Goal: Transaction & Acquisition: Purchase product/service

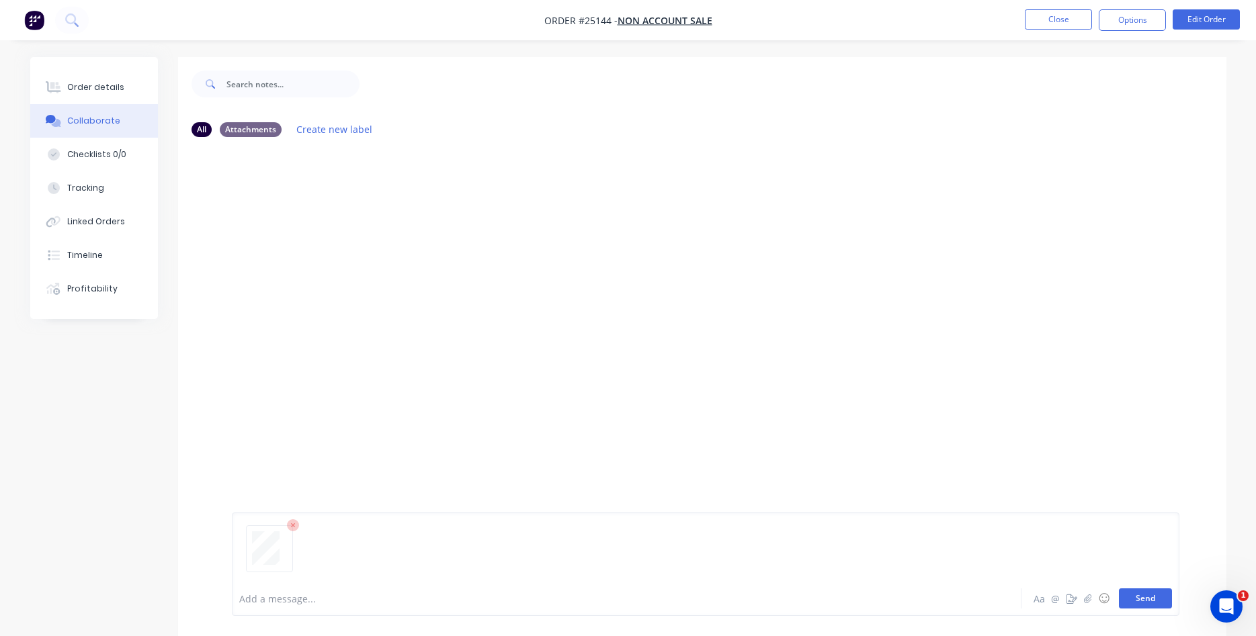
click at [1134, 595] on button "Send" at bounding box center [1145, 599] width 53 height 20
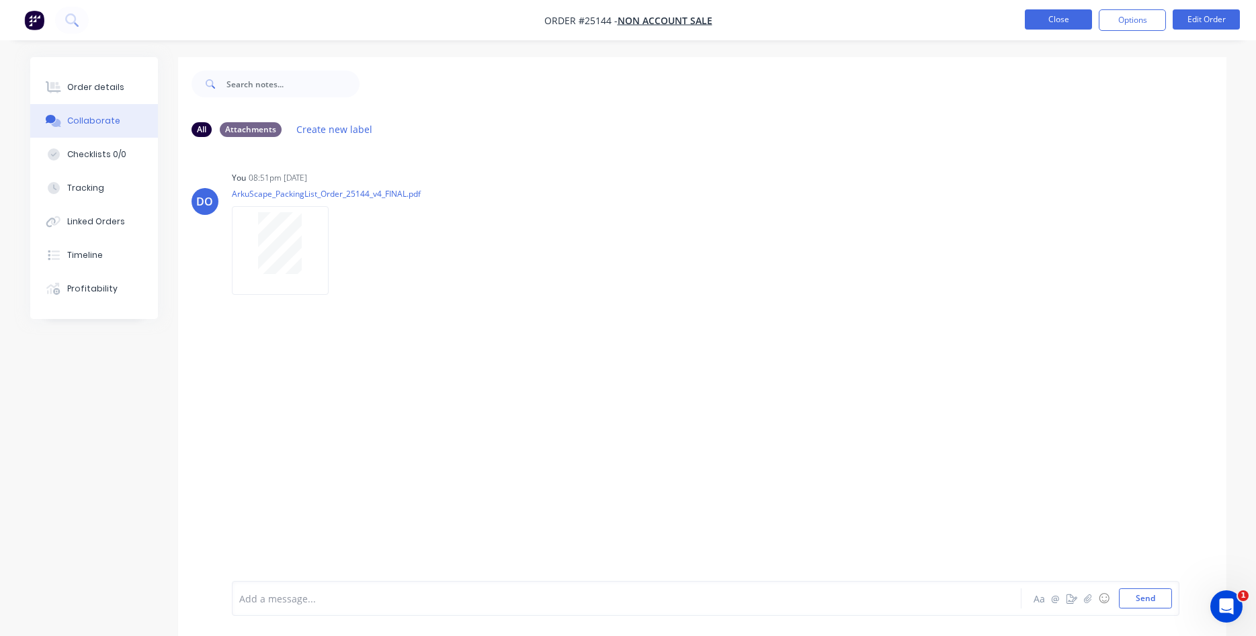
click at [1061, 18] on button "Close" at bounding box center [1058, 19] width 67 height 20
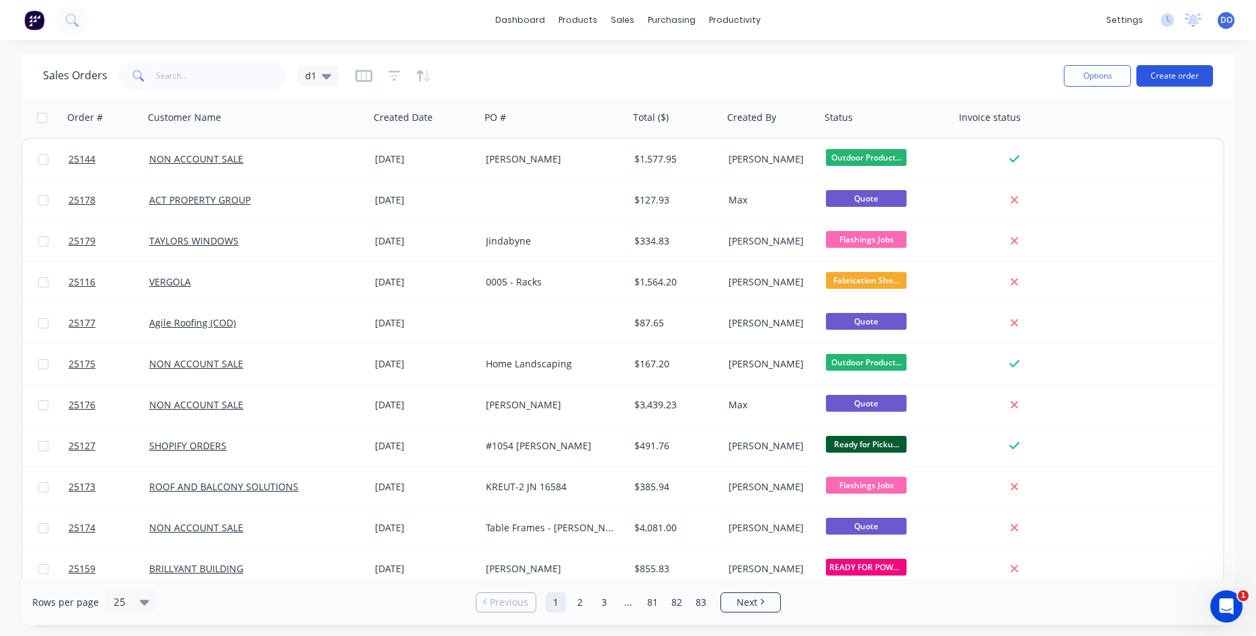
click at [1167, 71] on button "Create order" at bounding box center [1174, 76] width 77 height 22
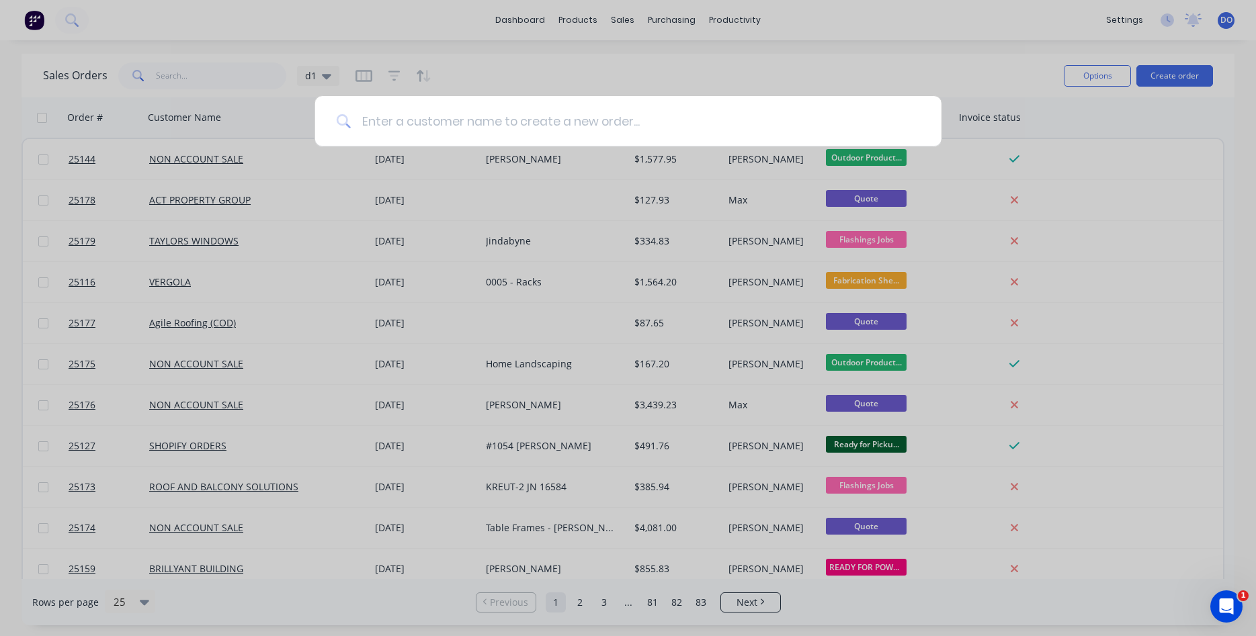
click at [394, 123] on input at bounding box center [635, 121] width 569 height 50
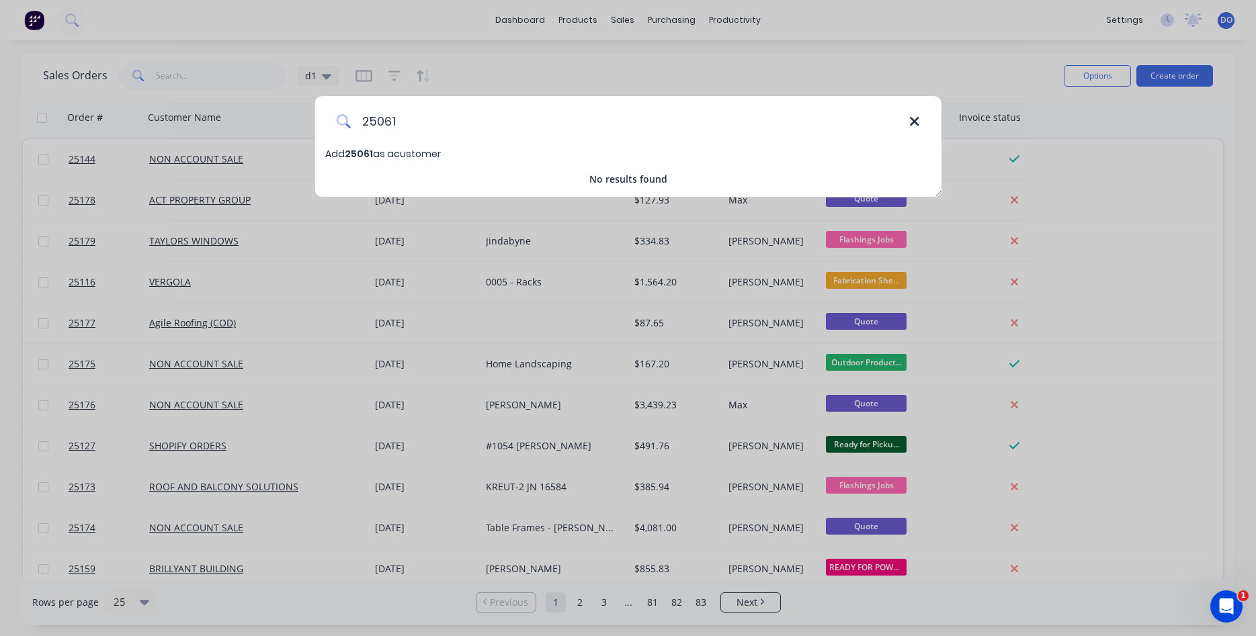
type input "25061"
click at [919, 127] on icon at bounding box center [914, 121] width 11 height 15
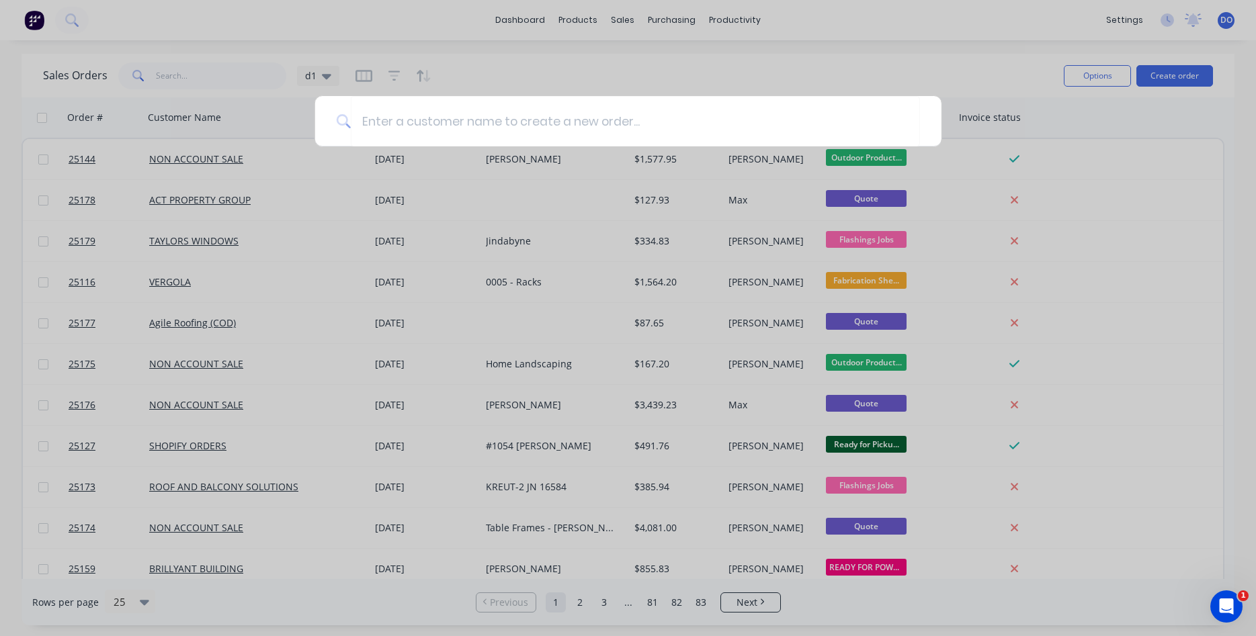
click at [446, 50] on div at bounding box center [628, 318] width 1256 height 636
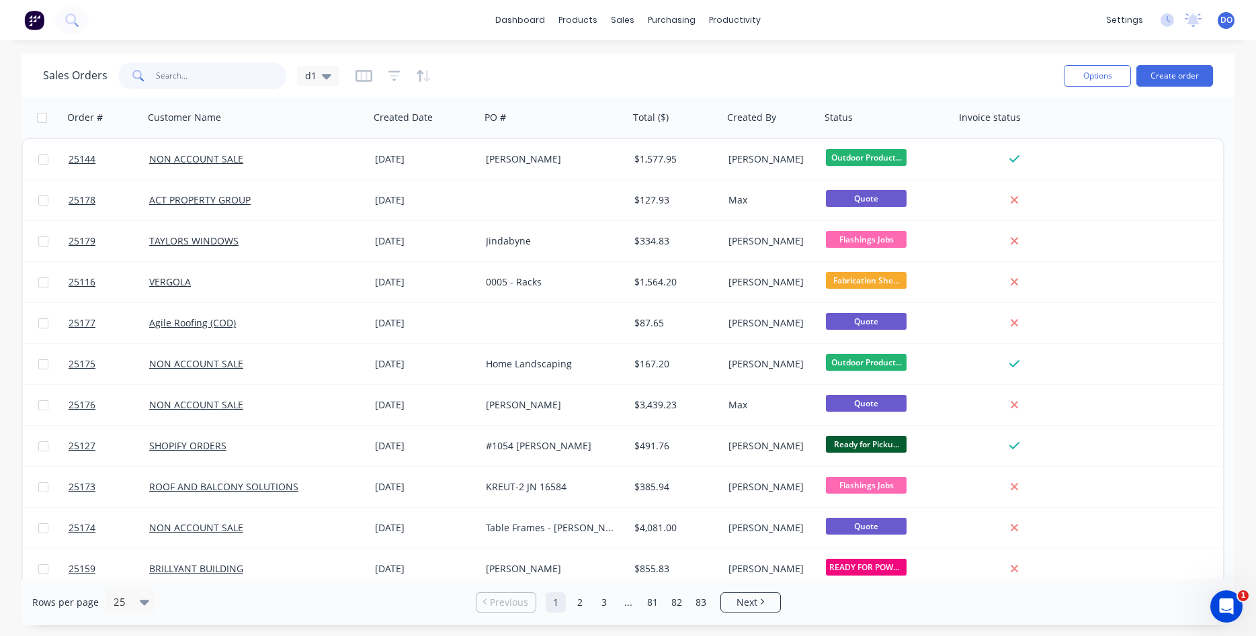
click at [188, 69] on input "text" at bounding box center [221, 76] width 131 height 27
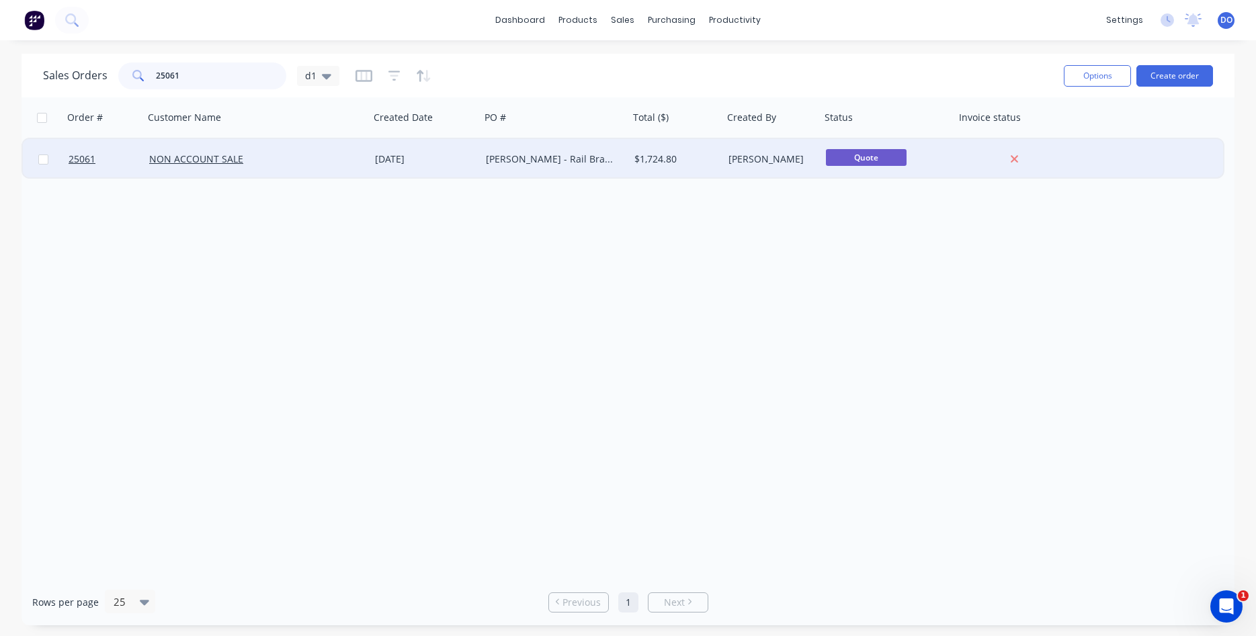
type input "25061"
click at [512, 159] on div "[PERSON_NAME] - Rail Brackets" at bounding box center [551, 159] width 131 height 13
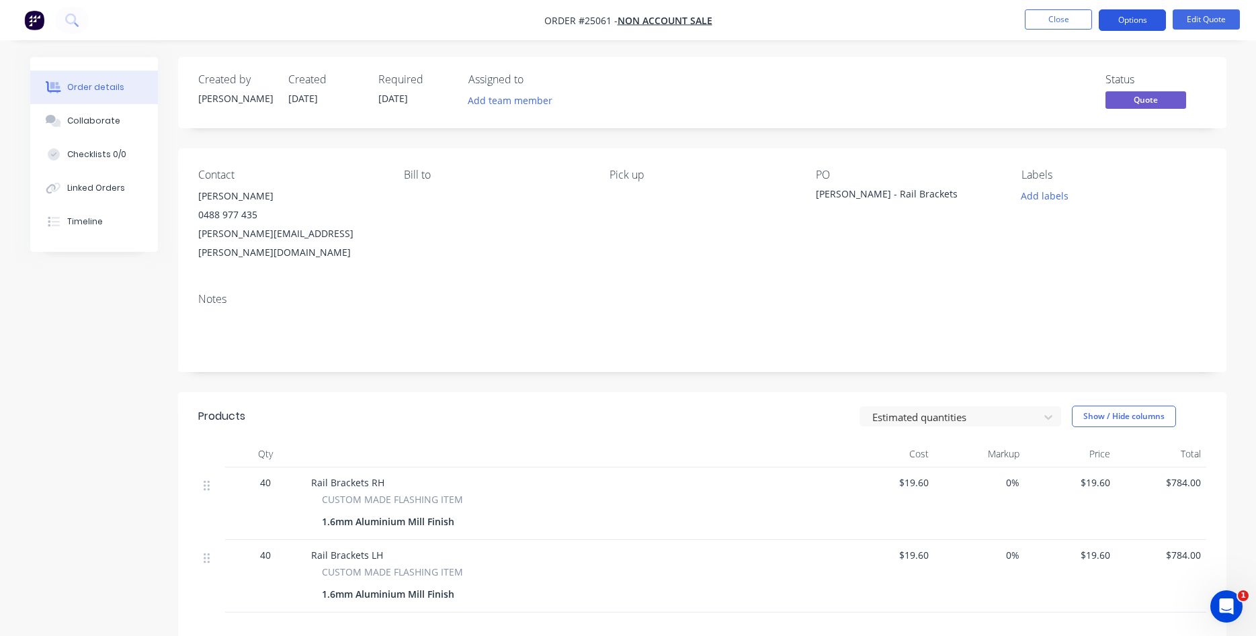
click at [1137, 20] on button "Options" at bounding box center [1132, 20] width 67 height 22
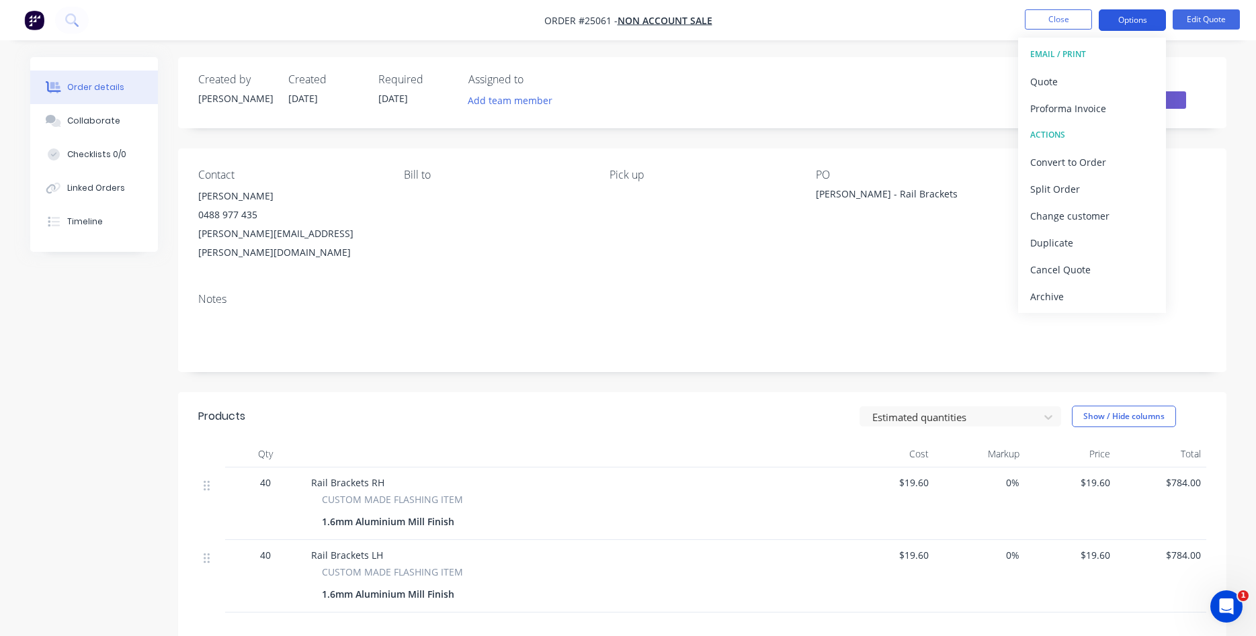
click at [1154, 22] on button "Options" at bounding box center [1132, 20] width 67 height 22
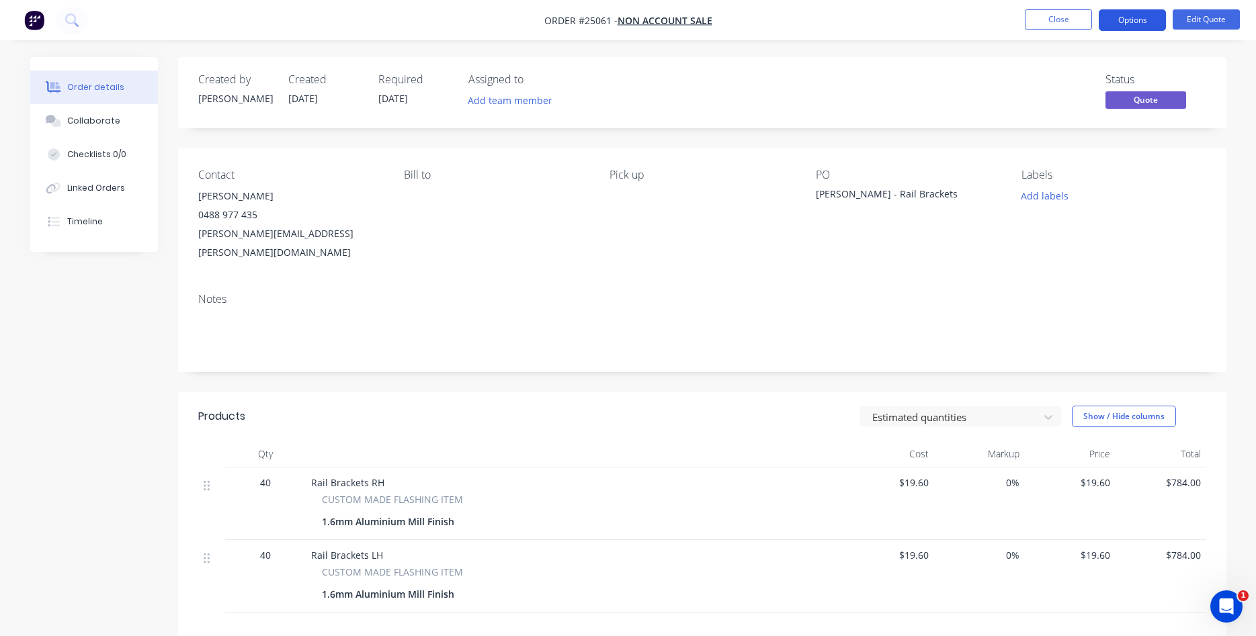
click at [1154, 22] on button "Options" at bounding box center [1132, 20] width 67 height 22
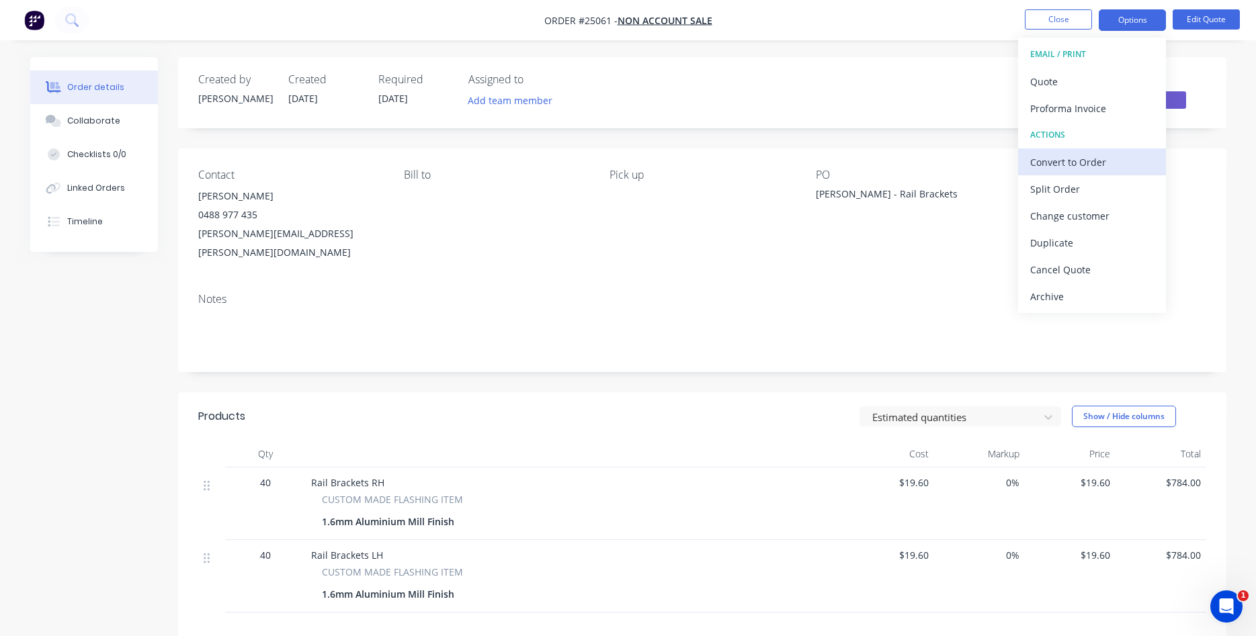
click at [1059, 159] on div "Convert to Order" at bounding box center [1092, 162] width 124 height 19
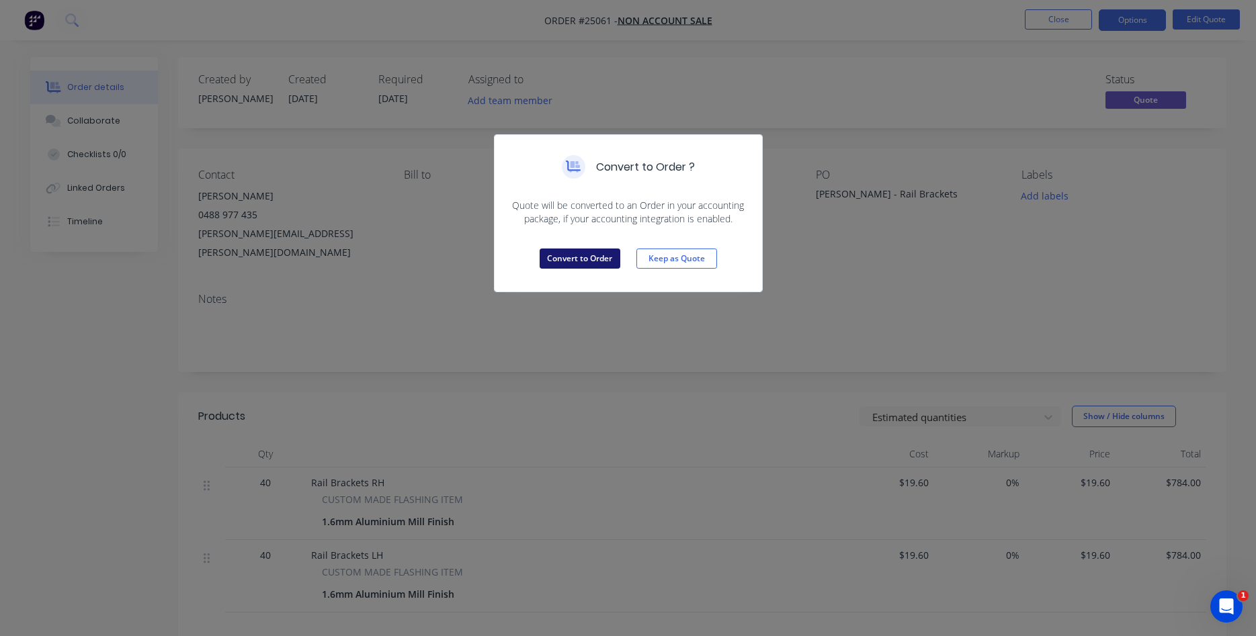
click at [580, 253] on button "Convert to Order" at bounding box center [580, 259] width 81 height 20
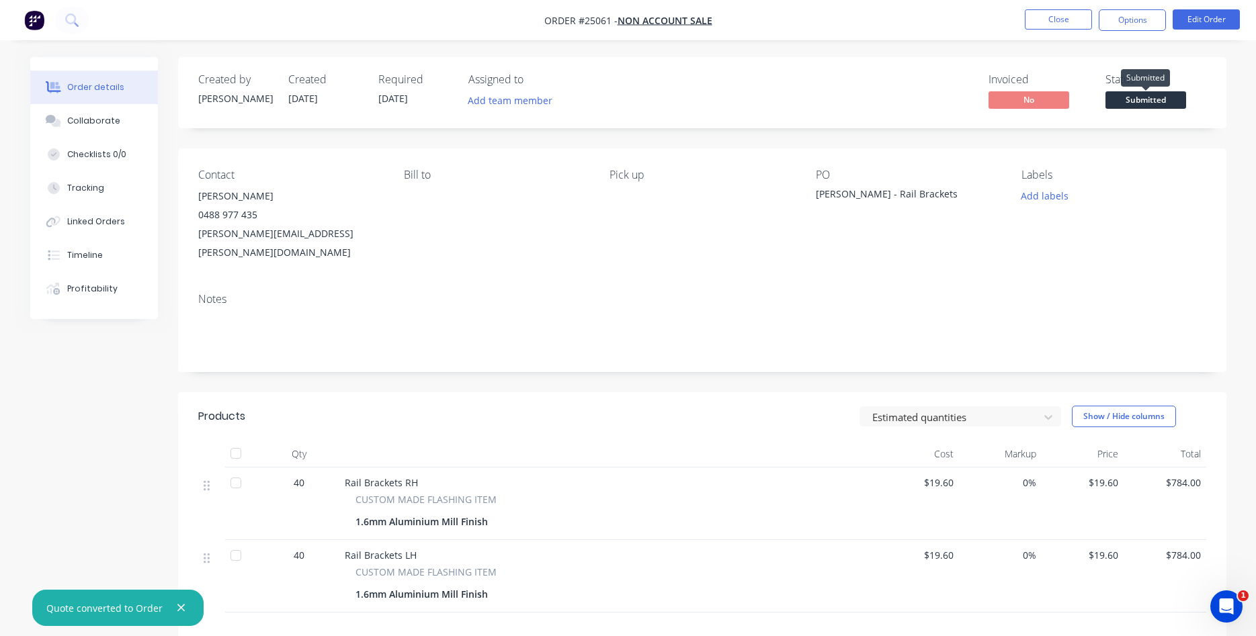
click at [1148, 98] on span "Submitted" at bounding box center [1146, 99] width 81 height 17
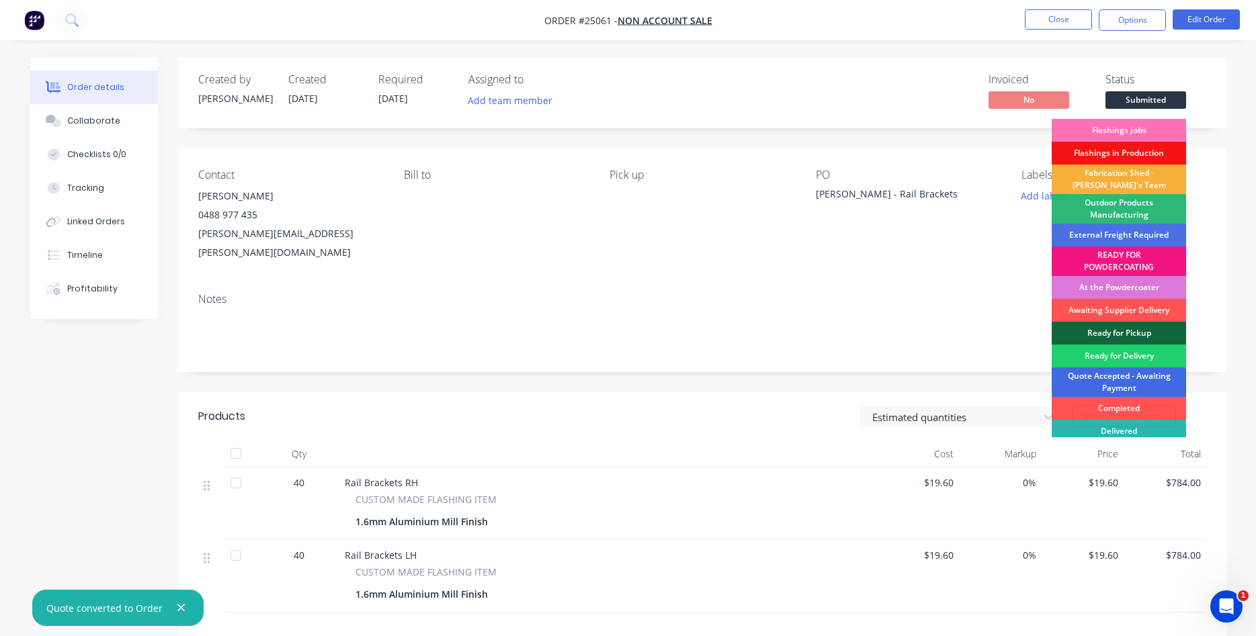
click at [1137, 381] on div "Quote Accepted - Awaiting Payment" at bounding box center [1119, 383] width 134 height 30
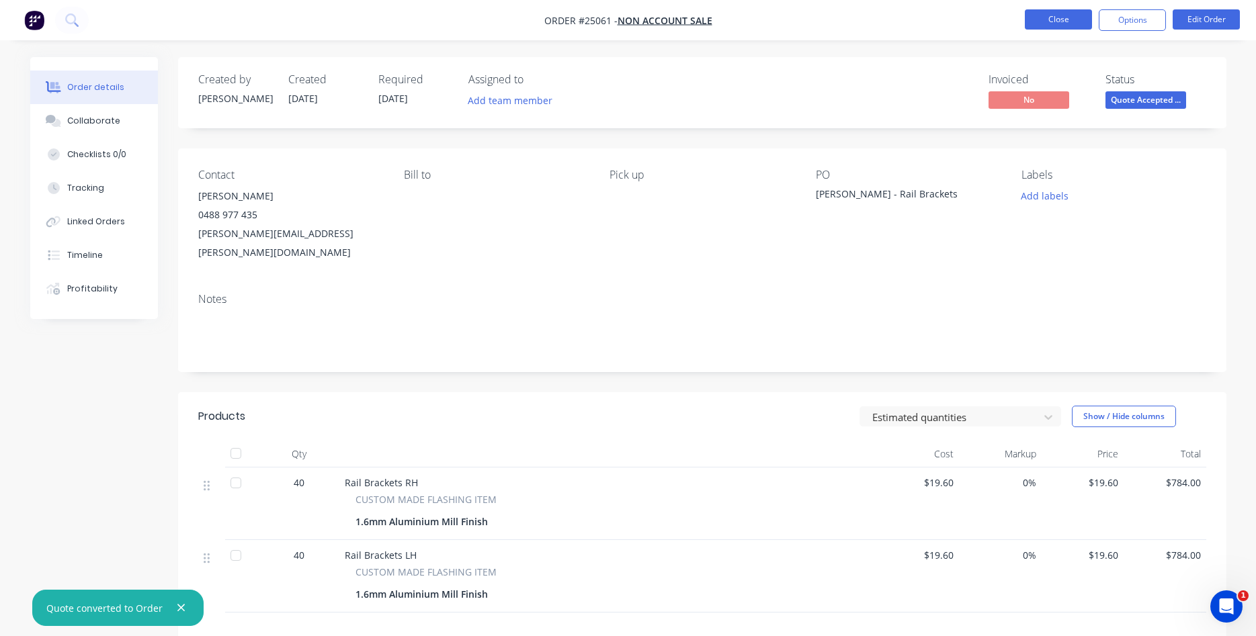
click at [1048, 14] on button "Close" at bounding box center [1058, 19] width 67 height 20
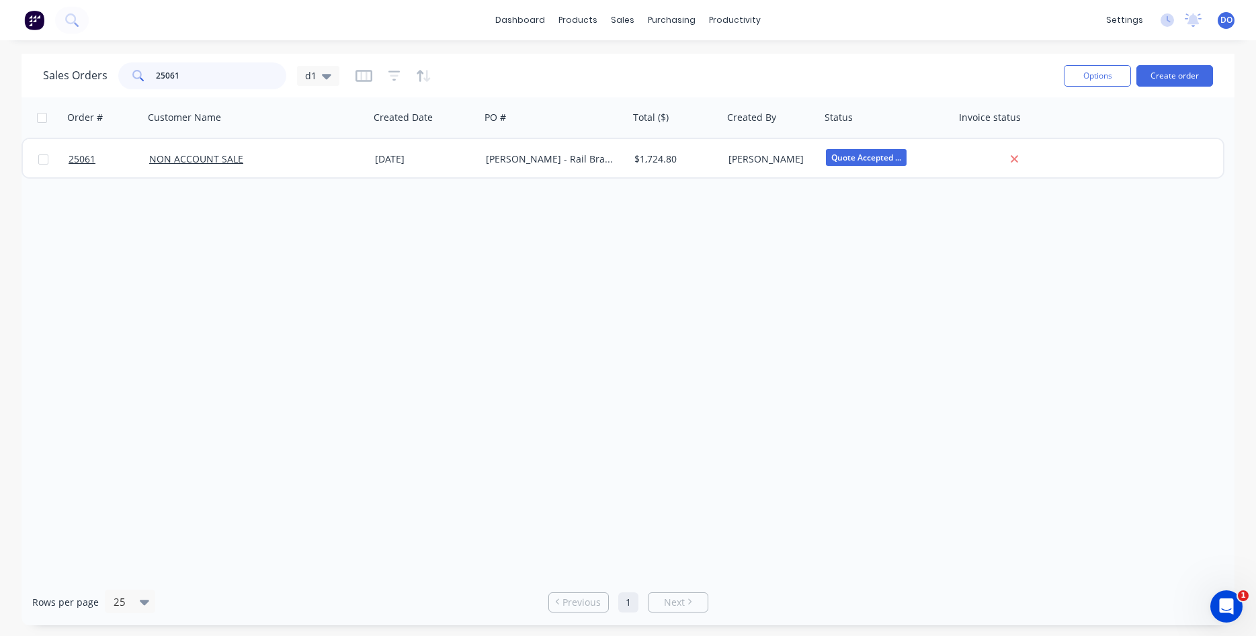
drag, startPoint x: 184, startPoint y: 72, endPoint x: 75, endPoint y: 64, distance: 109.8
click at [156, 64] on input "25061" at bounding box center [221, 76] width 131 height 27
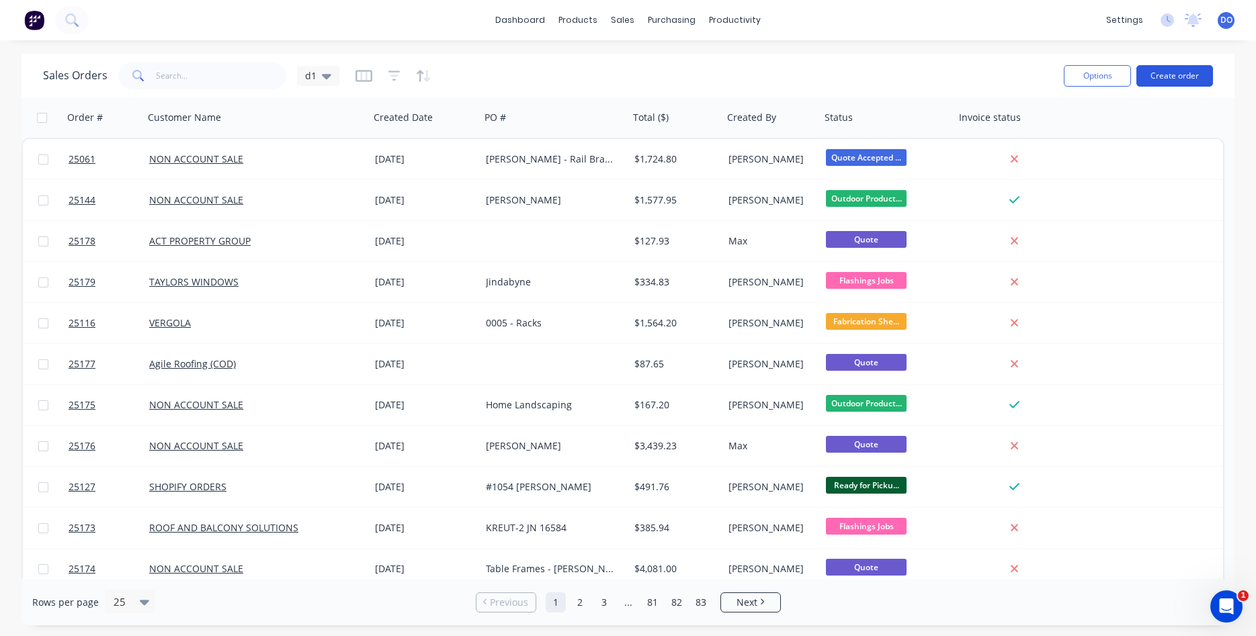
click at [1188, 82] on button "Create order" at bounding box center [1174, 76] width 77 height 22
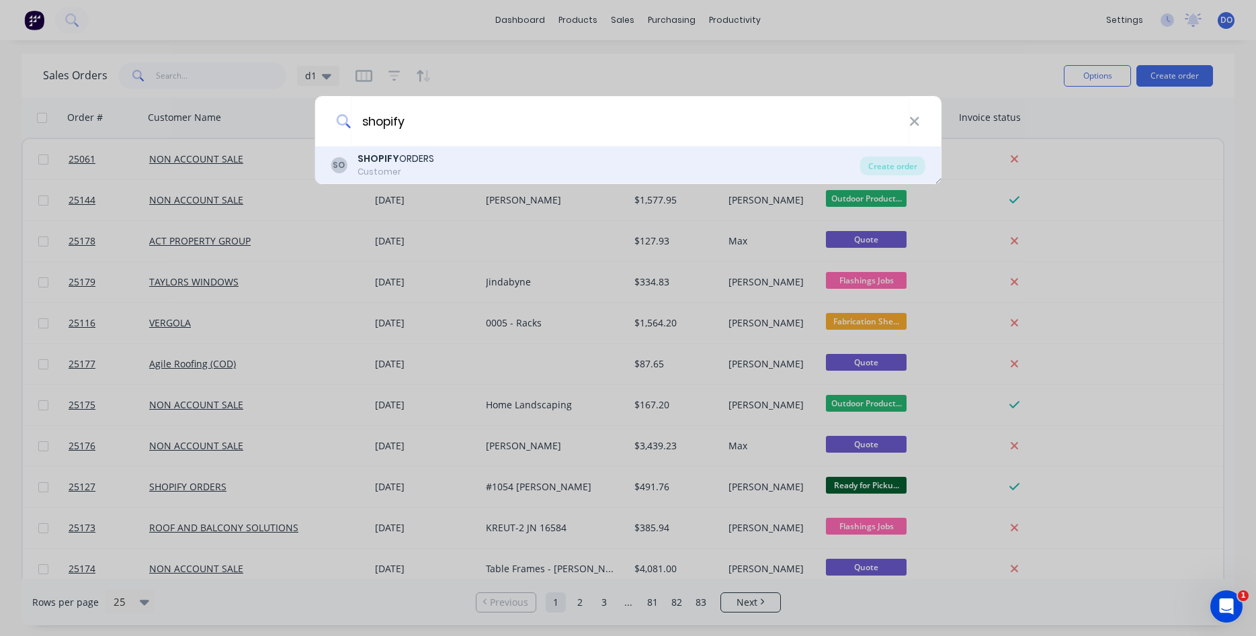
type input "shopify"
click at [413, 171] on div "Customer" at bounding box center [396, 172] width 77 height 12
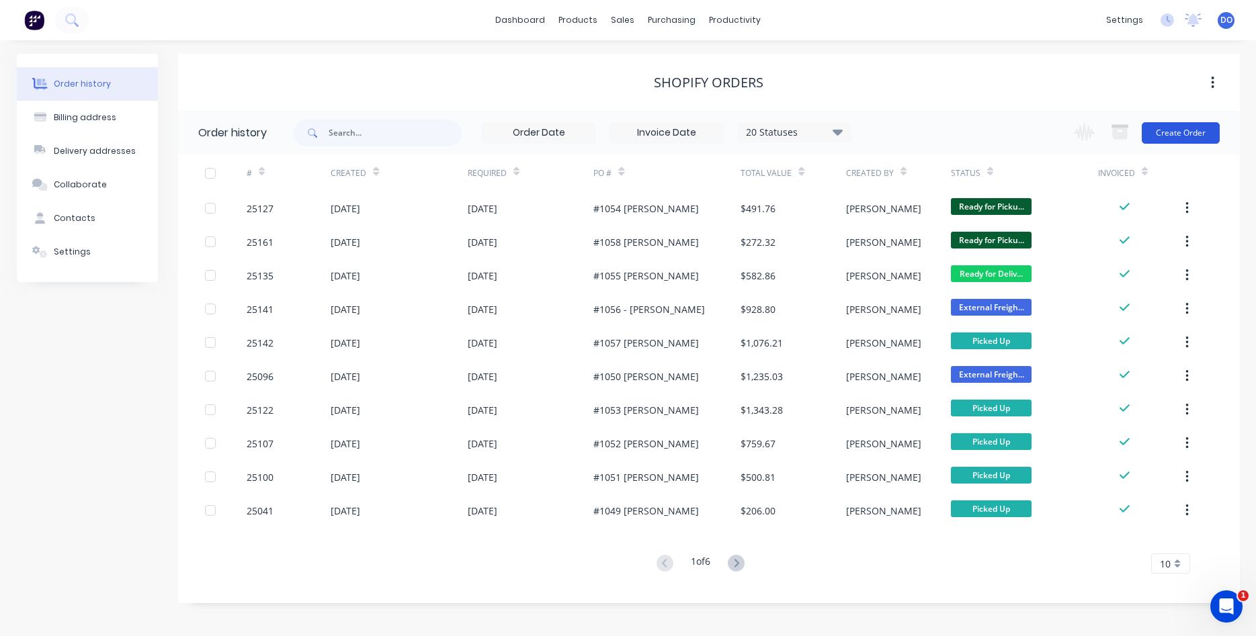
click at [1195, 132] on button "Create Order" at bounding box center [1181, 133] width 78 height 22
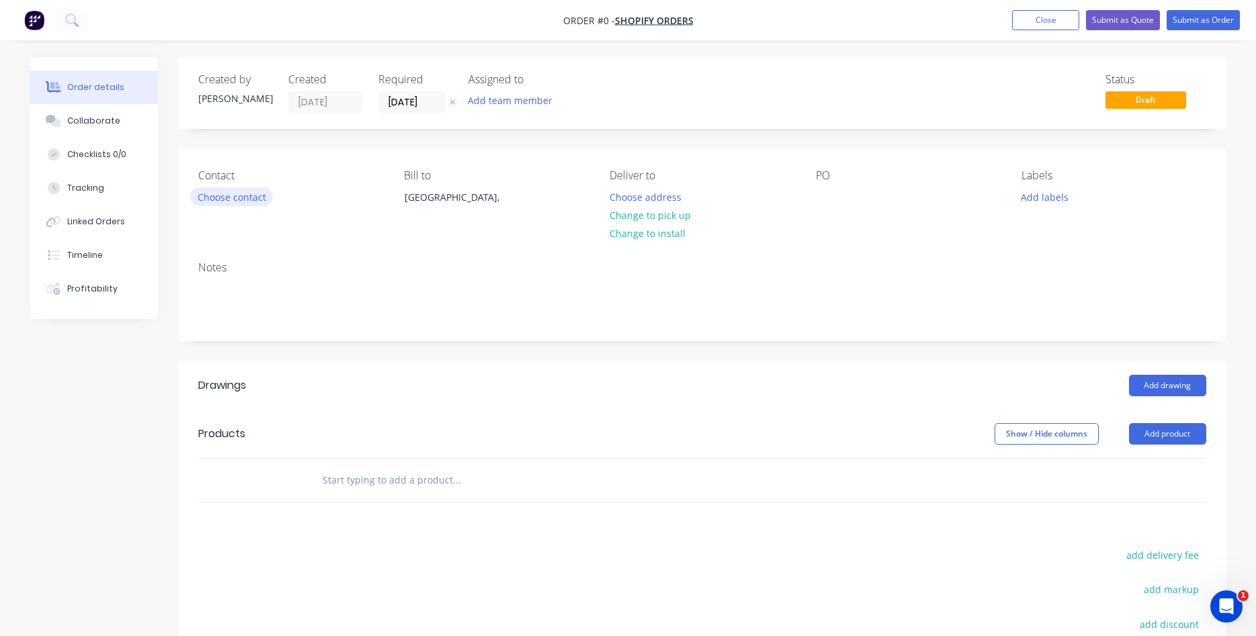
click at [226, 193] on button "Choose contact" at bounding box center [231, 197] width 83 height 18
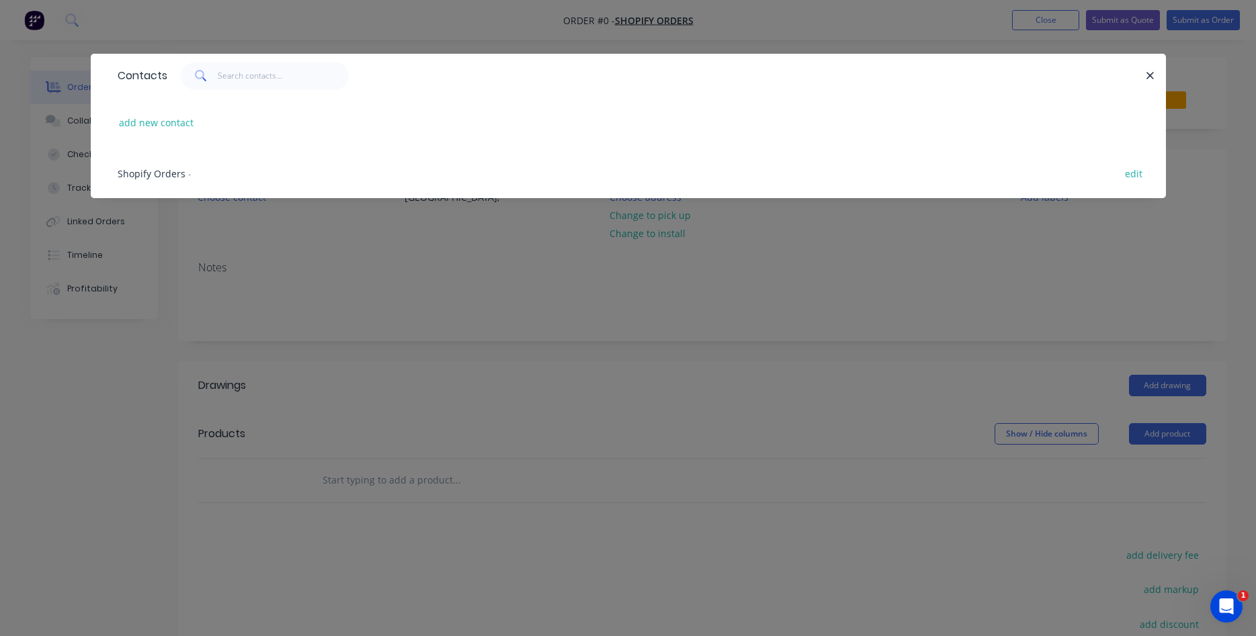
click at [174, 175] on span "Shopify Orders" at bounding box center [152, 173] width 68 height 13
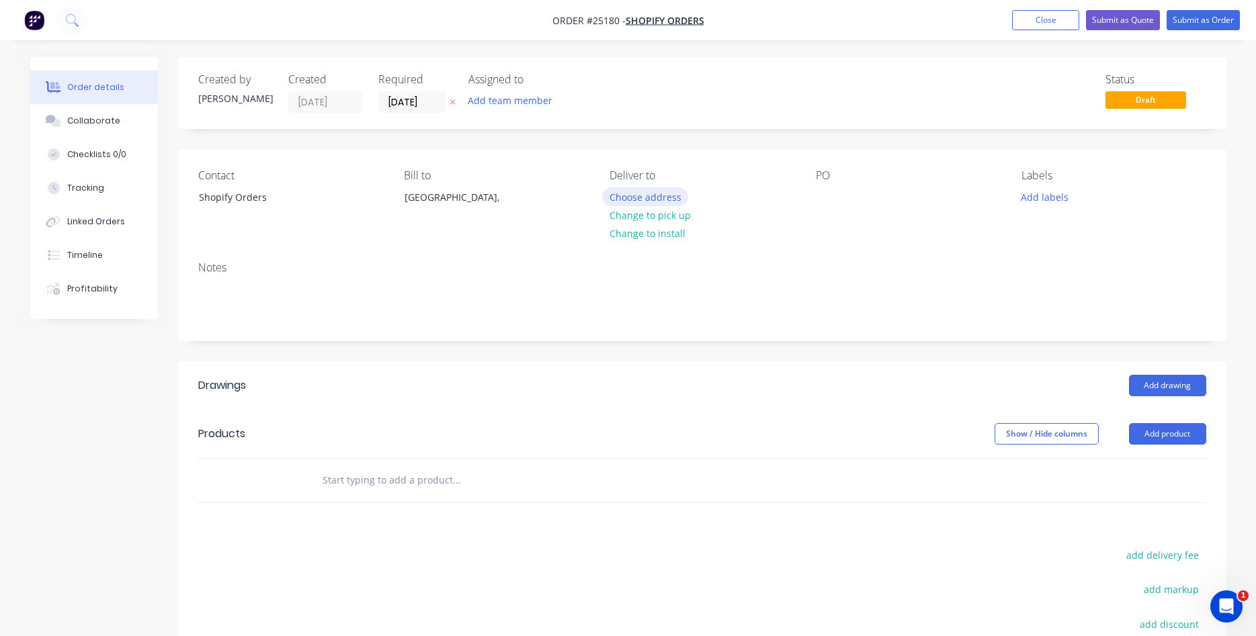
click at [666, 200] on button "Choose address" at bounding box center [645, 197] width 86 height 18
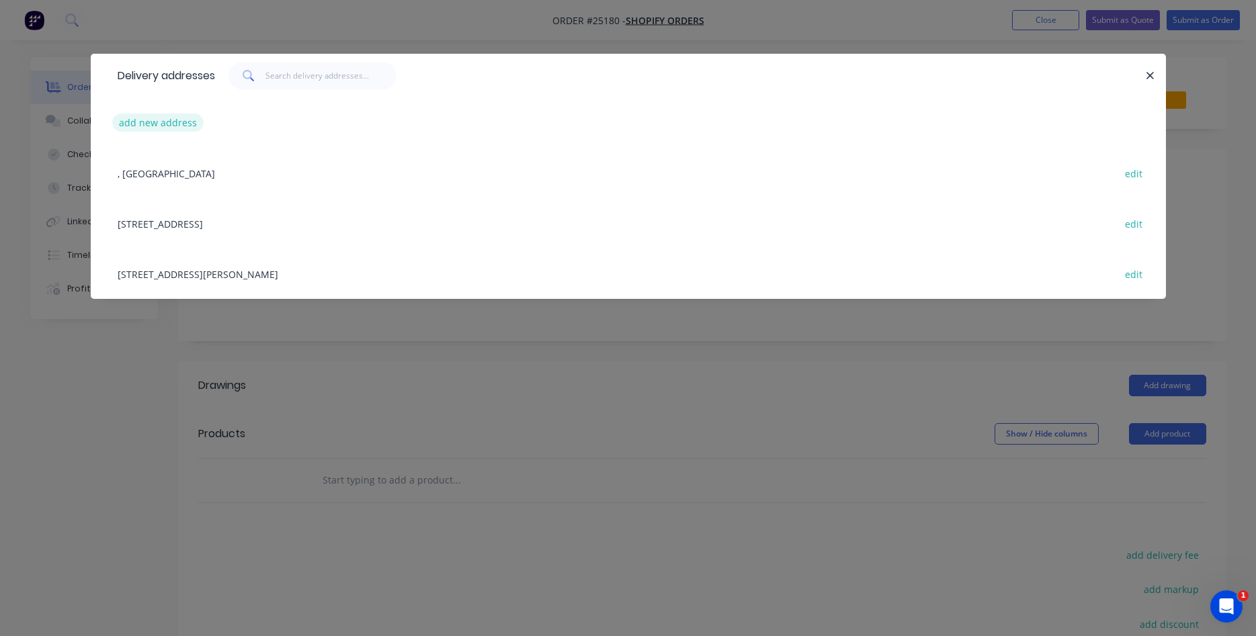
click at [167, 122] on button "add new address" at bounding box center [158, 123] width 92 height 18
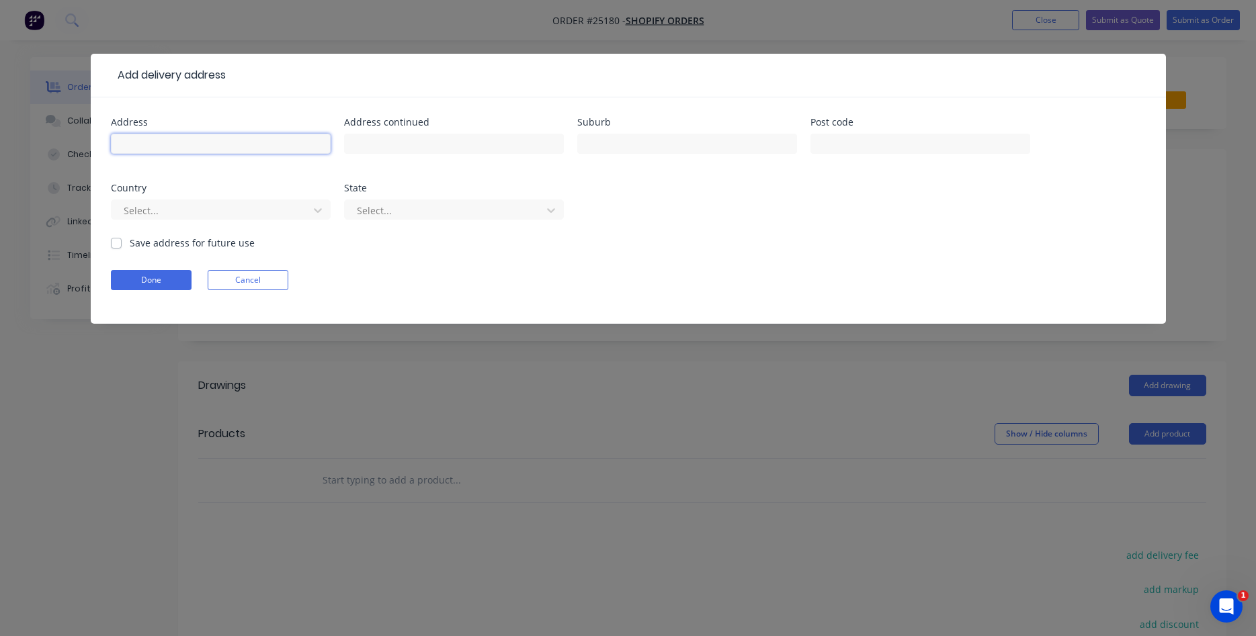
click at [169, 140] on input "text" at bounding box center [221, 144] width 220 height 20
type input "[STREET_ADDRESS]"
type input "[GEOGRAPHIC_DATA],"
type input "2156"
type input "a"
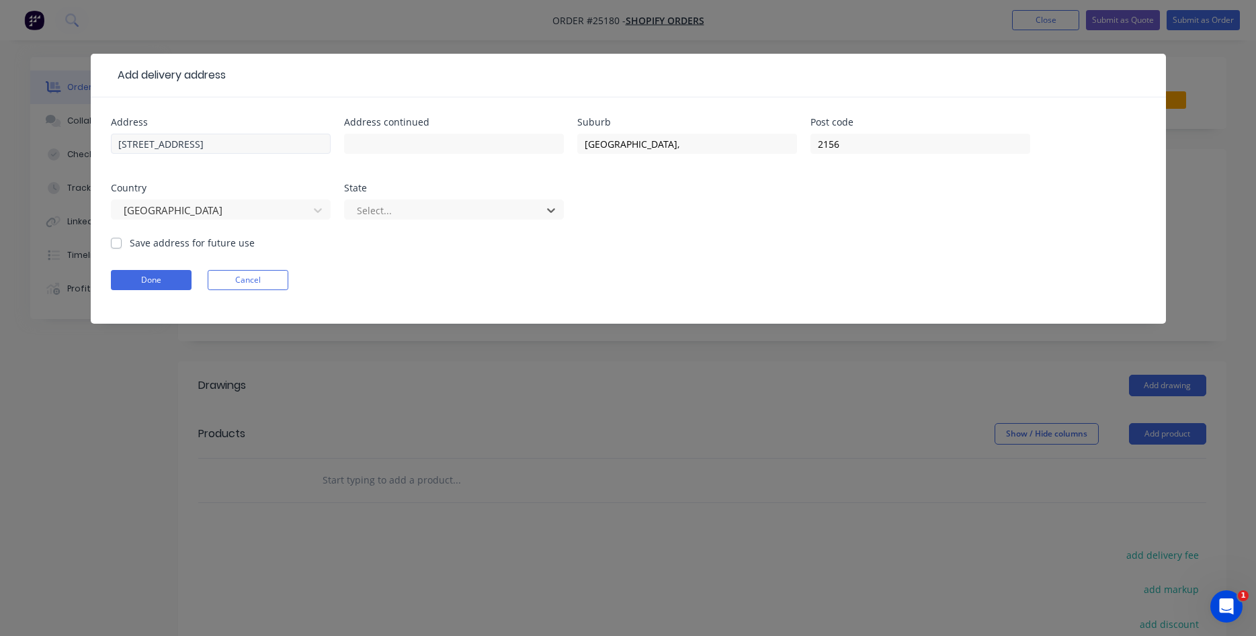
type input "N"
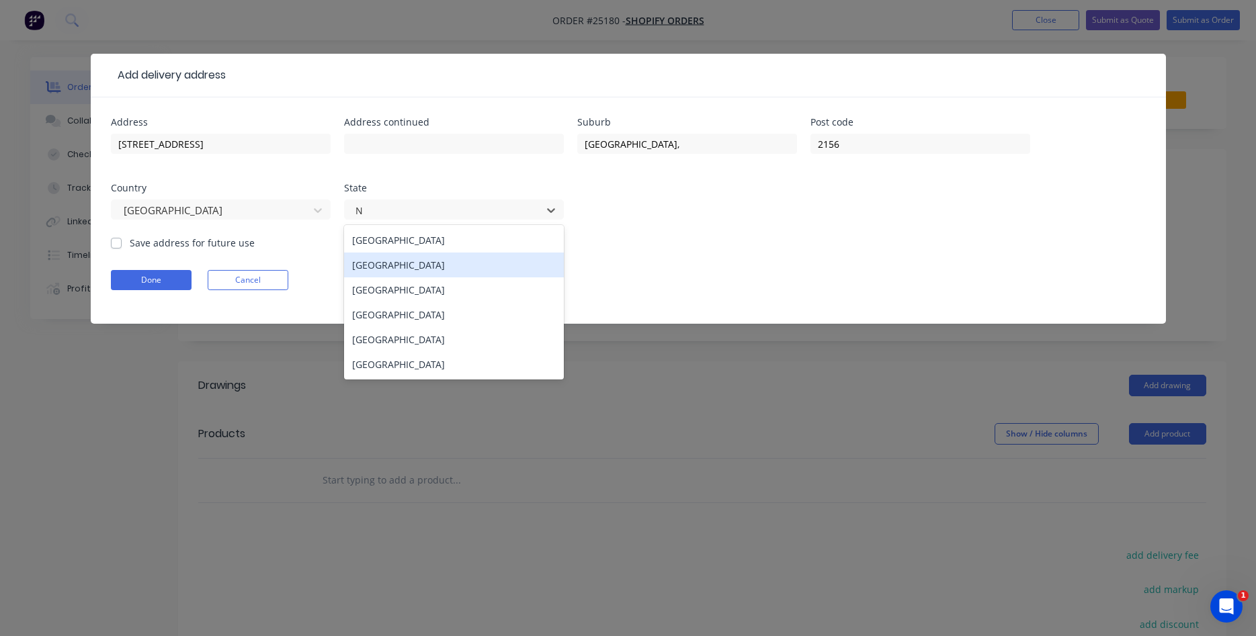
click at [371, 266] on div "[GEOGRAPHIC_DATA]" at bounding box center [454, 265] width 220 height 25
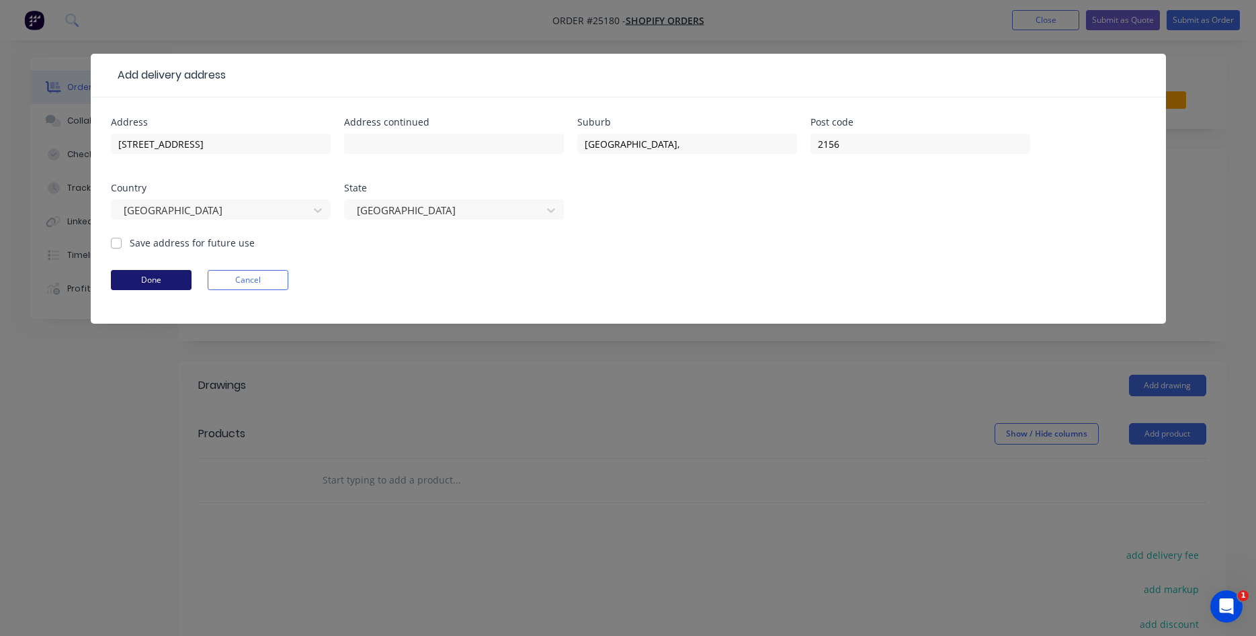
click at [132, 284] on button "Done" at bounding box center [151, 280] width 81 height 20
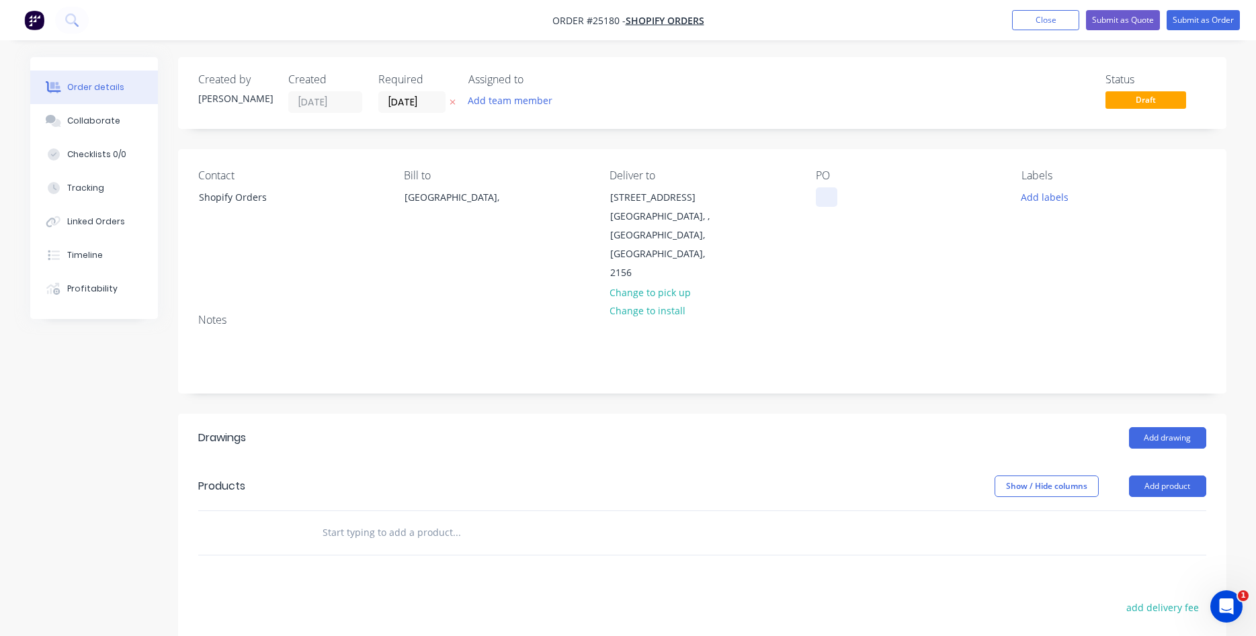
click at [821, 206] on div at bounding box center [827, 197] width 22 height 19
click at [1154, 476] on button "Add product" at bounding box center [1167, 487] width 77 height 22
click at [1127, 511] on div "Product catalogue" at bounding box center [1143, 520] width 104 height 19
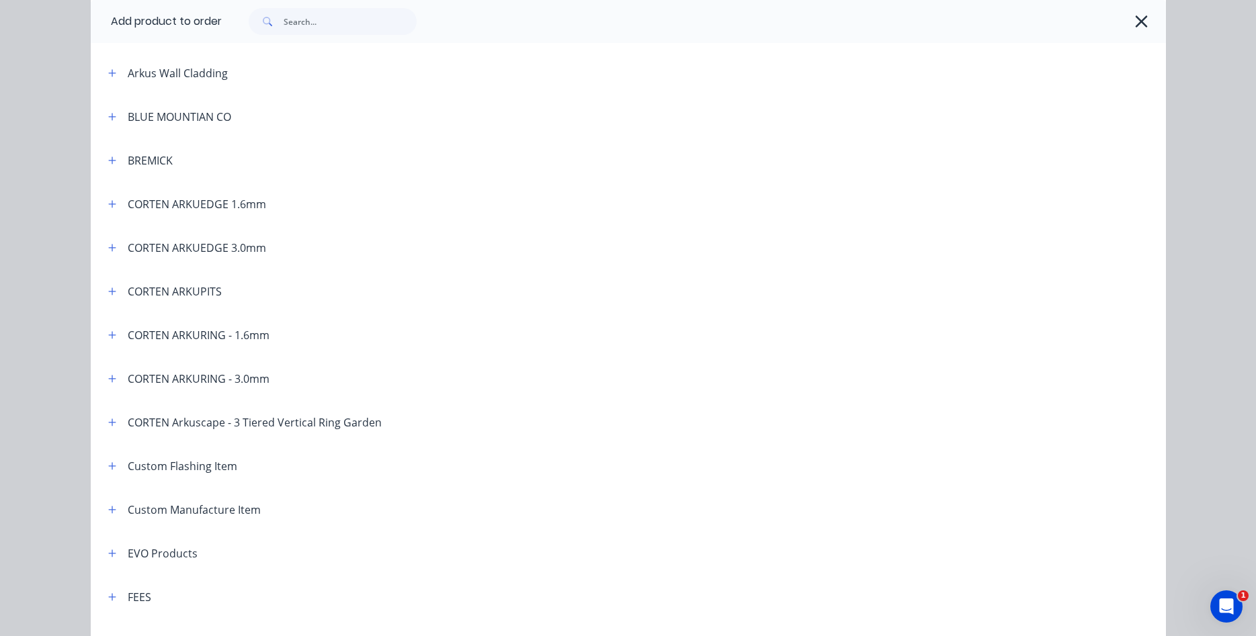
scroll to position [460, 0]
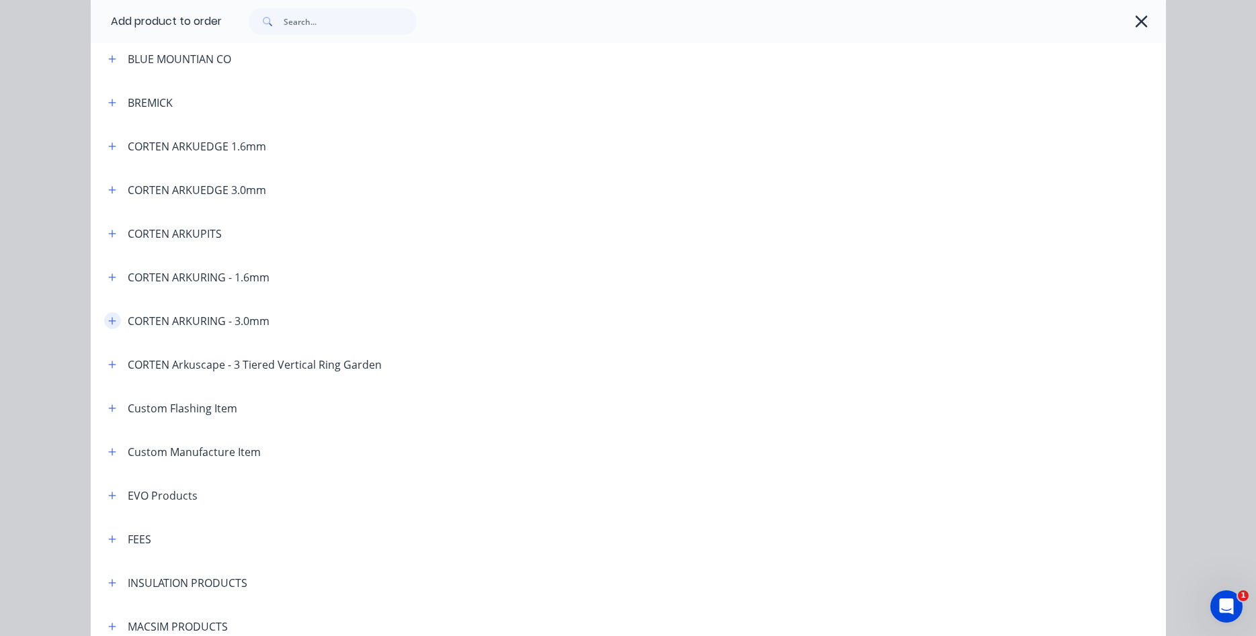
click at [109, 320] on icon "button" at bounding box center [112, 321] width 8 height 9
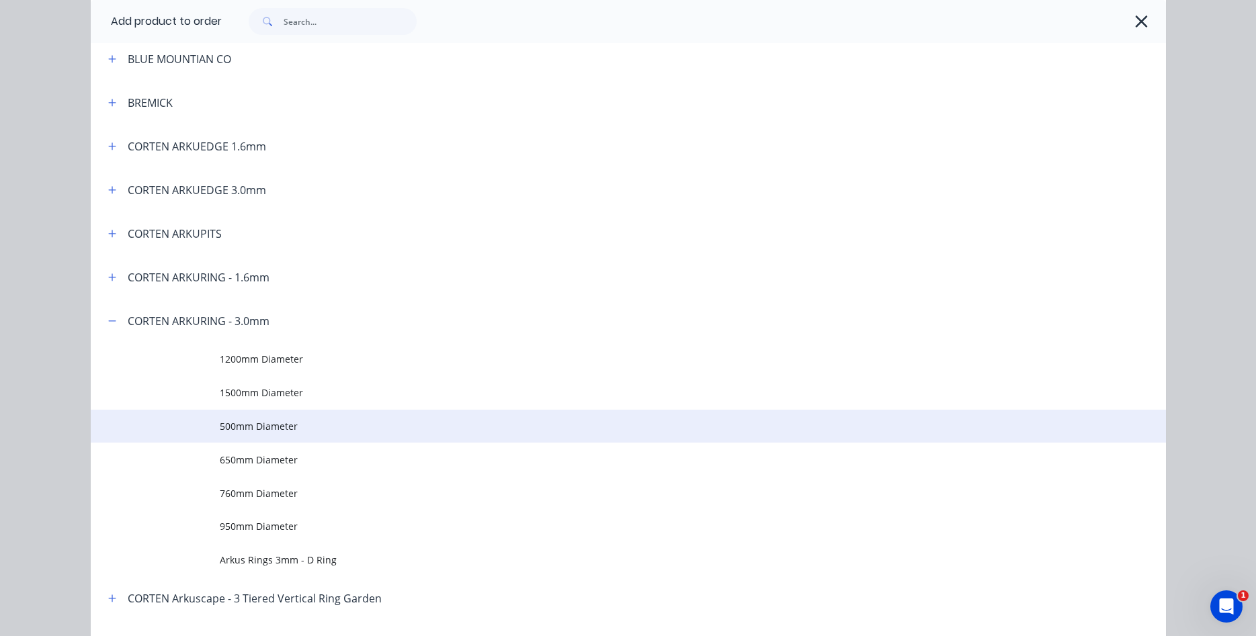
click at [238, 425] on span "500mm Diameter" at bounding box center [598, 426] width 757 height 14
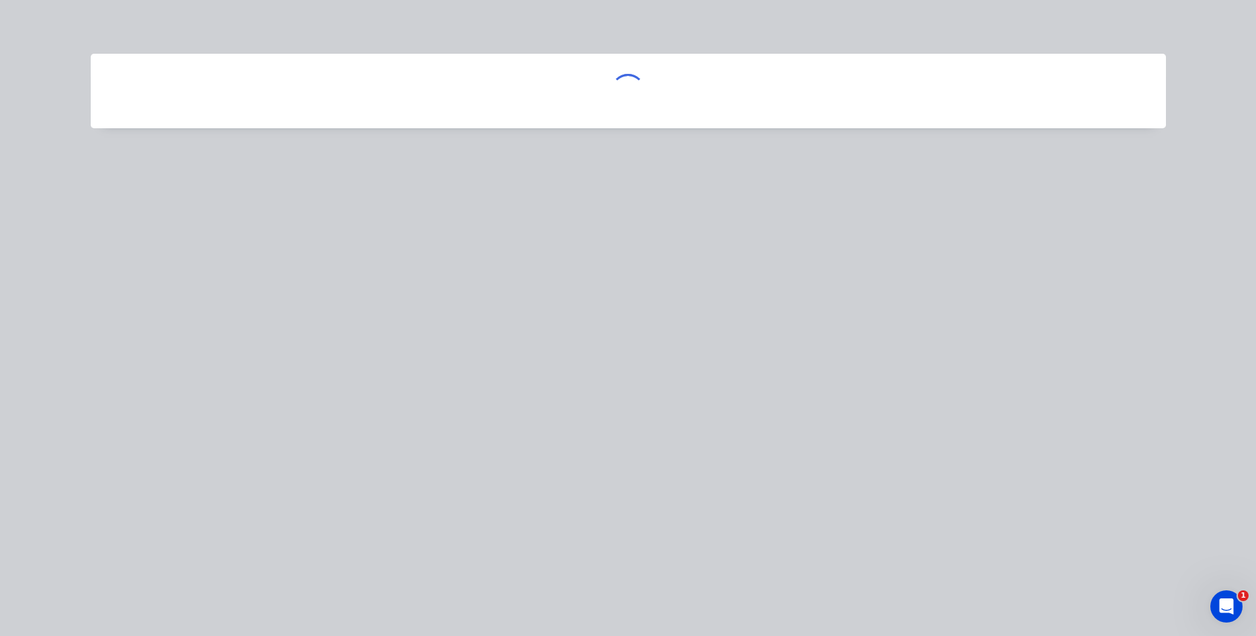
scroll to position [0, 0]
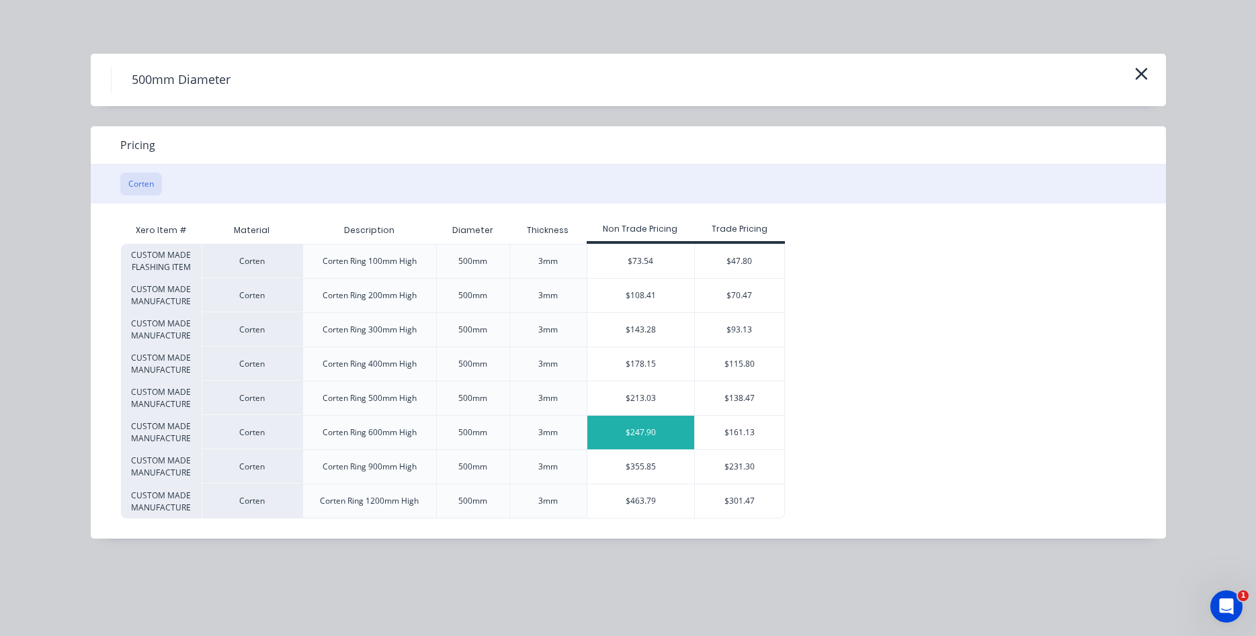
click at [659, 438] on div "$247.90" at bounding box center [641, 433] width 108 height 34
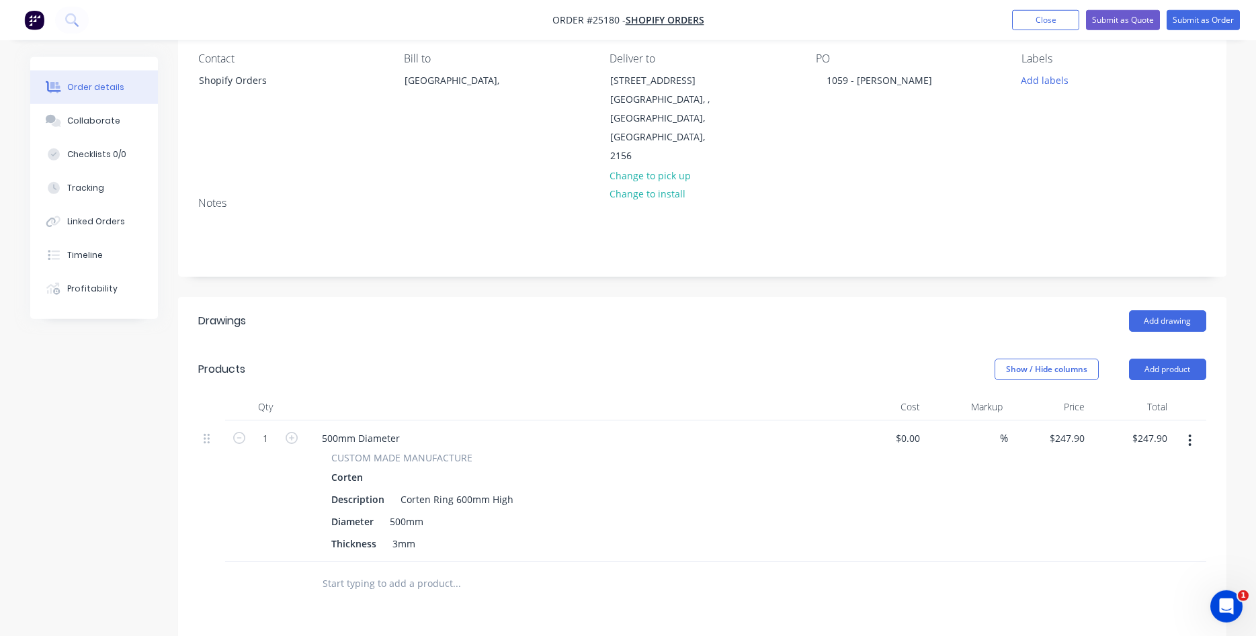
scroll to position [137, 0]
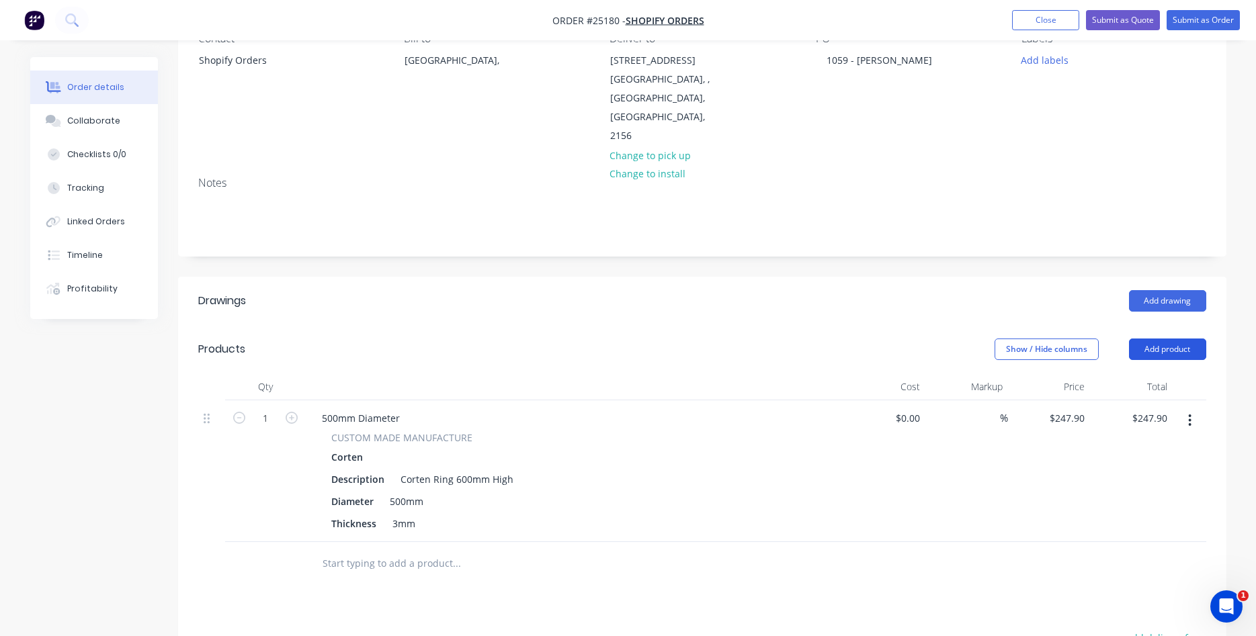
click at [1175, 339] on button "Add product" at bounding box center [1167, 350] width 77 height 22
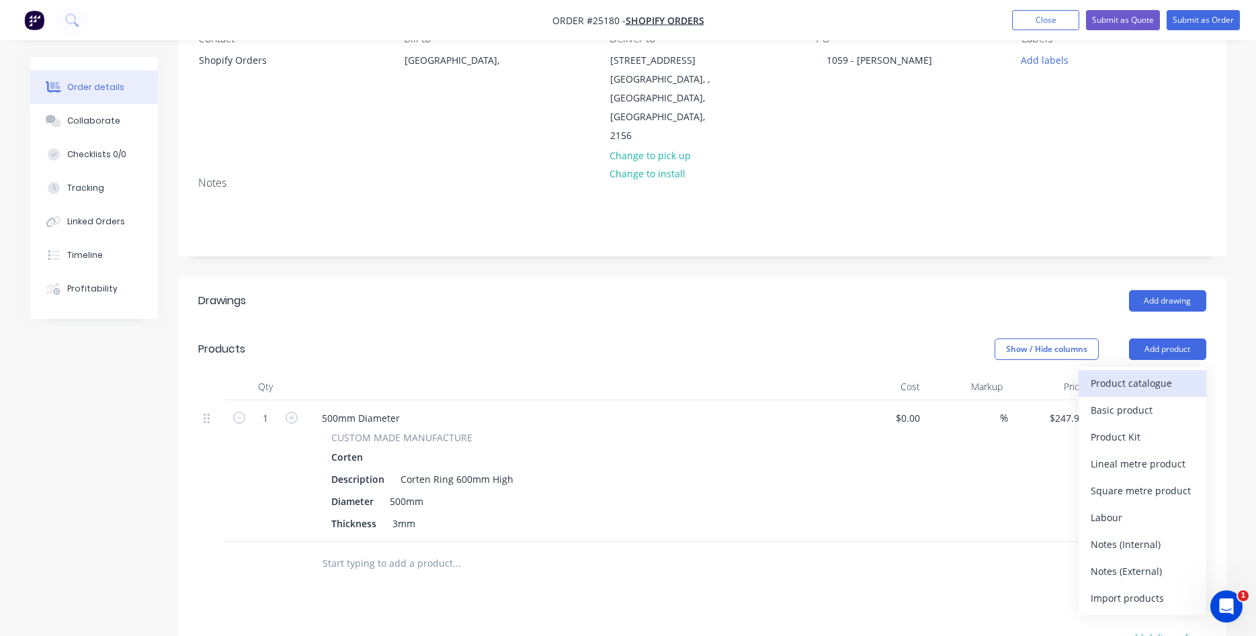
click at [1116, 374] on div "Product catalogue" at bounding box center [1143, 383] width 104 height 19
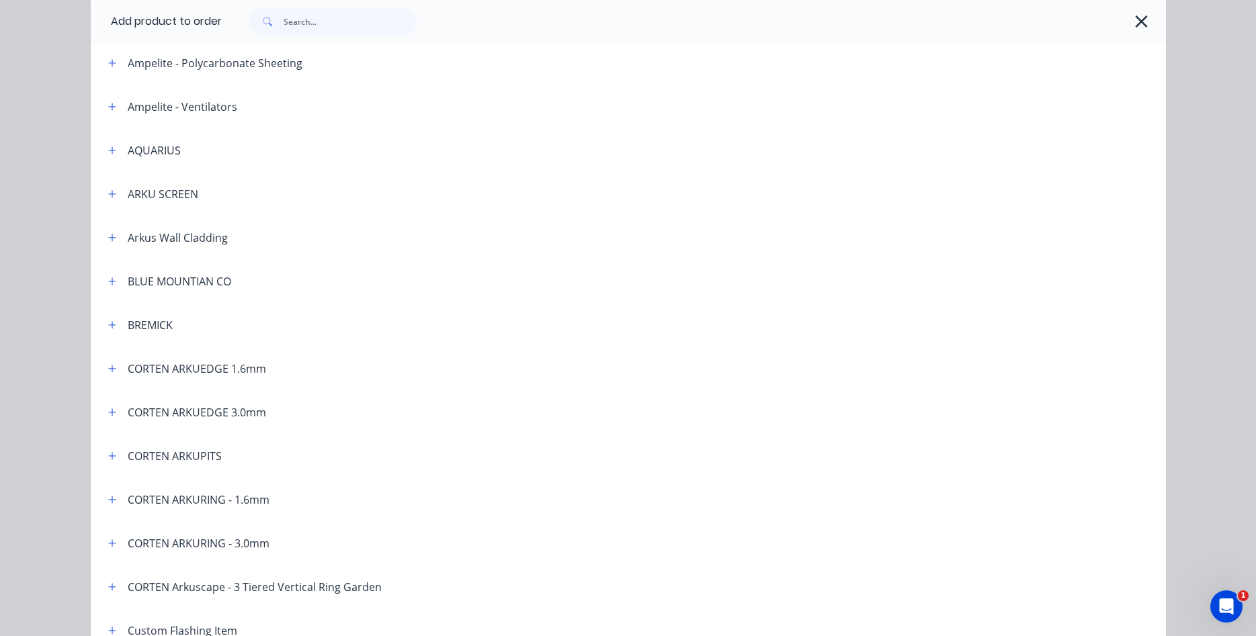
scroll to position [306, 0]
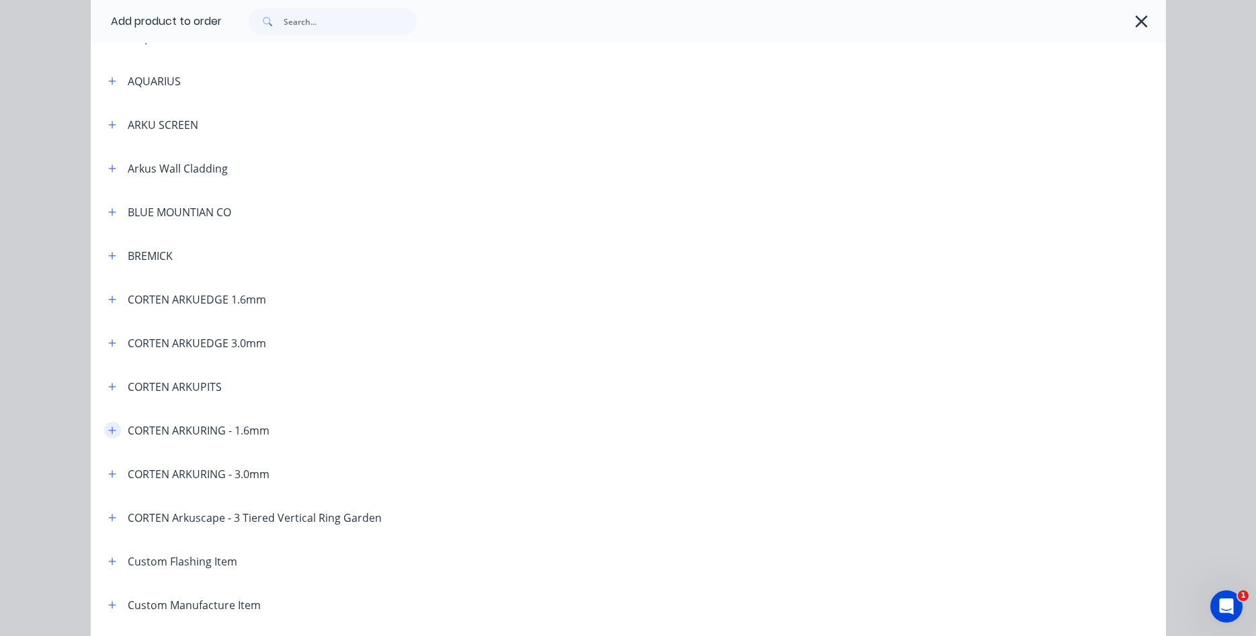
click at [112, 431] on icon "button" at bounding box center [111, 430] width 7 height 7
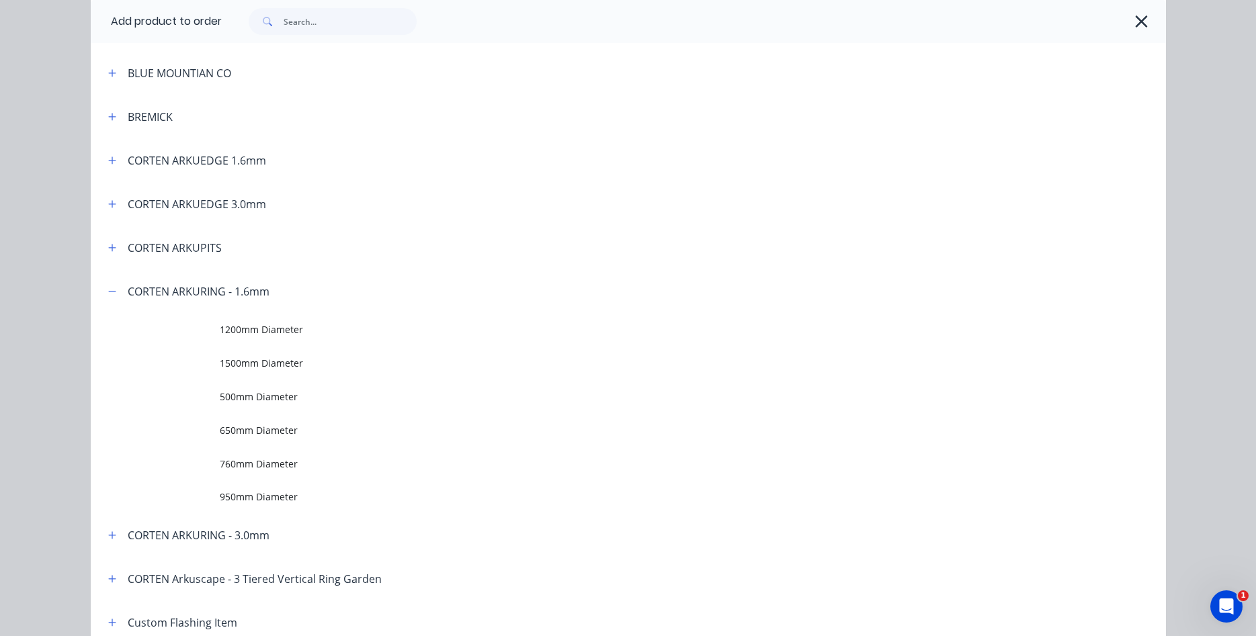
scroll to position [460, 0]
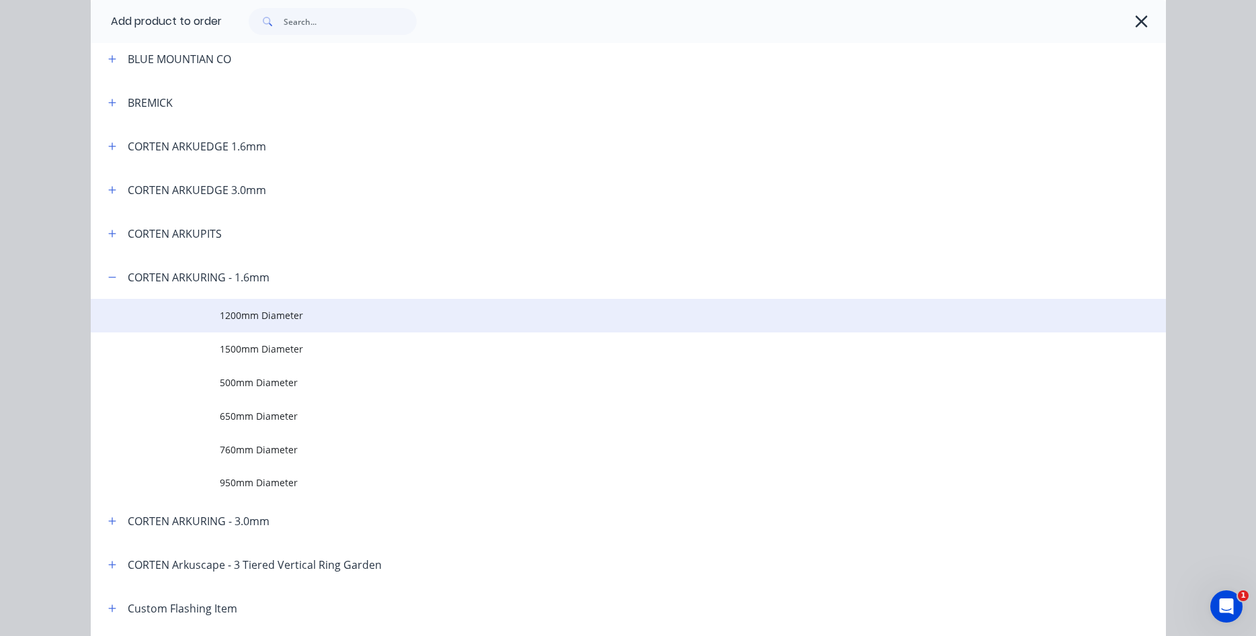
click at [261, 313] on span "1200mm Diameter" at bounding box center [598, 315] width 757 height 14
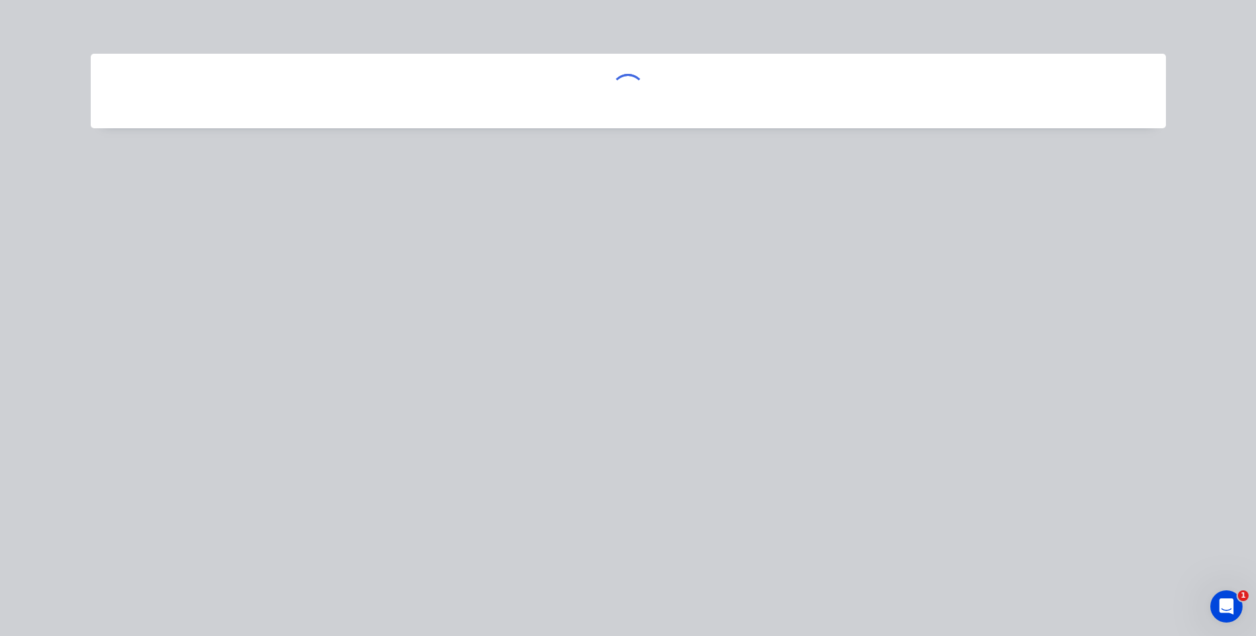
scroll to position [0, 0]
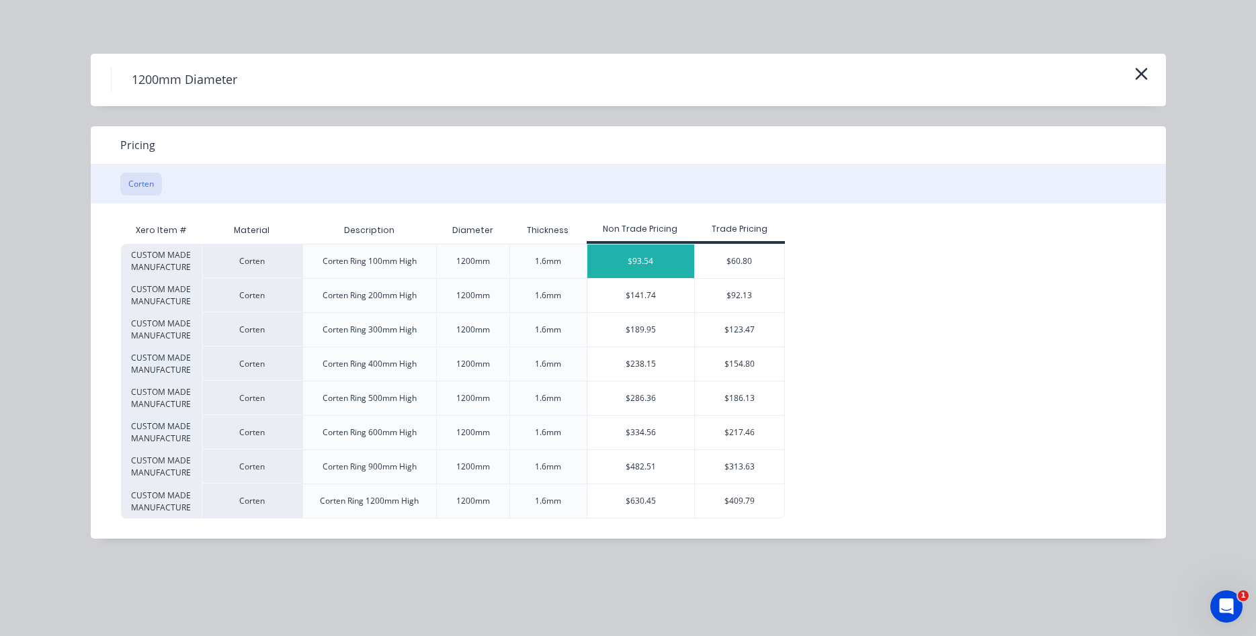
click at [650, 261] on div "$93.54" at bounding box center [641, 262] width 108 height 34
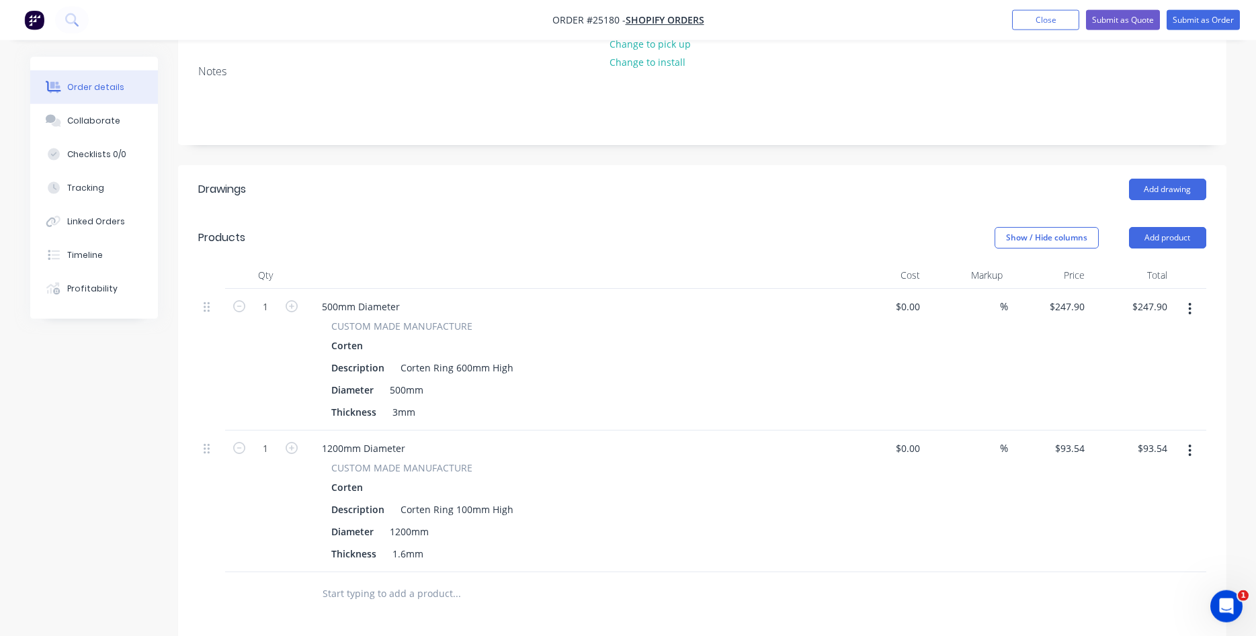
scroll to position [274, 0]
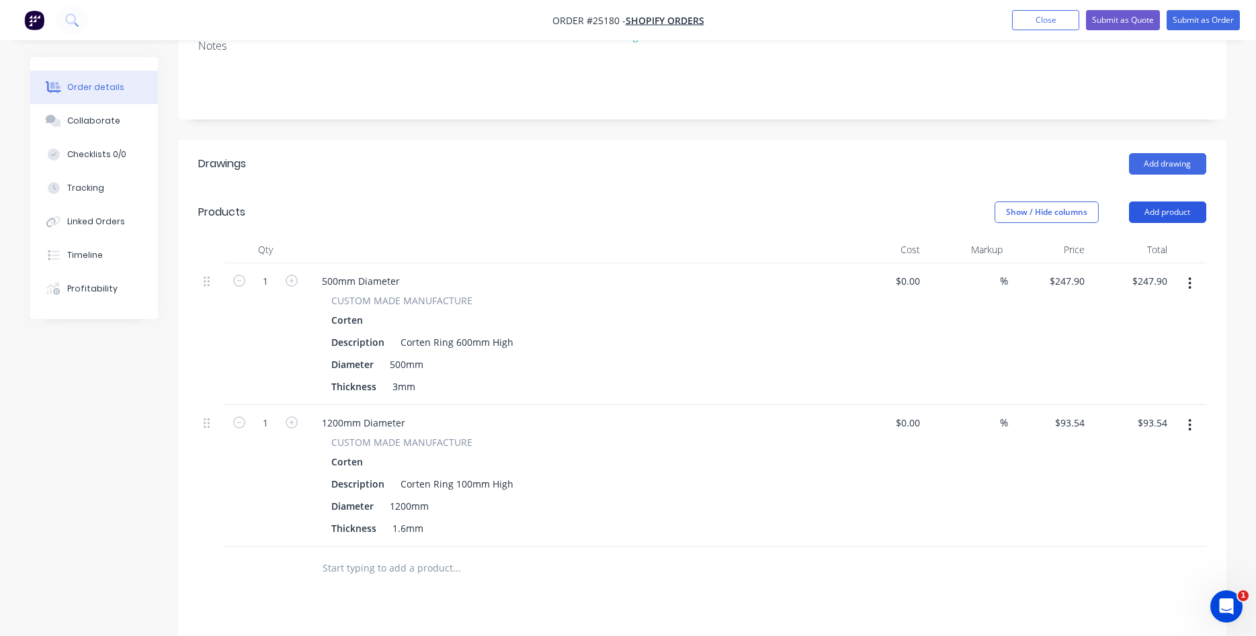
click at [1153, 202] on button "Add product" at bounding box center [1167, 213] width 77 height 22
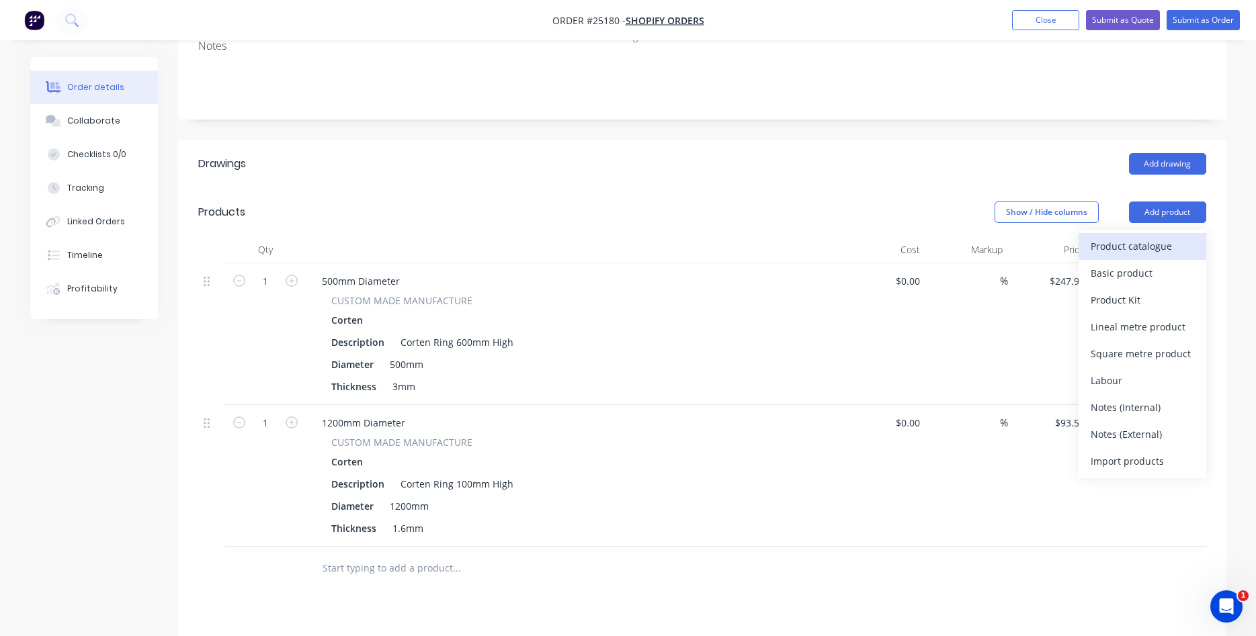
click at [1126, 237] on div "Product catalogue" at bounding box center [1143, 246] width 104 height 19
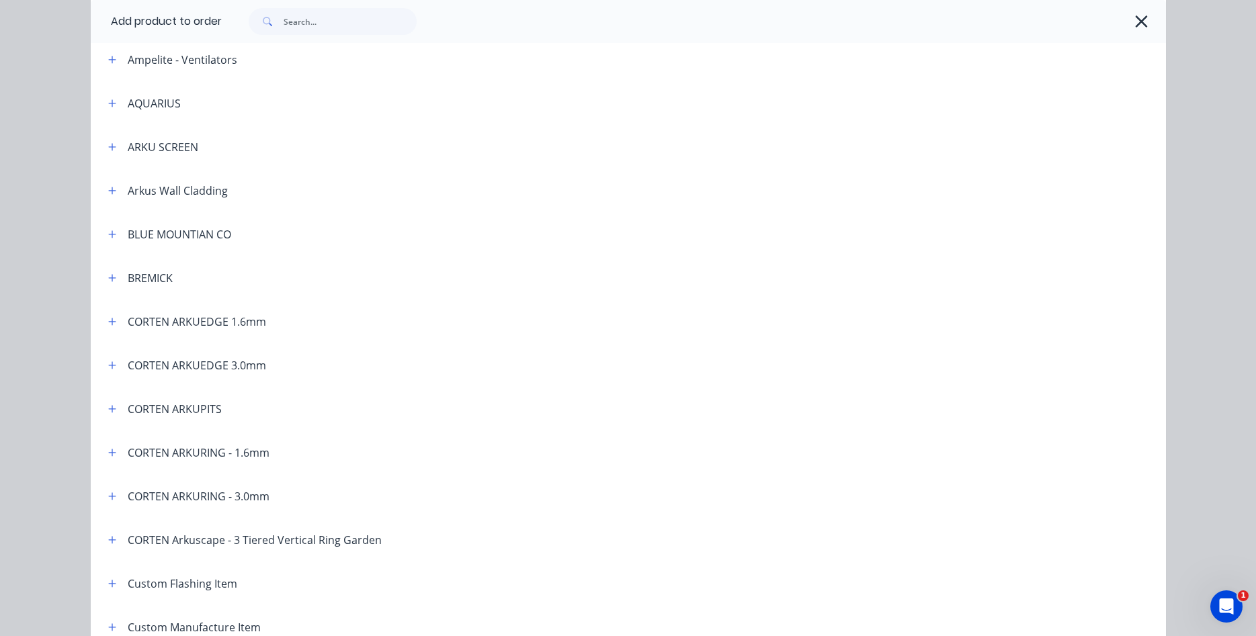
scroll to position [306, 0]
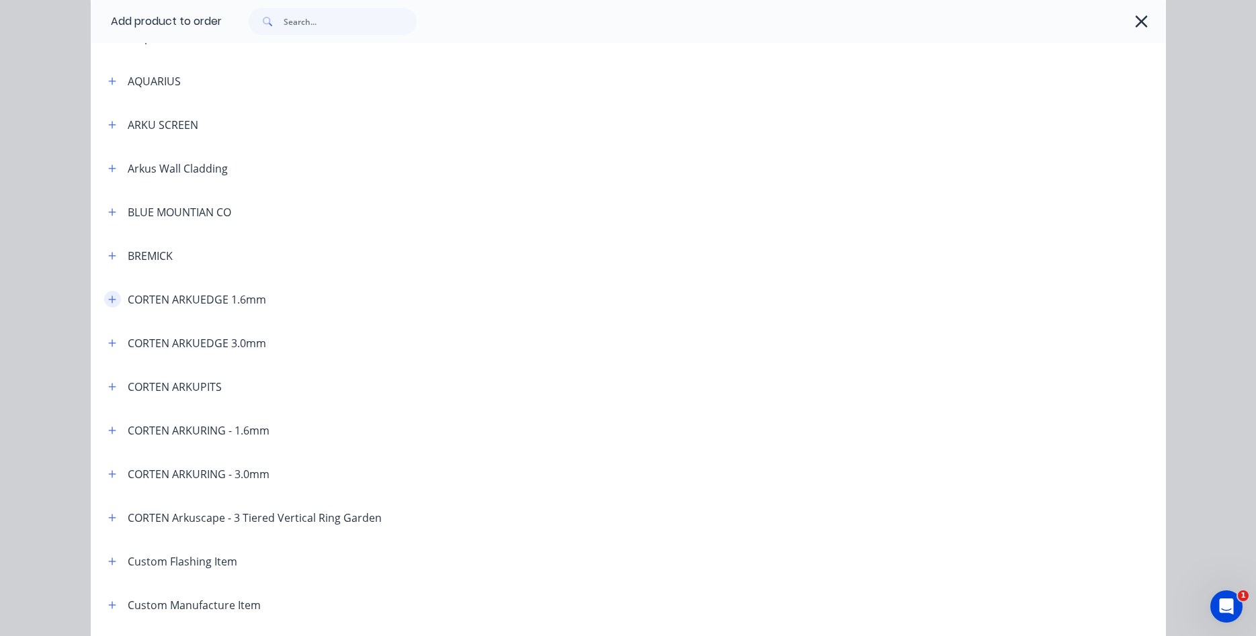
click at [106, 298] on button "button" at bounding box center [112, 299] width 17 height 17
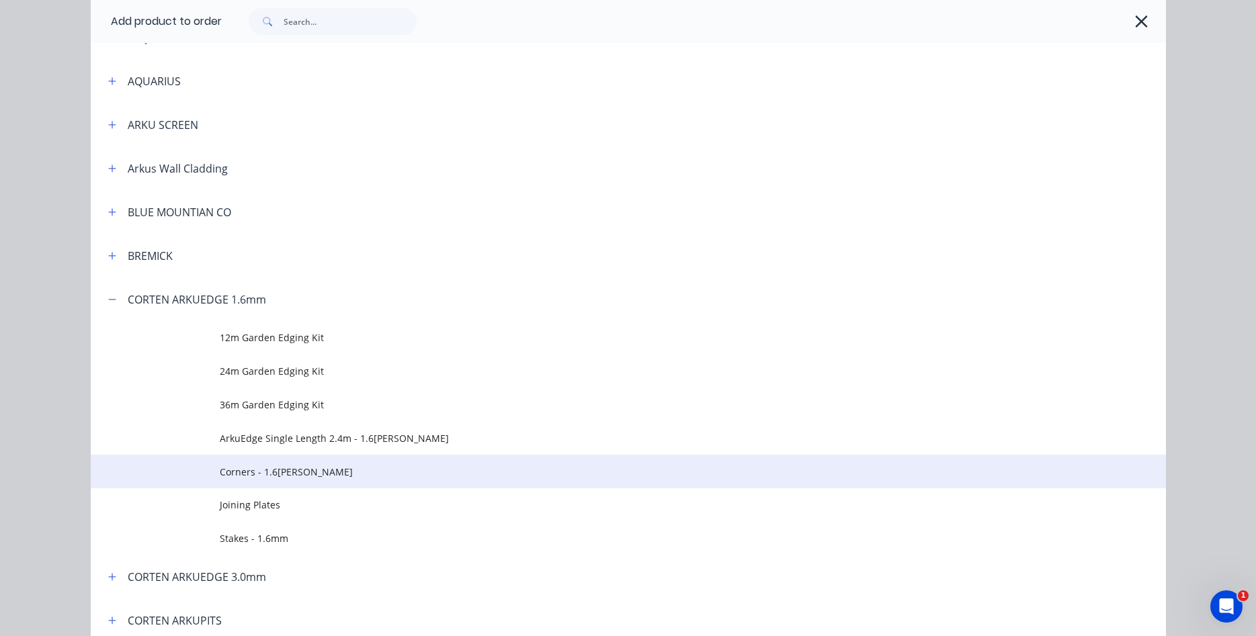
click at [256, 470] on span "Corners - 1.6[PERSON_NAME]" at bounding box center [598, 472] width 757 height 14
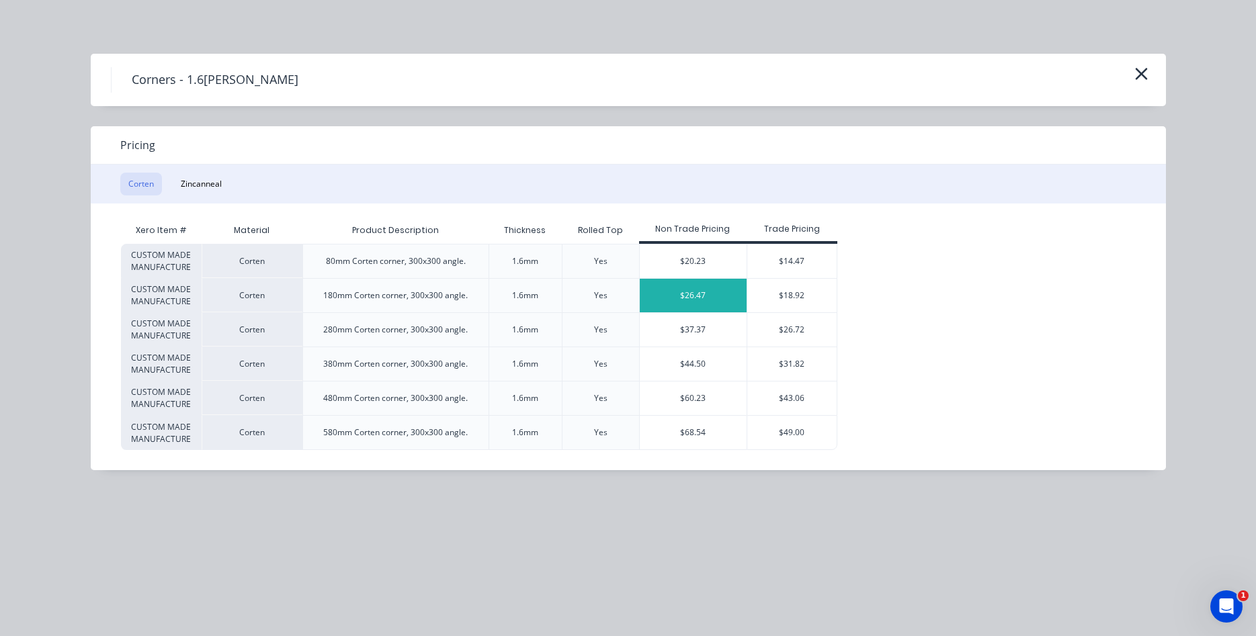
click at [694, 296] on div "$26.47" at bounding box center [694, 296] width 108 height 34
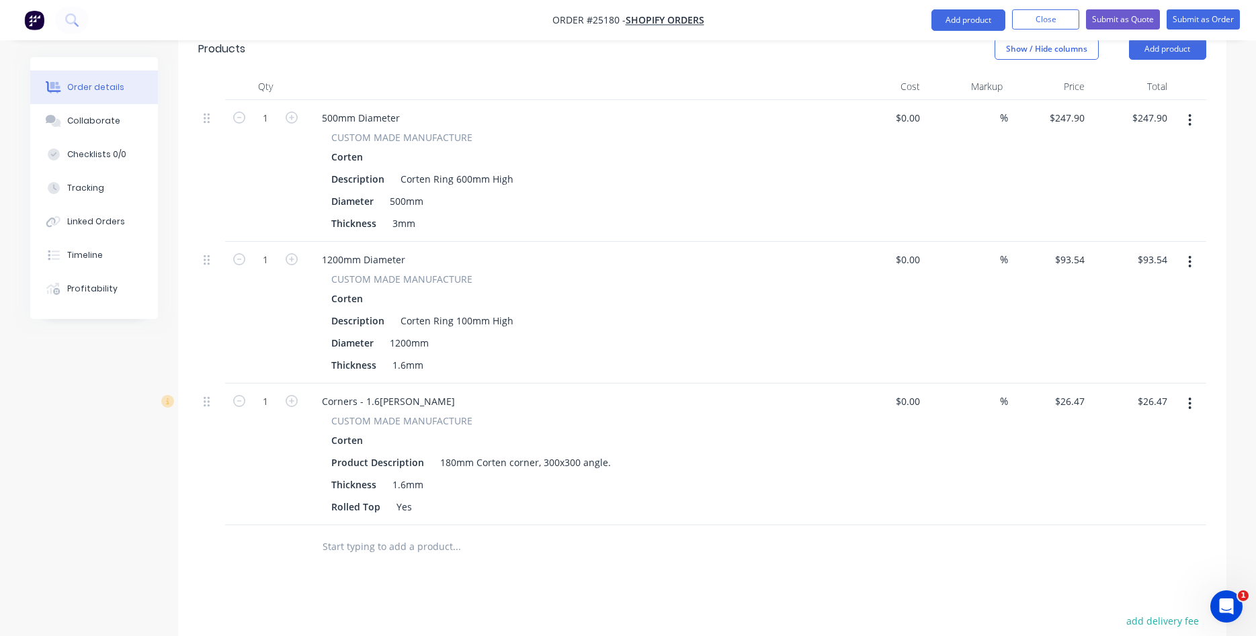
scroll to position [480, 0]
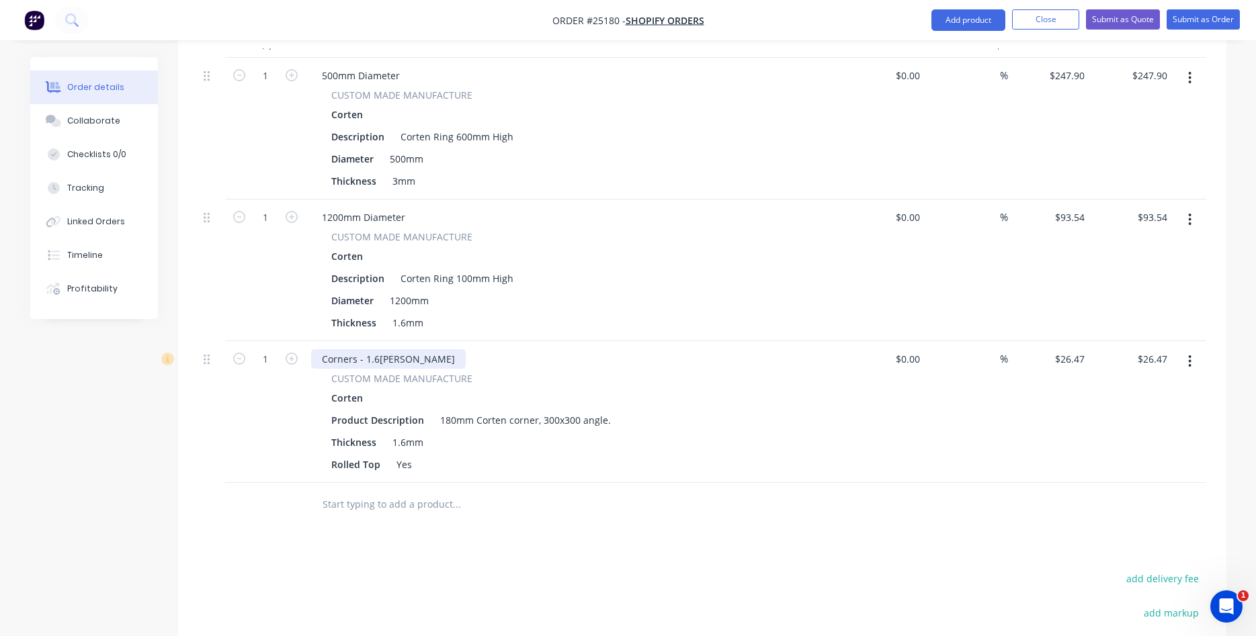
click at [433, 349] on div "Corners - 1.6[PERSON_NAME]" at bounding box center [388, 358] width 155 height 19
click at [1189, 354] on icon "button" at bounding box center [1189, 361] width 3 height 15
click at [1147, 414] on div "Duplicate" at bounding box center [1143, 423] width 104 height 19
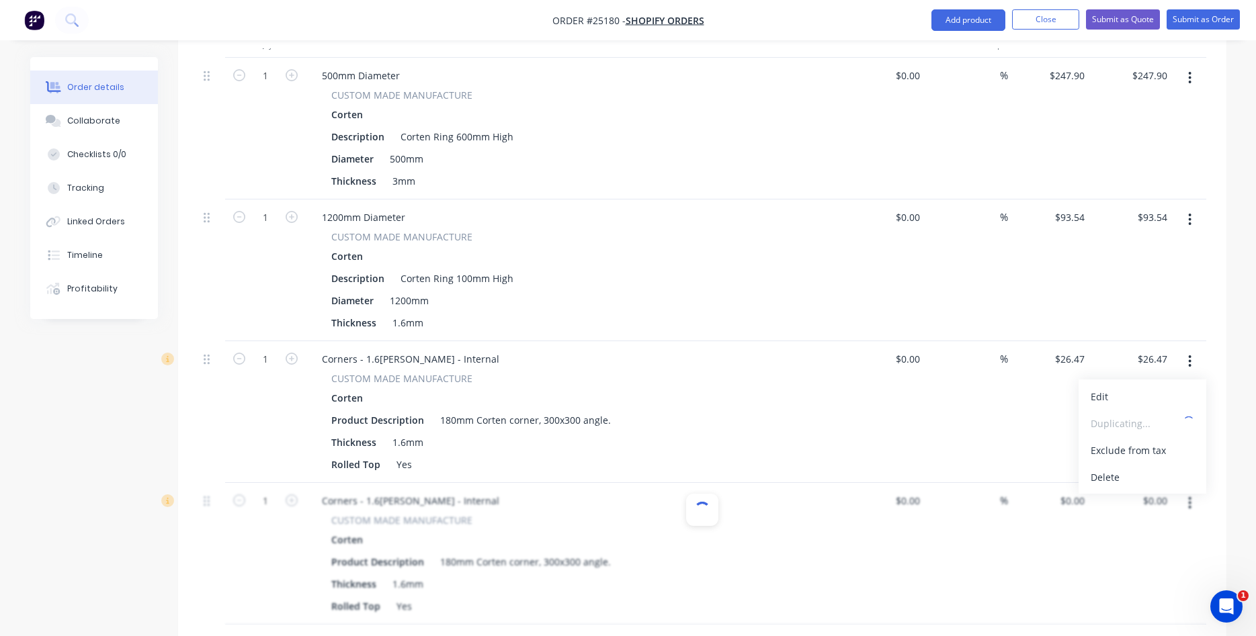
type input "$26.47"
click at [1191, 496] on icon "button" at bounding box center [1189, 503] width 3 height 15
click at [1121, 529] on div "Edit" at bounding box center [1143, 538] width 104 height 19
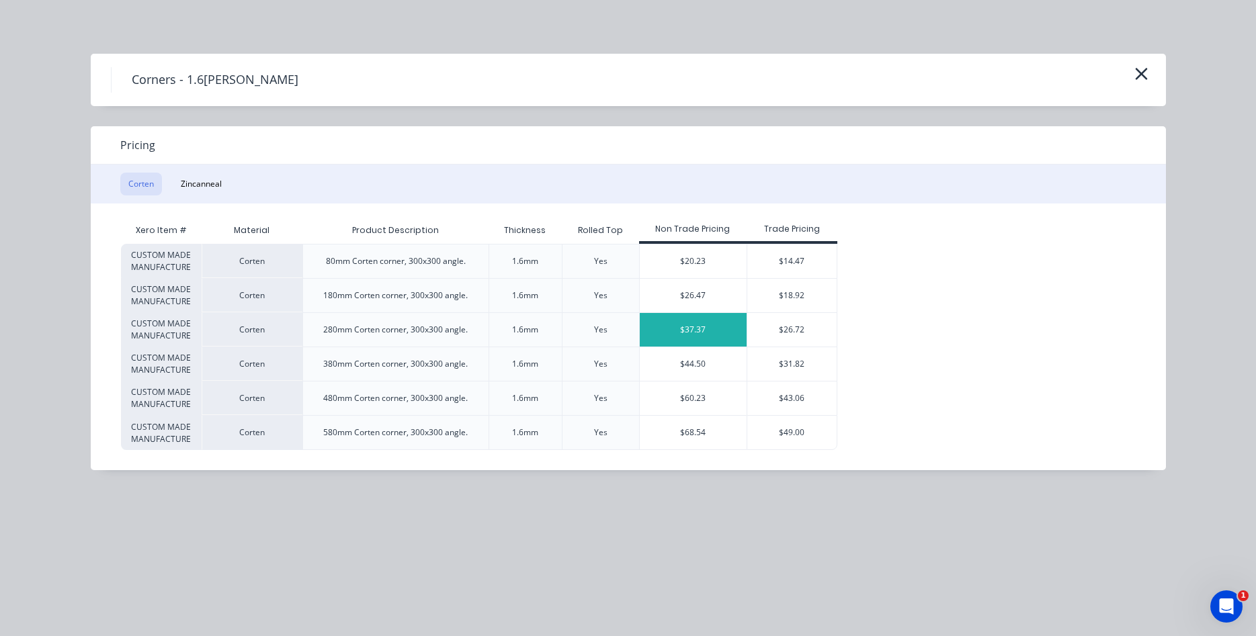
click at [711, 336] on div "$37.37" at bounding box center [694, 330] width 108 height 34
type input "$37.37"
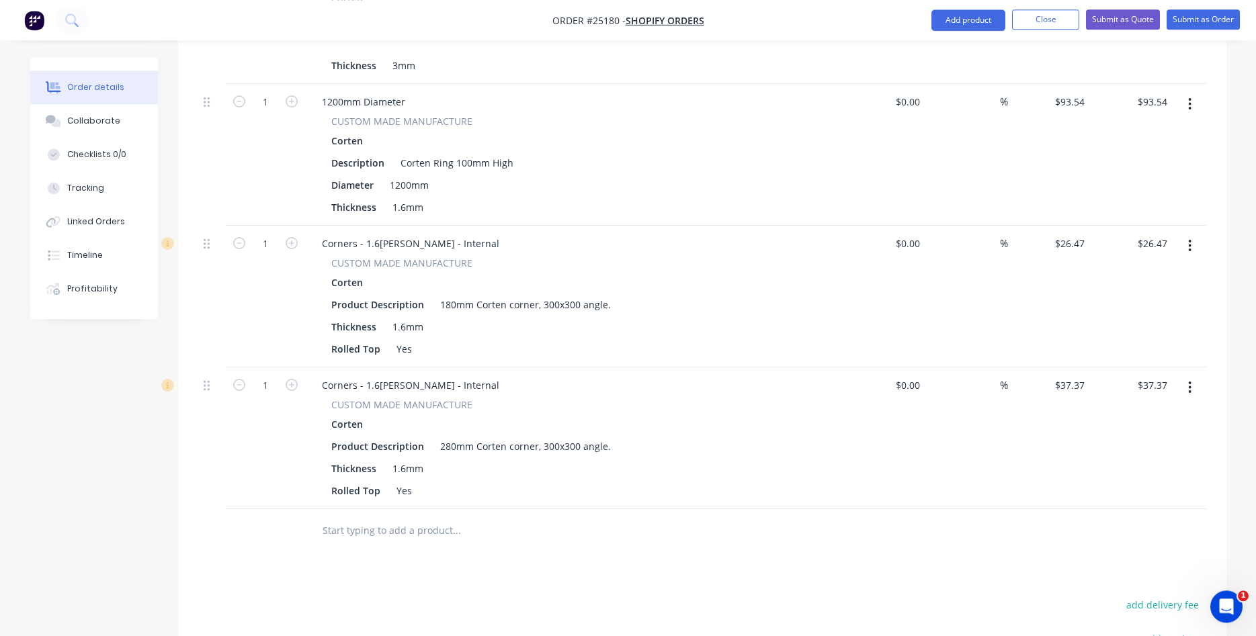
scroll to position [617, 0]
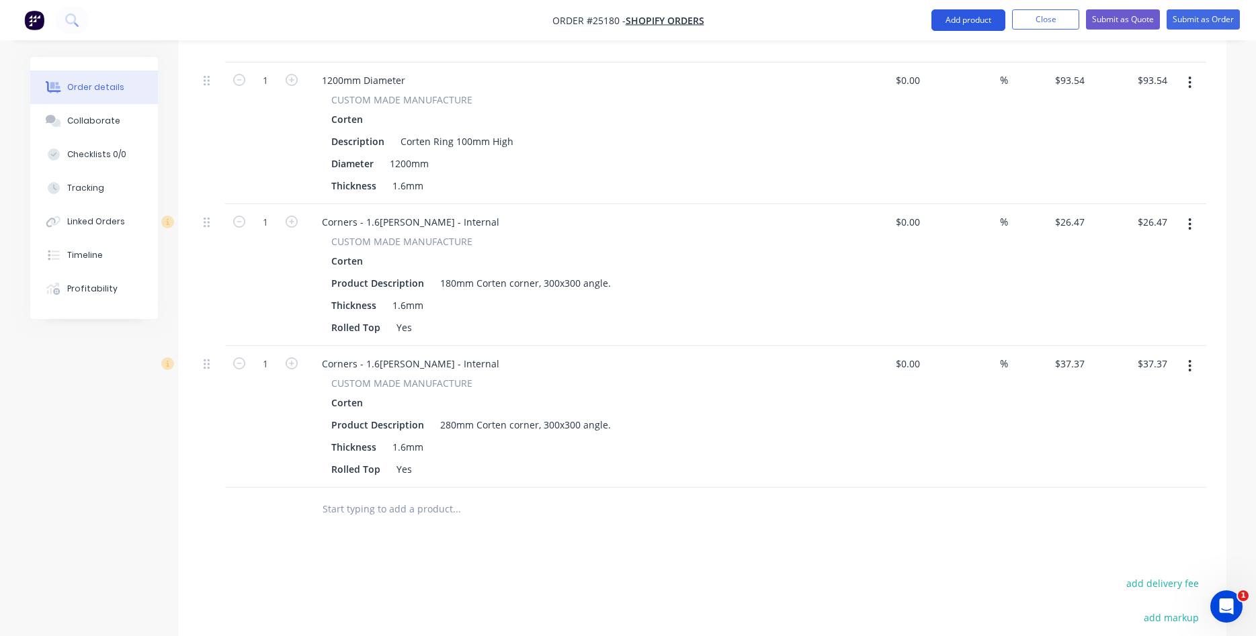
click at [968, 26] on button "Add product" at bounding box center [969, 20] width 74 height 22
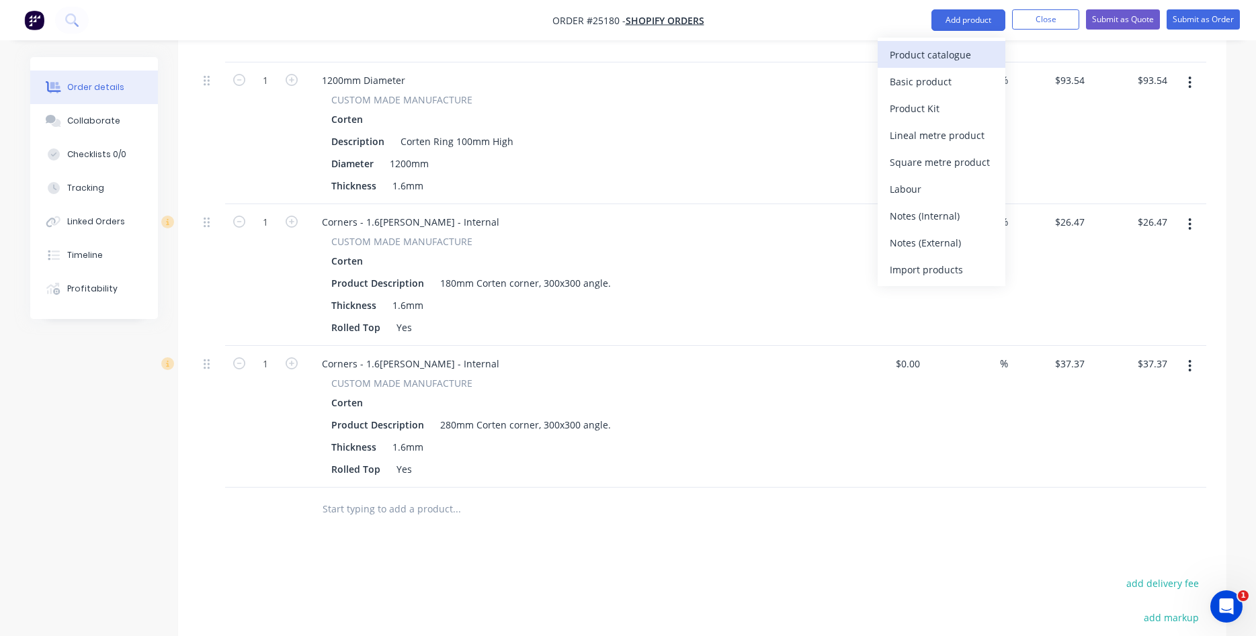
click at [942, 49] on div "Product catalogue" at bounding box center [942, 54] width 104 height 19
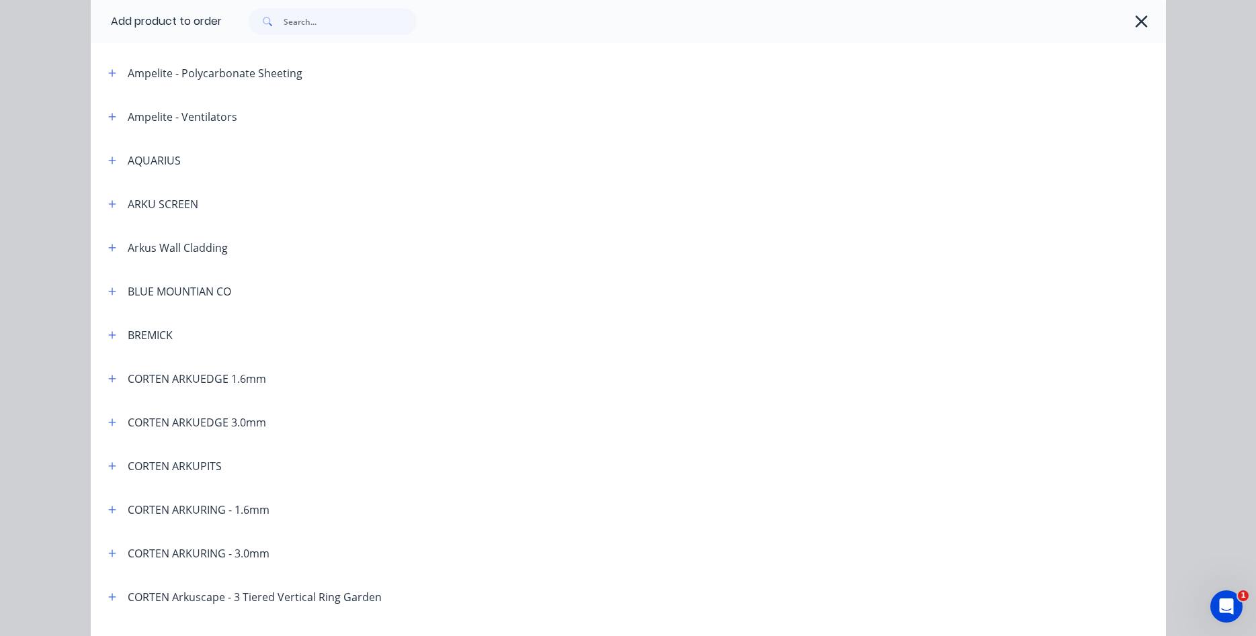
scroll to position [230, 0]
click at [111, 378] on icon "button" at bounding box center [112, 376] width 8 height 9
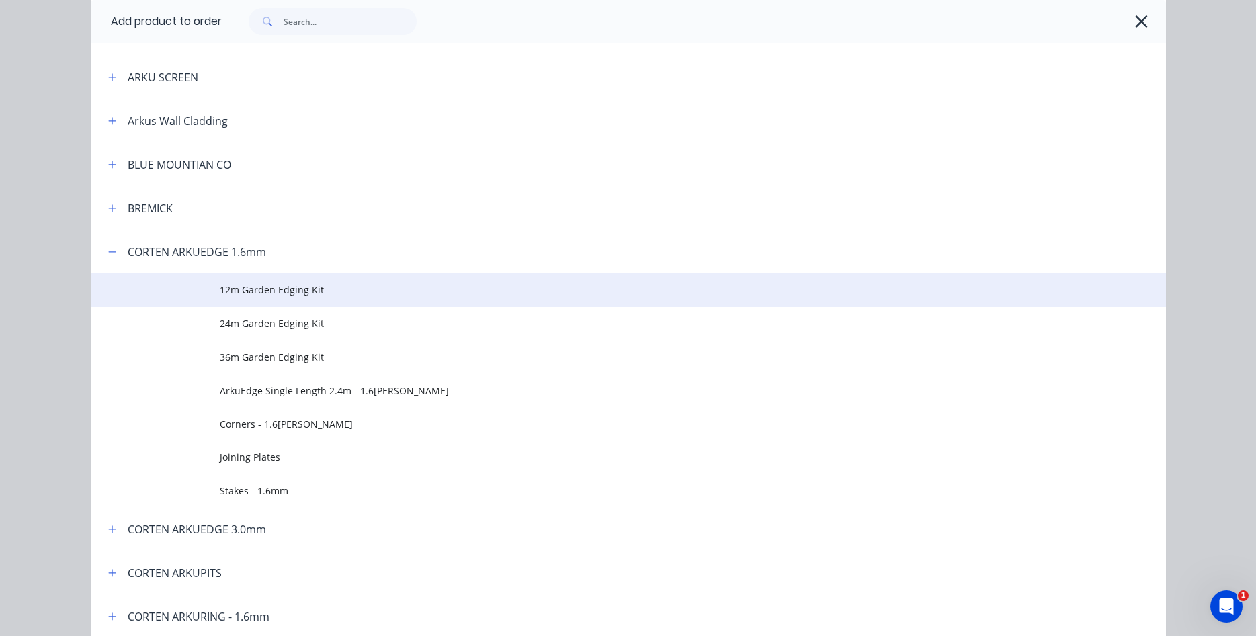
scroll to position [383, 0]
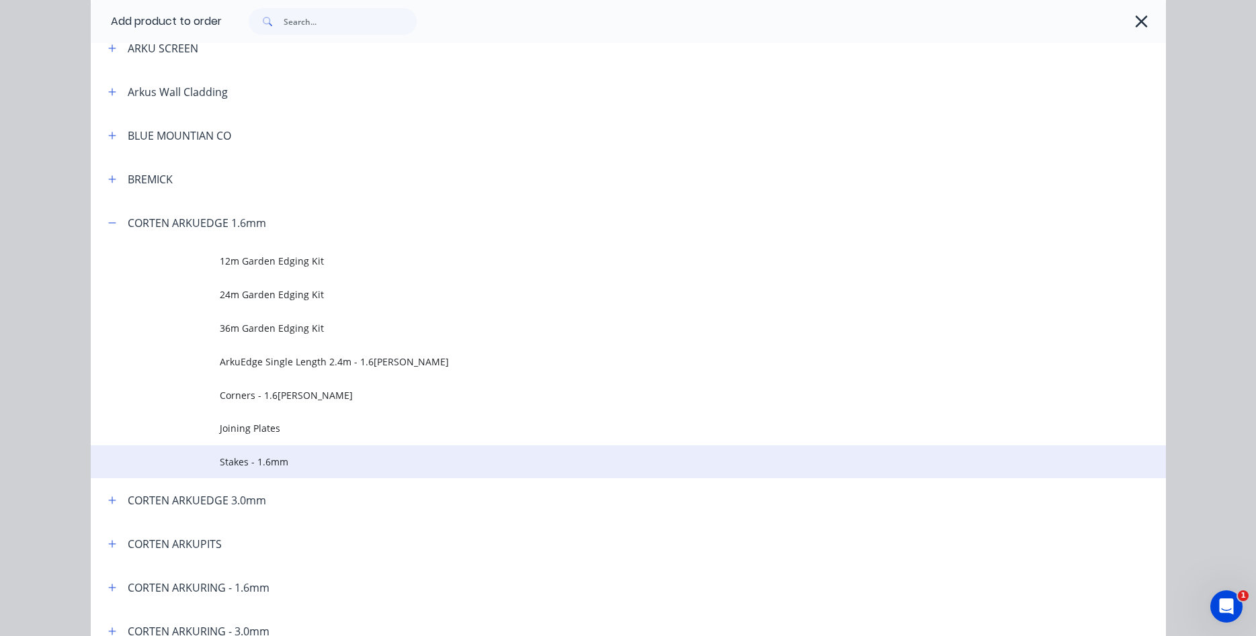
click at [254, 464] on span "Stakes - 1.6mm" at bounding box center [598, 462] width 757 height 14
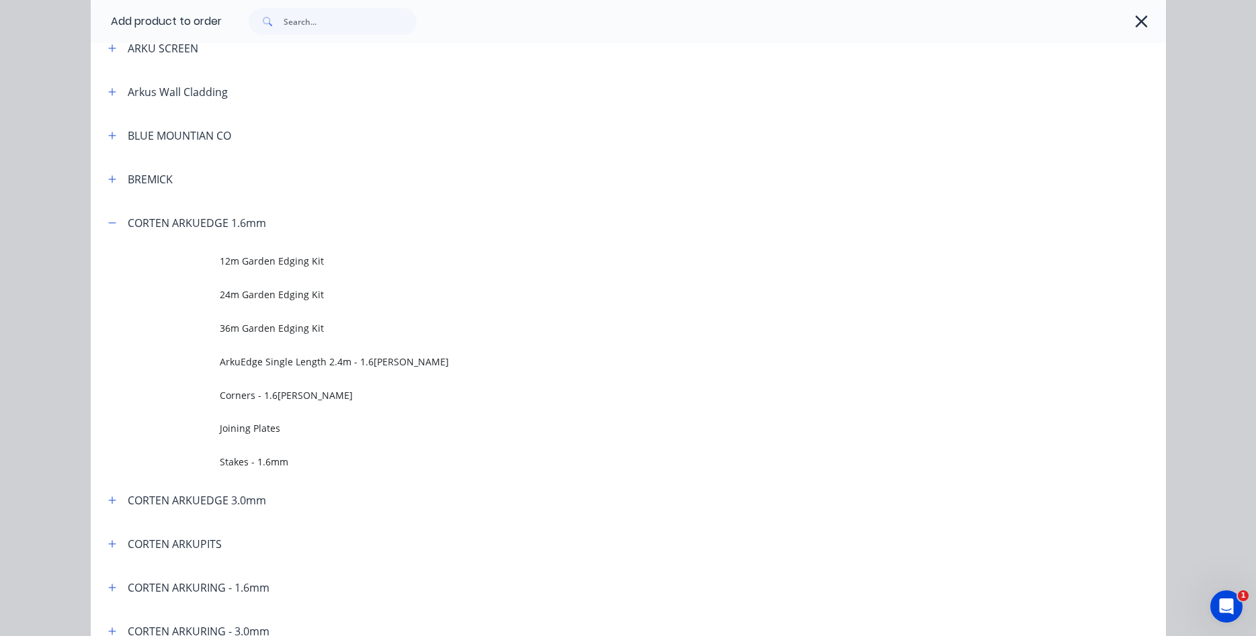
scroll to position [0, 0]
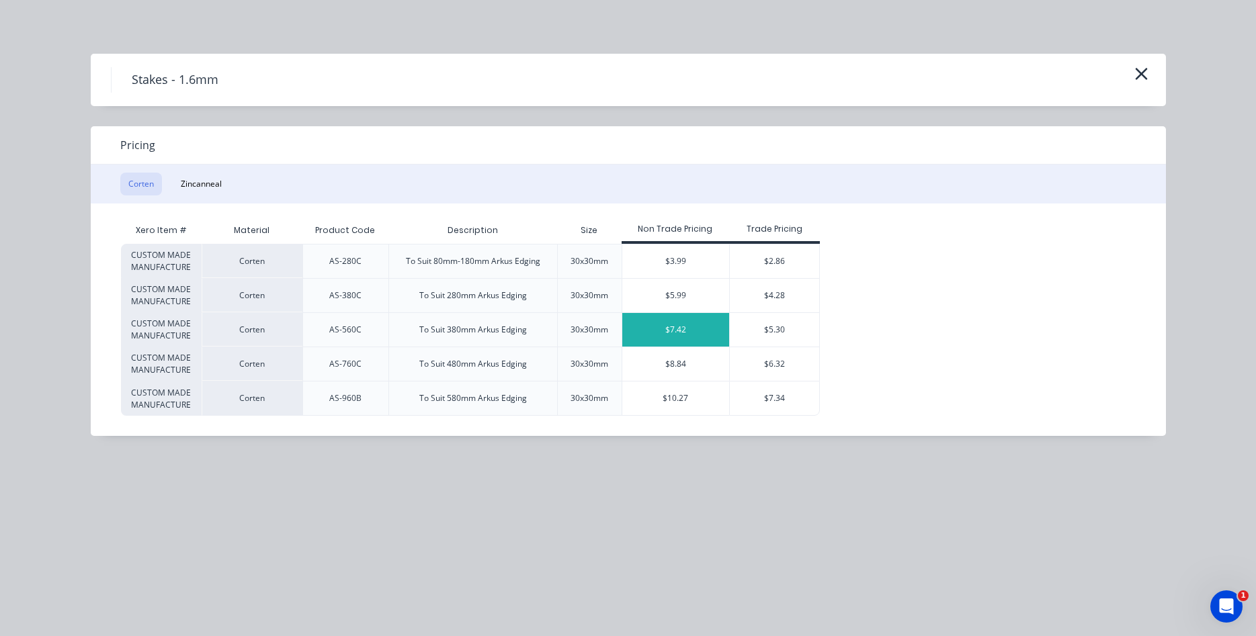
click at [692, 332] on div "$7.42" at bounding box center [676, 330] width 108 height 34
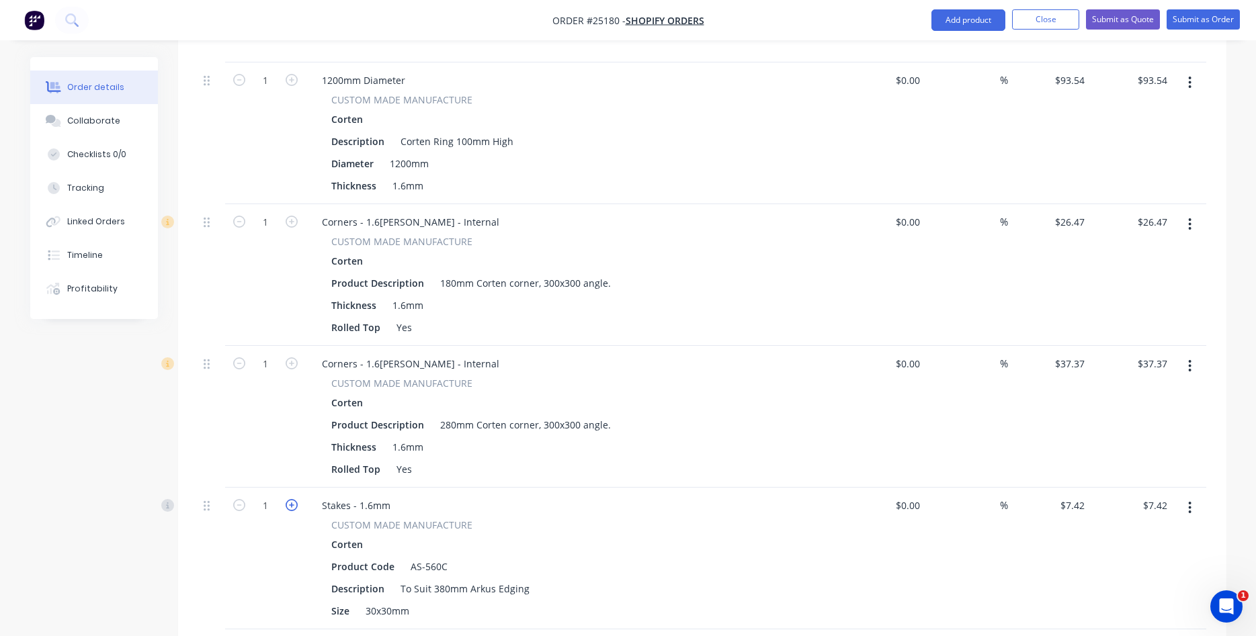
click at [292, 499] on icon "button" at bounding box center [292, 505] width 12 height 12
type input "2"
type input "$14.84"
click at [291, 499] on icon "button" at bounding box center [292, 505] width 12 height 12
type input "3"
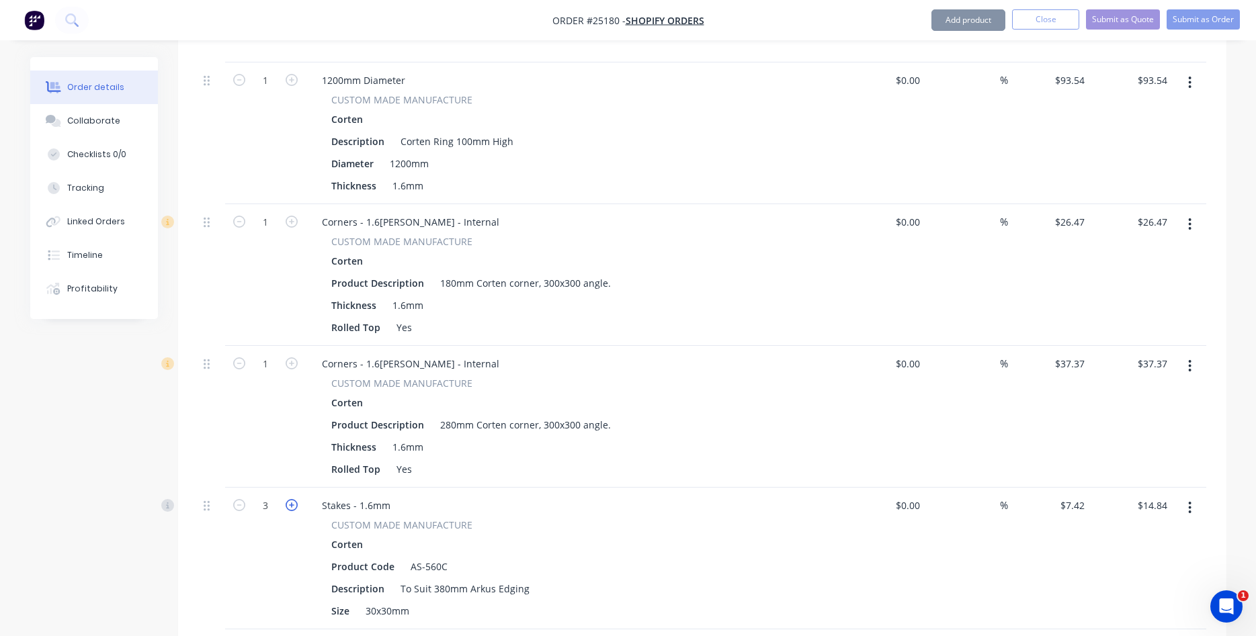
type input "$22.26"
click at [291, 499] on icon "button" at bounding box center [292, 505] width 12 height 12
type input "4"
type input "$29.68"
click at [291, 499] on icon "button" at bounding box center [292, 505] width 12 height 12
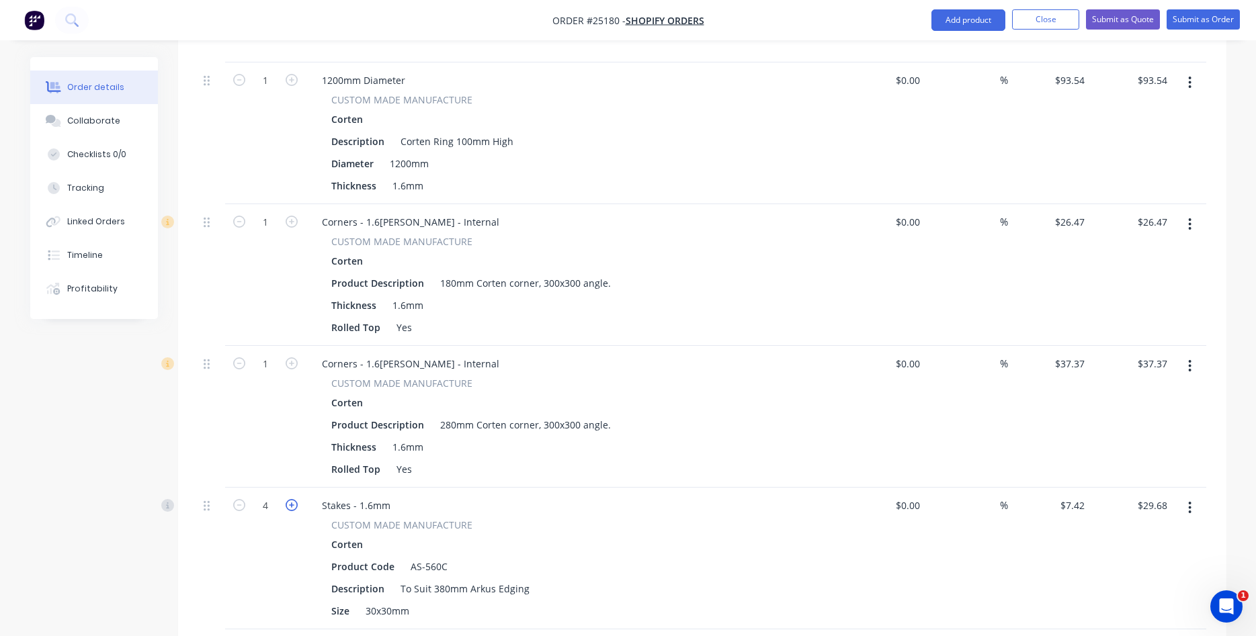
type input "5"
type input "$37.10"
click at [291, 499] on icon "button" at bounding box center [292, 505] width 12 height 12
type input "6"
type input "$44.52"
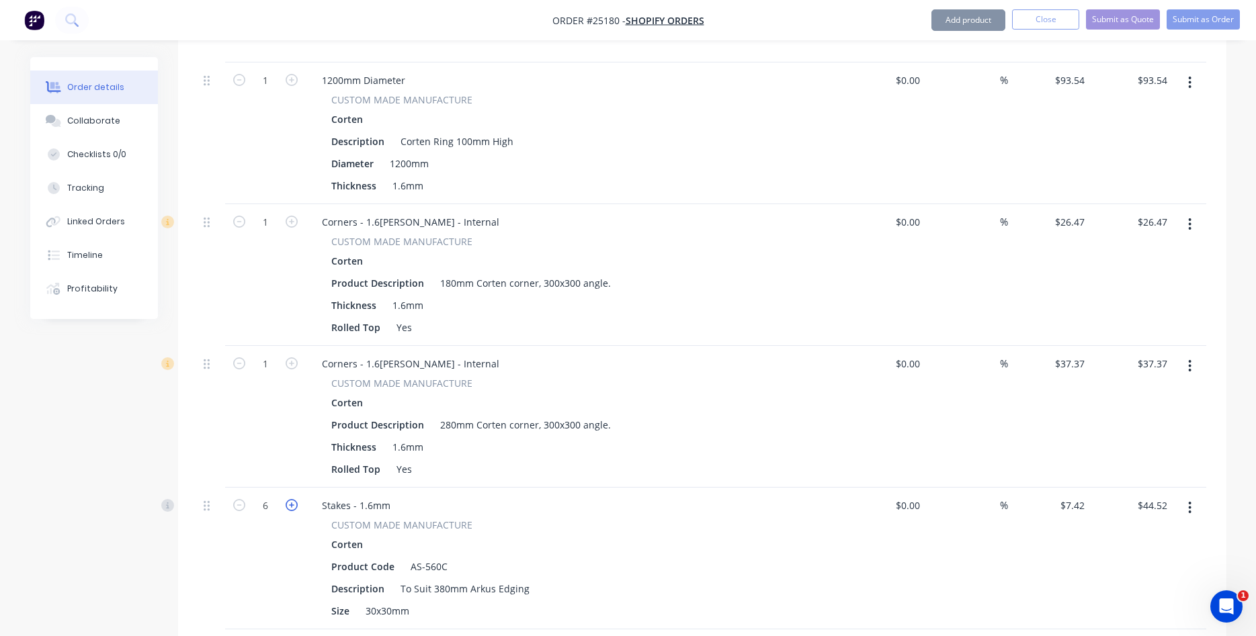
click at [291, 499] on icon "button" at bounding box center [292, 505] width 12 height 12
type input "7"
type input "$51.94"
click at [291, 499] on icon "button" at bounding box center [292, 505] width 12 height 12
type input "8"
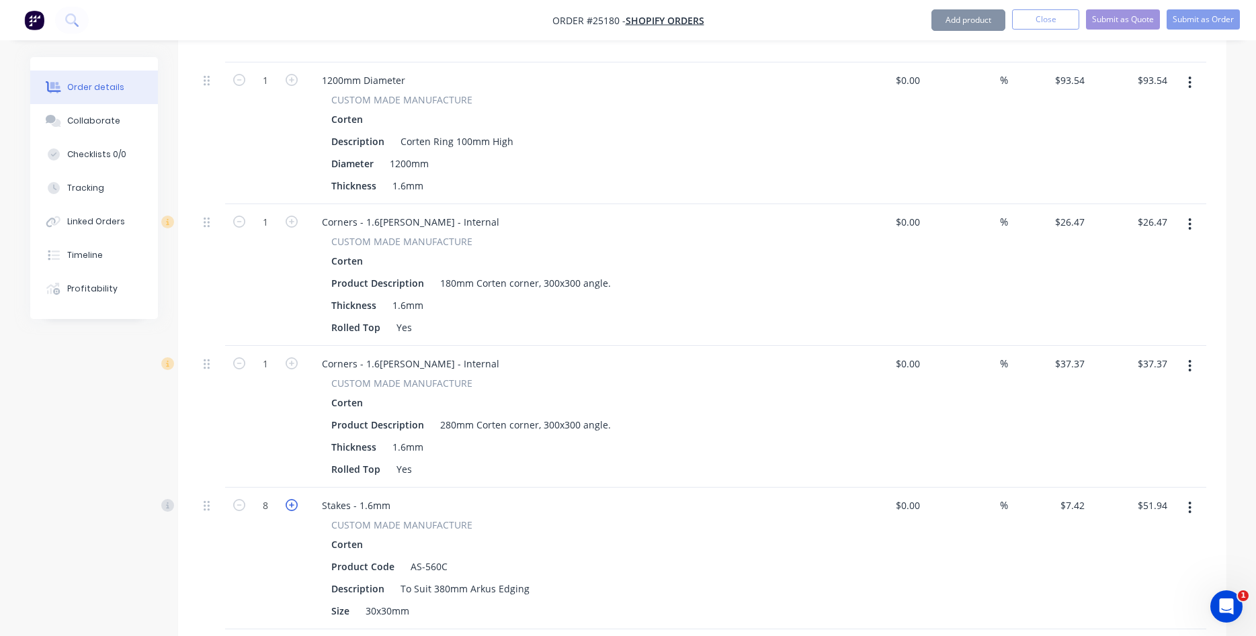
type input "$59.36"
click at [291, 499] on icon "button" at bounding box center [292, 505] width 12 height 12
type input "9"
type input "$66.78"
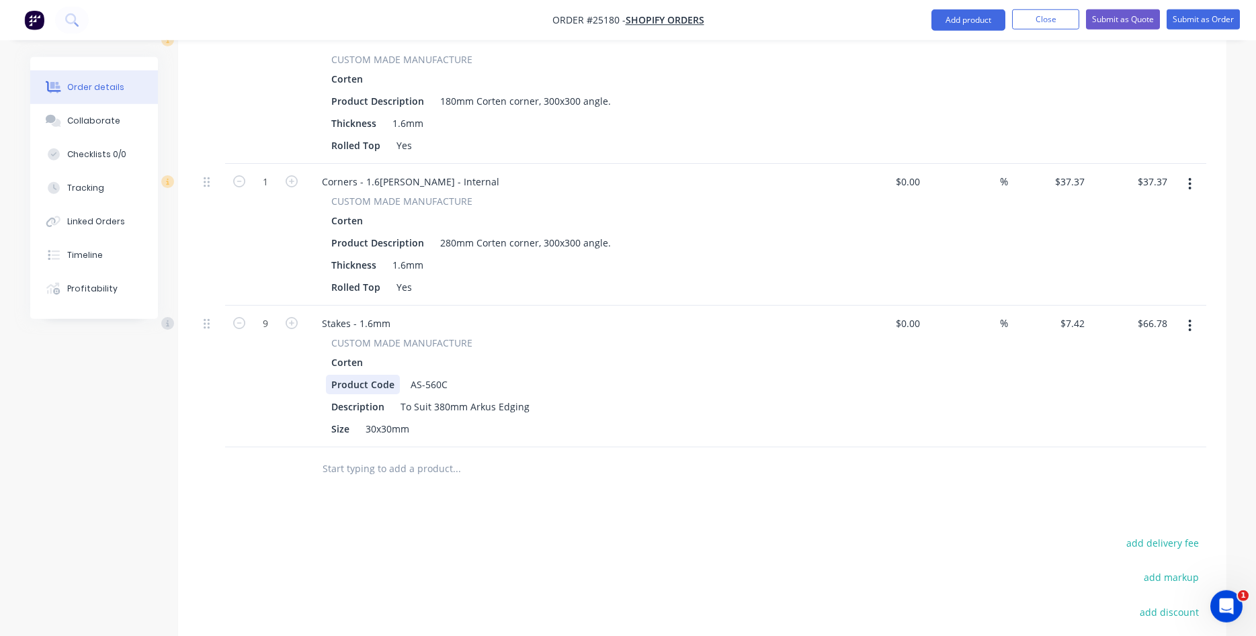
scroll to position [823, 0]
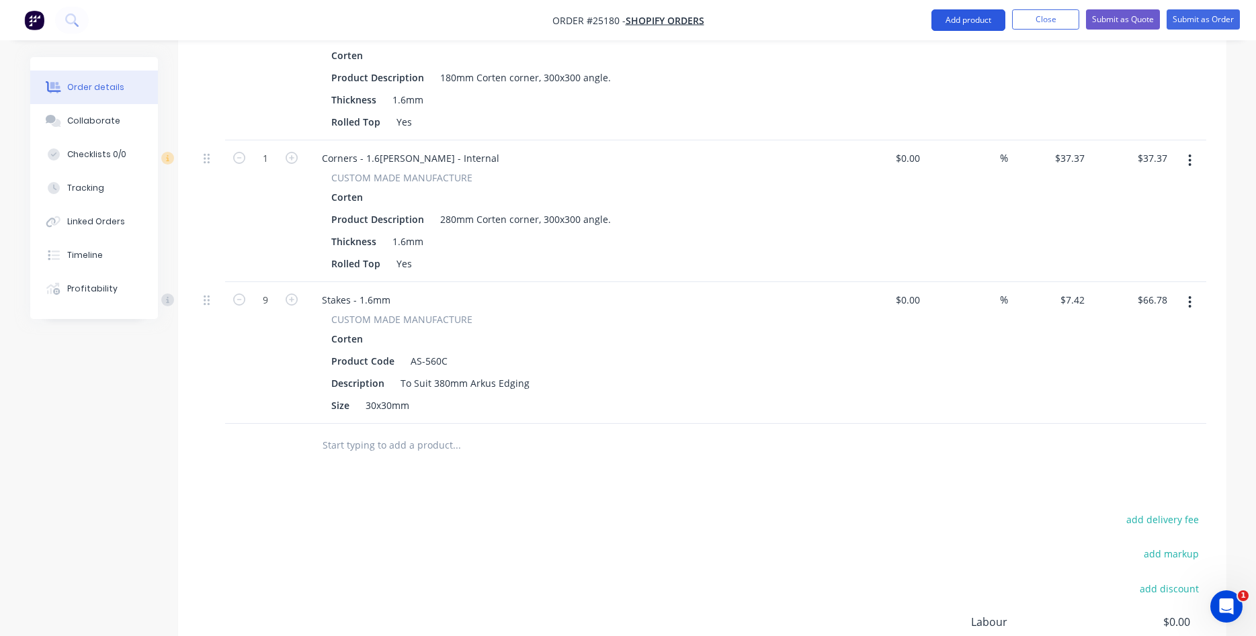
click at [960, 24] on button "Add product" at bounding box center [969, 20] width 74 height 22
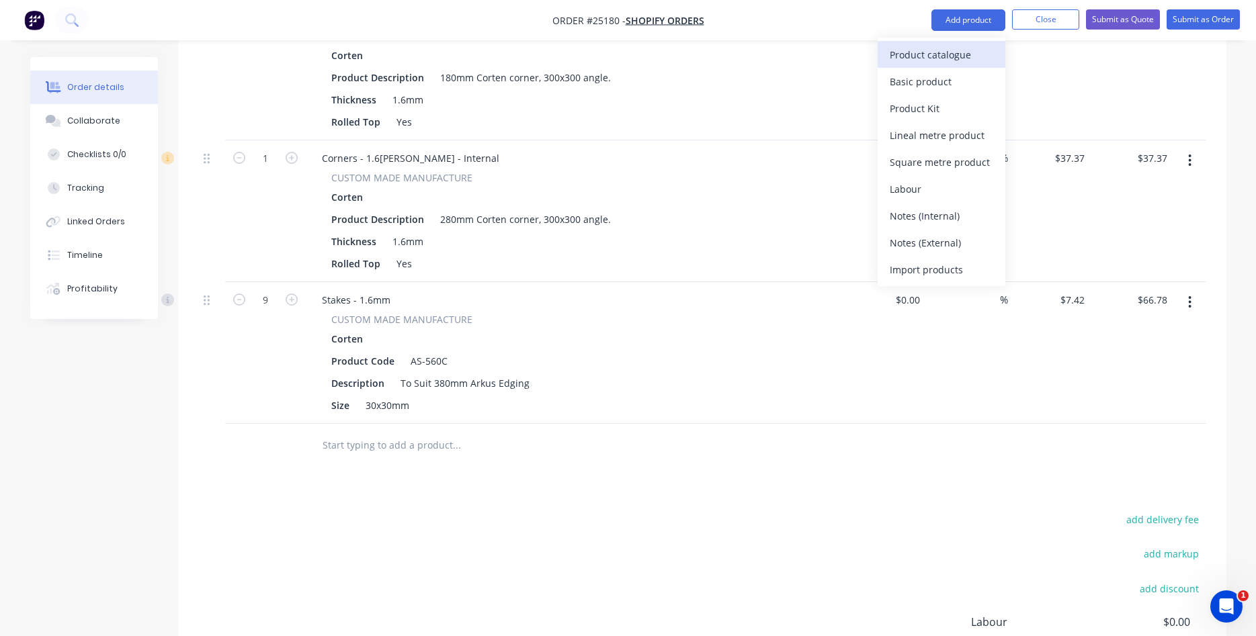
click at [903, 46] on div "Product catalogue" at bounding box center [942, 54] width 104 height 19
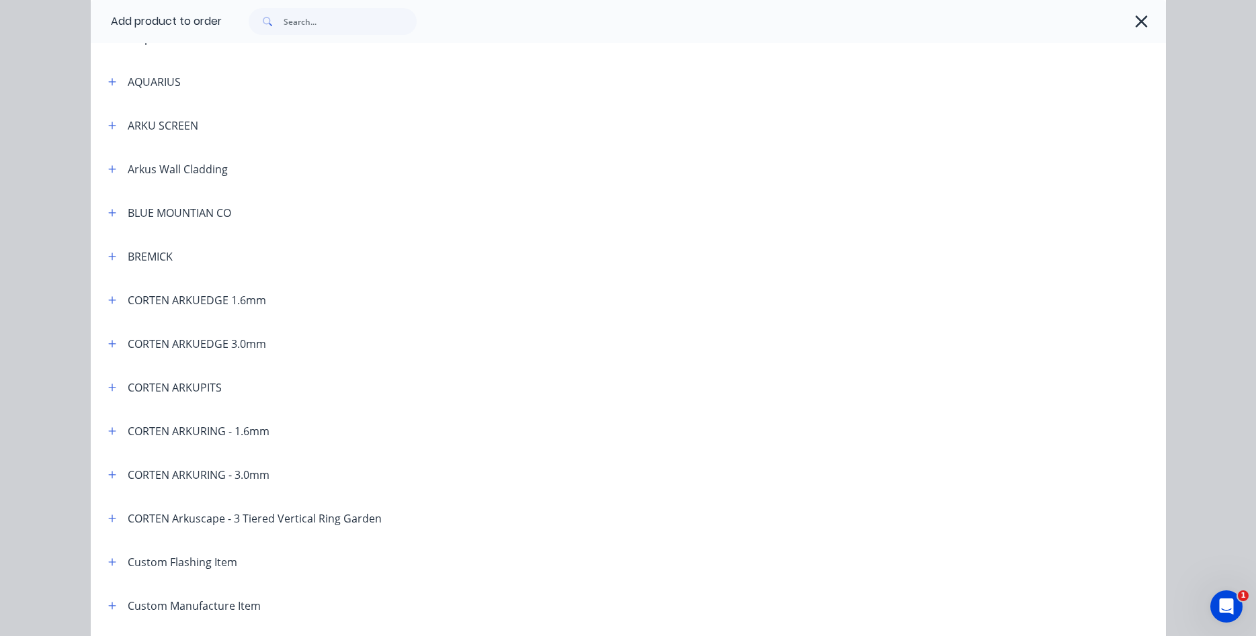
scroll to position [306, 0]
click at [111, 302] on icon "button" at bounding box center [112, 299] width 8 height 9
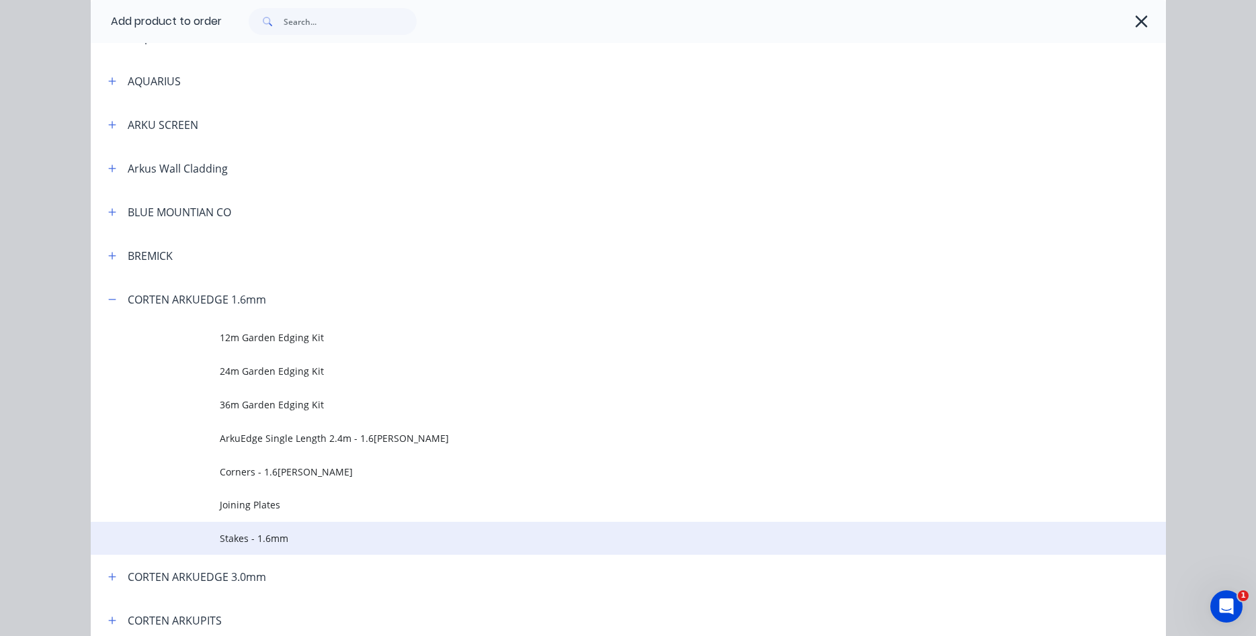
click at [241, 533] on span "Stakes - 1.6mm" at bounding box center [598, 539] width 757 height 14
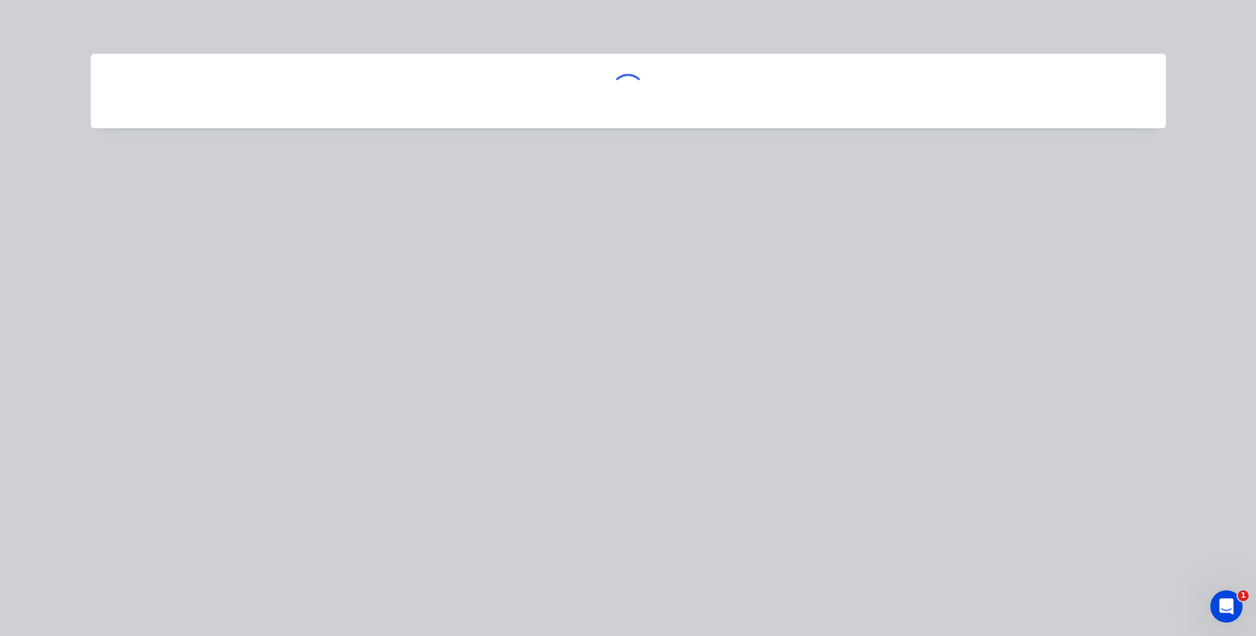
scroll to position [0, 0]
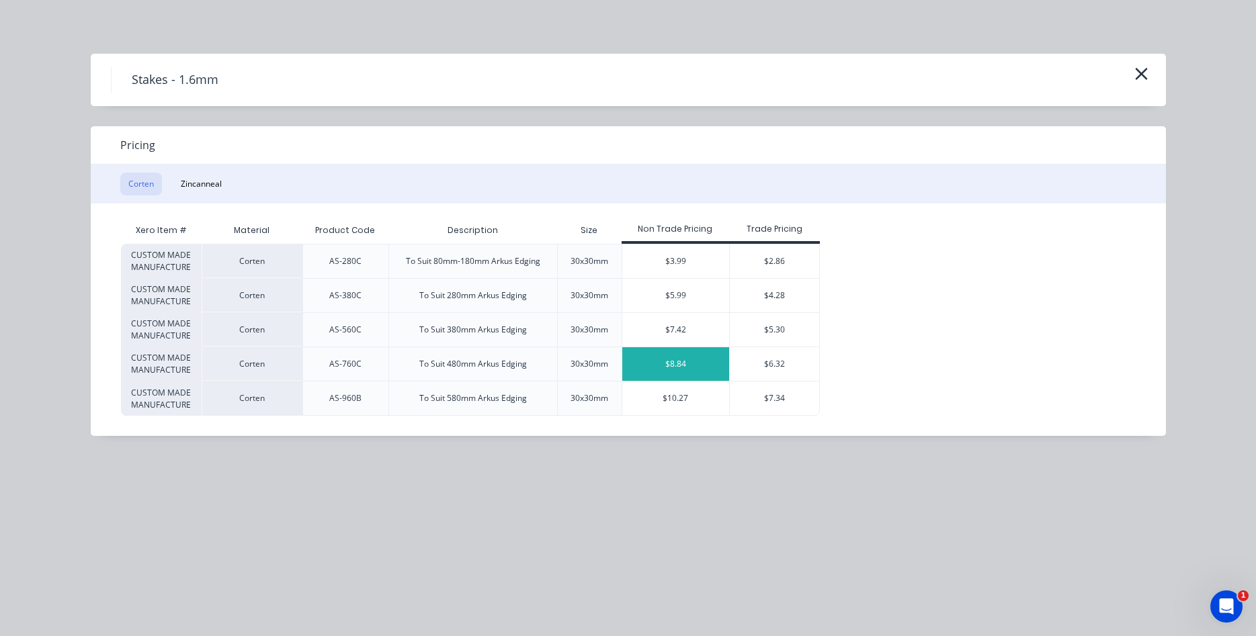
click at [669, 364] on div "$8.84" at bounding box center [676, 364] width 108 height 34
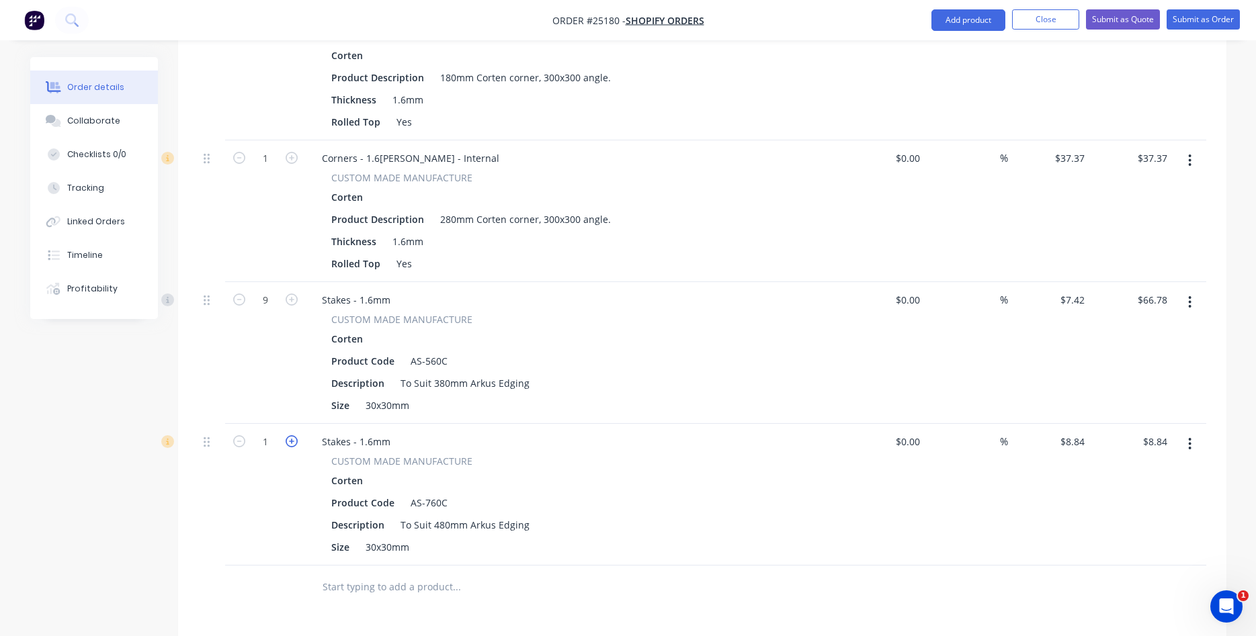
click at [289, 436] on icon "button" at bounding box center [292, 442] width 12 height 12
type input "2"
type input "$17.68"
click at [289, 436] on icon "button" at bounding box center [292, 442] width 12 height 12
type input "3"
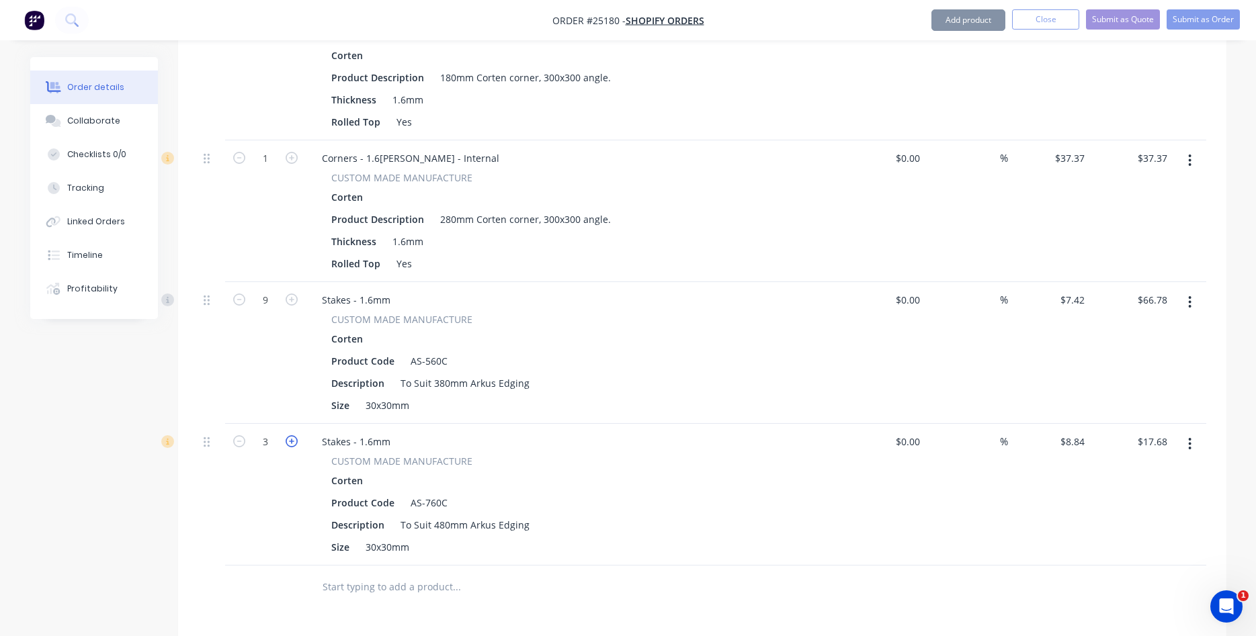
type input "$26.52"
click at [289, 436] on icon "button" at bounding box center [292, 442] width 12 height 12
type input "4"
type input "$35.36"
click at [289, 436] on icon "button" at bounding box center [292, 442] width 12 height 12
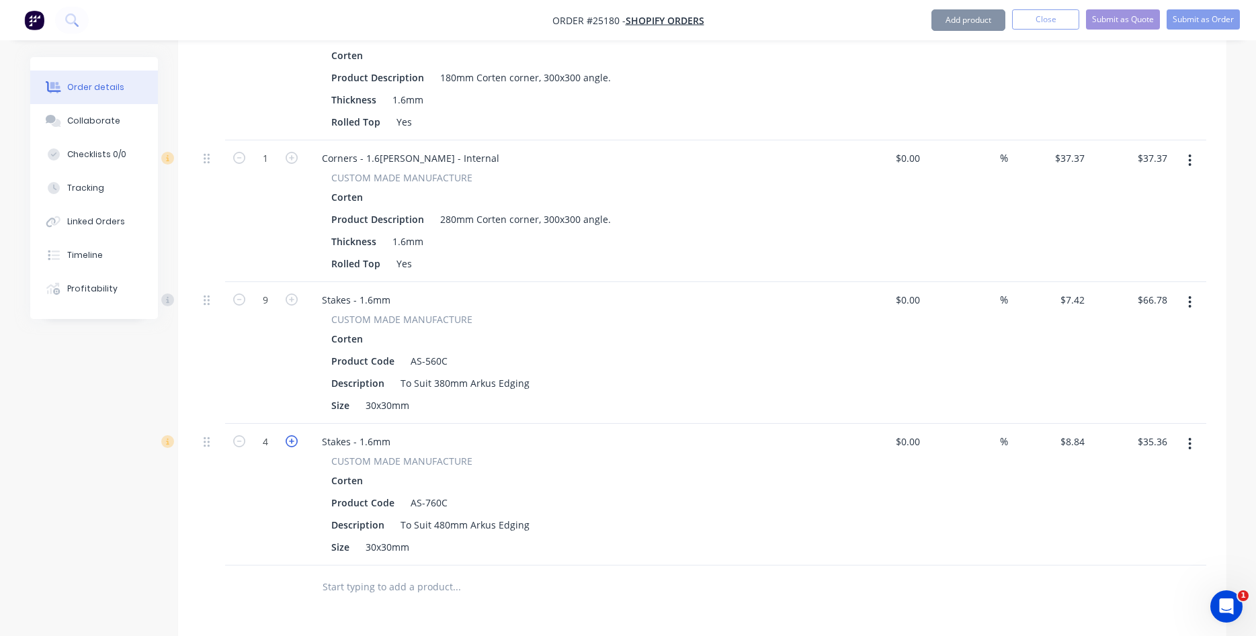
type input "5"
type input "$44.20"
click at [289, 436] on icon "button" at bounding box center [292, 442] width 12 height 12
type input "6"
type input "$53.04"
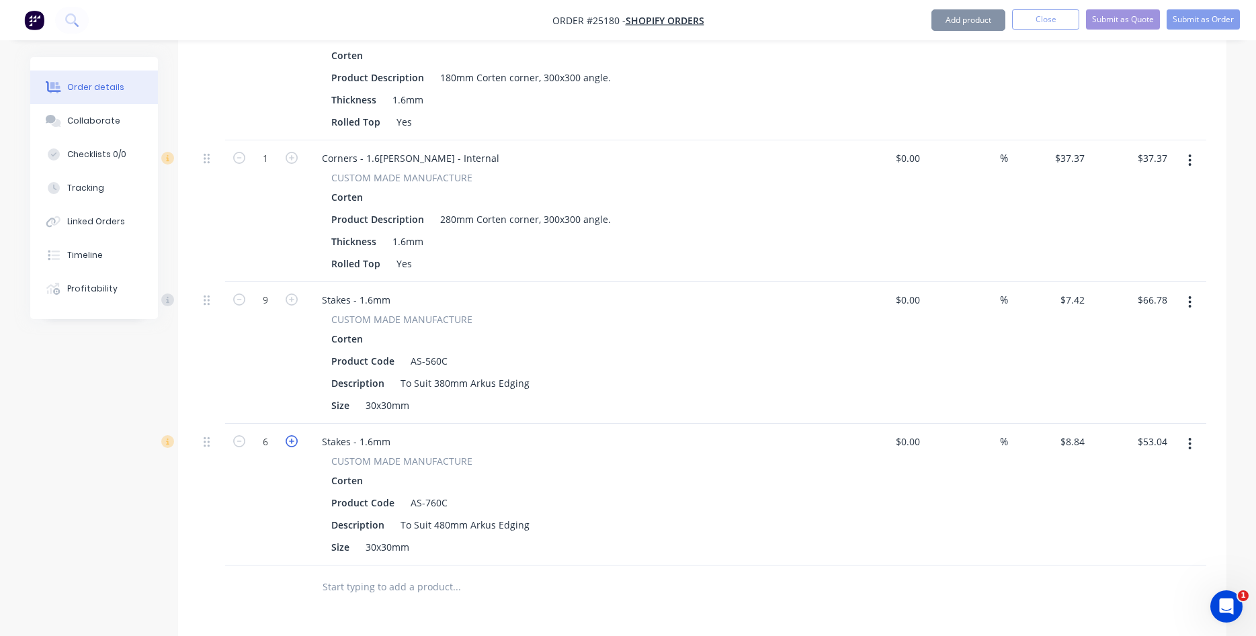
click at [289, 436] on icon "button" at bounding box center [292, 442] width 12 height 12
type input "7"
type input "$61.88"
click at [289, 436] on icon "button" at bounding box center [292, 442] width 12 height 12
type input "8"
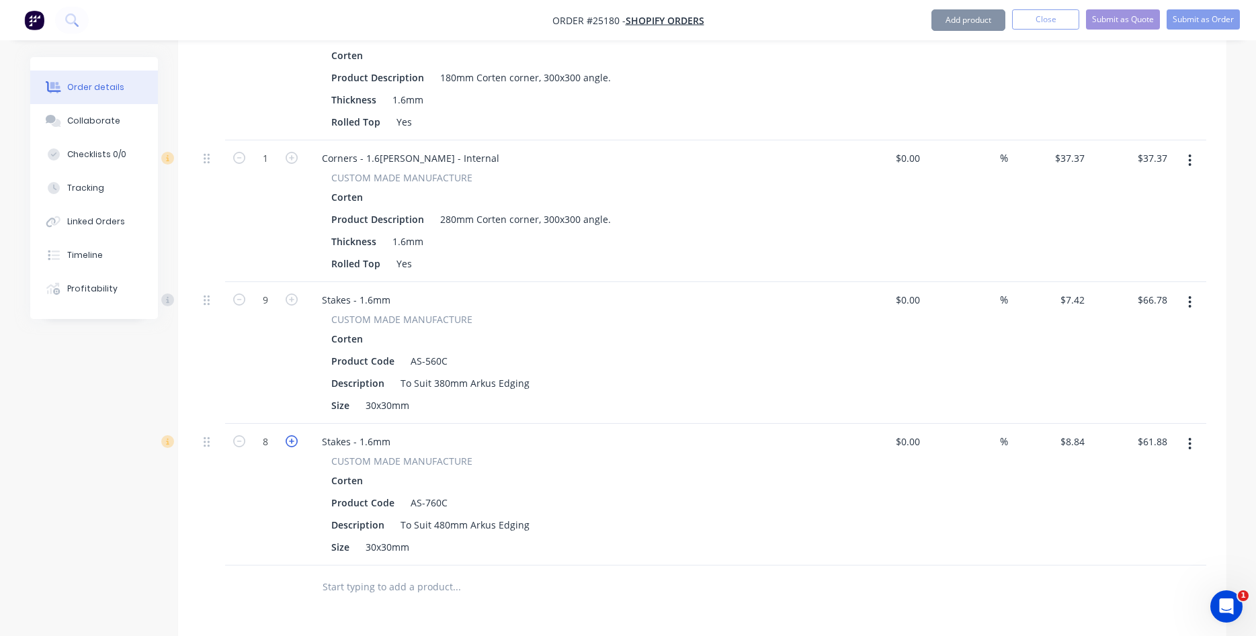
type input "$70.72"
click at [960, 21] on button "Add product" at bounding box center [969, 20] width 74 height 22
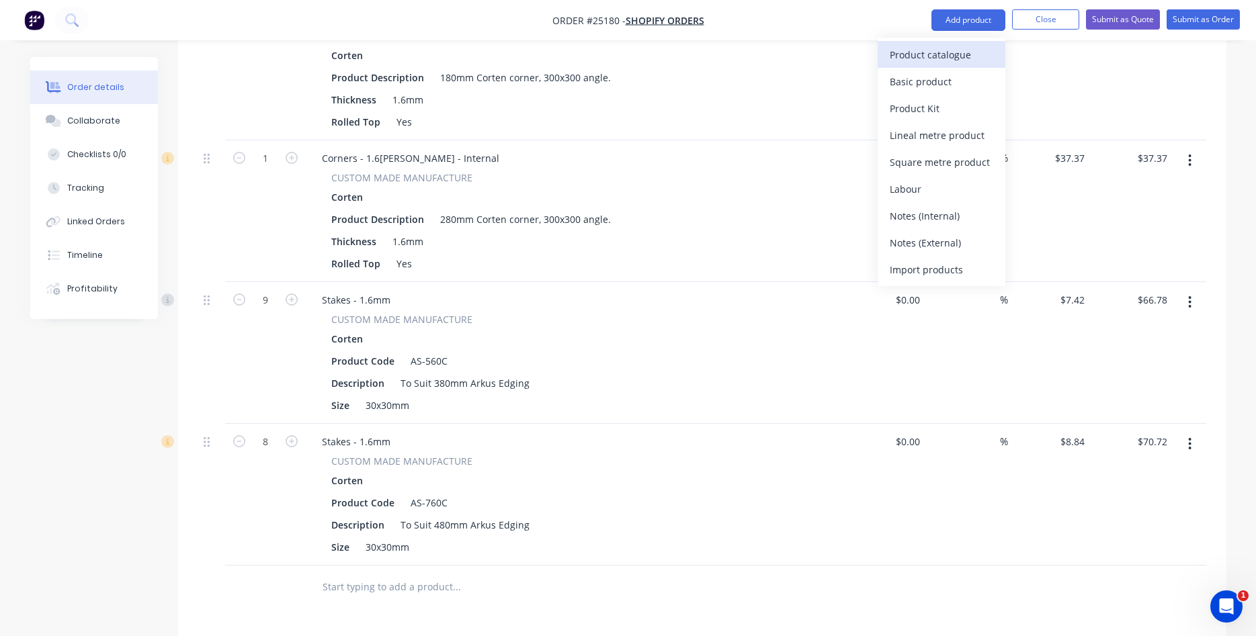
click at [934, 53] on div "Product catalogue" at bounding box center [942, 54] width 104 height 19
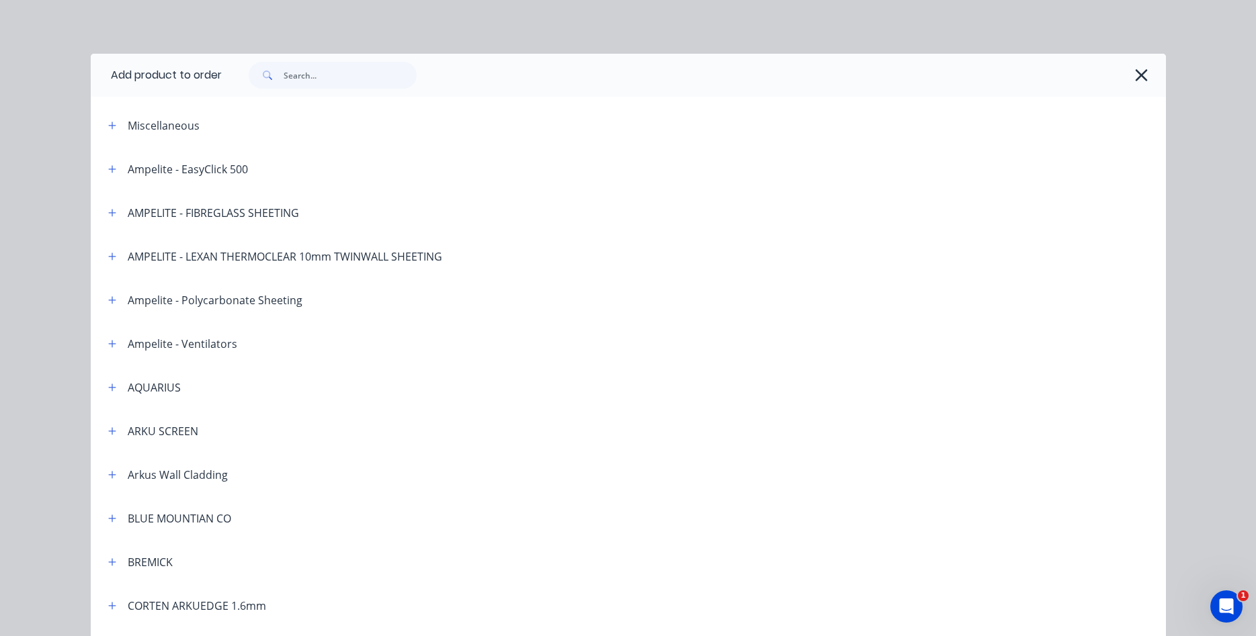
scroll to position [153, 0]
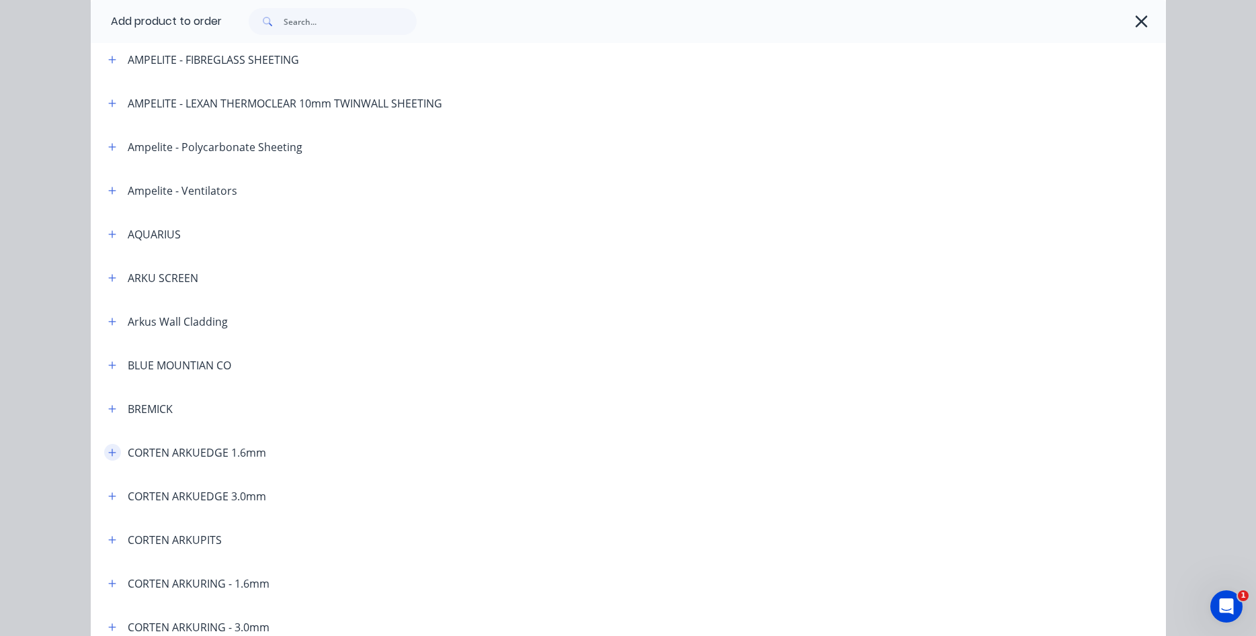
click at [114, 453] on icon "button" at bounding box center [111, 452] width 7 height 7
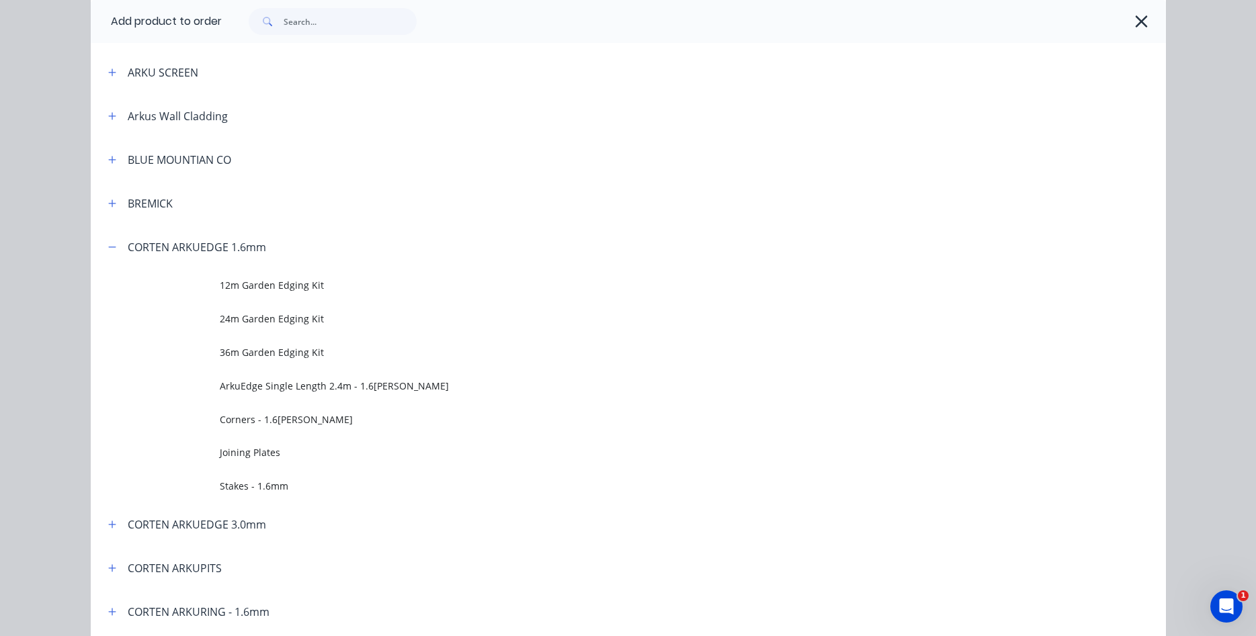
scroll to position [383, 0]
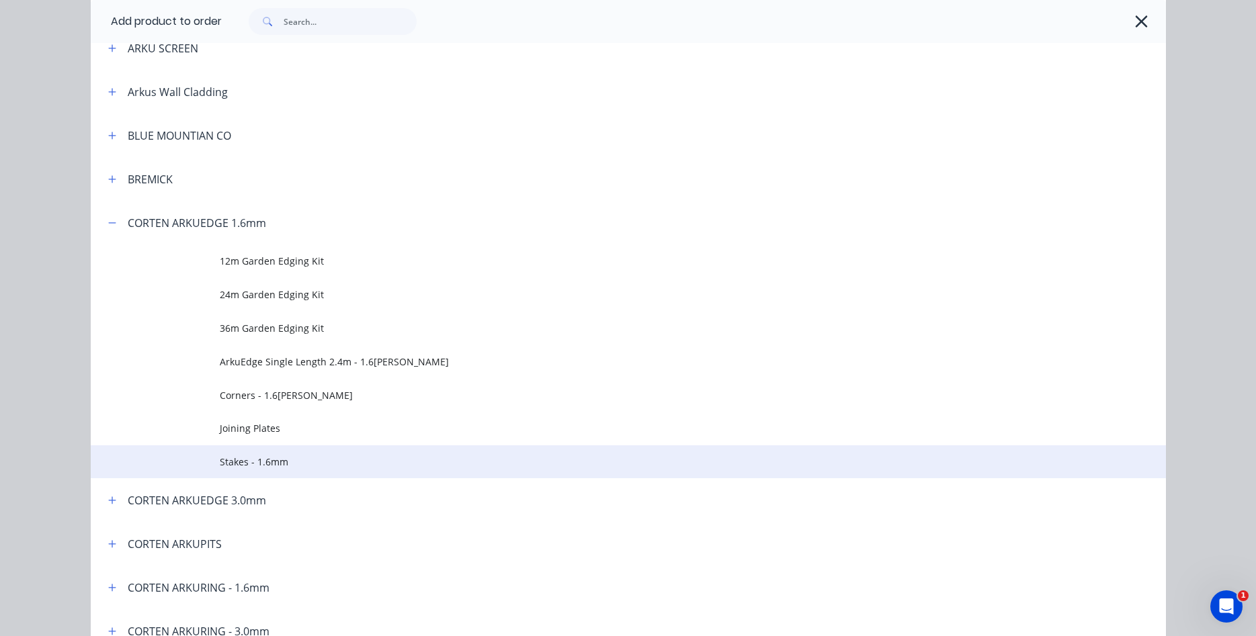
click at [267, 464] on span "Stakes - 1.6mm" at bounding box center [598, 462] width 757 height 14
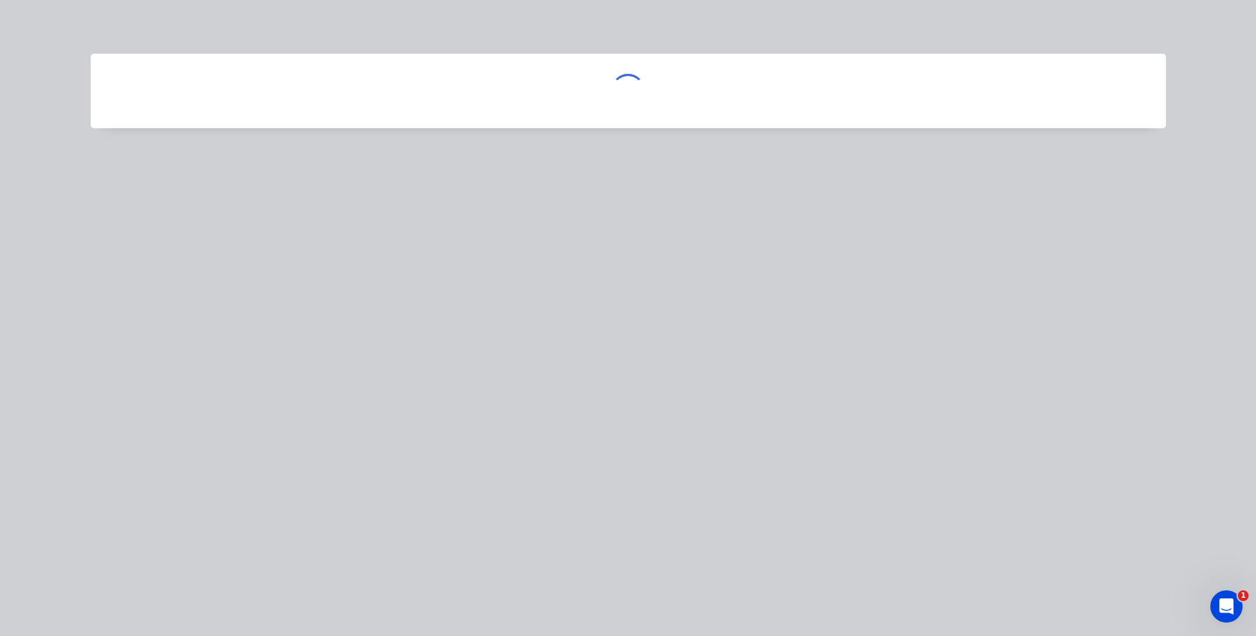
scroll to position [0, 0]
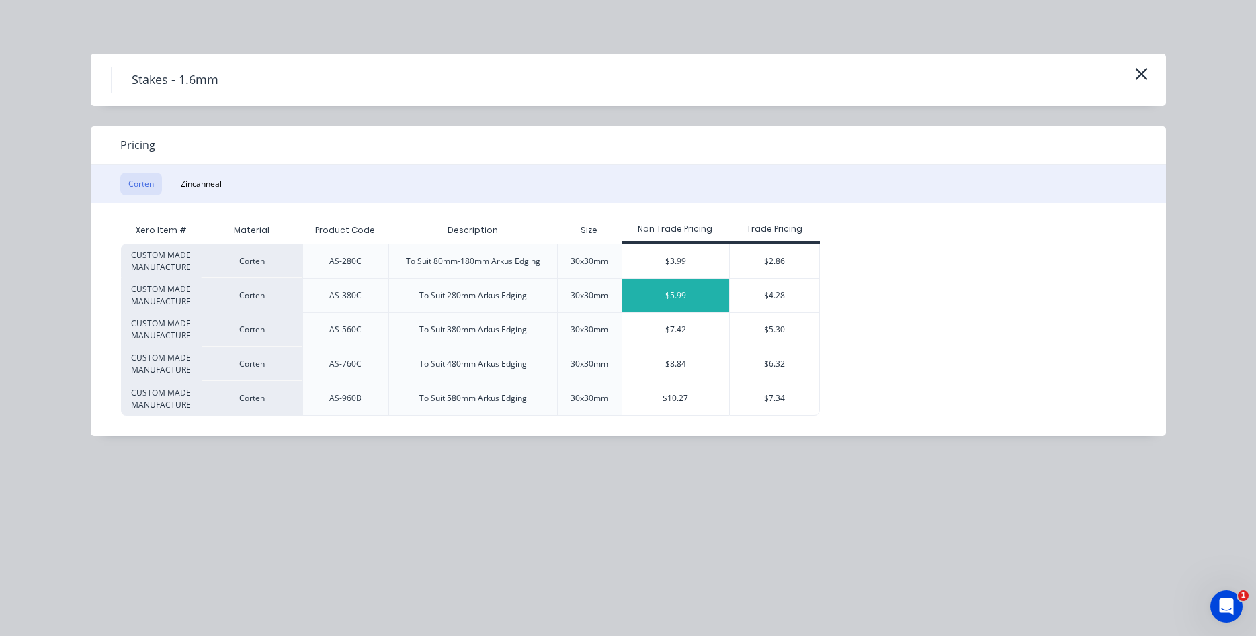
click at [672, 299] on div "$5.99" at bounding box center [676, 296] width 108 height 34
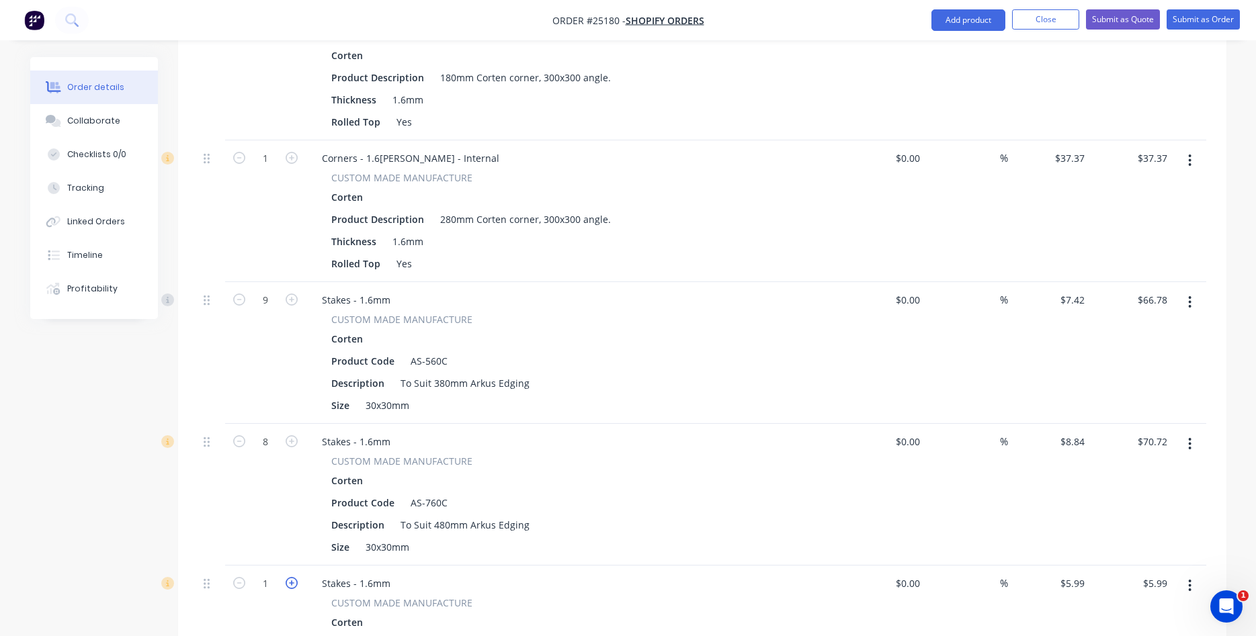
click at [291, 577] on icon "button" at bounding box center [292, 583] width 12 height 12
type input "2"
type input "$11.98"
click at [291, 577] on icon "button" at bounding box center [292, 583] width 12 height 12
type input "3"
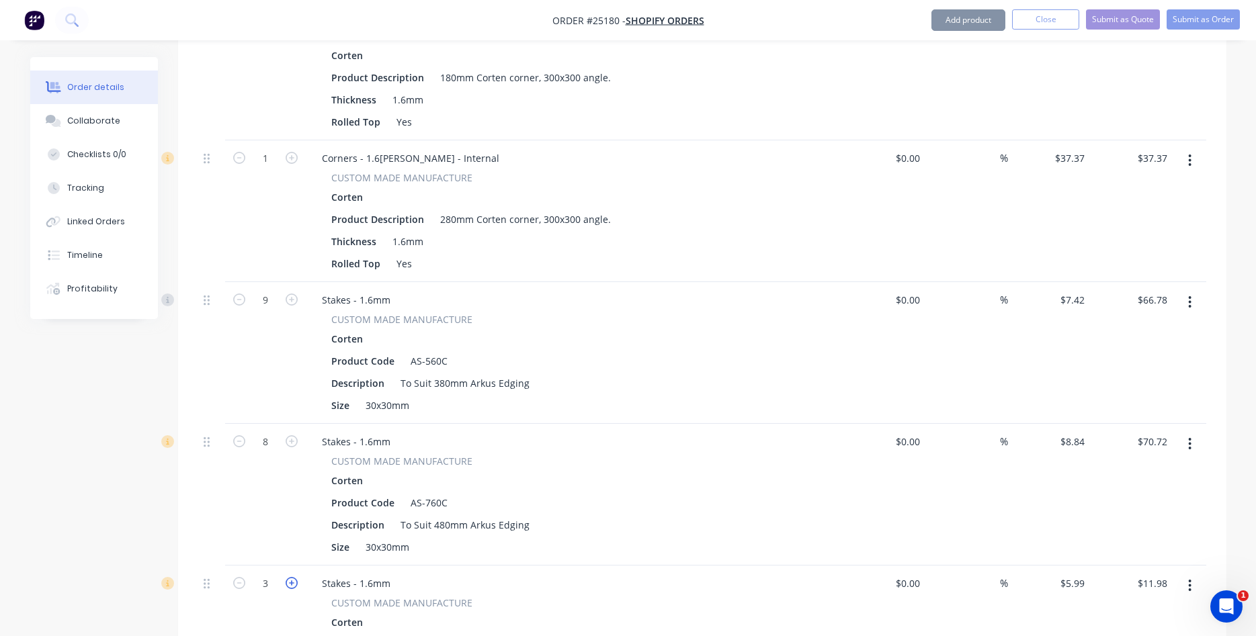
type input "$17.97"
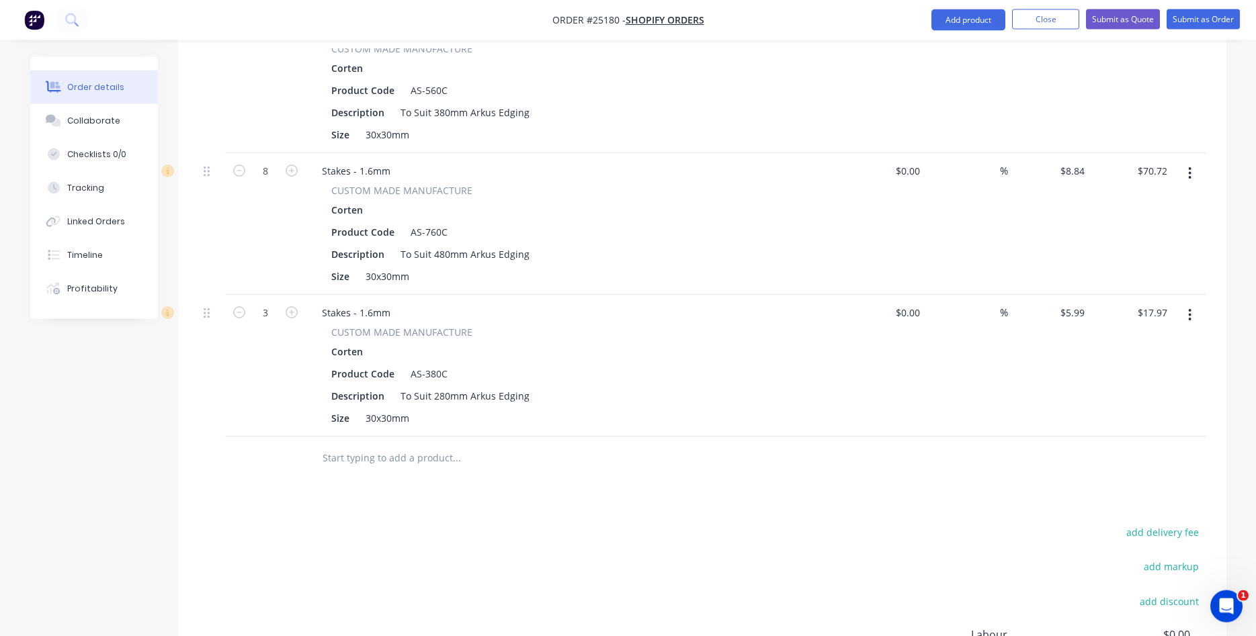
scroll to position [1097, 0]
click at [968, 23] on button "Add product" at bounding box center [969, 20] width 74 height 22
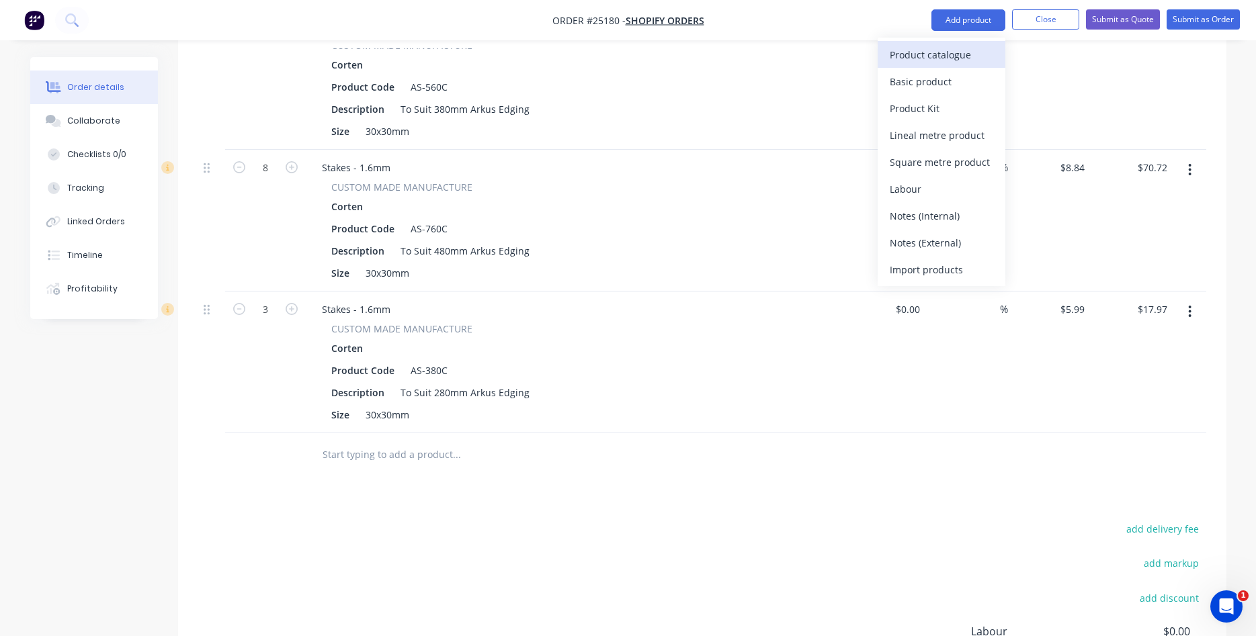
click at [948, 48] on div "Product catalogue" at bounding box center [942, 54] width 104 height 19
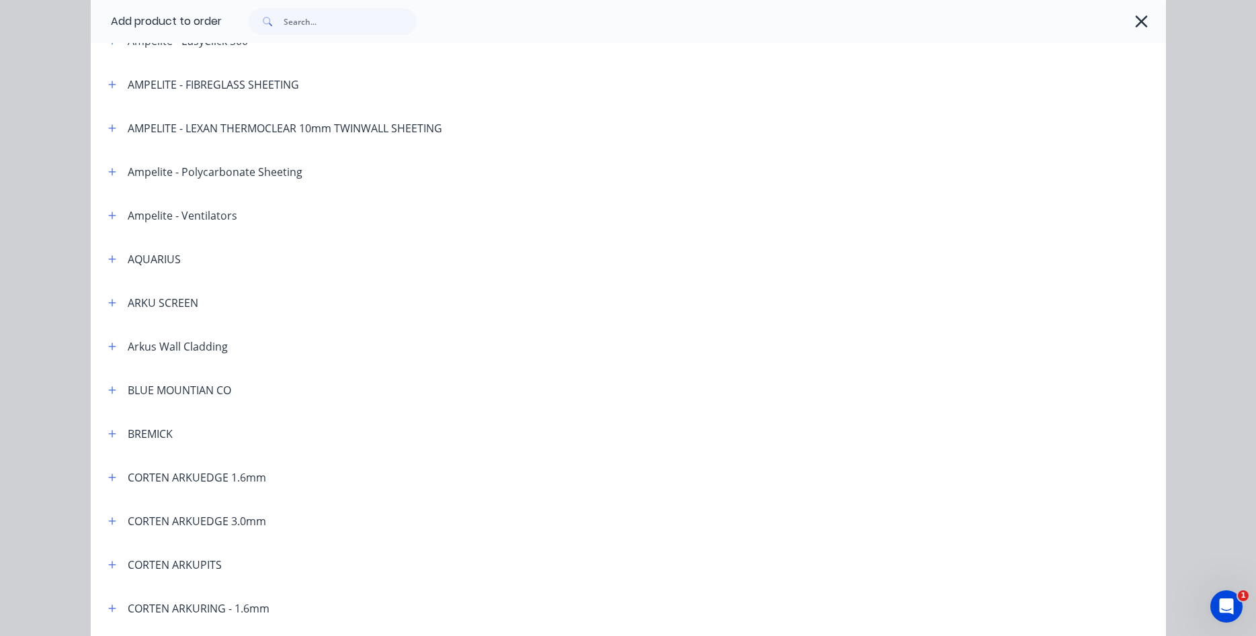
scroll to position [153, 0]
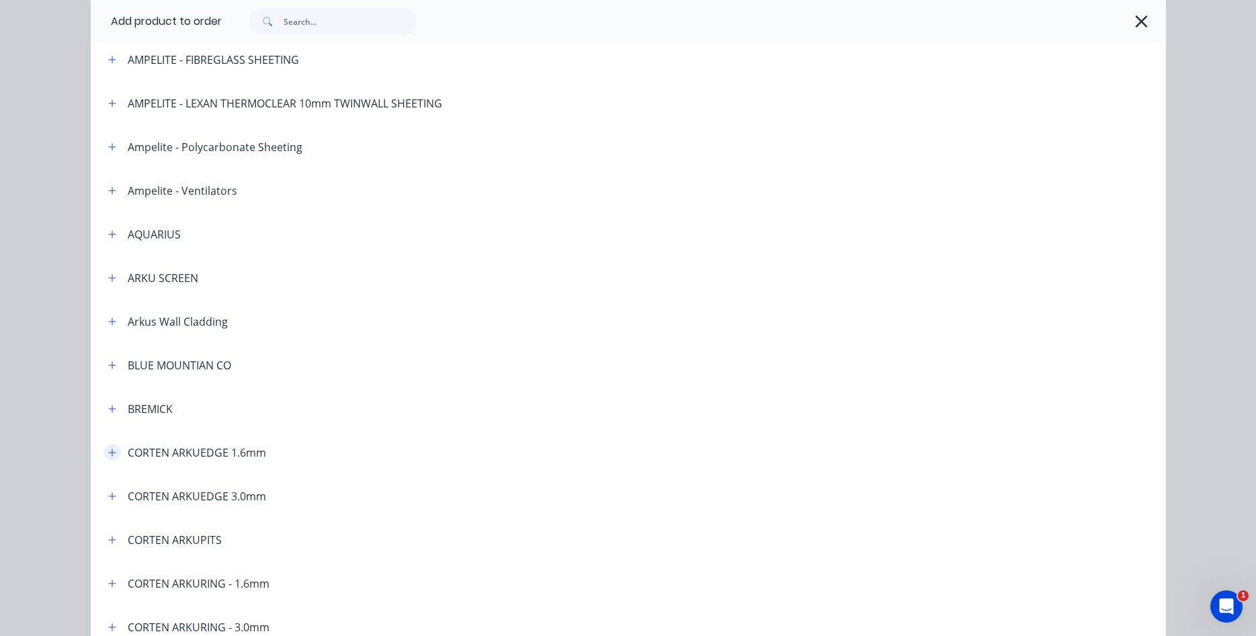
click at [109, 454] on icon "button" at bounding box center [112, 452] width 8 height 9
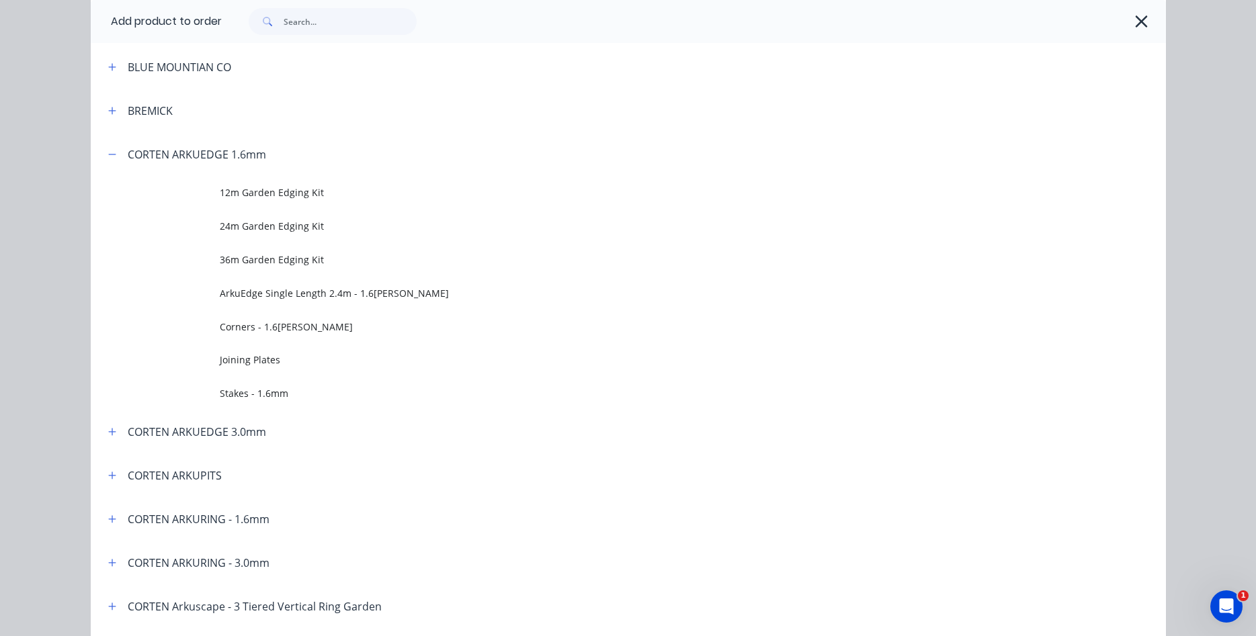
scroll to position [536, 0]
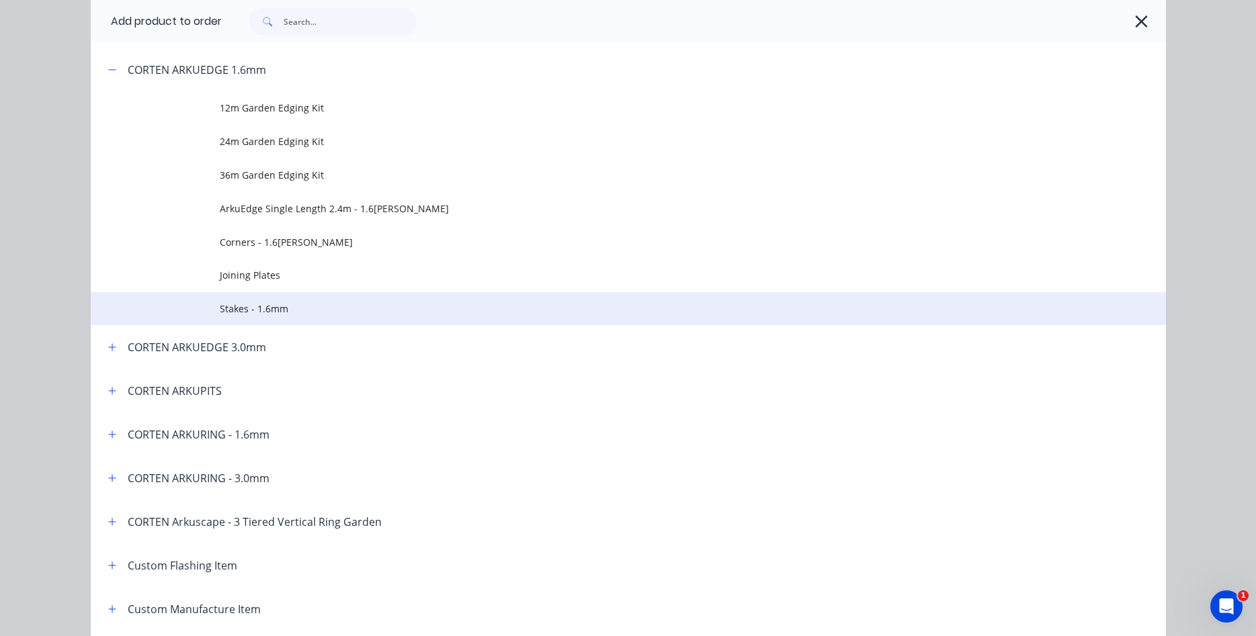
click at [265, 310] on span "Stakes - 1.6mm" at bounding box center [598, 309] width 757 height 14
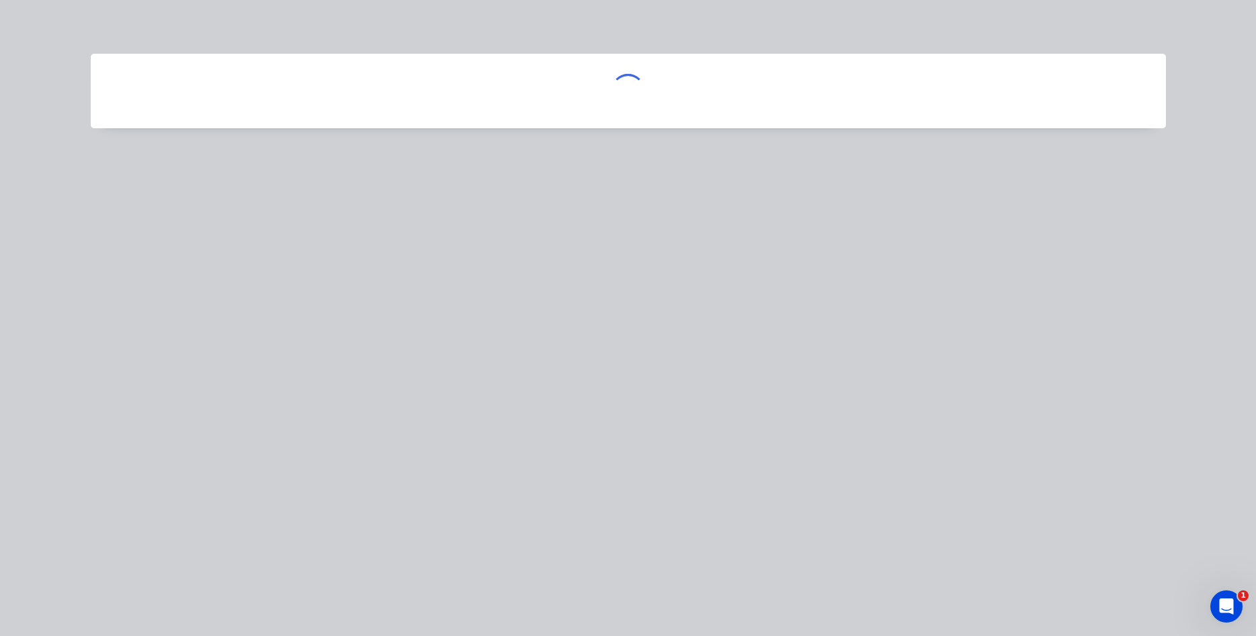
scroll to position [0, 0]
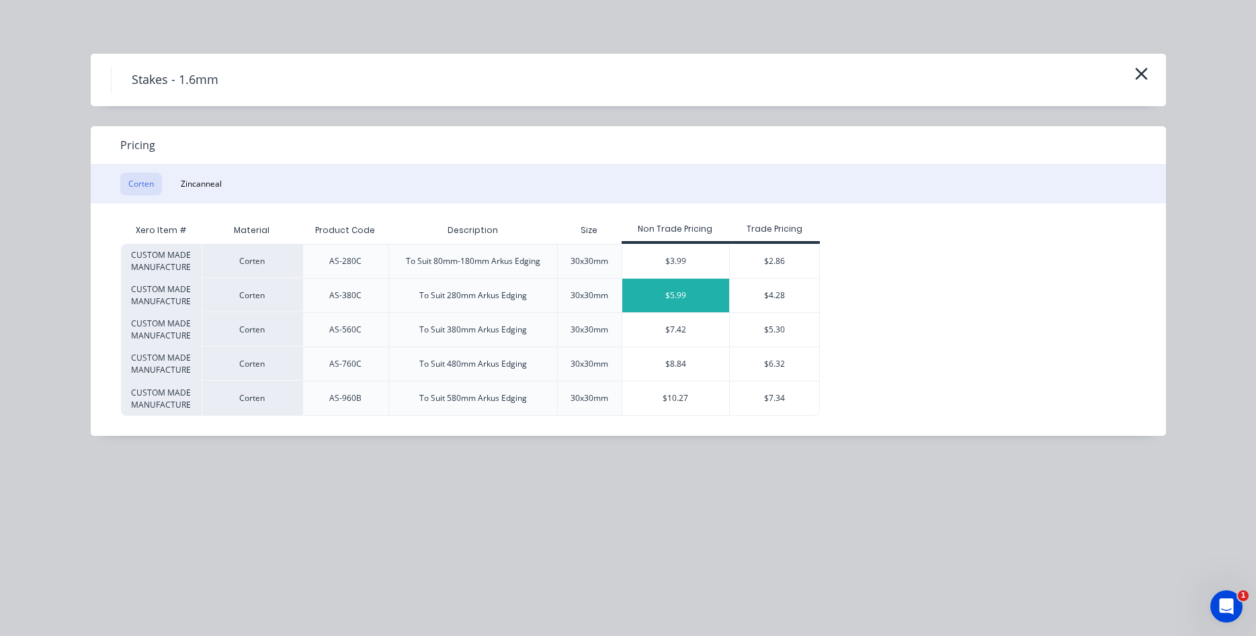
click at [688, 298] on div "$5.99" at bounding box center [676, 296] width 108 height 34
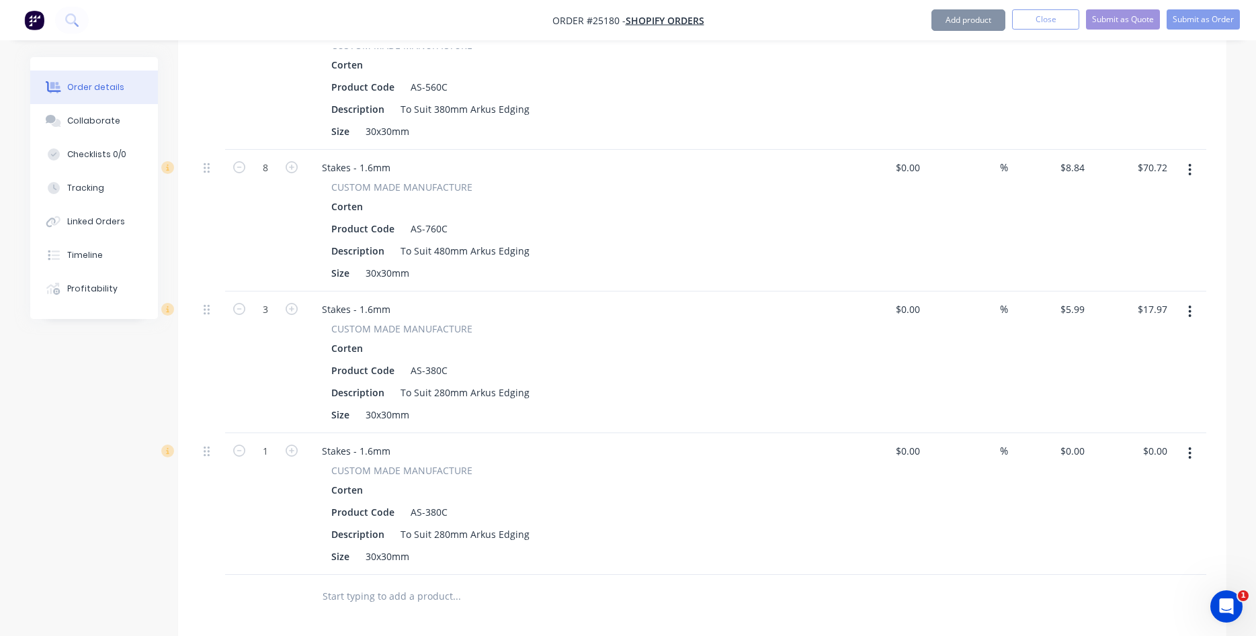
type input "$5.99"
click at [272, 442] on input "1" at bounding box center [265, 452] width 35 height 20
type input "34"
type input "$203.66"
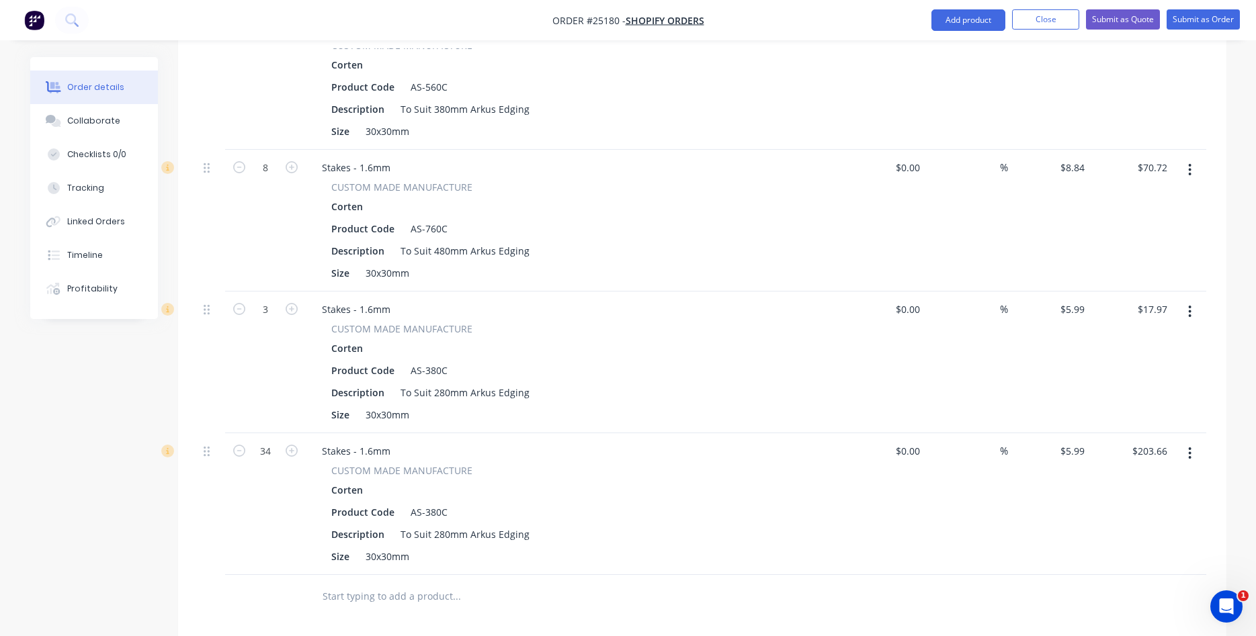
click at [1194, 442] on button "button" at bounding box center [1190, 454] width 32 height 24
click at [1127, 479] on div "Edit" at bounding box center [1143, 488] width 104 height 19
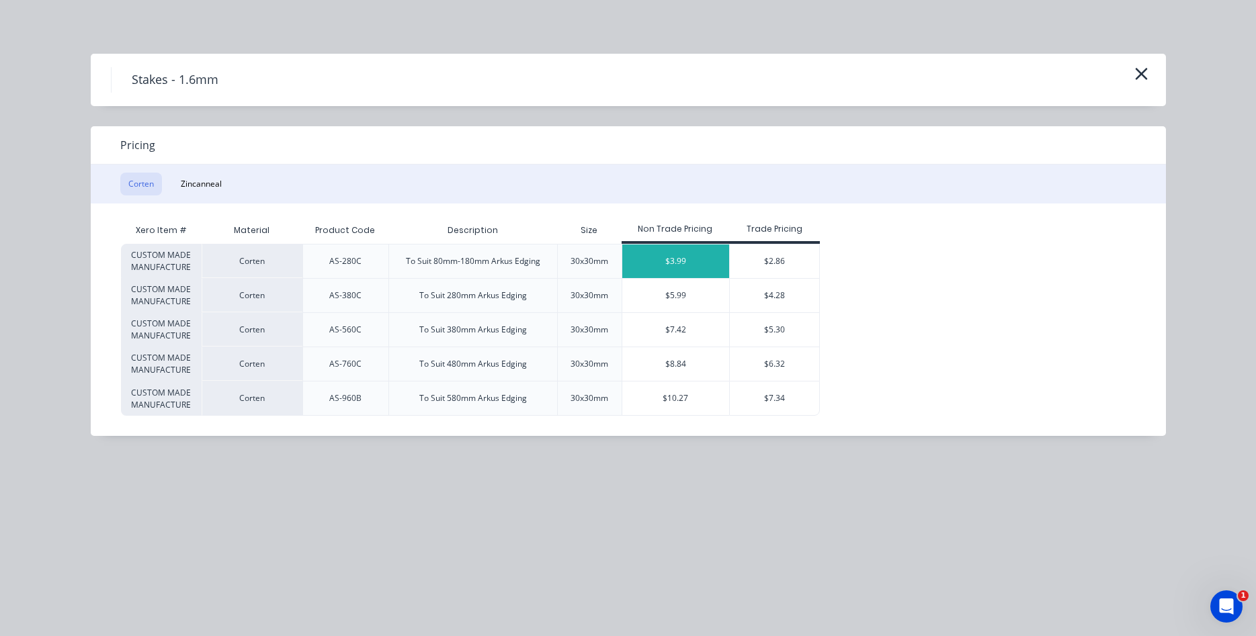
click at [690, 271] on div "$3.99" at bounding box center [676, 262] width 108 height 34
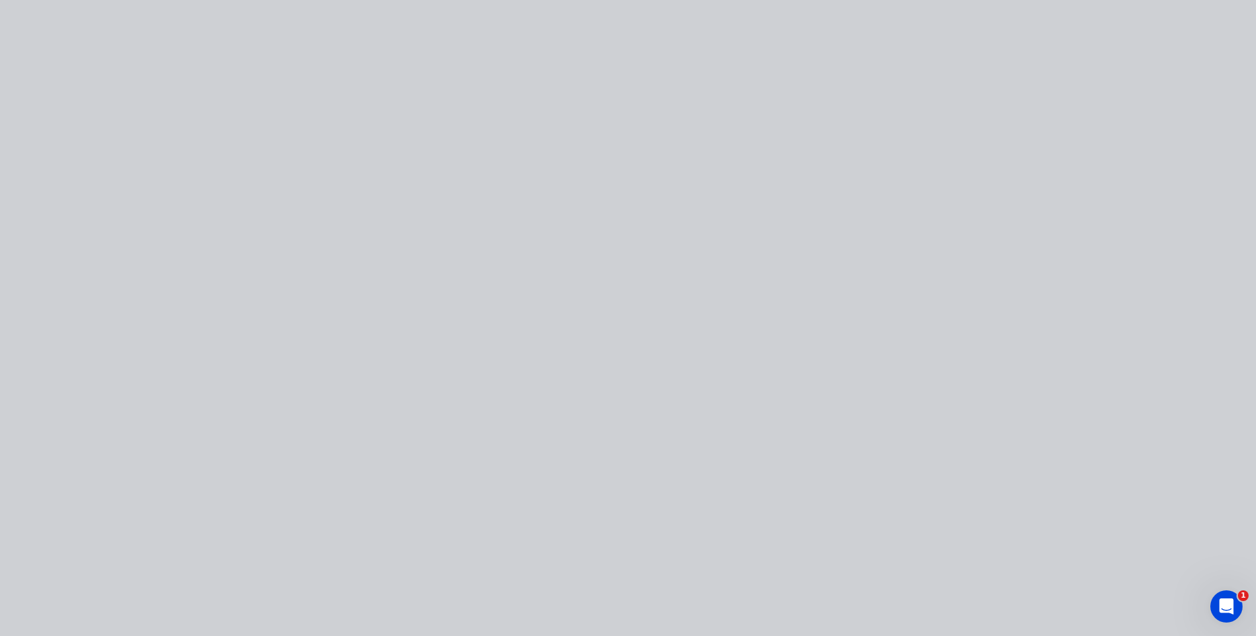
type input "$3.99"
type input "$135.66"
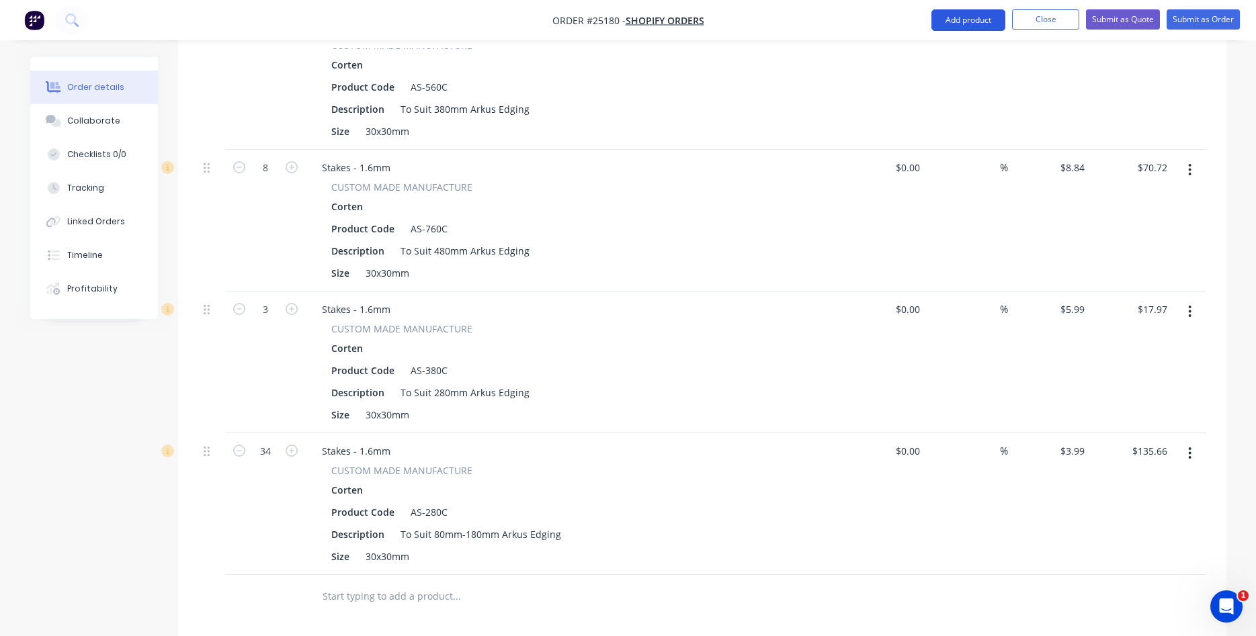
click at [977, 18] on button "Add product" at bounding box center [969, 20] width 74 height 22
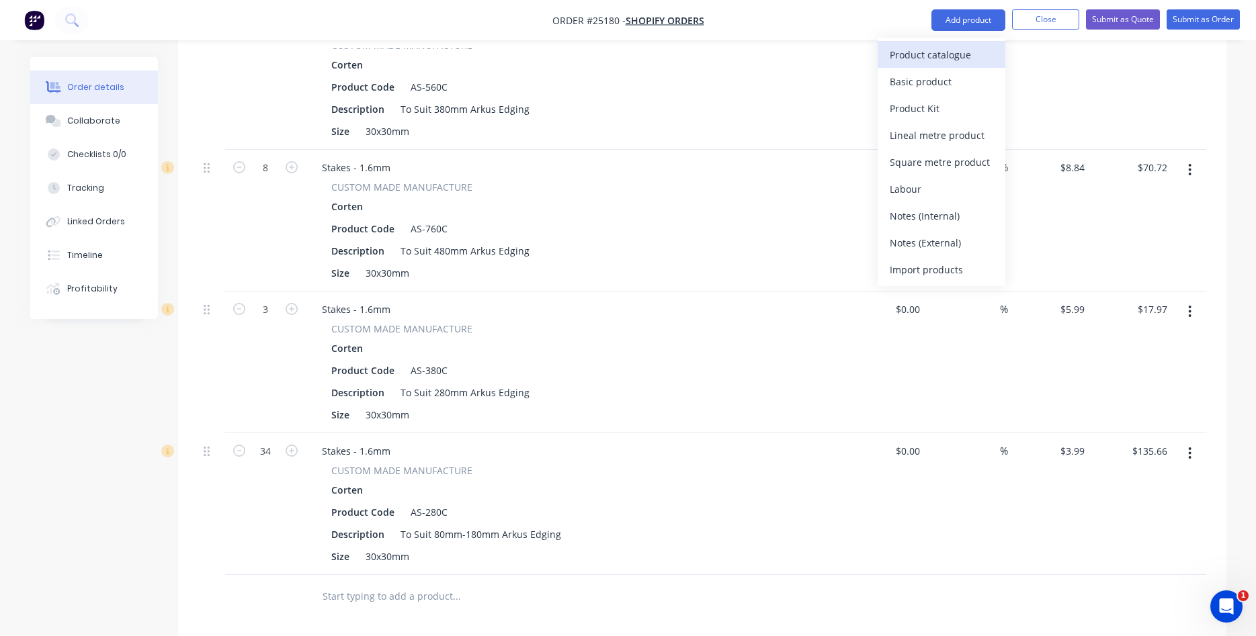
click at [934, 56] on div "Product catalogue" at bounding box center [942, 54] width 104 height 19
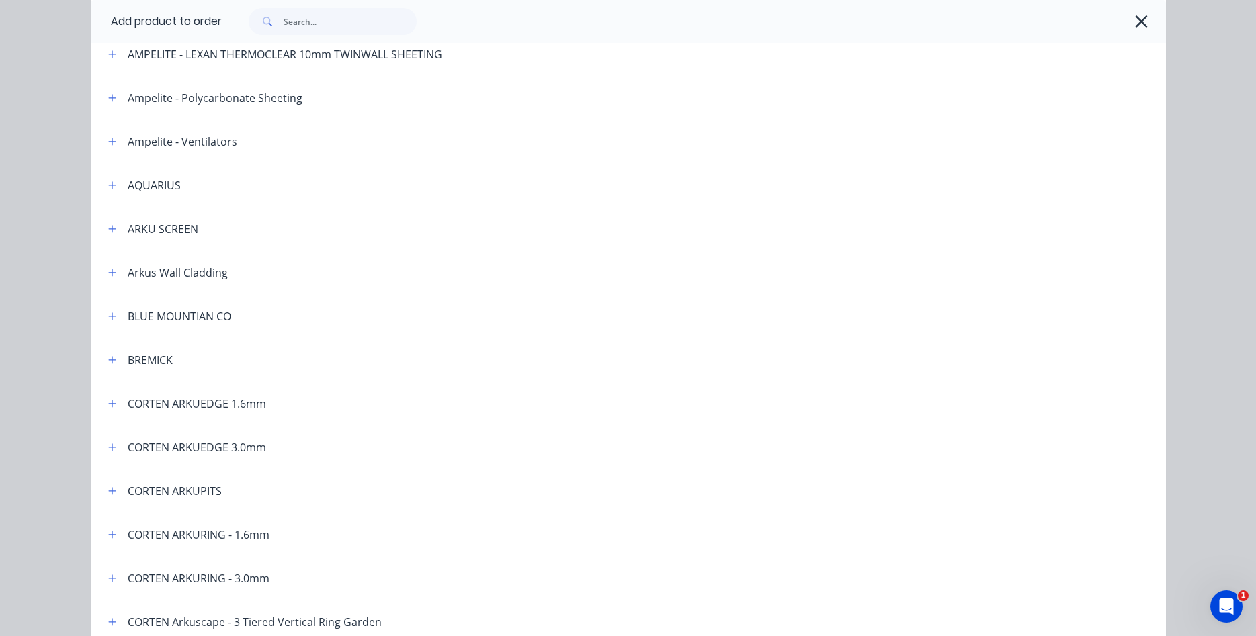
scroll to position [230, 0]
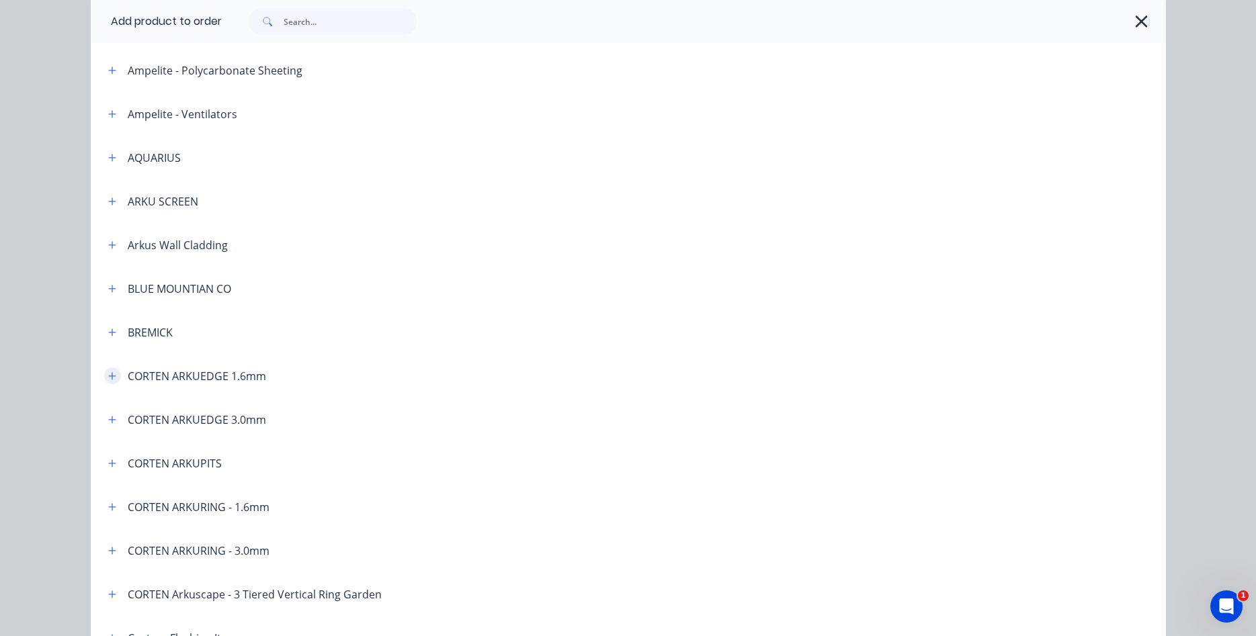
click at [111, 376] on icon "button" at bounding box center [111, 375] width 7 height 7
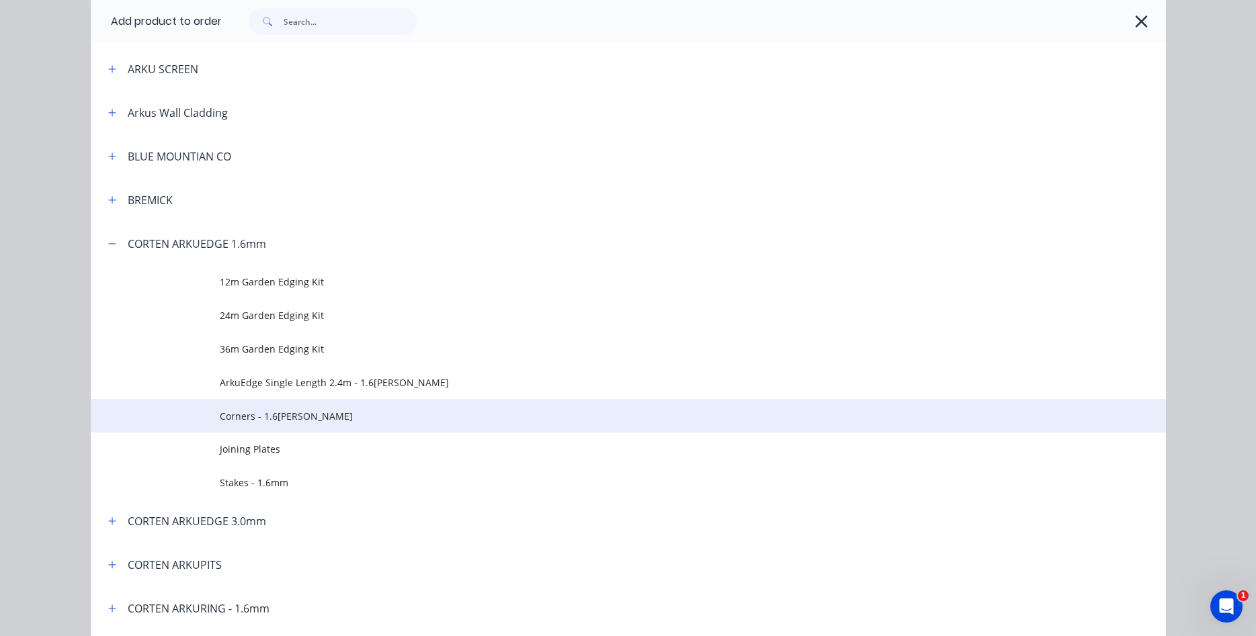
scroll to position [383, 0]
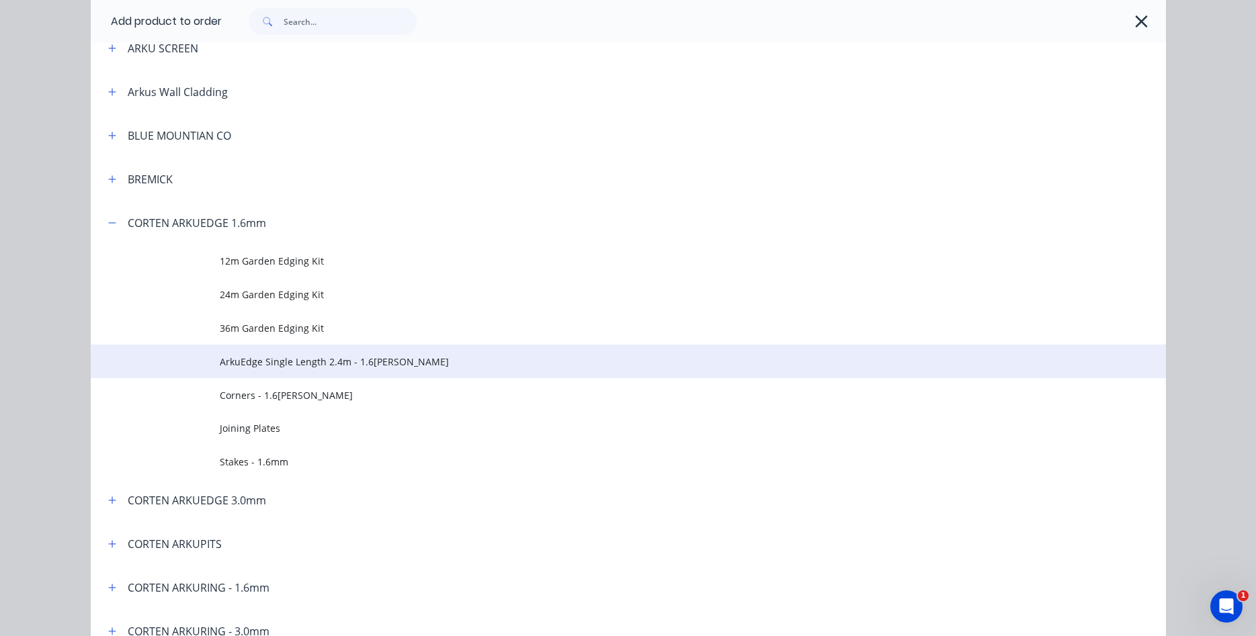
click at [306, 365] on span "ArkuEdge Single Length 2.4m - 1.6[PERSON_NAME]" at bounding box center [598, 362] width 757 height 14
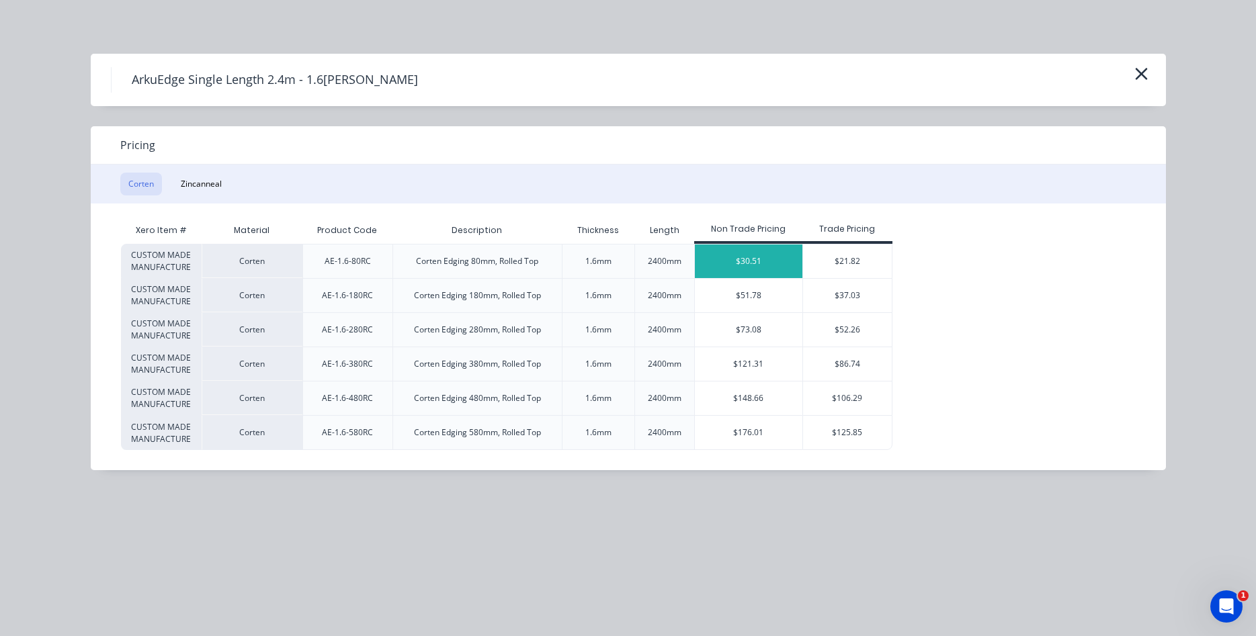
click at [733, 260] on div "$30.51" at bounding box center [749, 262] width 108 height 34
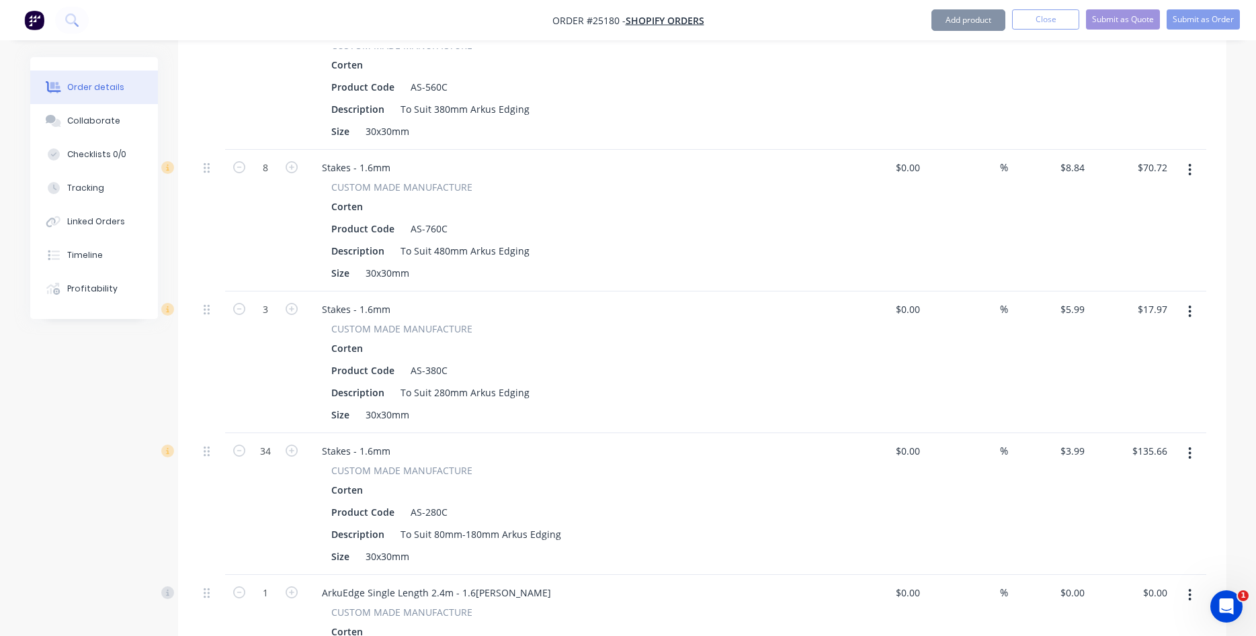
type input "$30.51"
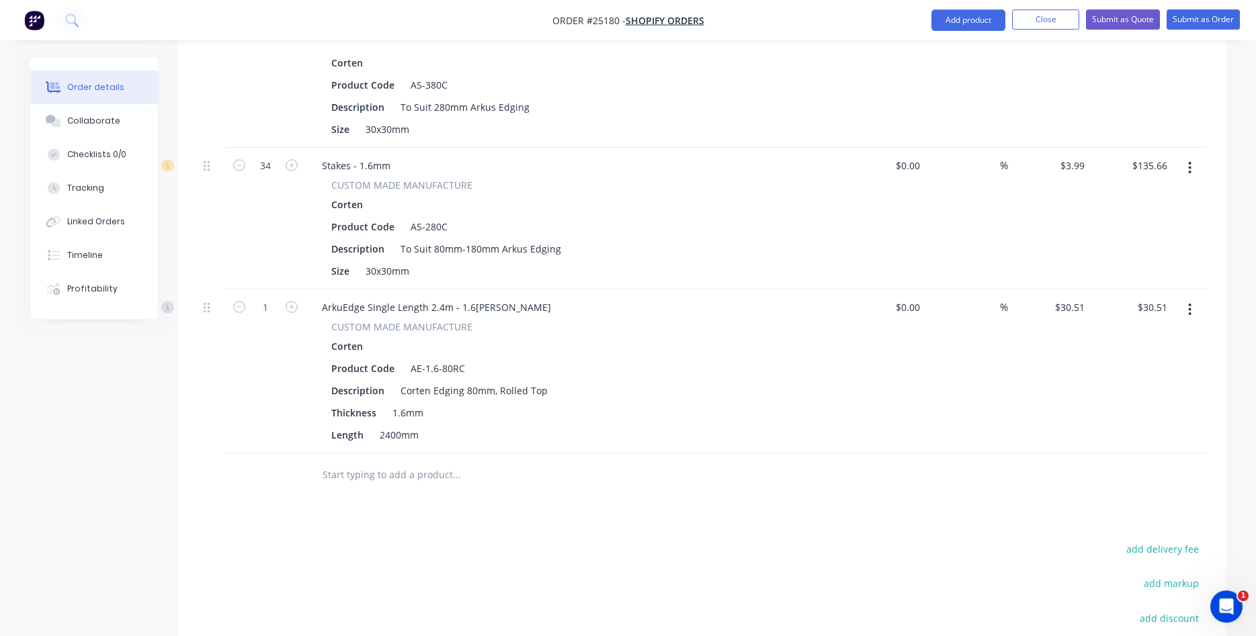
scroll to position [1440, 0]
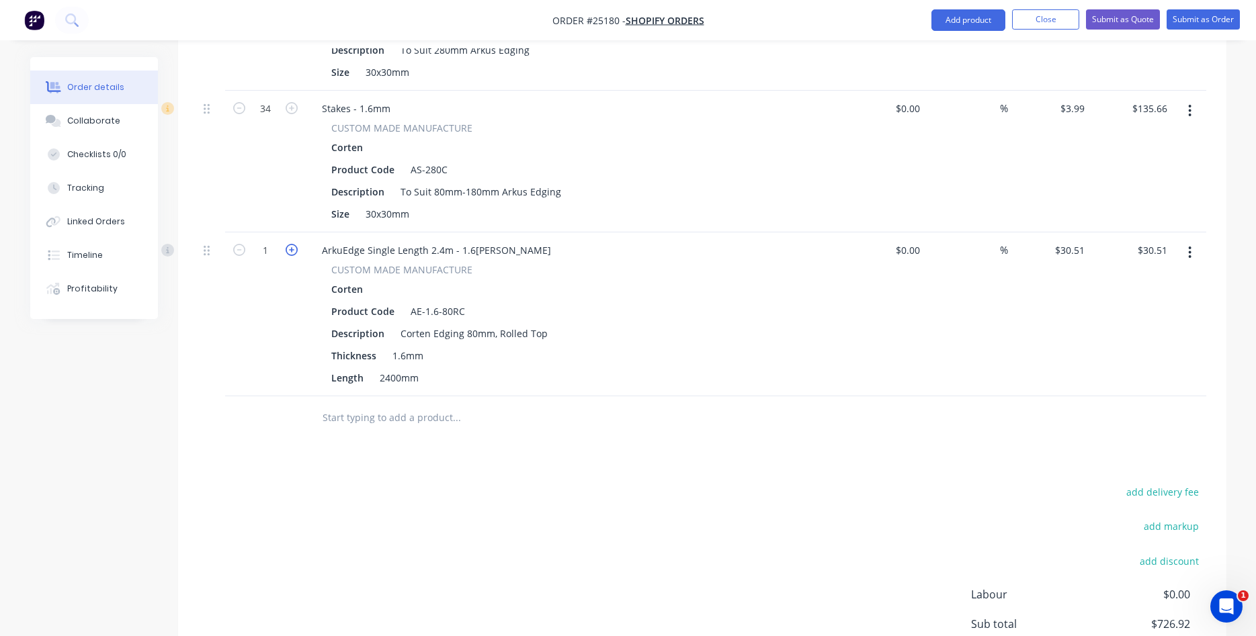
click at [288, 244] on icon "button" at bounding box center [292, 250] width 12 height 12
type input "2"
type input "$61.02"
click at [288, 244] on icon "button" at bounding box center [292, 250] width 12 height 12
type input "3"
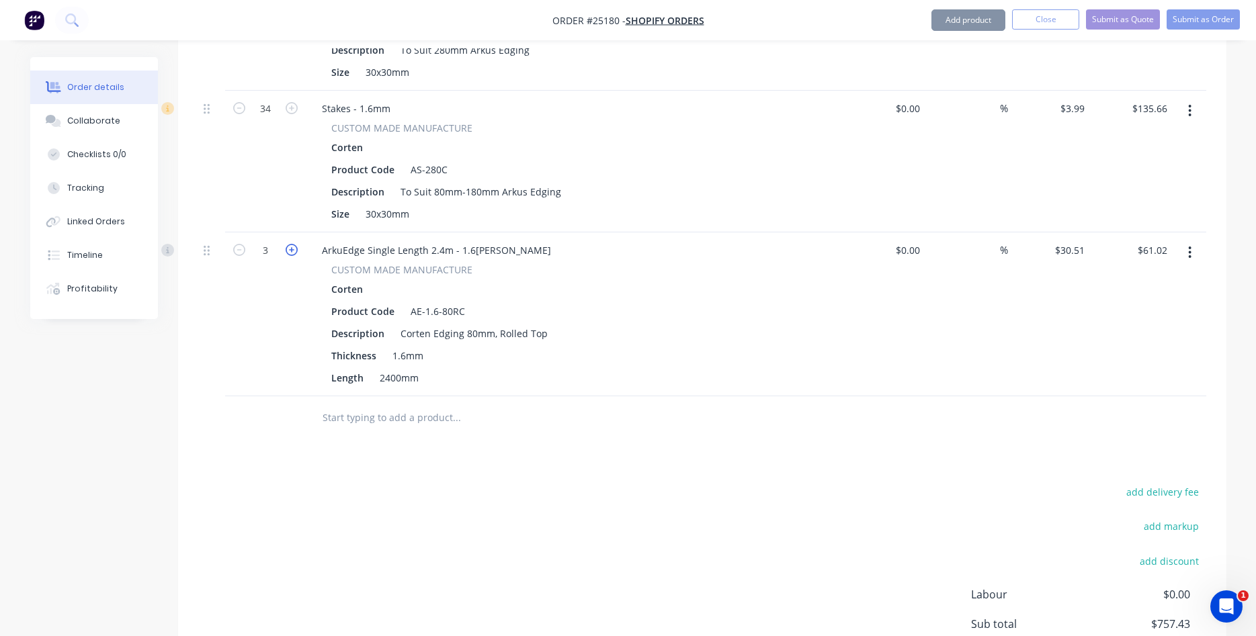
type input "$91.53"
click at [288, 244] on icon "button" at bounding box center [292, 250] width 12 height 12
type input "4"
type input "$122.04"
click at [291, 244] on icon "button" at bounding box center [292, 250] width 12 height 12
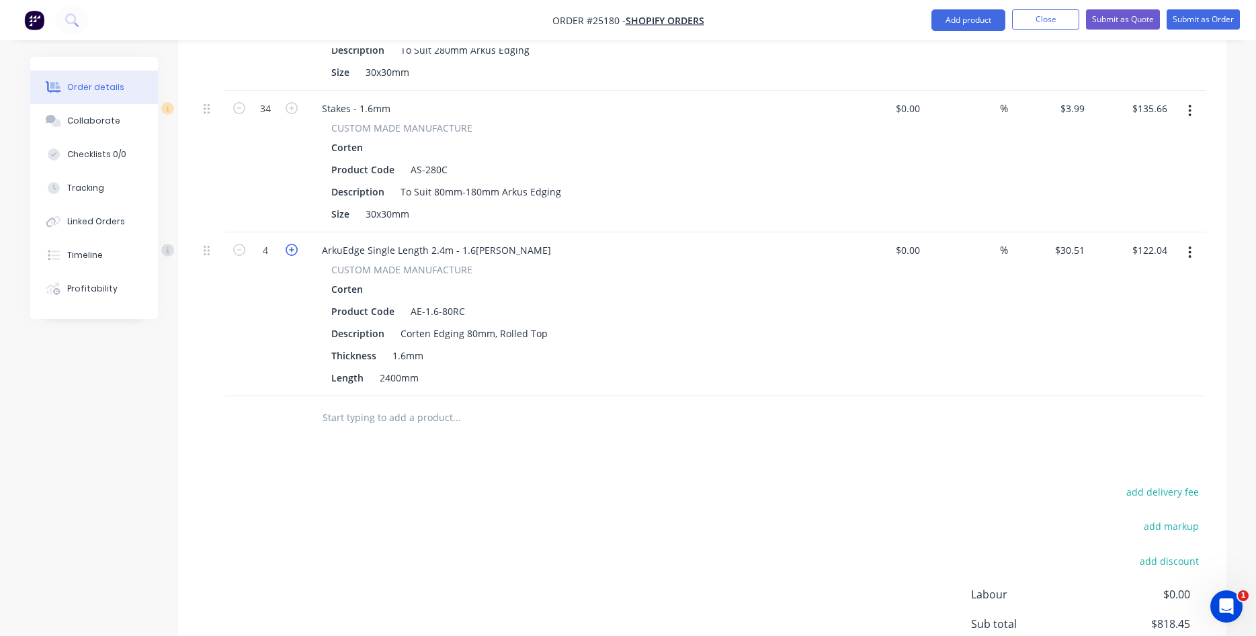
type input "5"
type input "$152.55"
click at [291, 244] on icon "button" at bounding box center [292, 250] width 12 height 12
type input "6"
type input "$183.06"
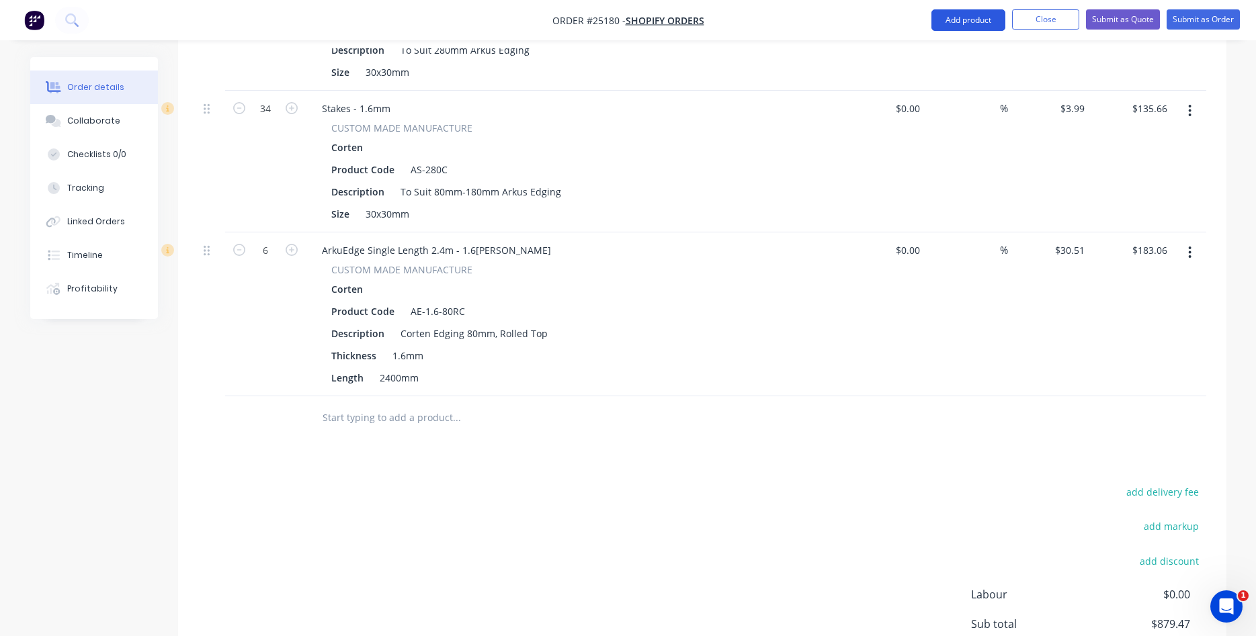
click at [967, 17] on button "Add product" at bounding box center [969, 20] width 74 height 22
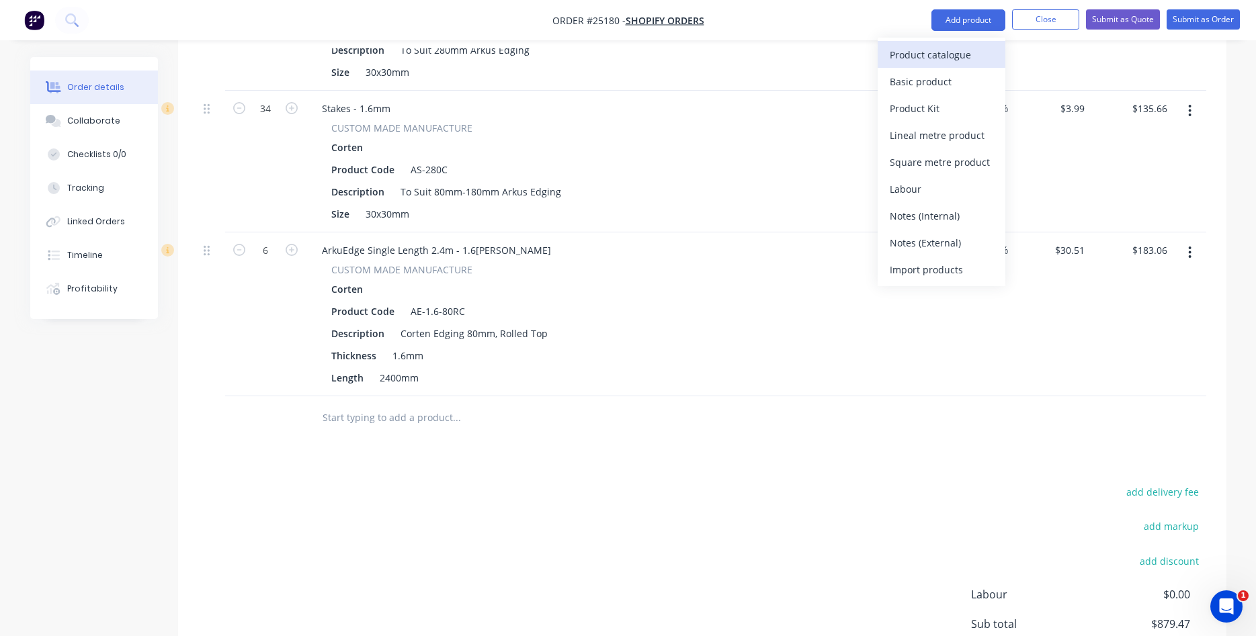
click at [935, 48] on div "Product catalogue" at bounding box center [942, 54] width 104 height 19
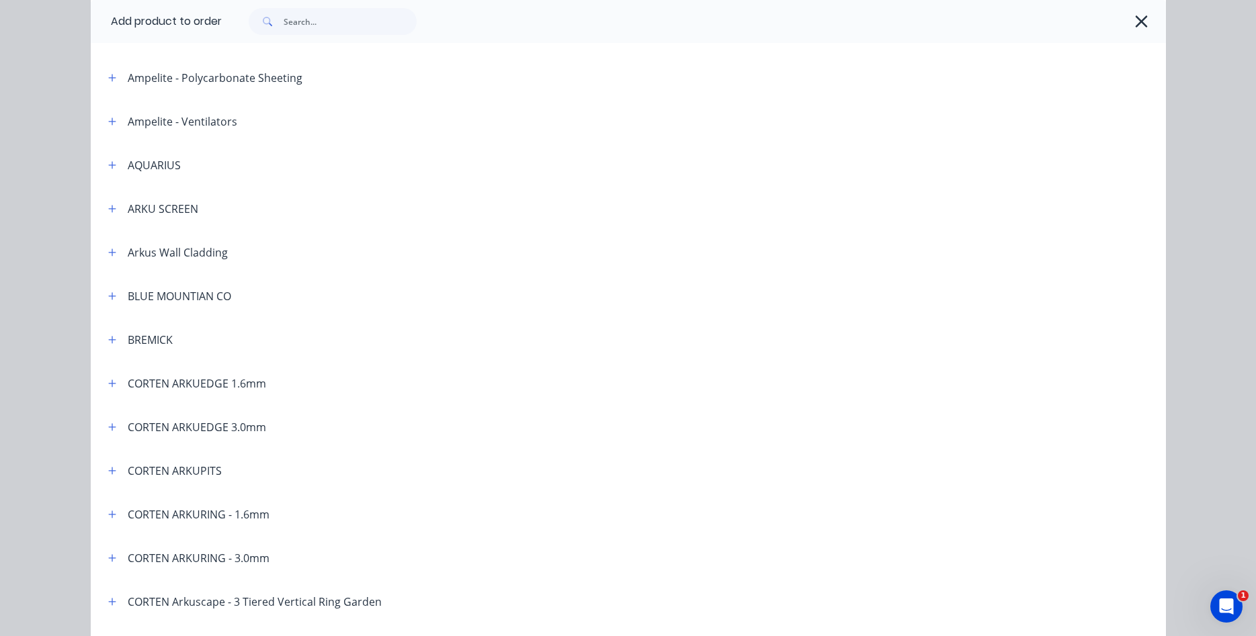
scroll to position [230, 0]
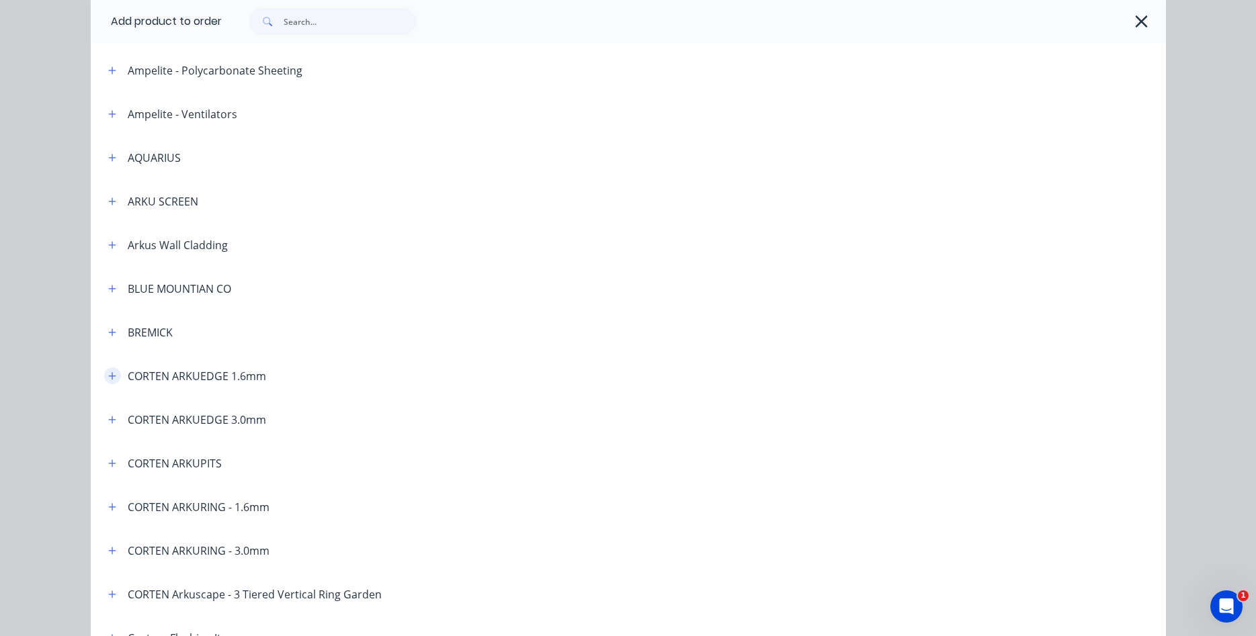
click at [112, 377] on icon "button" at bounding box center [111, 375] width 7 height 7
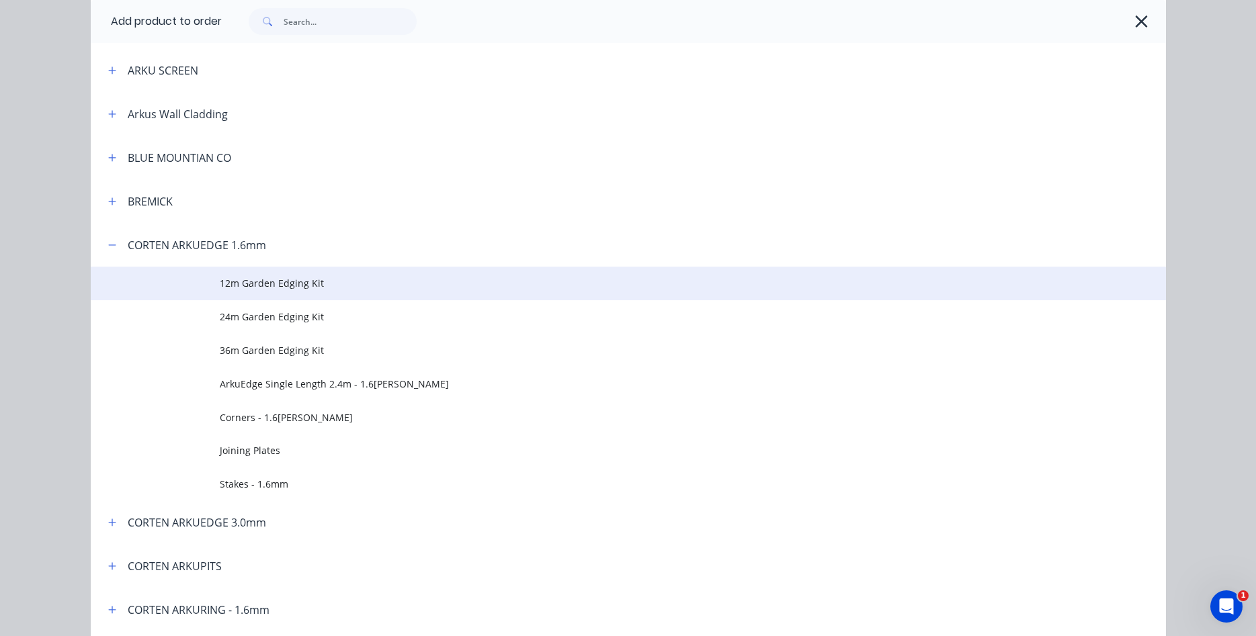
scroll to position [383, 0]
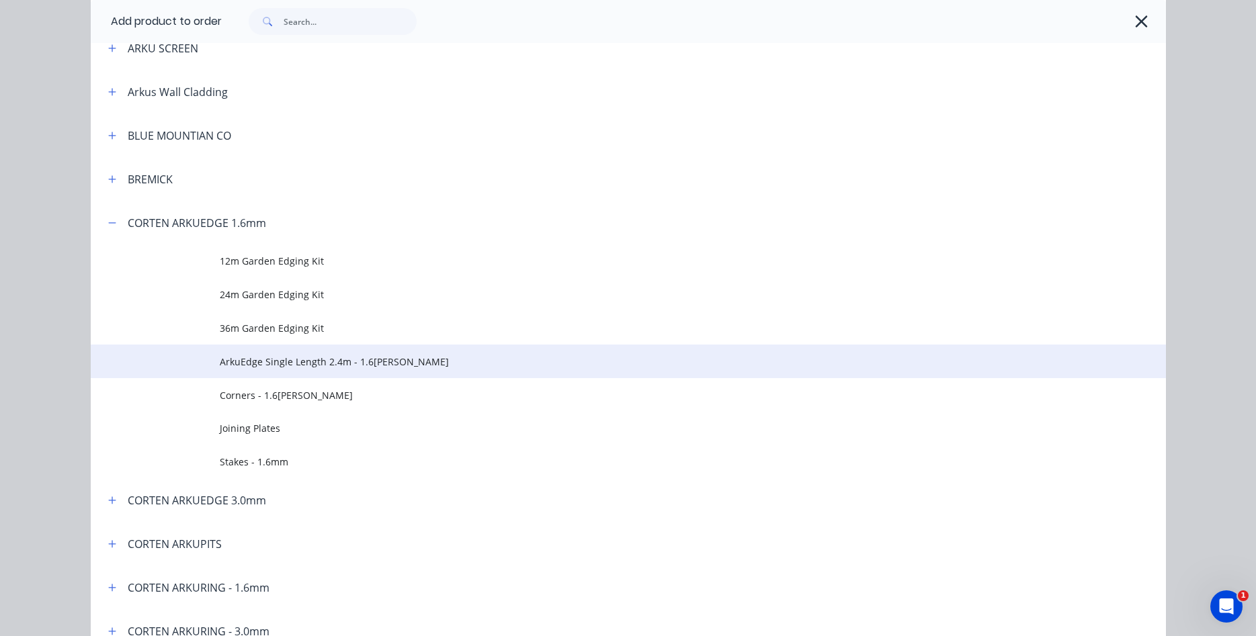
click at [326, 360] on span "ArkuEdge Single Length 2.4m - 1.6[PERSON_NAME]" at bounding box center [598, 362] width 757 height 14
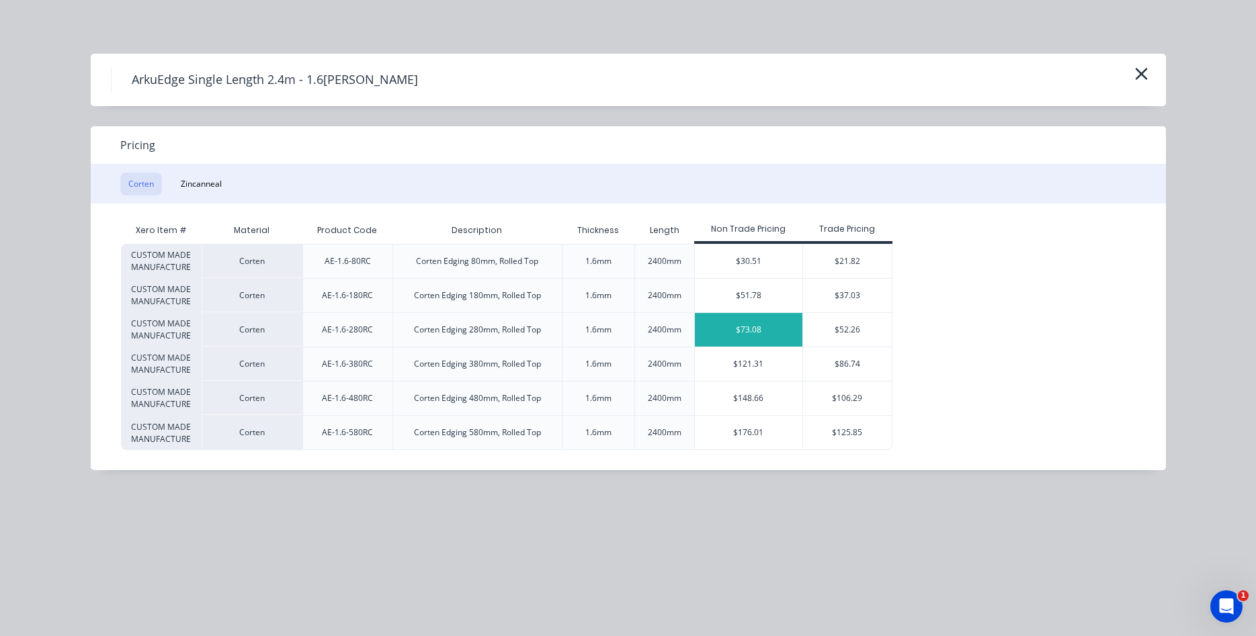
click at [744, 334] on div "$73.08" at bounding box center [749, 330] width 108 height 34
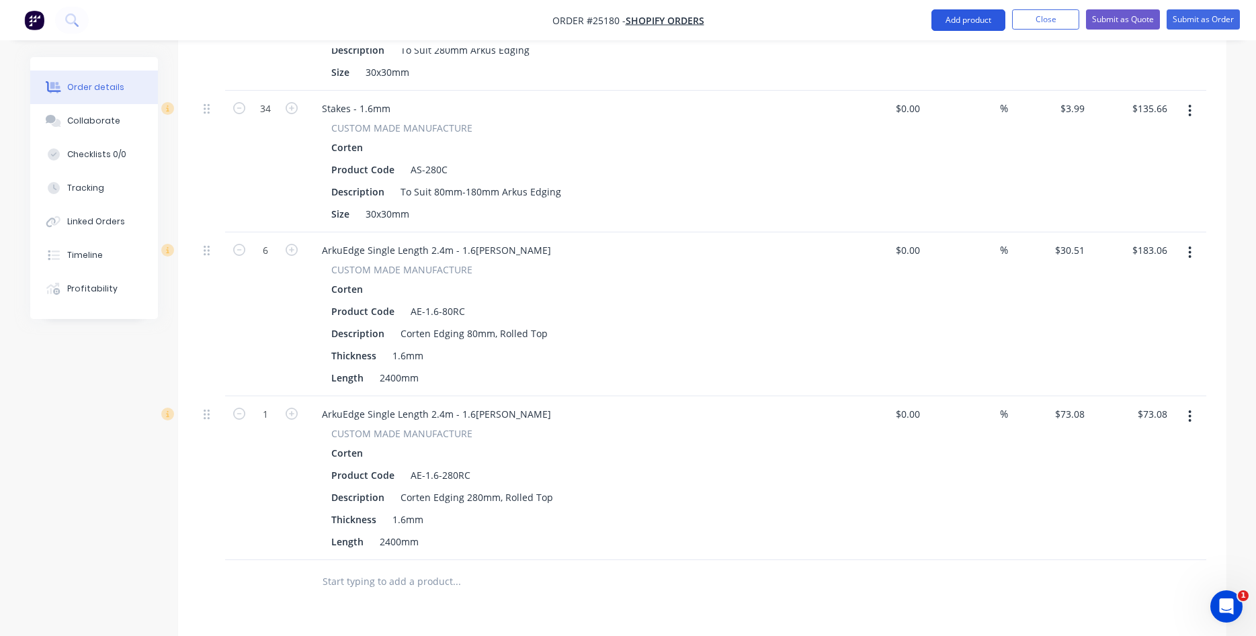
click at [981, 14] on button "Add product" at bounding box center [969, 20] width 74 height 22
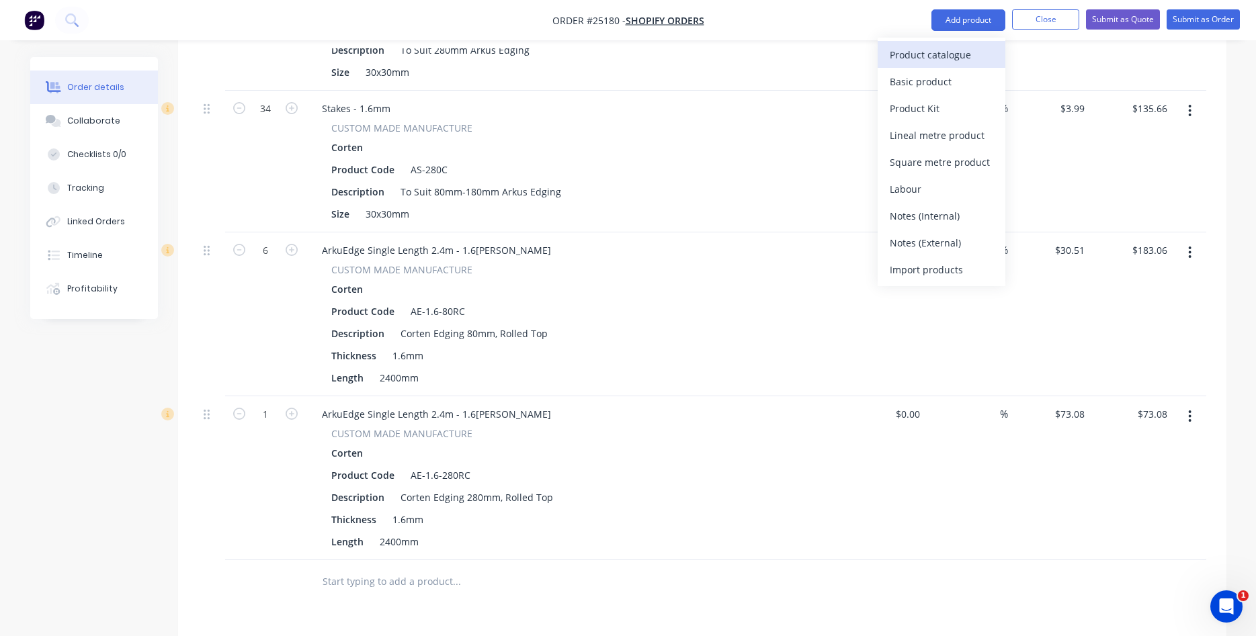
click at [964, 41] on button "Product catalogue" at bounding box center [942, 54] width 128 height 27
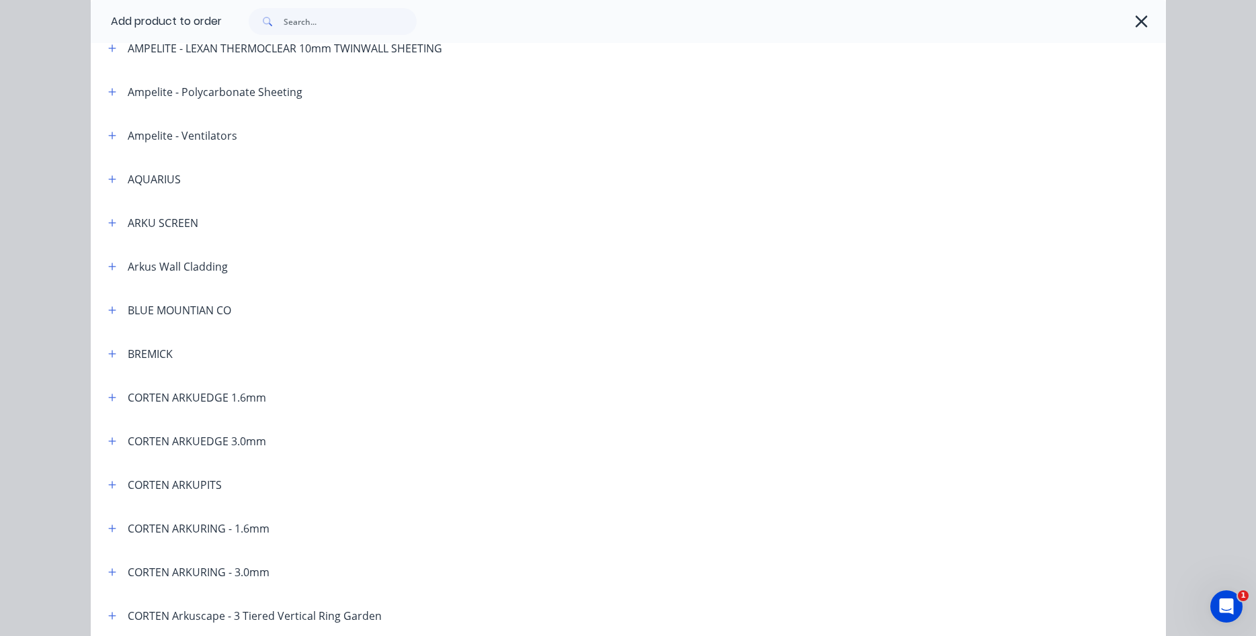
scroll to position [230, 0]
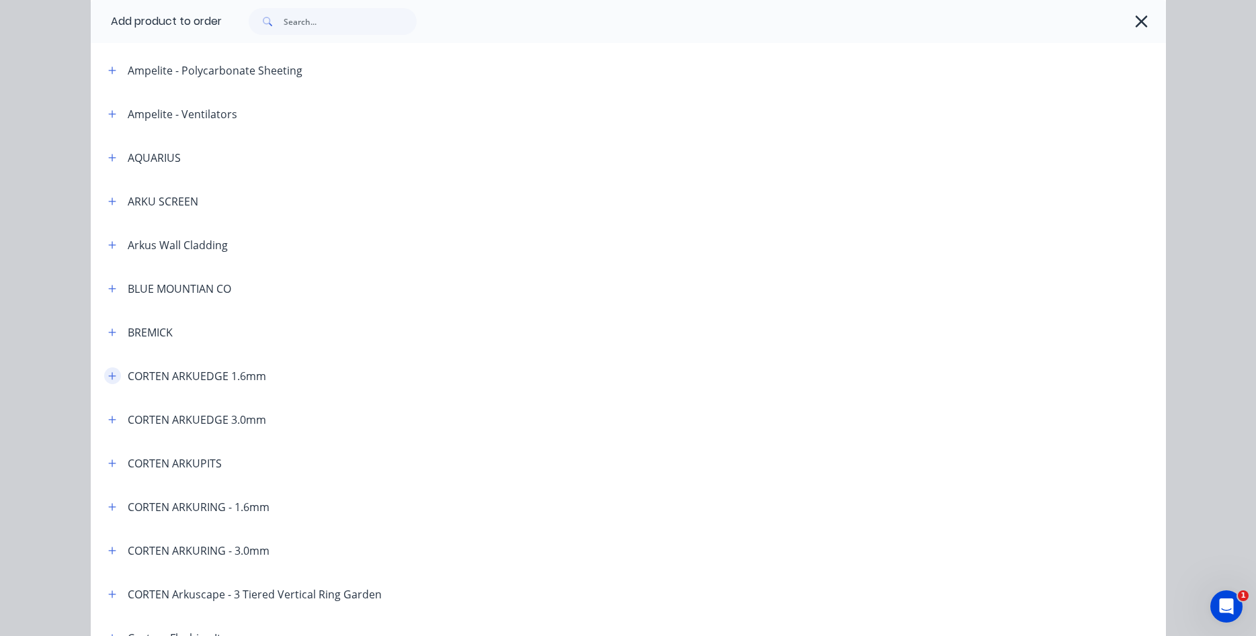
click at [114, 382] on button "button" at bounding box center [112, 376] width 17 height 17
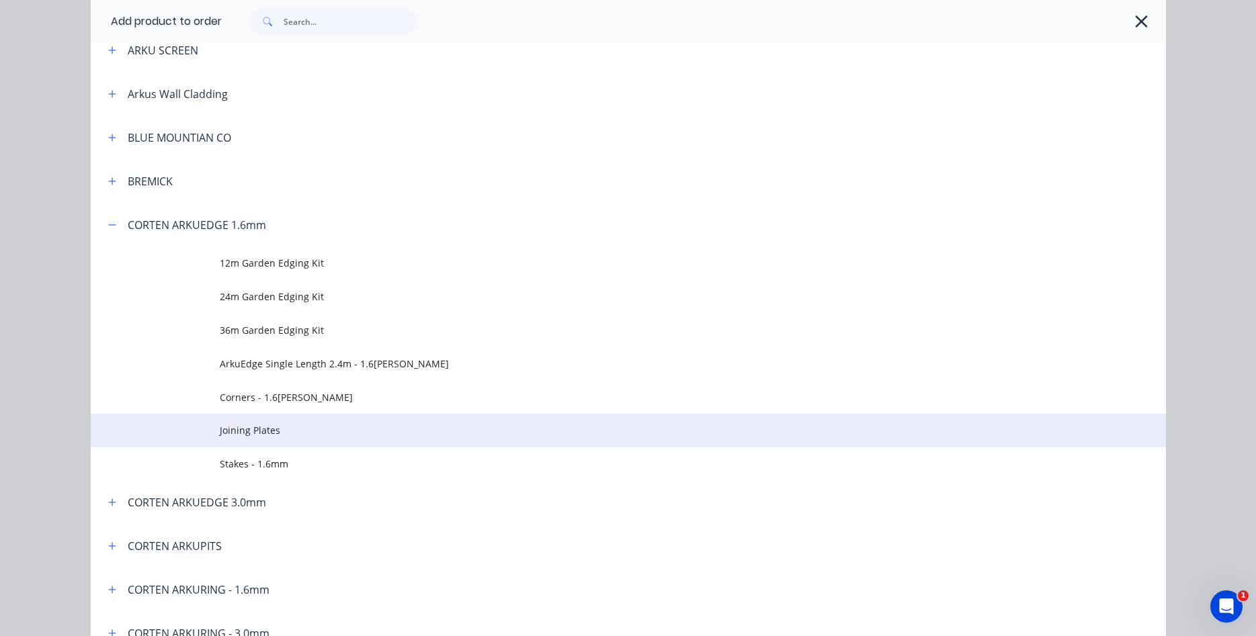
scroll to position [383, 0]
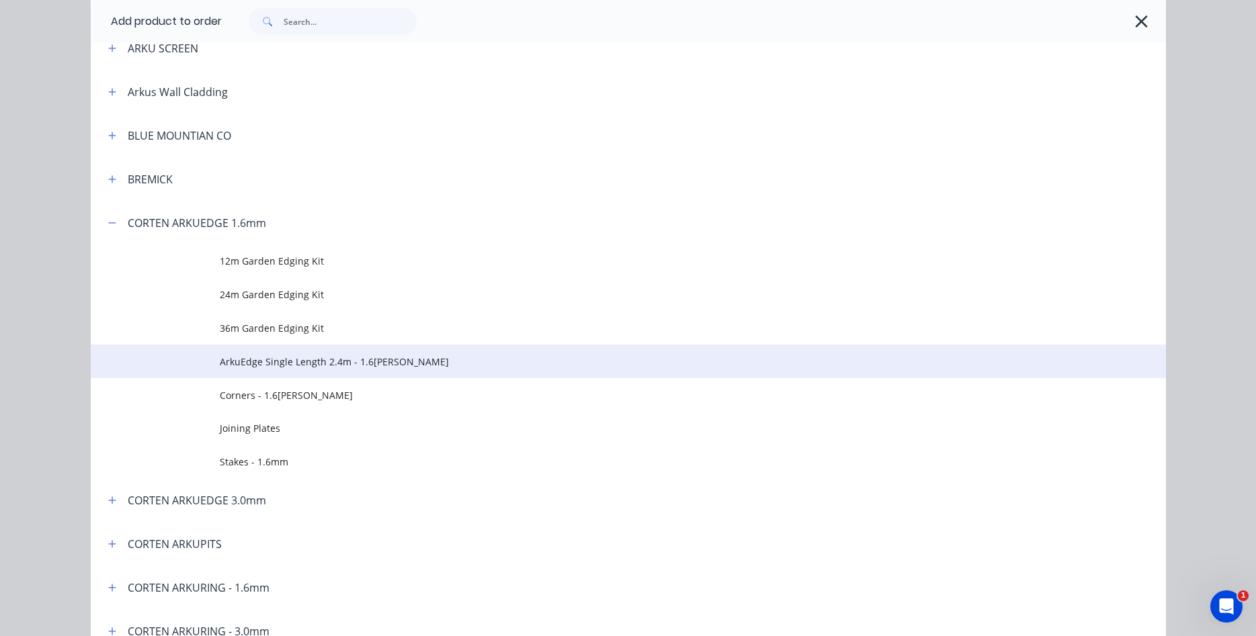
click at [343, 366] on span "ArkuEdge Single Length 2.4m - 1.6[PERSON_NAME]" at bounding box center [598, 362] width 757 height 14
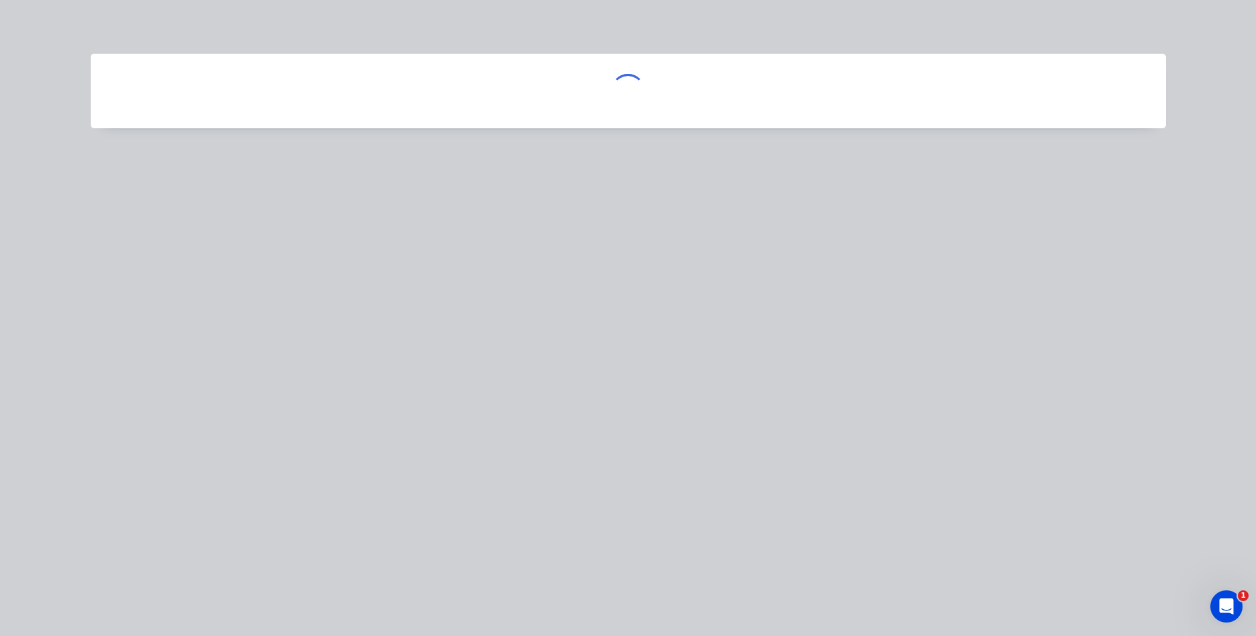
scroll to position [0, 0]
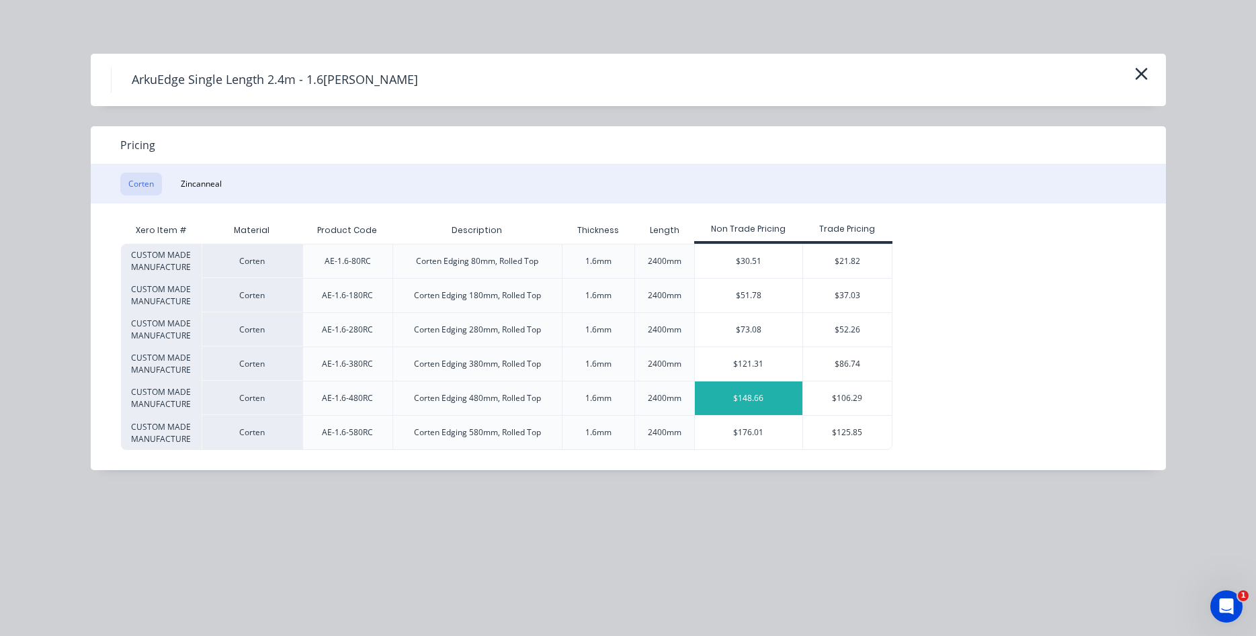
click at [751, 404] on div "$148.66" at bounding box center [749, 399] width 108 height 34
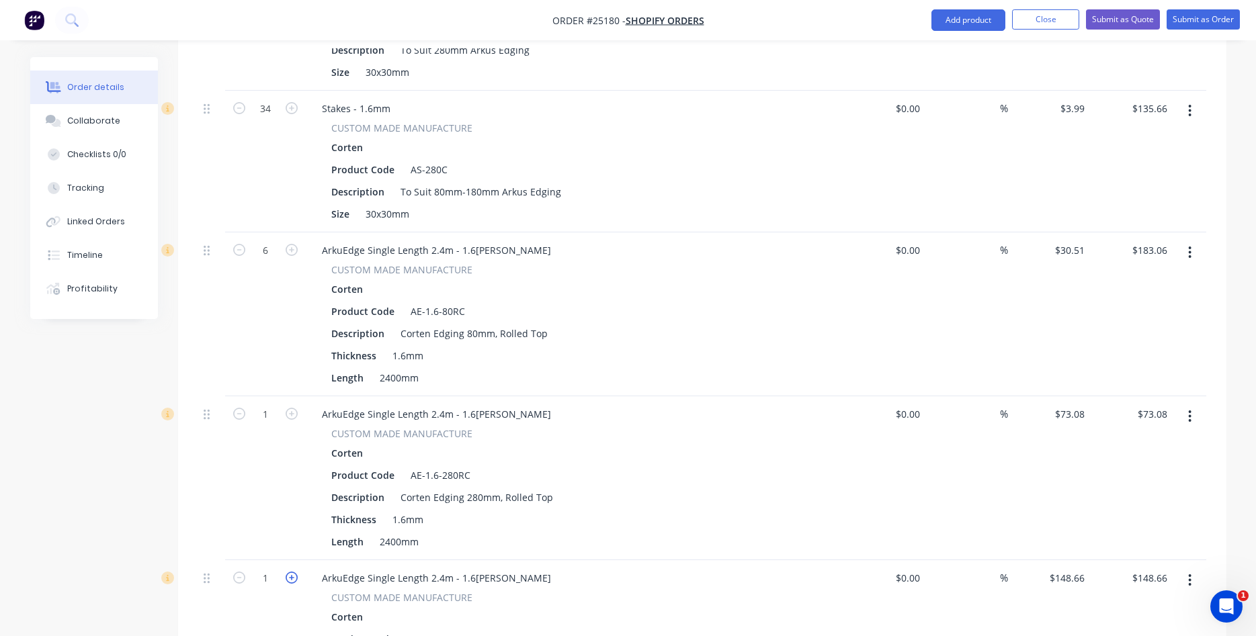
click at [292, 572] on icon "button" at bounding box center [292, 578] width 12 height 12
type input "2"
type input "$297.32"
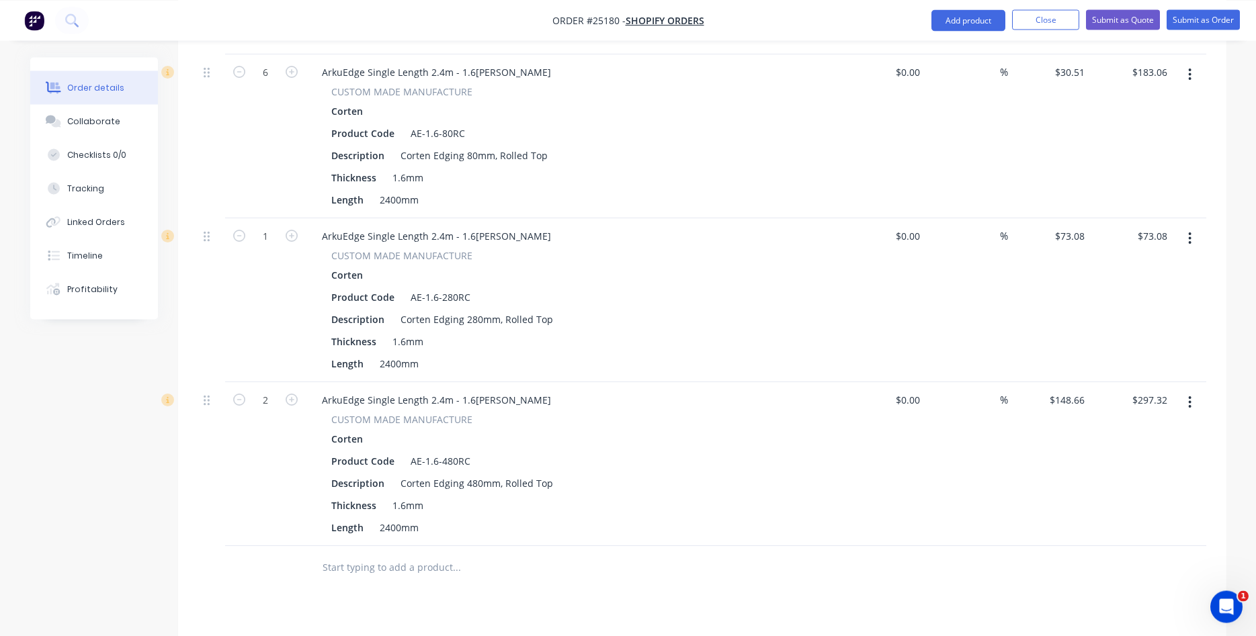
scroll to position [1645, 0]
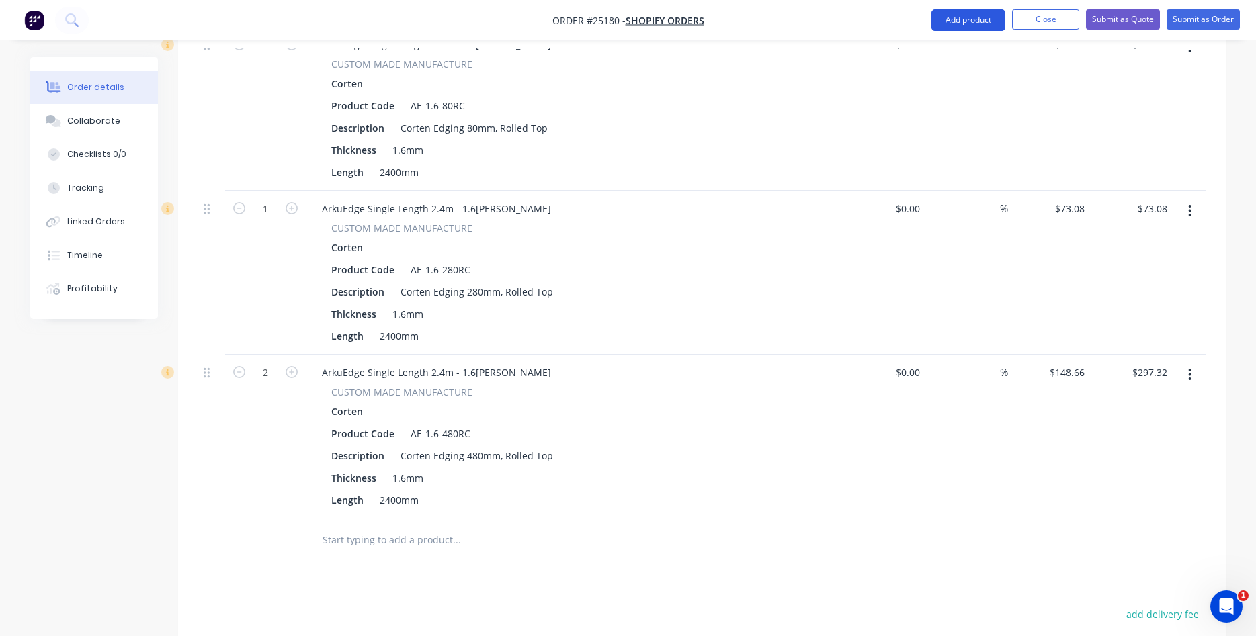
click at [986, 19] on button "Add product" at bounding box center [969, 20] width 74 height 22
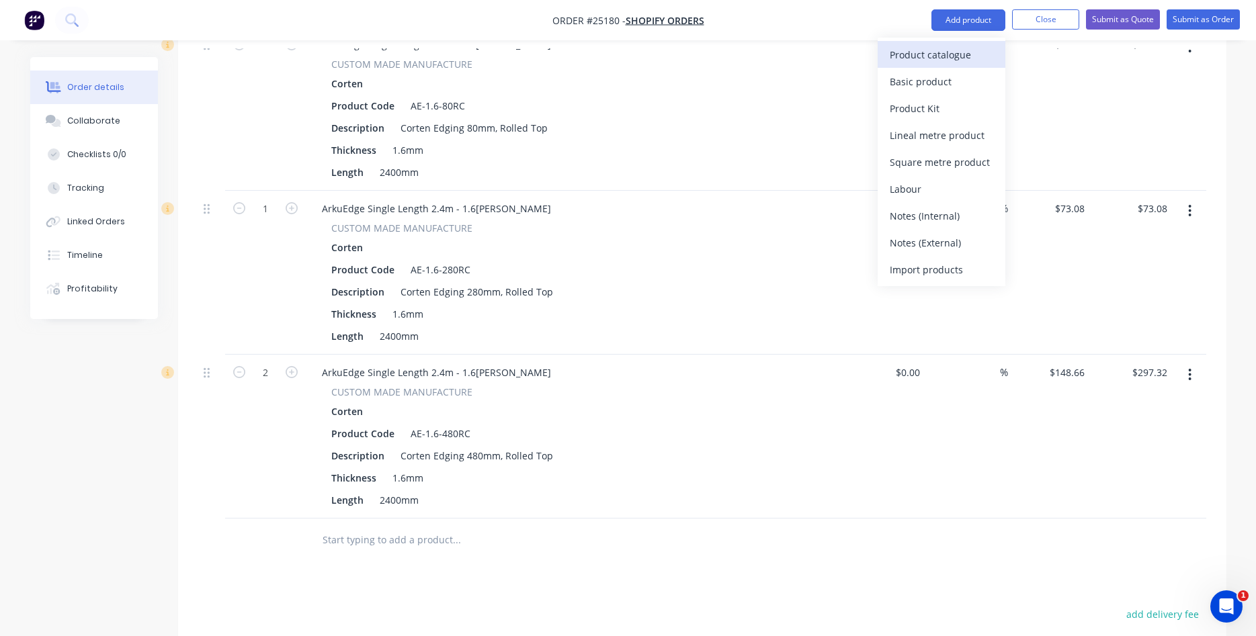
click at [931, 59] on div "Product catalogue" at bounding box center [942, 54] width 104 height 19
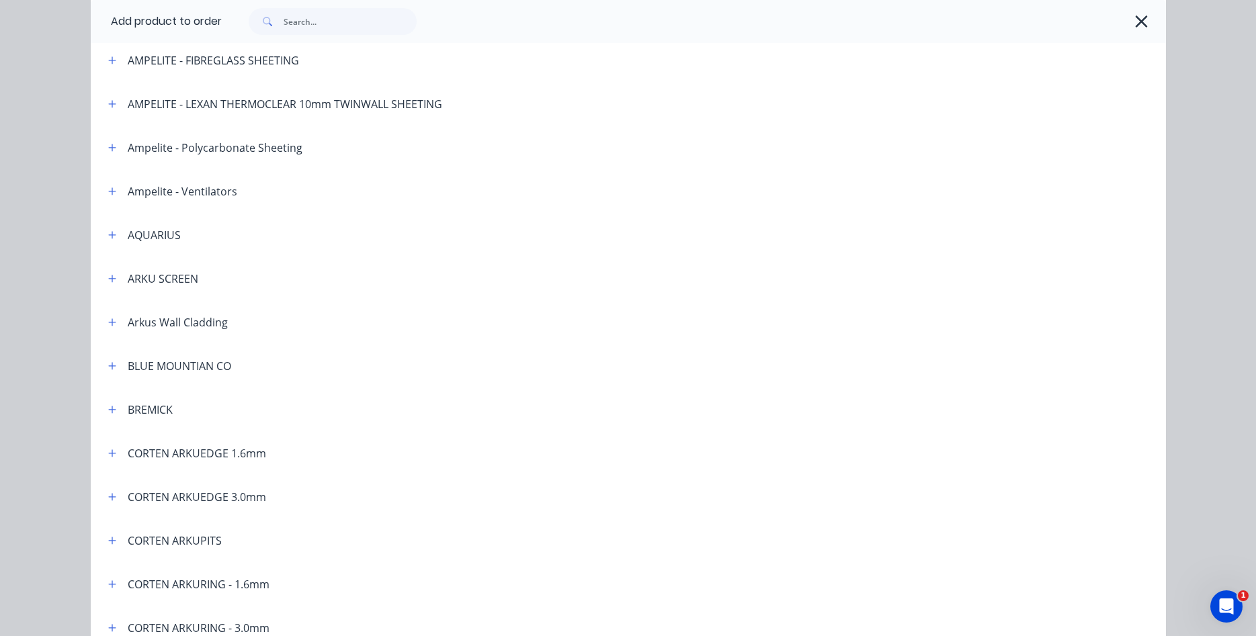
scroll to position [153, 0]
click at [116, 452] on icon "button" at bounding box center [112, 452] width 8 height 9
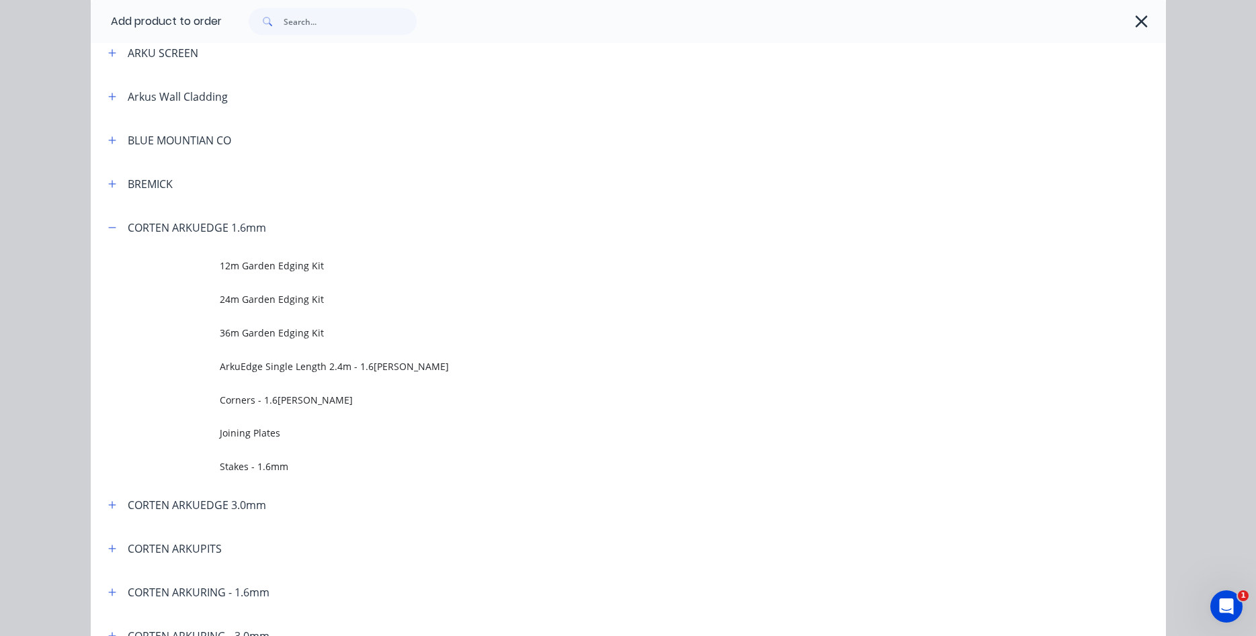
scroll to position [383, 0]
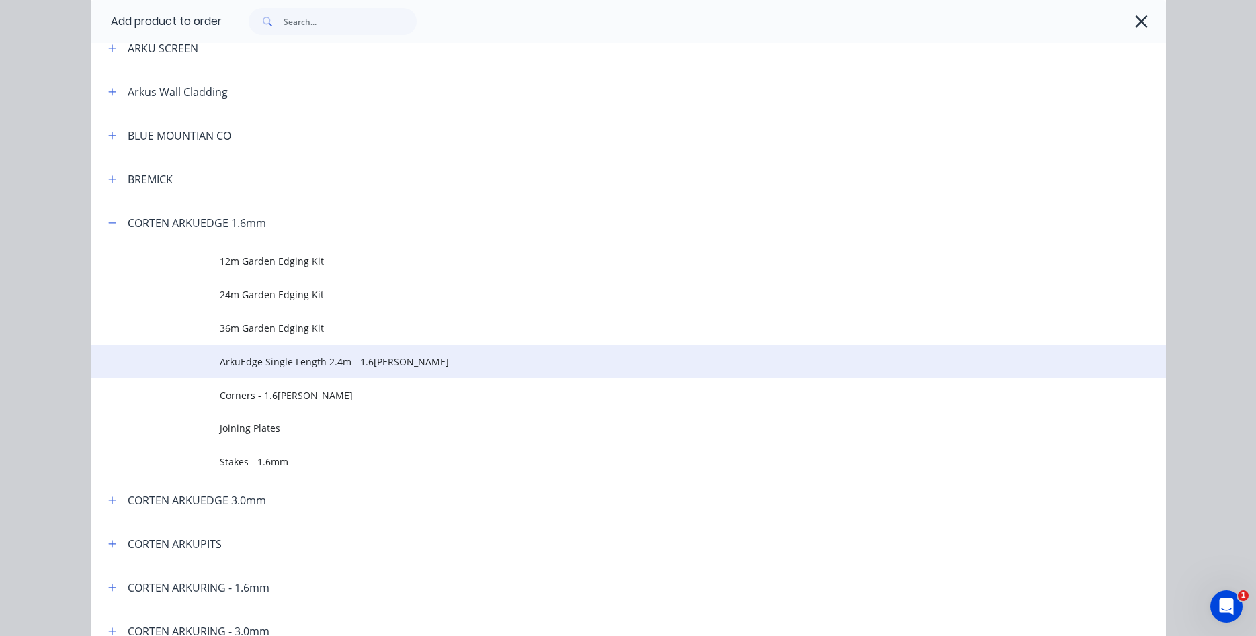
click at [315, 357] on span "ArkuEdge Single Length 2.4m - 1.6[PERSON_NAME]" at bounding box center [598, 362] width 757 height 14
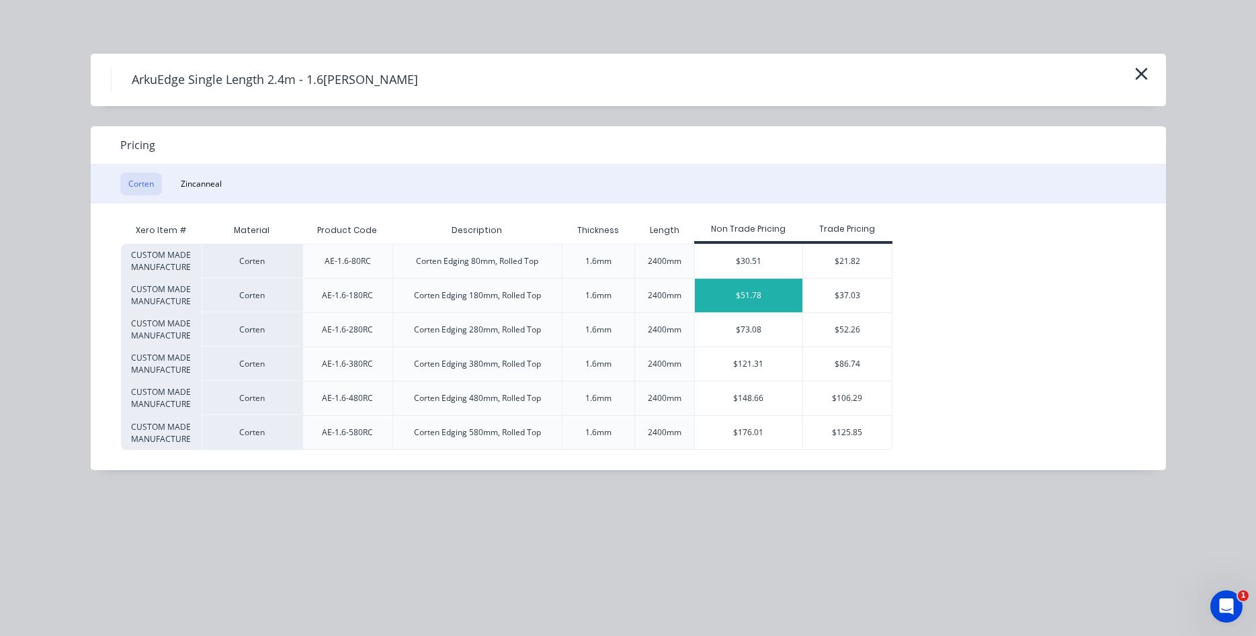
click at [732, 302] on div "$51.78" at bounding box center [749, 296] width 108 height 34
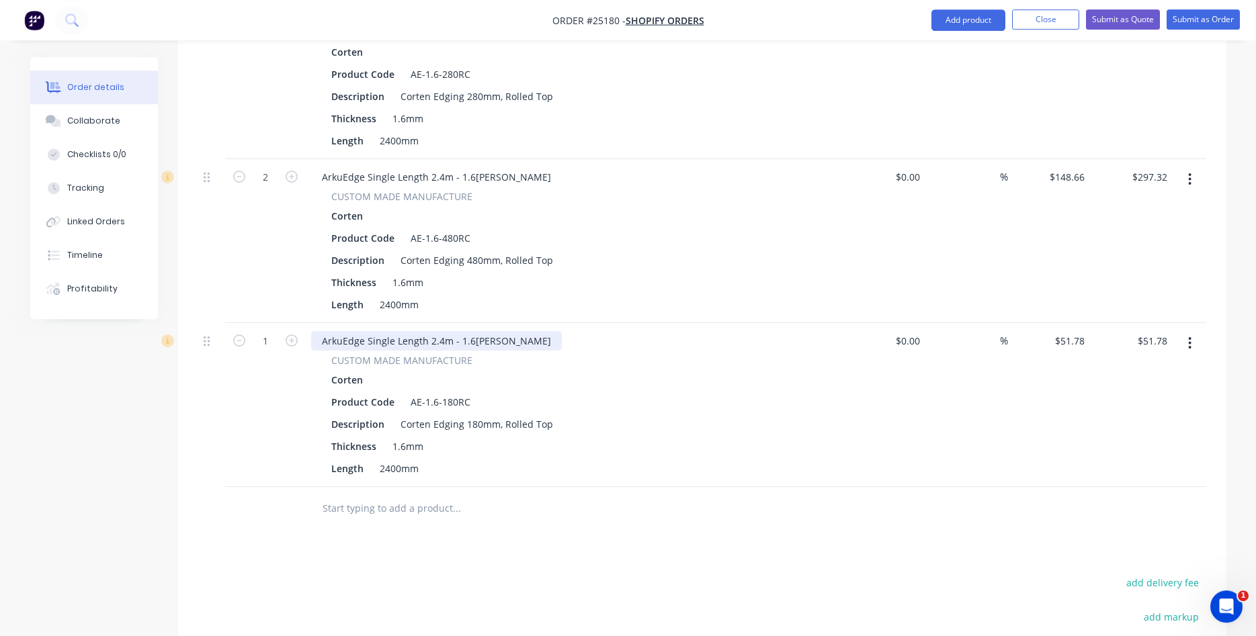
scroll to position [1851, 0]
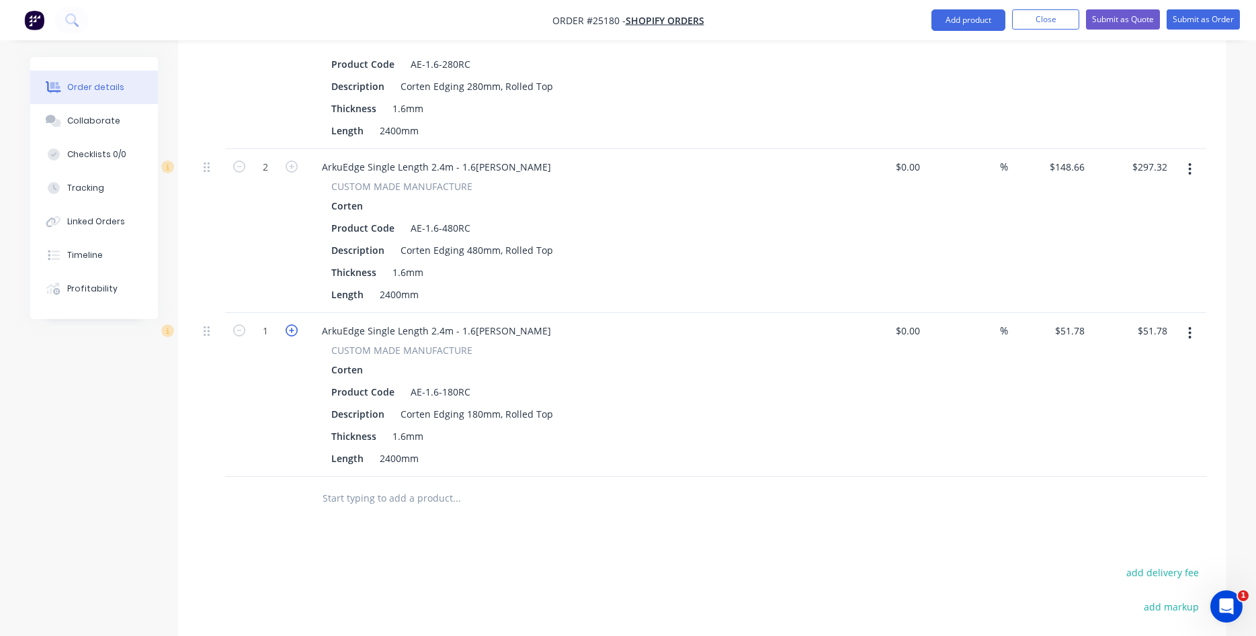
click at [292, 325] on icon "button" at bounding box center [292, 331] width 12 height 12
type input "2"
type input "$103.56"
click at [292, 325] on icon "button" at bounding box center [292, 331] width 12 height 12
type input "3"
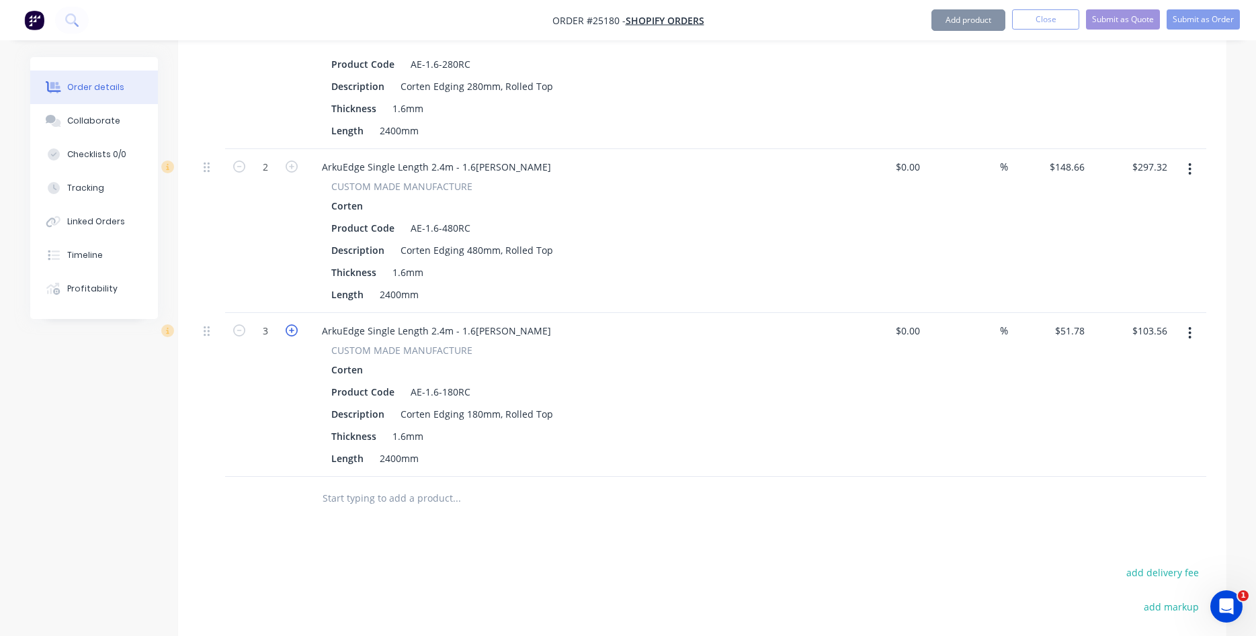
type input "$155.34"
click at [292, 325] on icon "button" at bounding box center [292, 331] width 12 height 12
type input "4"
type input "$207.12"
click at [292, 325] on icon "button" at bounding box center [292, 331] width 12 height 12
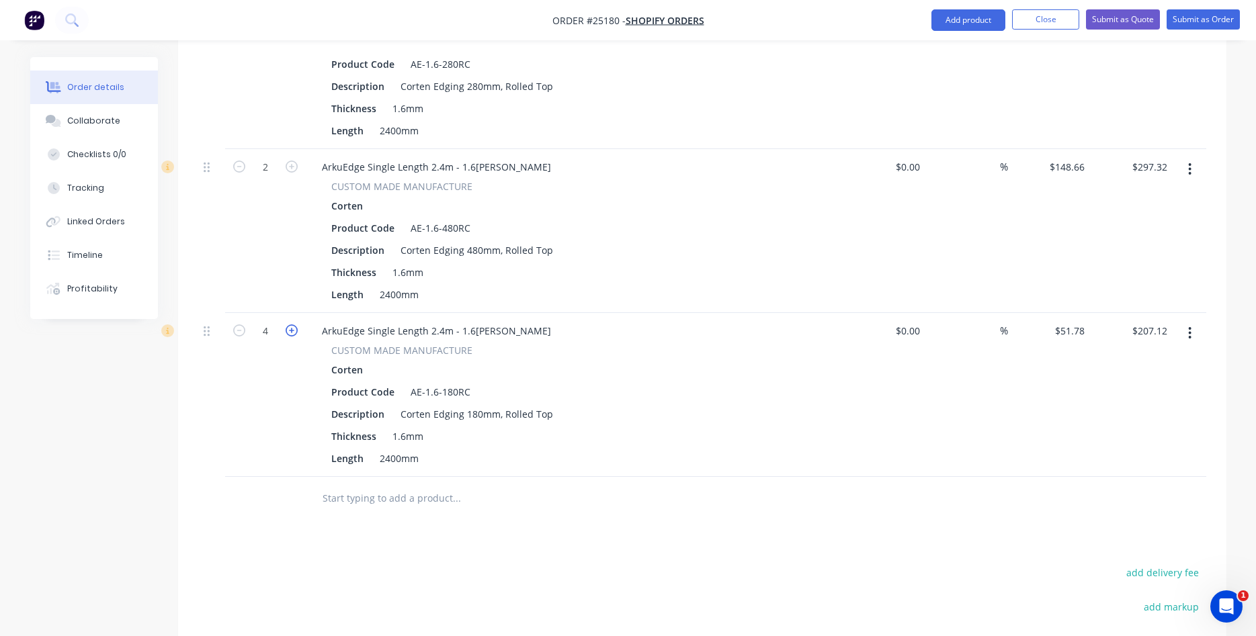
type input "5"
type input "$258.90"
click at [965, 23] on button "Add product" at bounding box center [969, 20] width 74 height 22
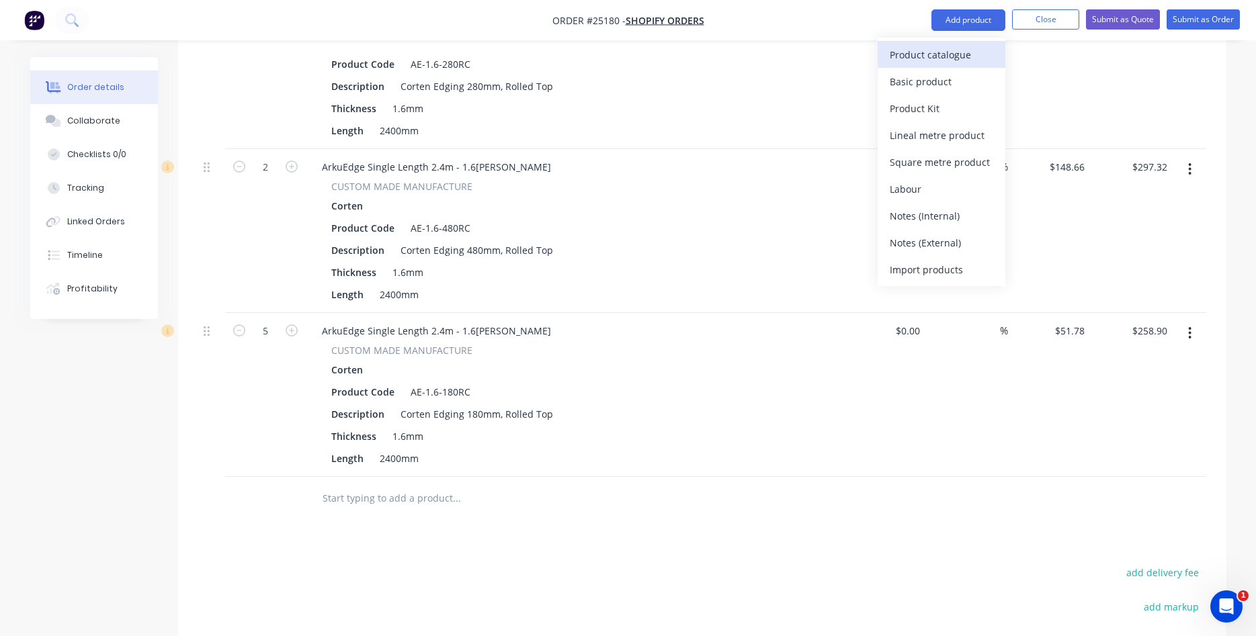
click at [921, 60] on div "Product catalogue" at bounding box center [942, 54] width 104 height 19
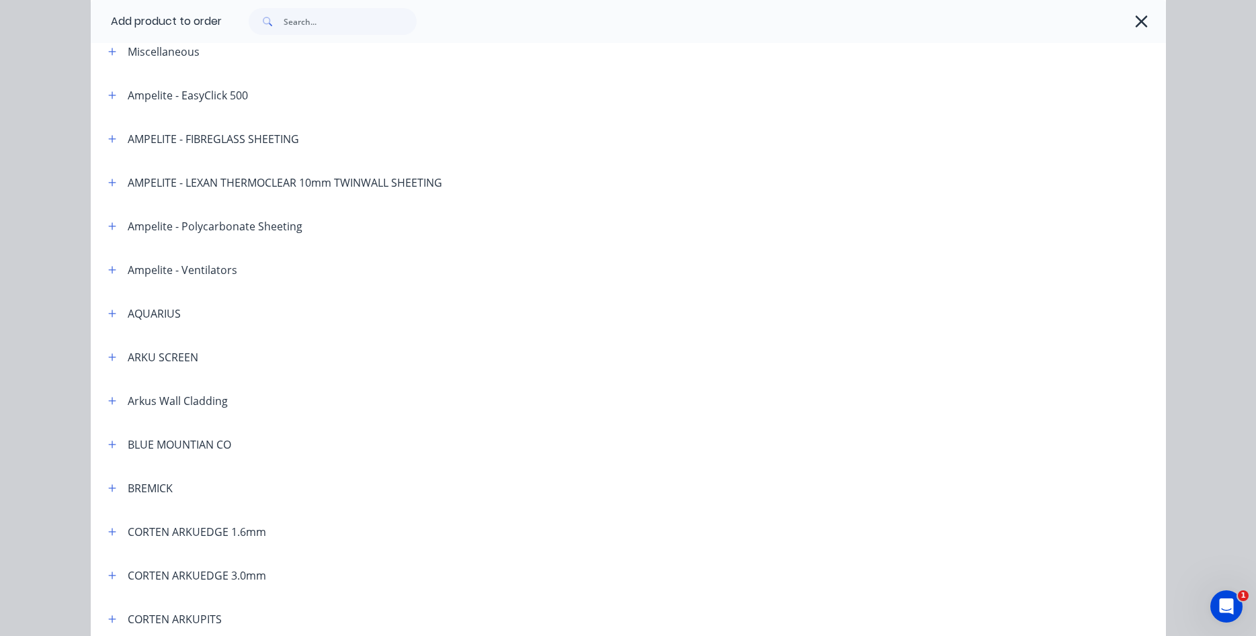
scroll to position [153, 0]
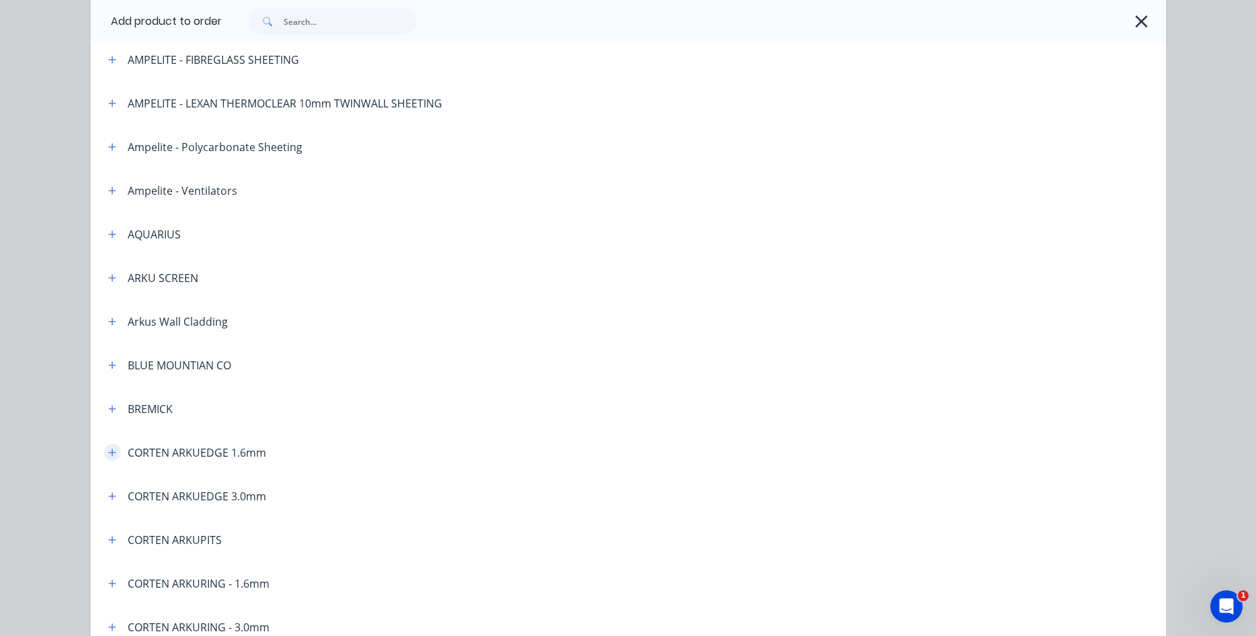
click at [113, 450] on icon "button" at bounding box center [112, 452] width 8 height 9
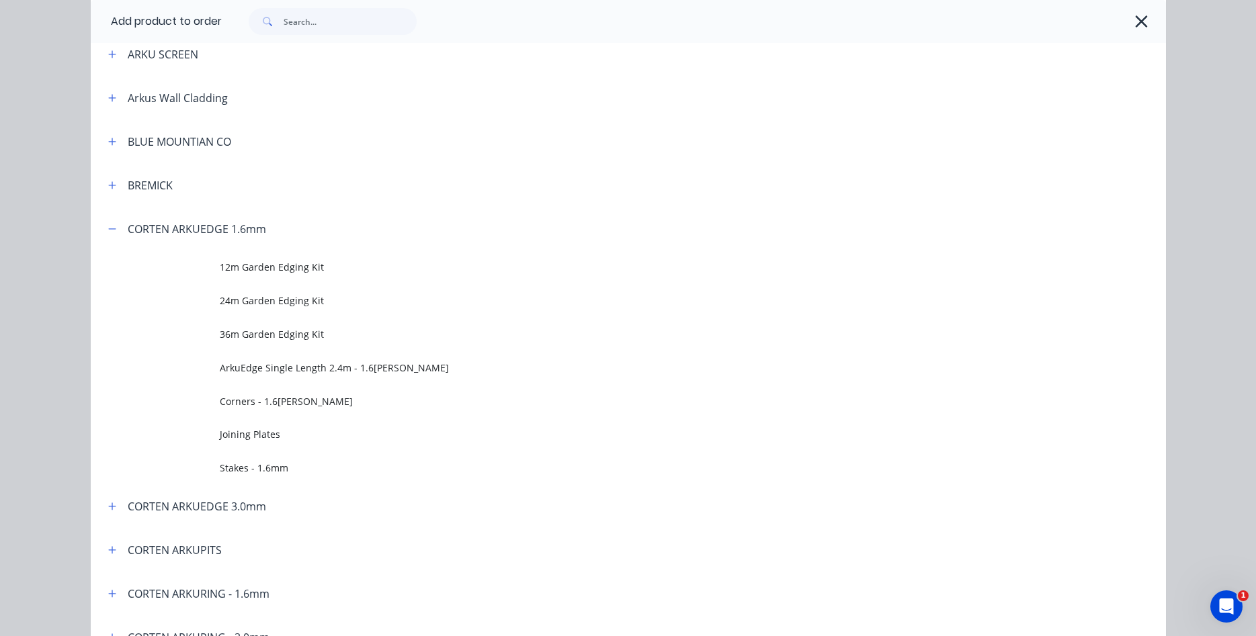
scroll to position [383, 0]
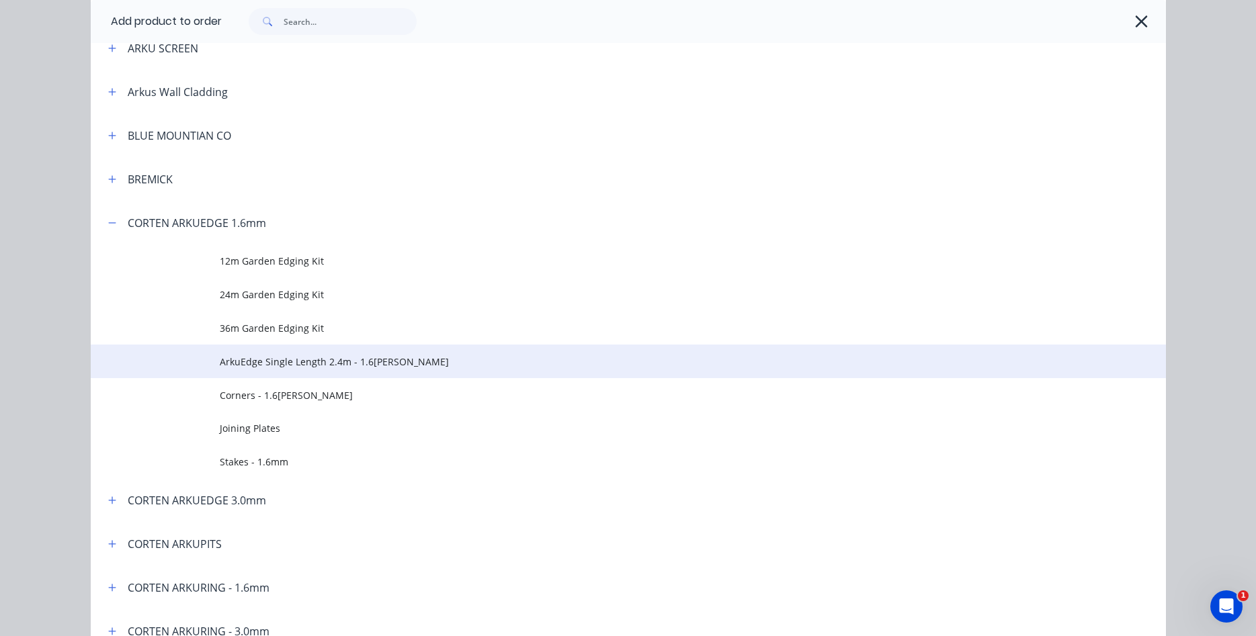
click at [350, 364] on span "ArkuEdge Single Length 2.4m - 1.6[PERSON_NAME]" at bounding box center [598, 362] width 757 height 14
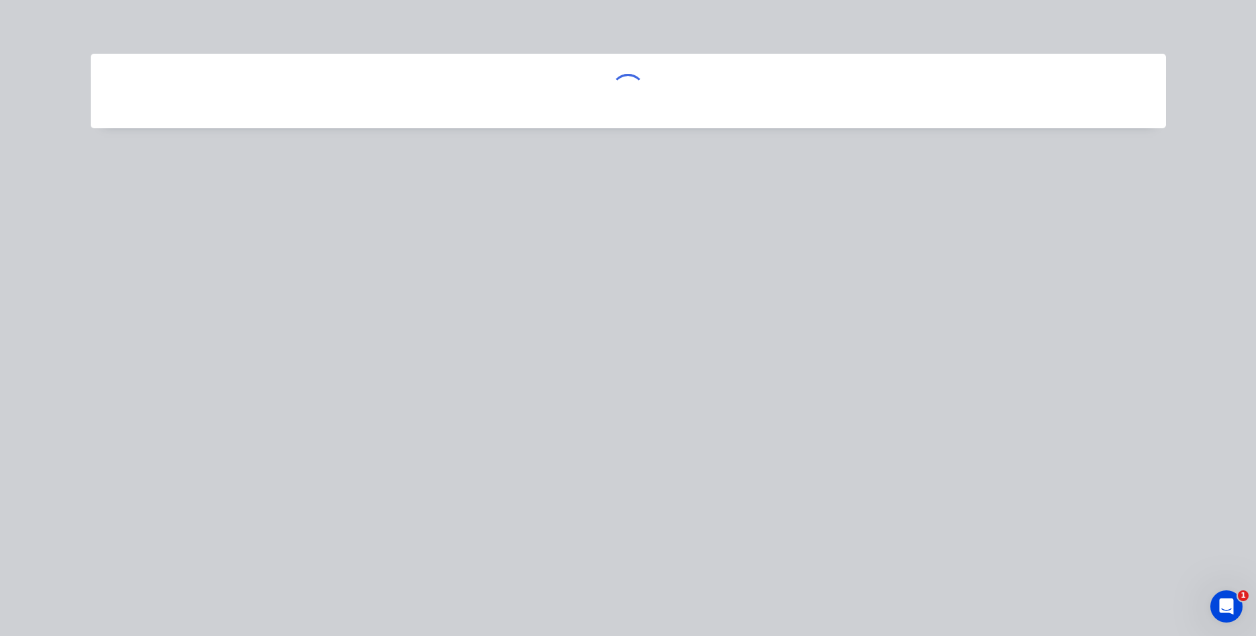
scroll to position [0, 0]
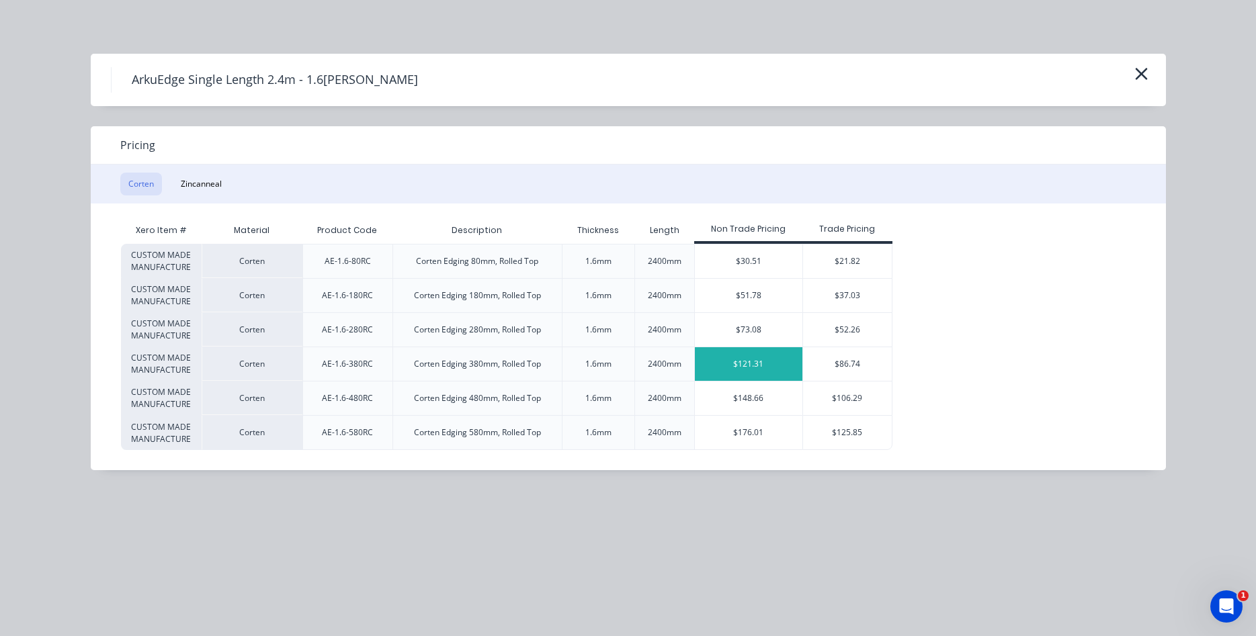
click at [747, 366] on div "$121.31" at bounding box center [749, 364] width 108 height 34
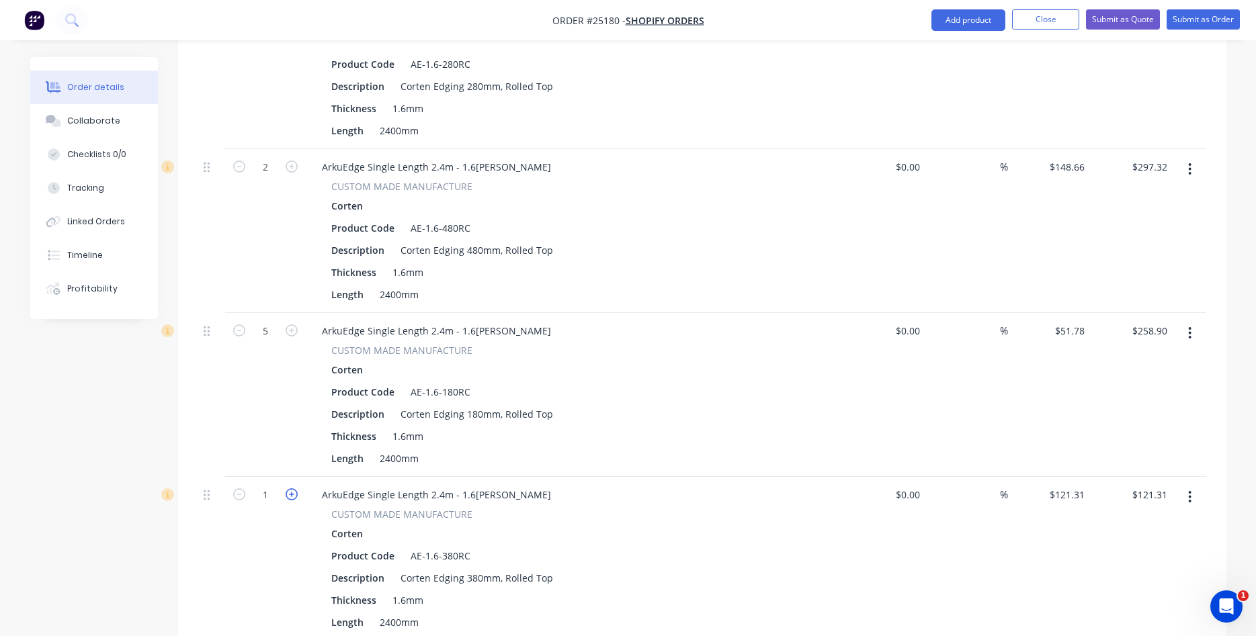
click at [293, 489] on icon "button" at bounding box center [292, 495] width 12 height 12
type input "2"
type input "$242.62"
click at [293, 489] on icon "button" at bounding box center [292, 495] width 12 height 12
type input "3"
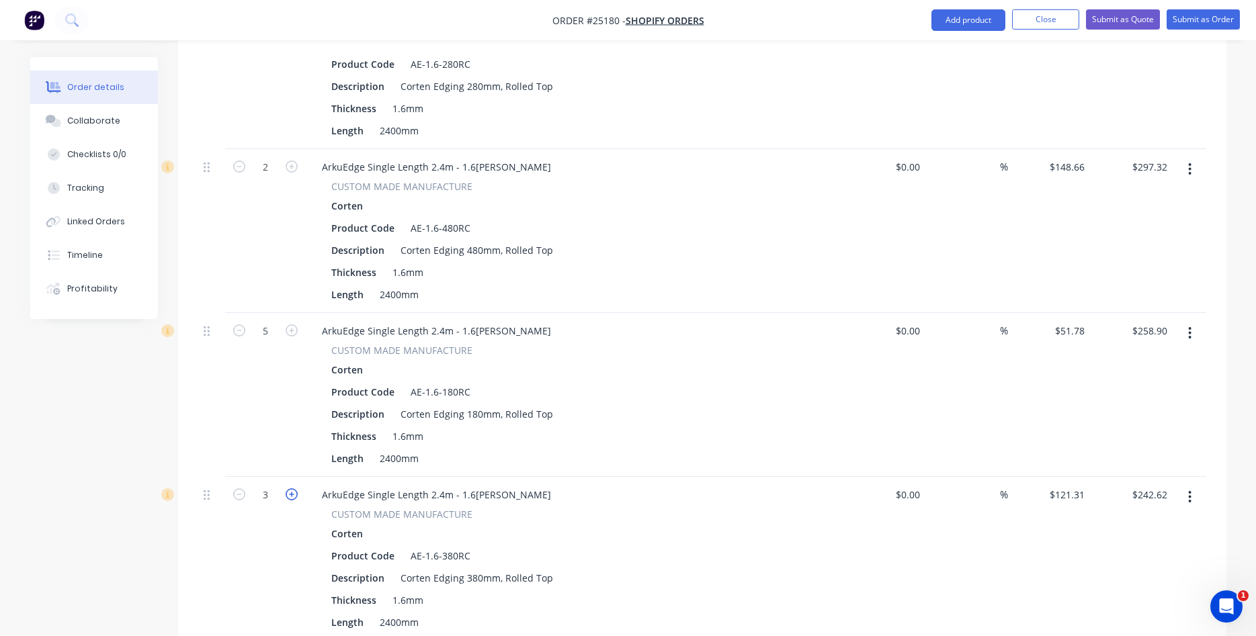
type input "$363.93"
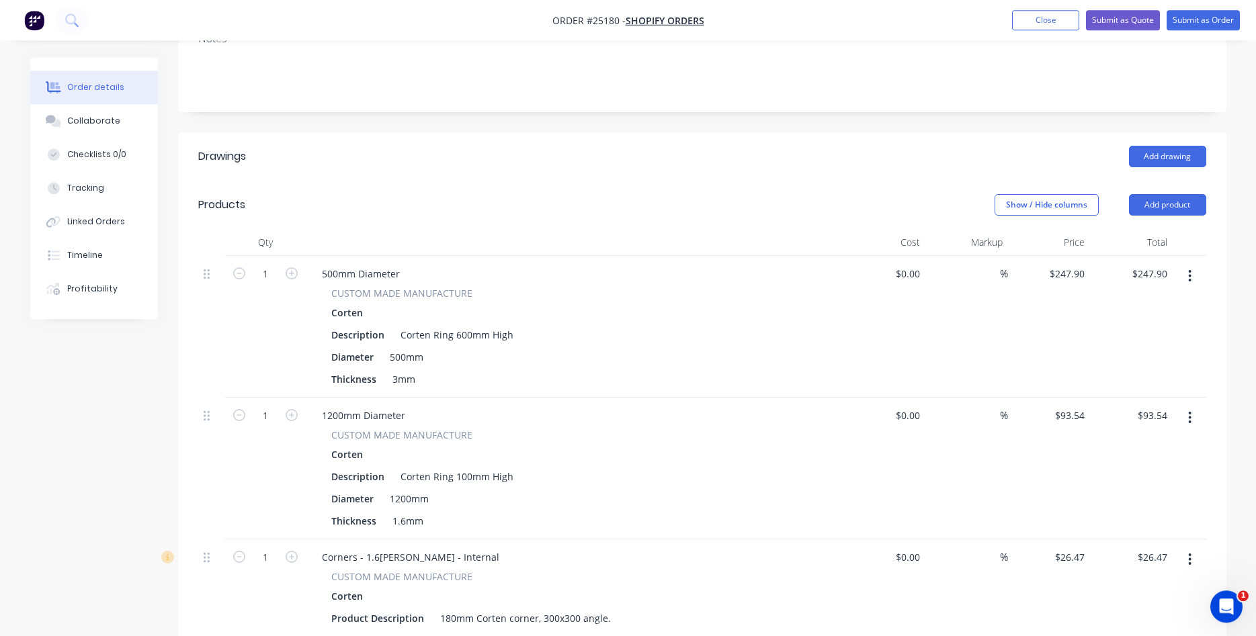
scroll to position [274, 0]
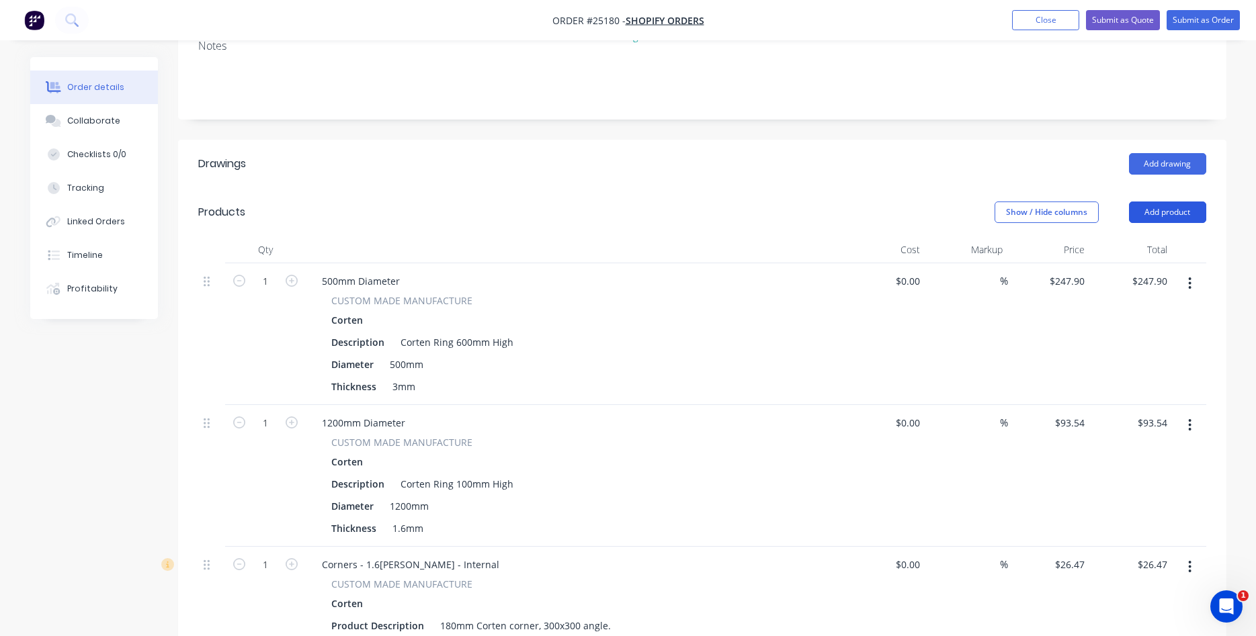
click at [1164, 202] on button "Add product" at bounding box center [1167, 213] width 77 height 22
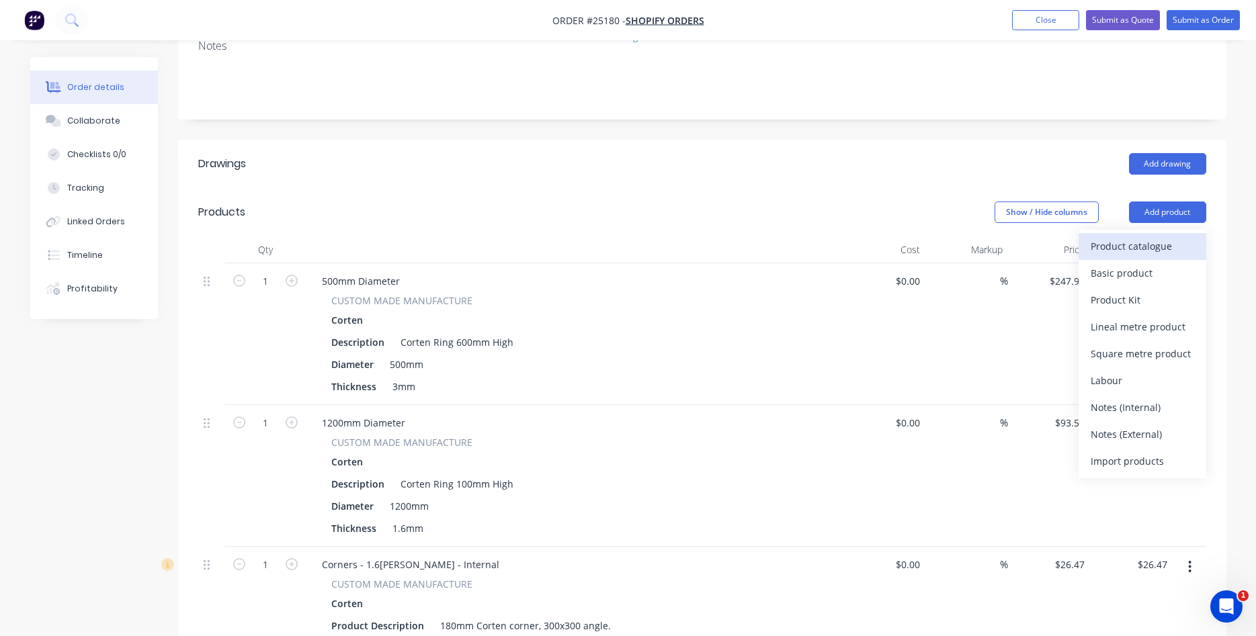
click at [1123, 237] on div "Product catalogue" at bounding box center [1143, 246] width 104 height 19
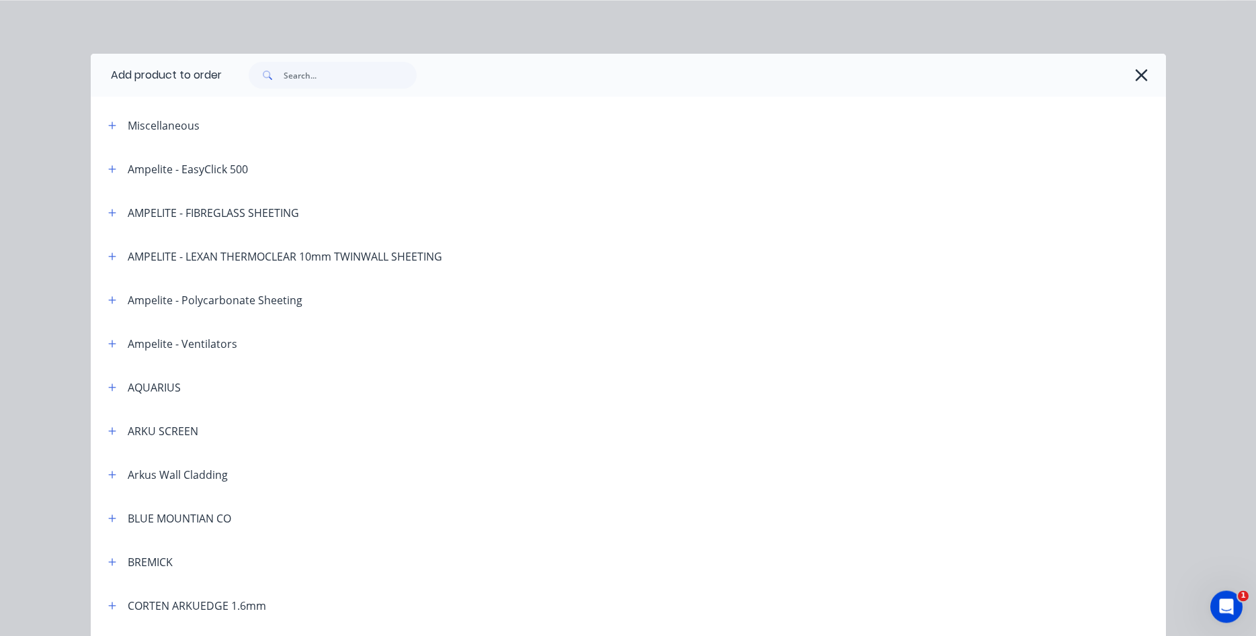
scroll to position [137, 0]
click at [309, 65] on input "text" at bounding box center [350, 75] width 133 height 27
click at [177, 123] on div "Miscellaneous" at bounding box center [164, 126] width 72 height 16
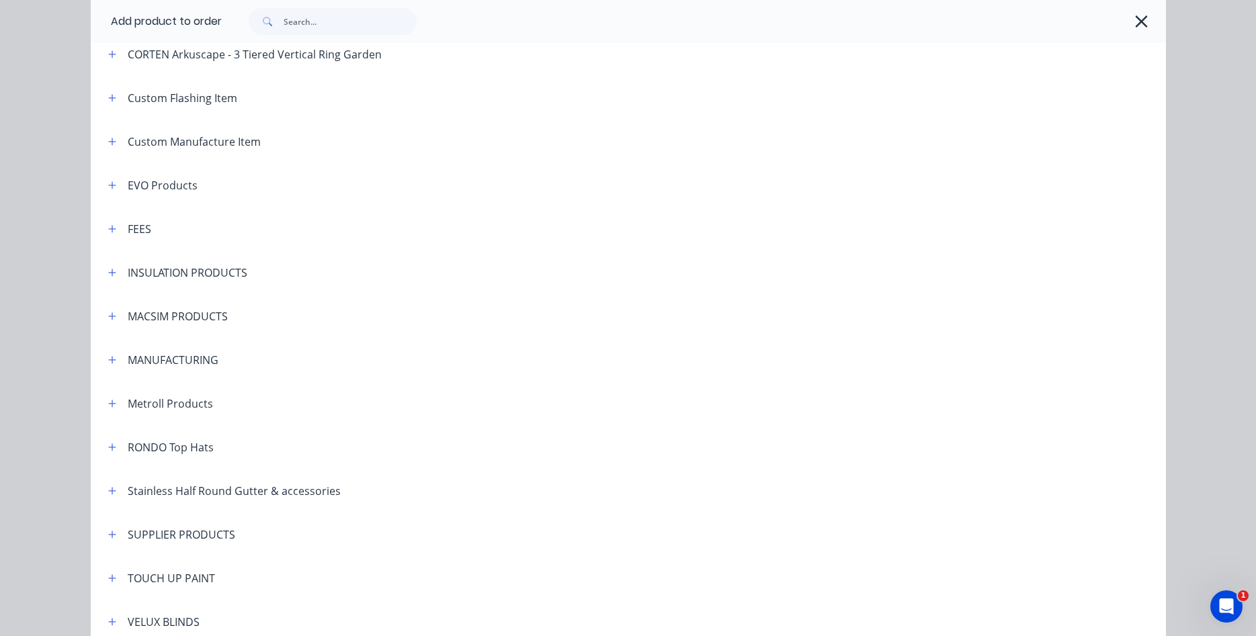
scroll to position [843, 0]
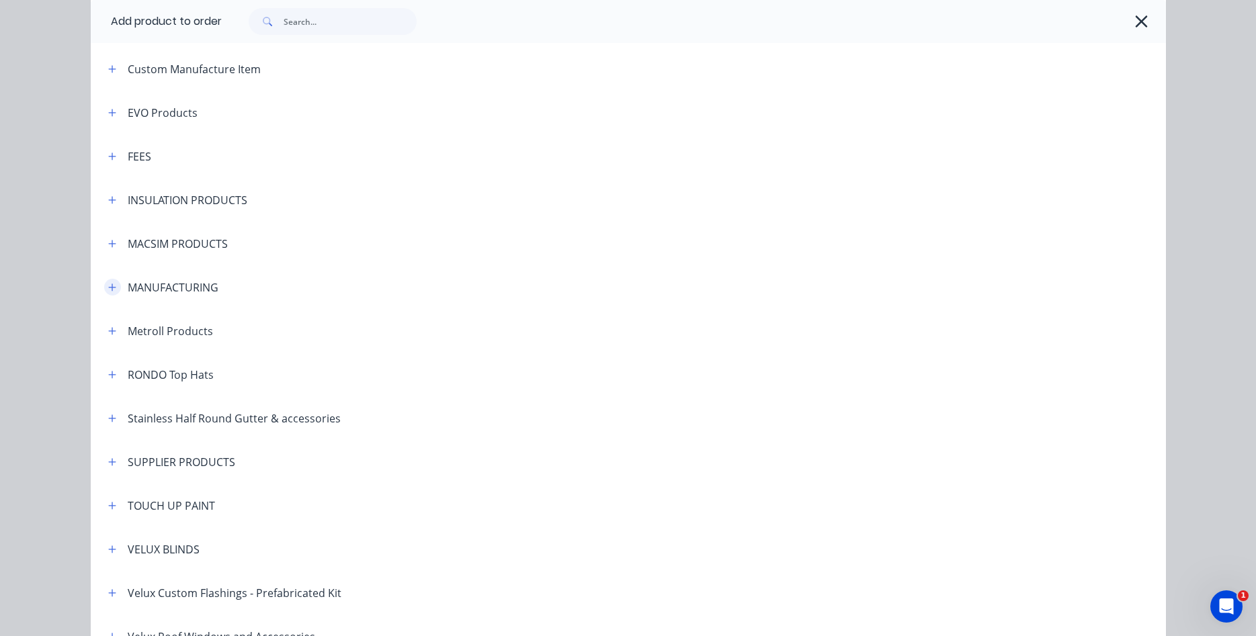
click at [110, 285] on icon "button" at bounding box center [112, 287] width 8 height 9
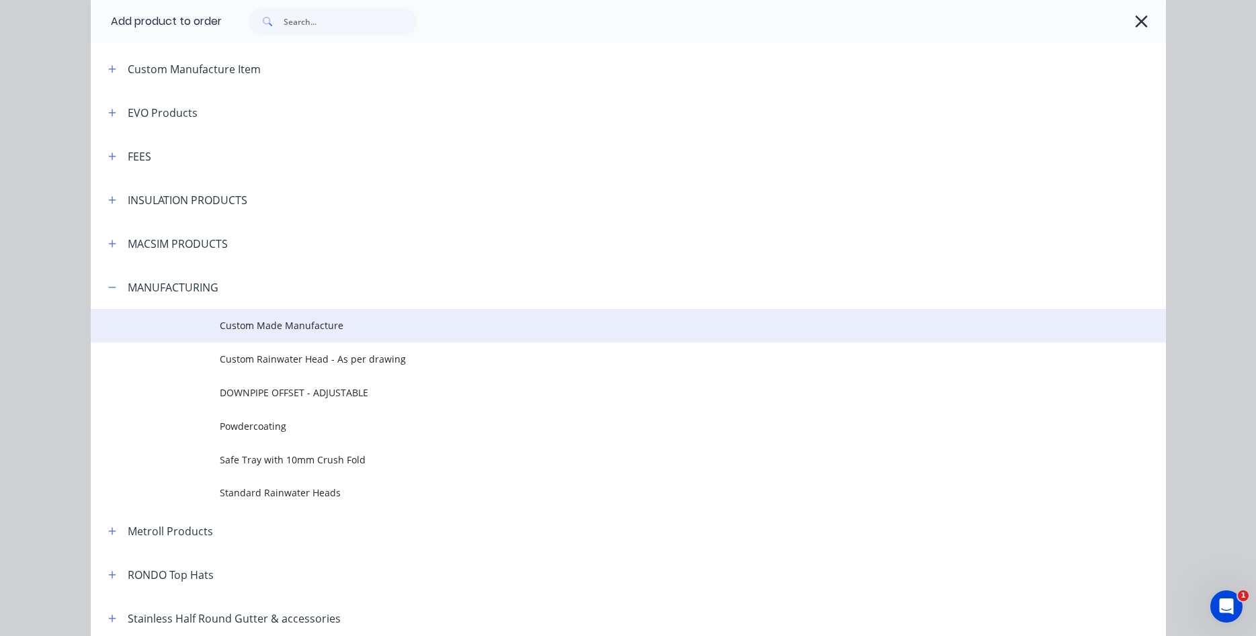
click at [264, 319] on span "Custom Made Manufacture" at bounding box center [598, 326] width 757 height 14
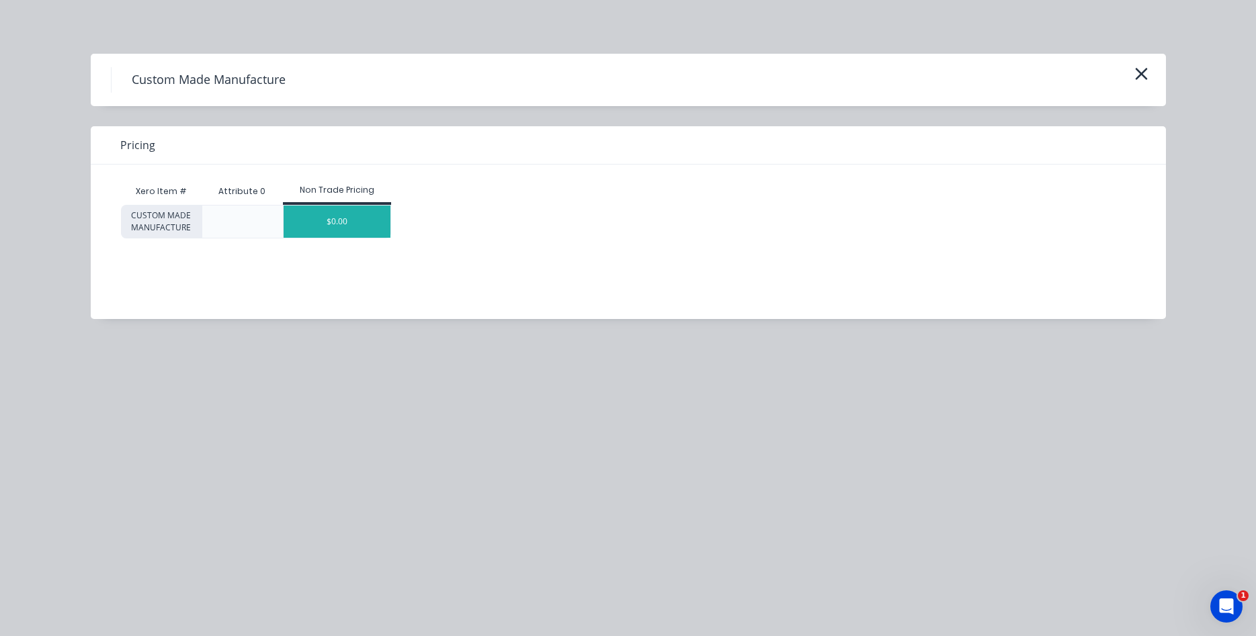
click at [349, 214] on div "$0.00" at bounding box center [337, 222] width 107 height 32
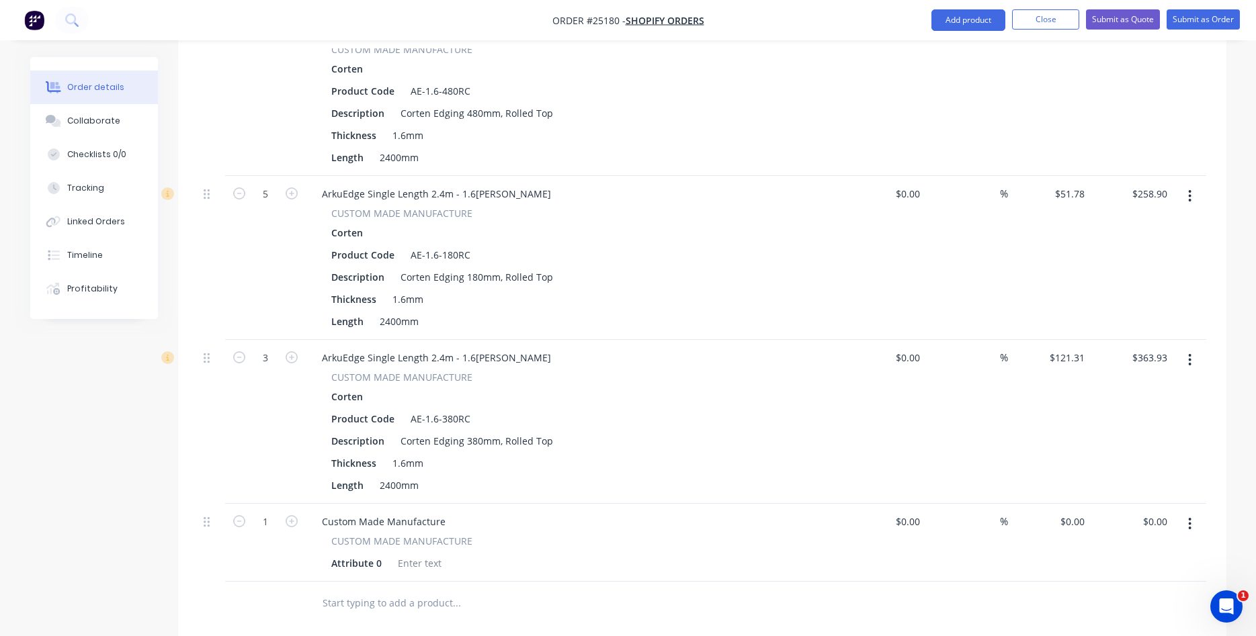
scroll to position [2125, 0]
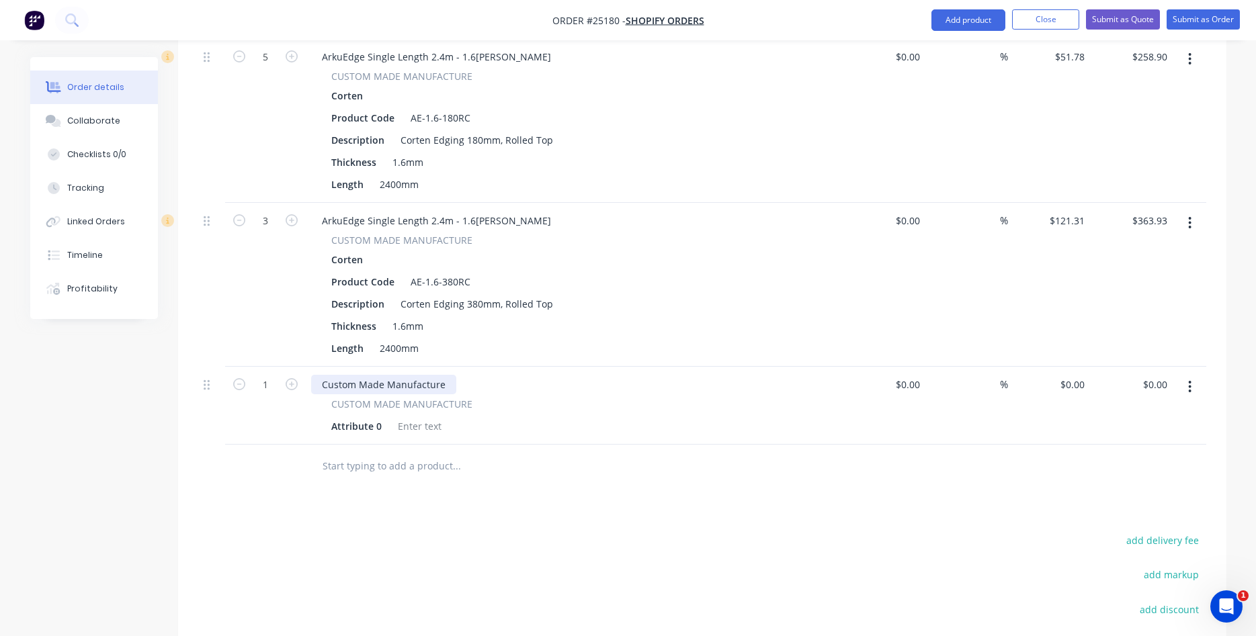
click at [380, 375] on div "Custom Made Manufacture" at bounding box center [383, 384] width 145 height 19
drag, startPoint x: 440, startPoint y: 349, endPoint x: 281, endPoint y: 346, distance: 158.6
click at [311, 375] on div "Custom Made Manufacture" at bounding box center [383, 384] width 145 height 19
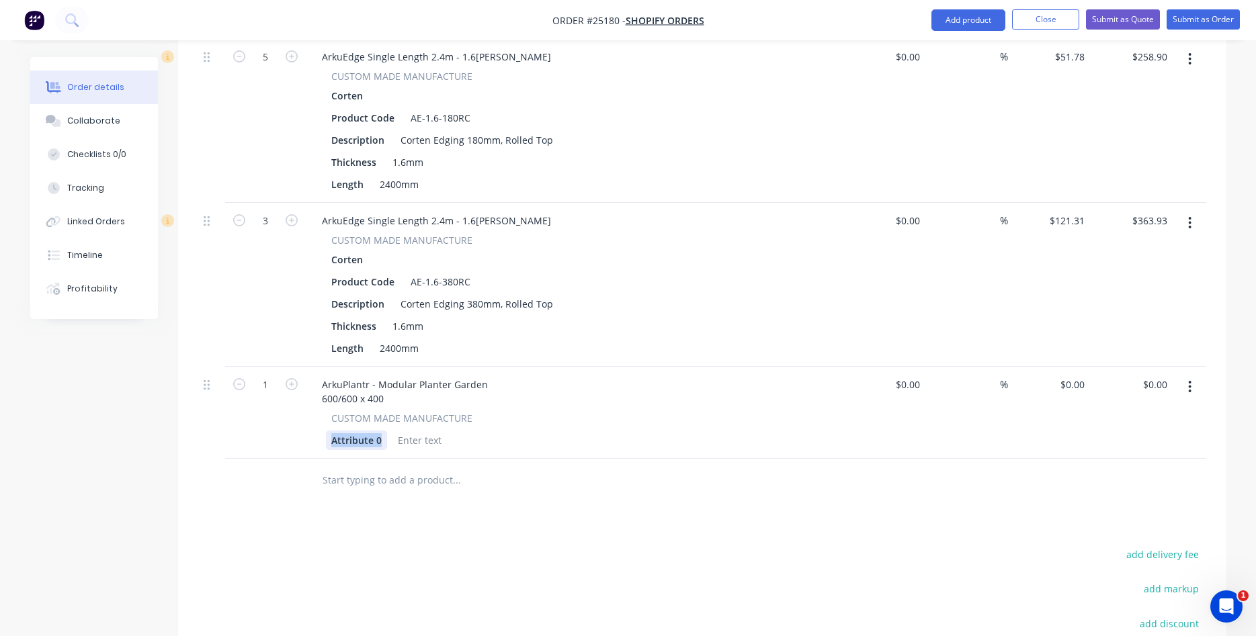
drag, startPoint x: 381, startPoint y: 405, endPoint x: 304, endPoint y: 401, distance: 76.7
click at [326, 431] on div "Attribute 0" at bounding box center [356, 440] width 61 height 19
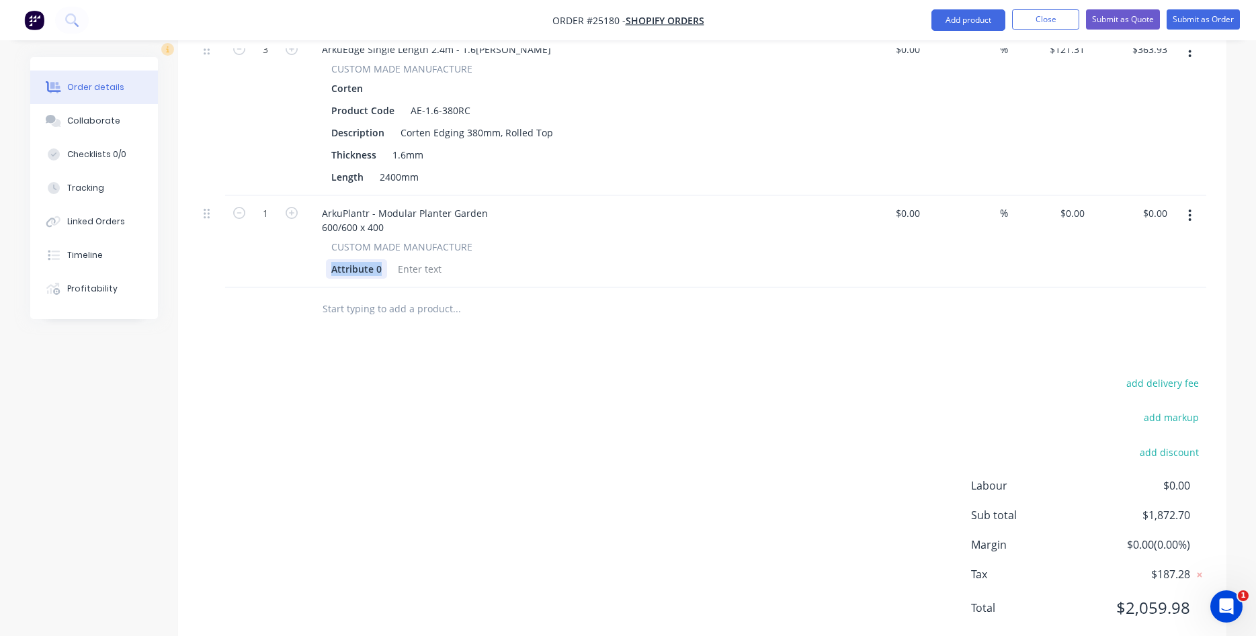
click at [377, 259] on div "Attribute 0" at bounding box center [356, 268] width 61 height 19
drag, startPoint x: 379, startPoint y: 231, endPoint x: 319, endPoint y: 229, distance: 59.9
click at [326, 259] on div "Attribute 0" at bounding box center [356, 268] width 61 height 19
click at [292, 207] on icon "button" at bounding box center [292, 213] width 12 height 12
type input "2"
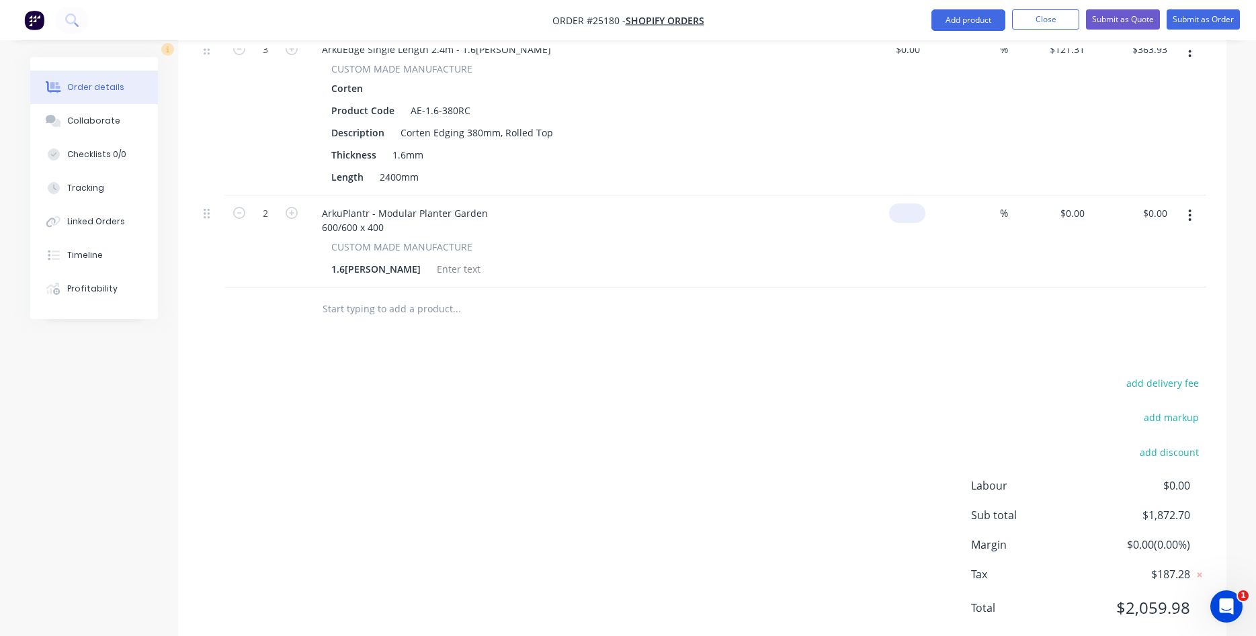
click at [925, 204] on input at bounding box center [910, 213] width 31 height 19
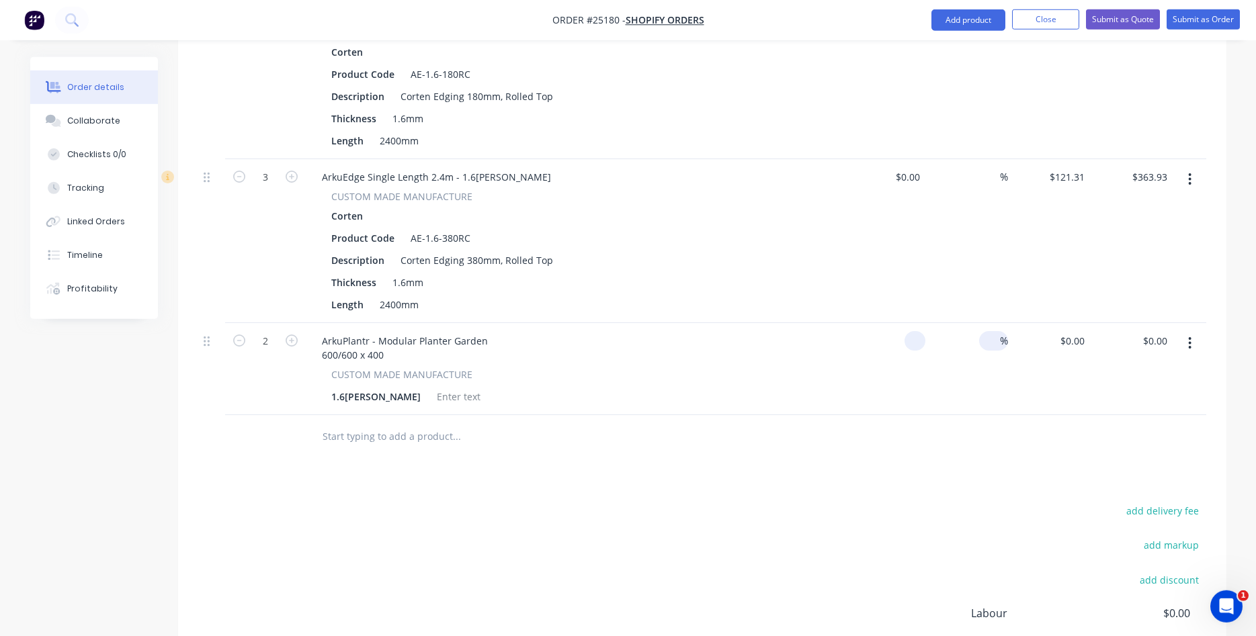
scroll to position [2159, 0]
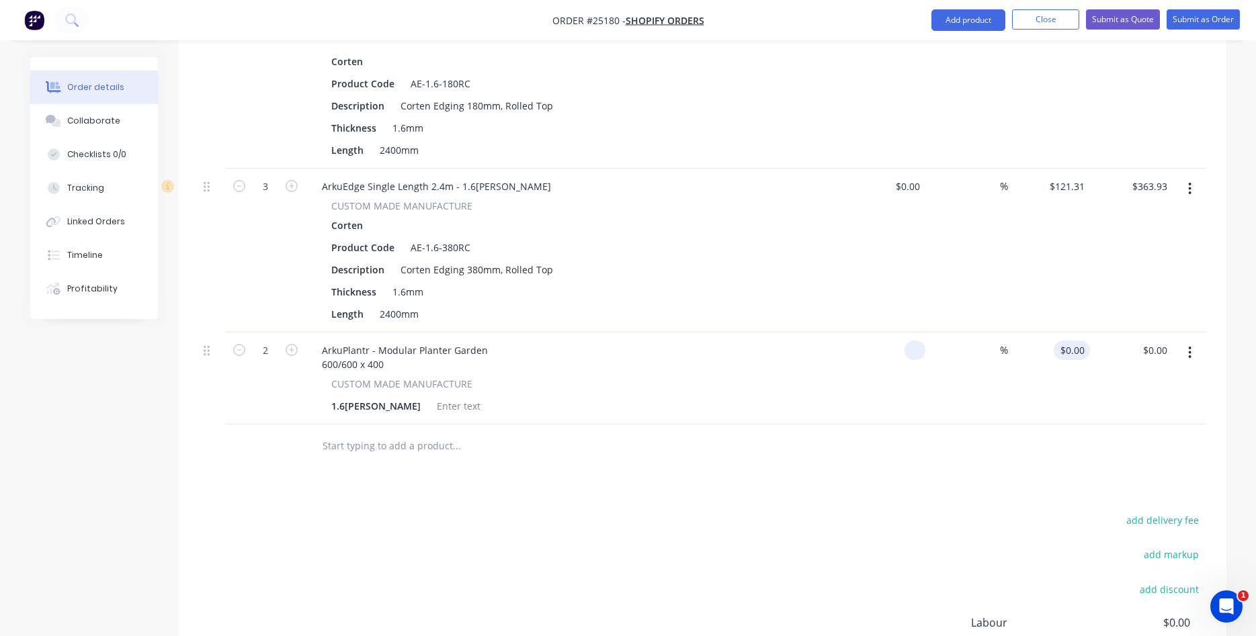
type input "$0.00"
click at [1078, 341] on input "0" at bounding box center [1082, 350] width 15 height 19
type input "$371.78"
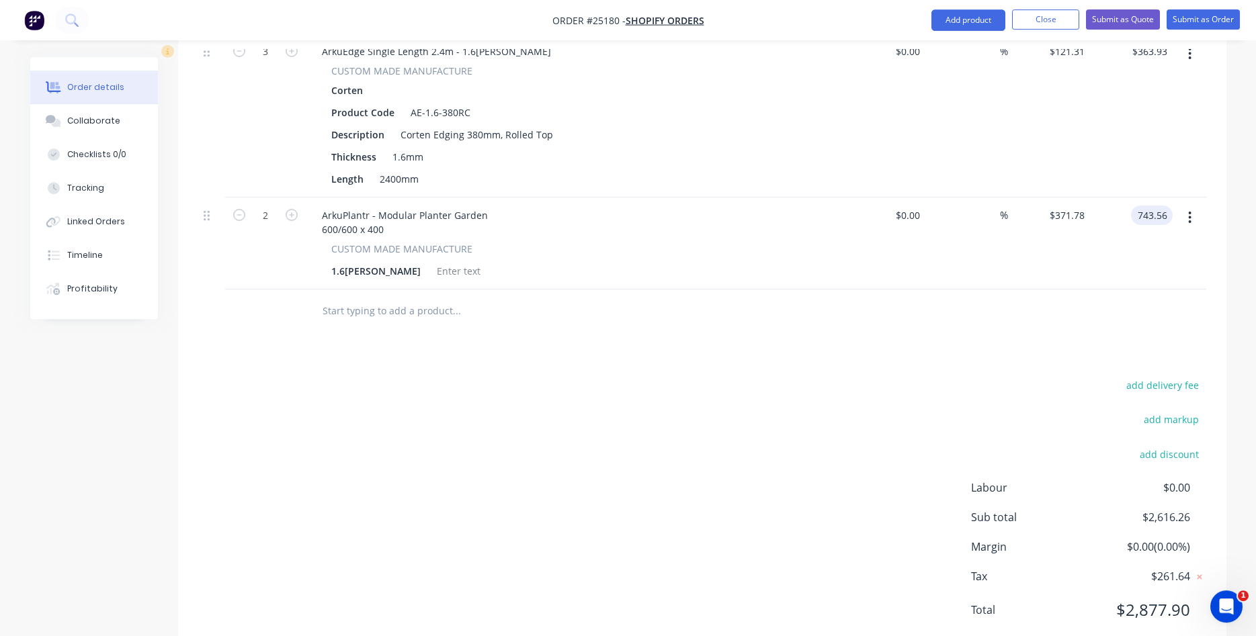
scroll to position [2297, 0]
type input "$743.56"
click at [952, 23] on button "Add product" at bounding box center [969, 20] width 74 height 22
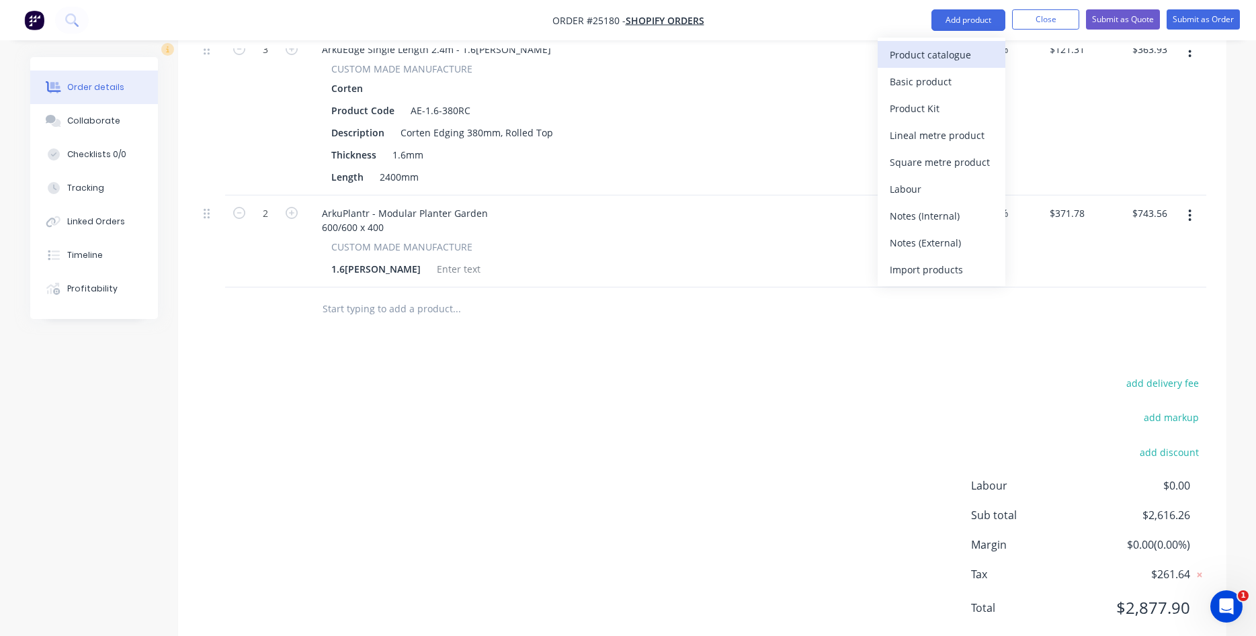
click at [907, 57] on div "Product catalogue" at bounding box center [942, 54] width 104 height 19
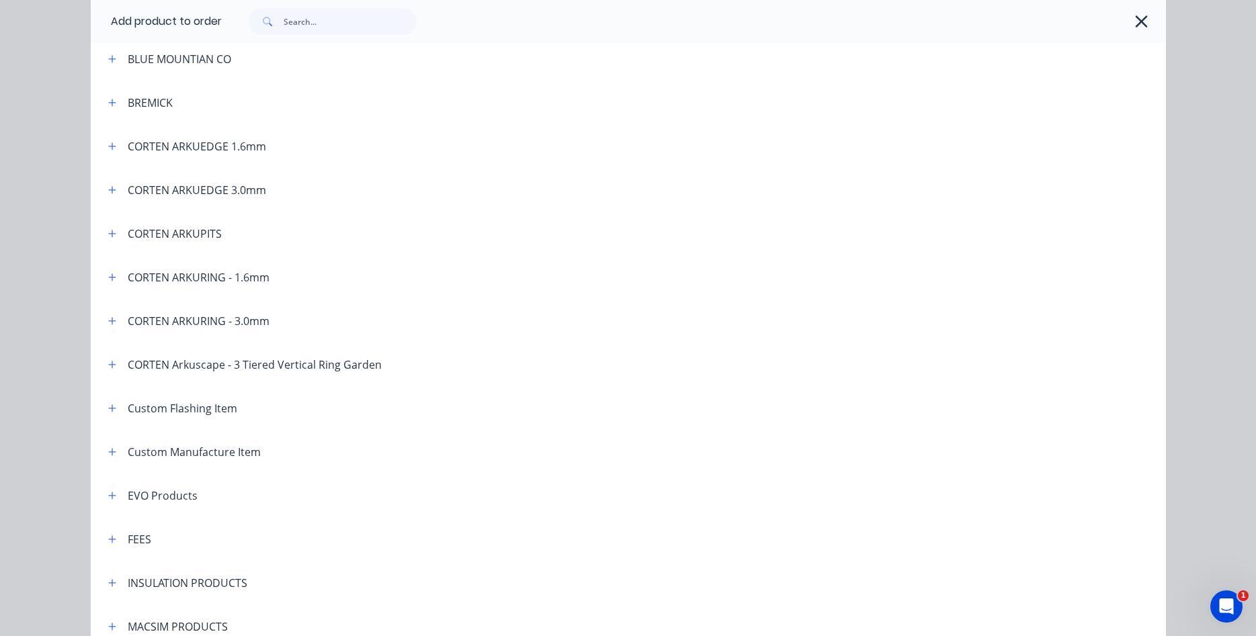
scroll to position [613, 0]
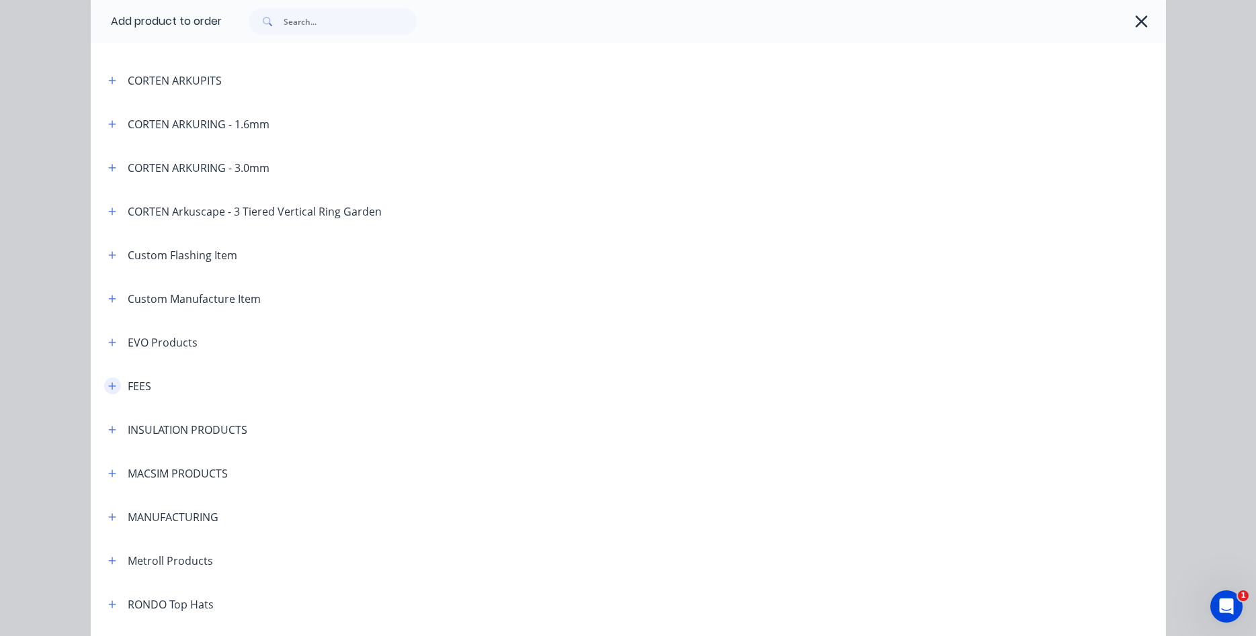
click at [111, 382] on icon "button" at bounding box center [112, 386] width 8 height 9
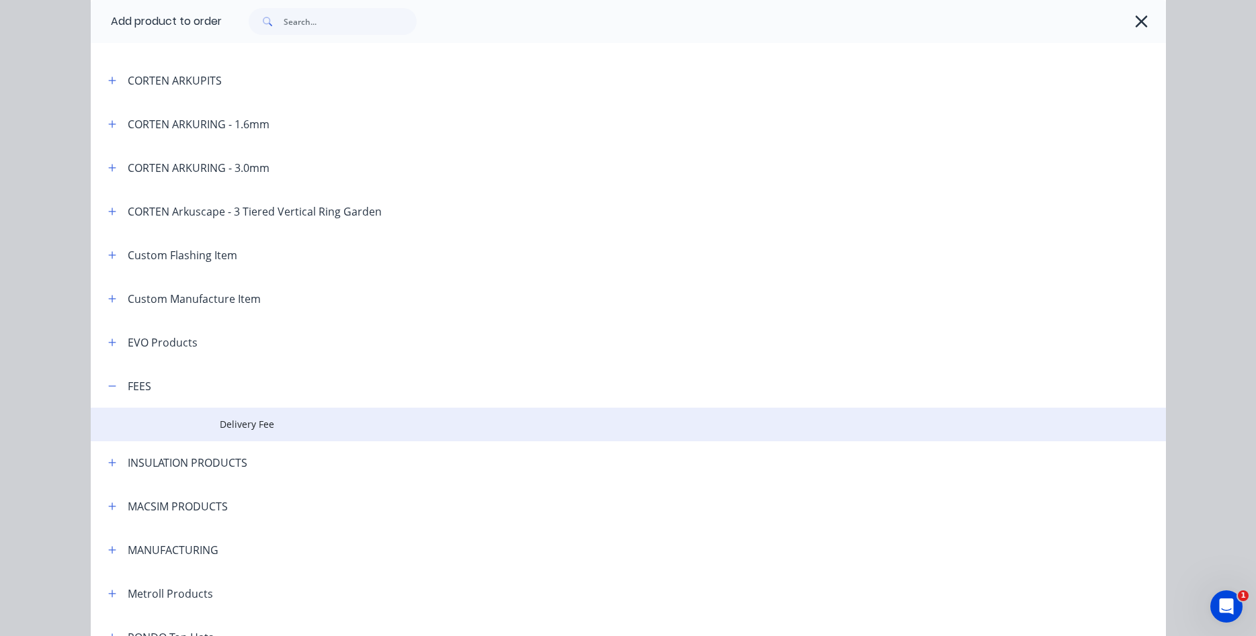
click at [242, 420] on span "Delivery Fee" at bounding box center [598, 424] width 757 height 14
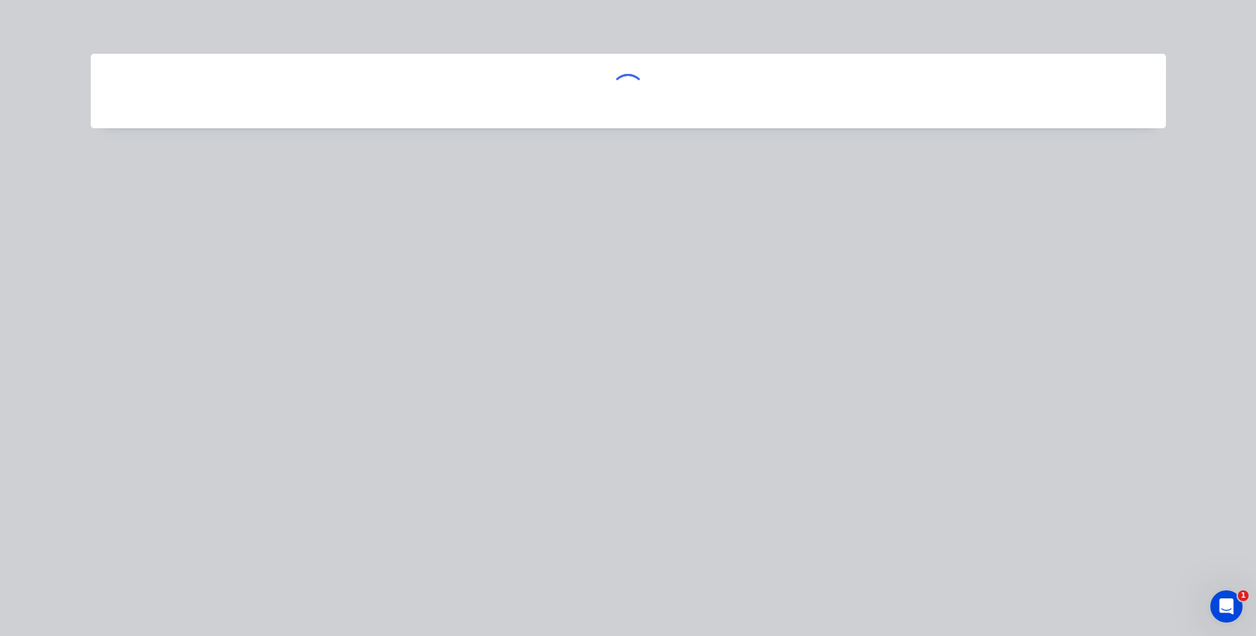
scroll to position [0, 0]
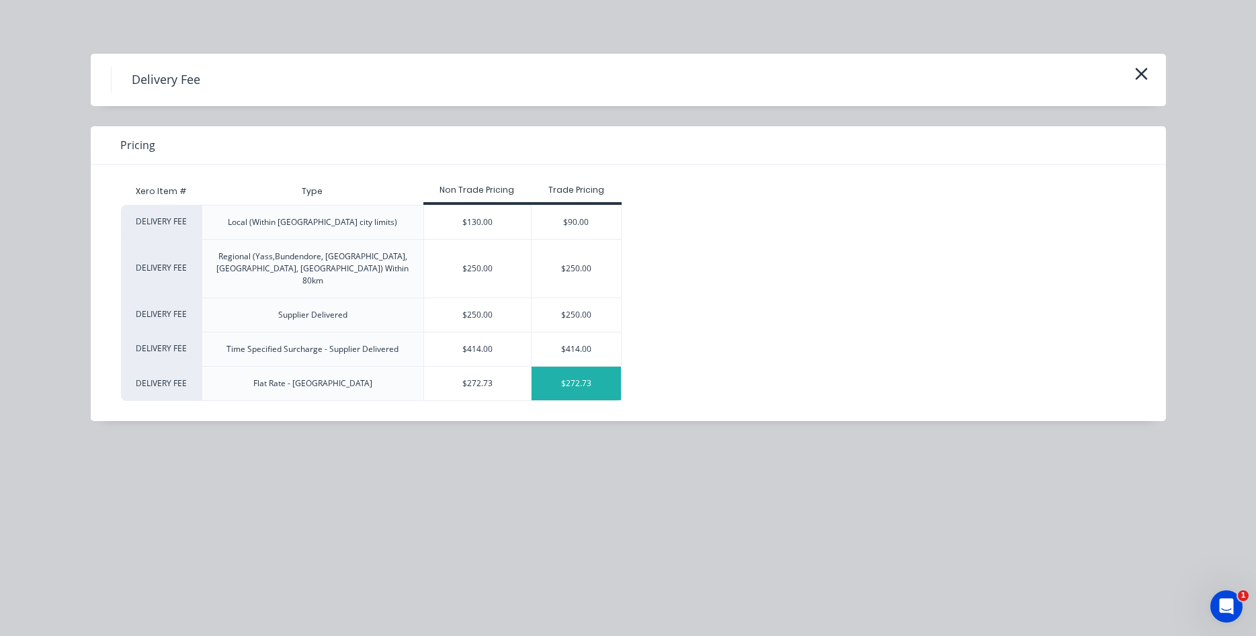
click at [556, 370] on div "$272.73" at bounding box center [576, 384] width 89 height 34
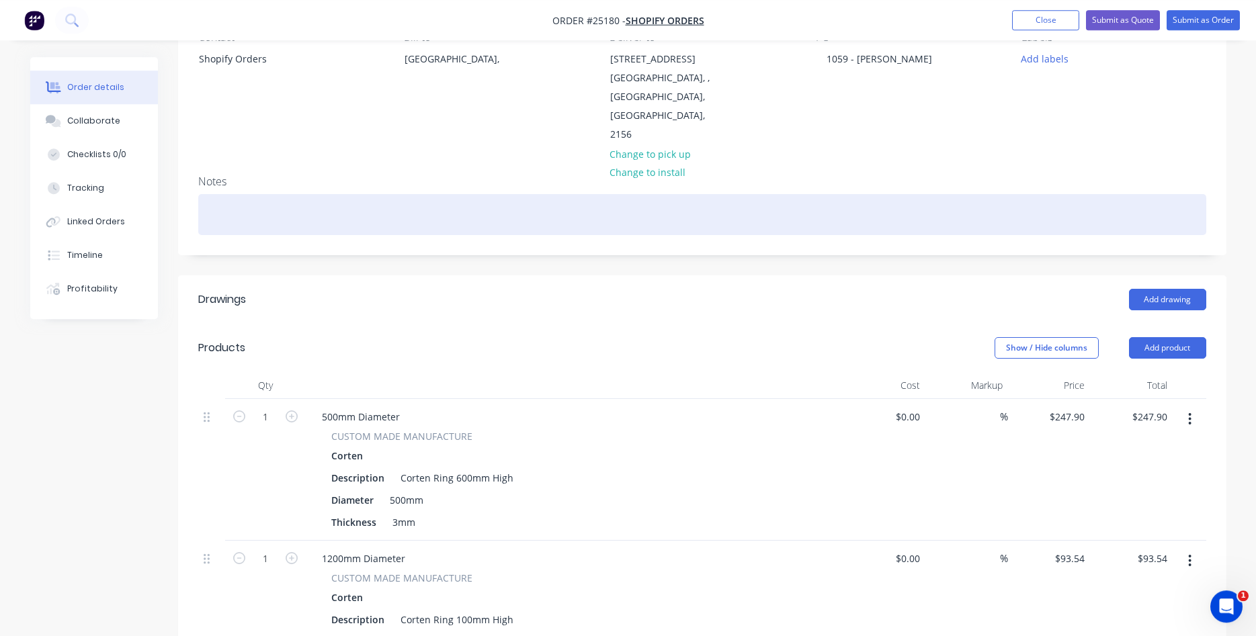
scroll to position [206, 0]
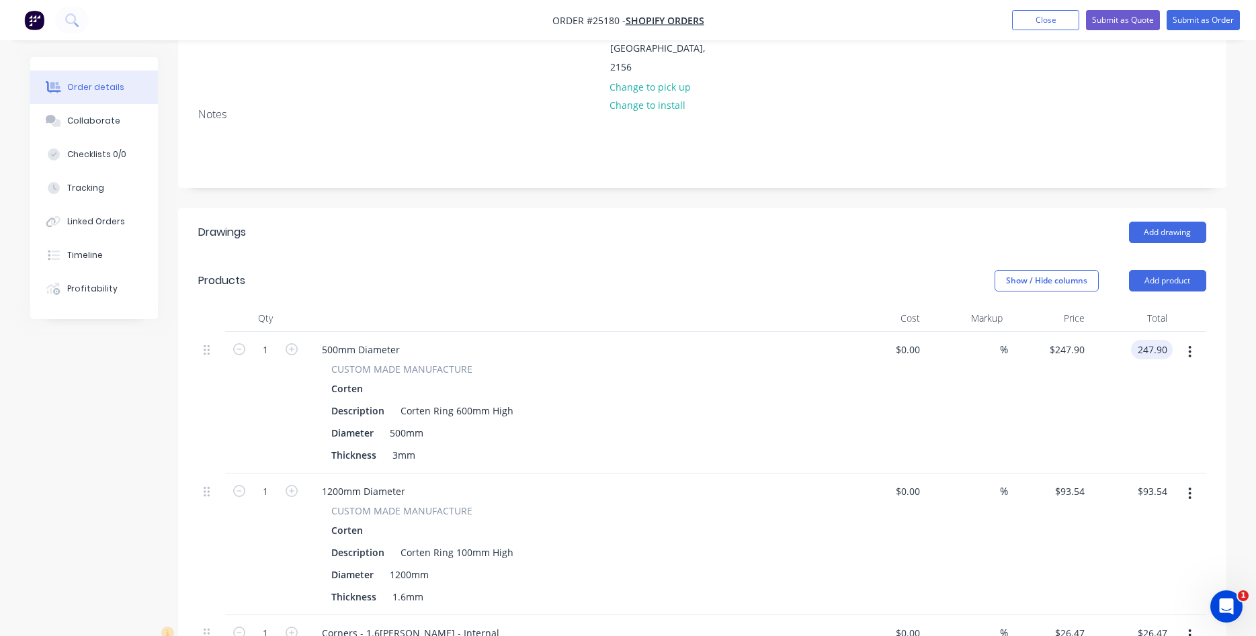
click at [1166, 340] on input "247.90" at bounding box center [1154, 349] width 36 height 19
click at [1159, 340] on input "220.59" at bounding box center [1154, 349] width 36 height 19
type input "$222.81"
click at [1073, 378] on div "$222.81 $247.90" at bounding box center [1049, 403] width 83 height 142
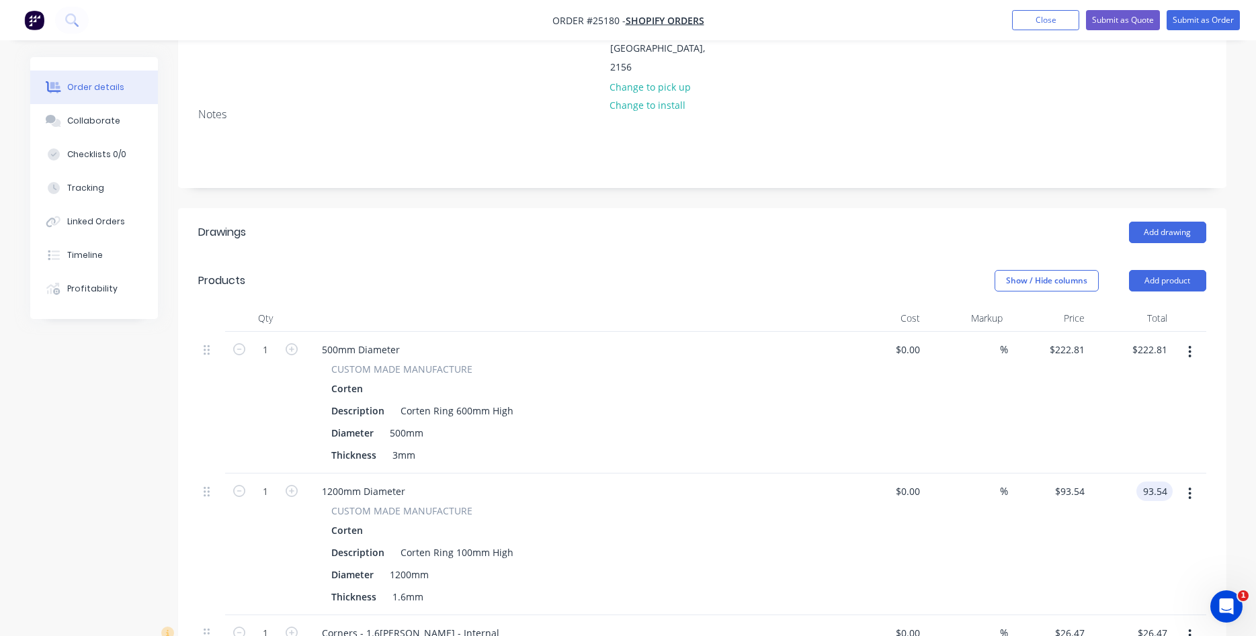
click at [1163, 482] on input "93.54" at bounding box center [1157, 491] width 31 height 19
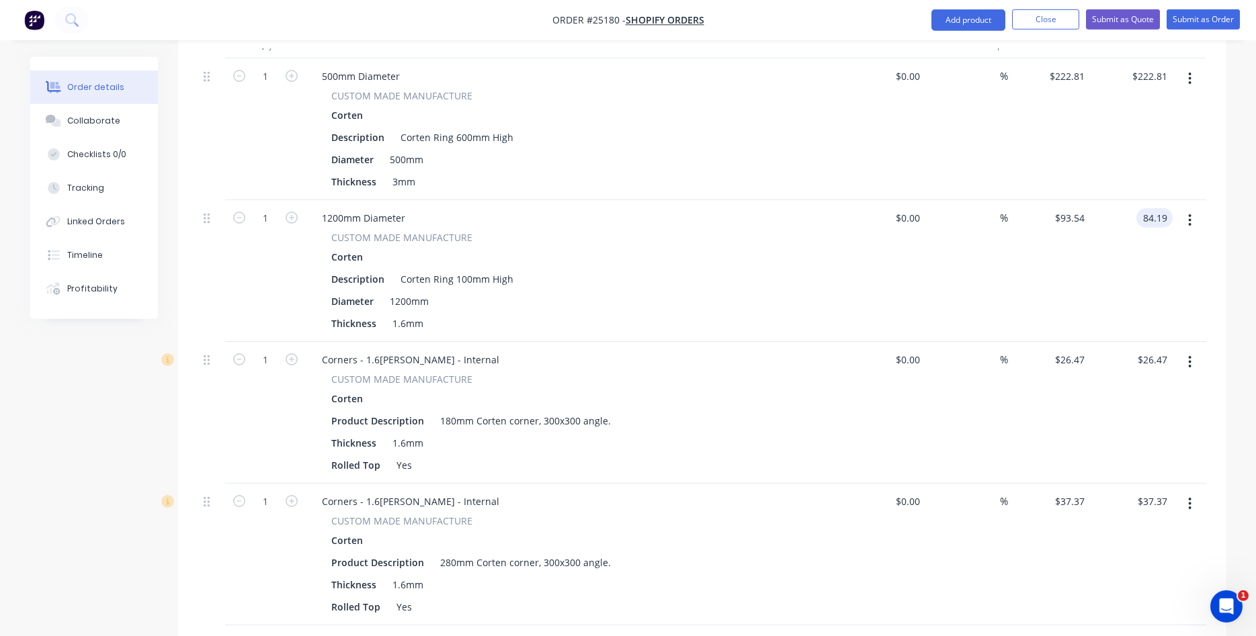
scroll to position [480, 0]
type input "$84.19"
type input "26.47"
type input "$84.19"
click at [1158, 349] on input "26.47" at bounding box center [1157, 358] width 31 height 19
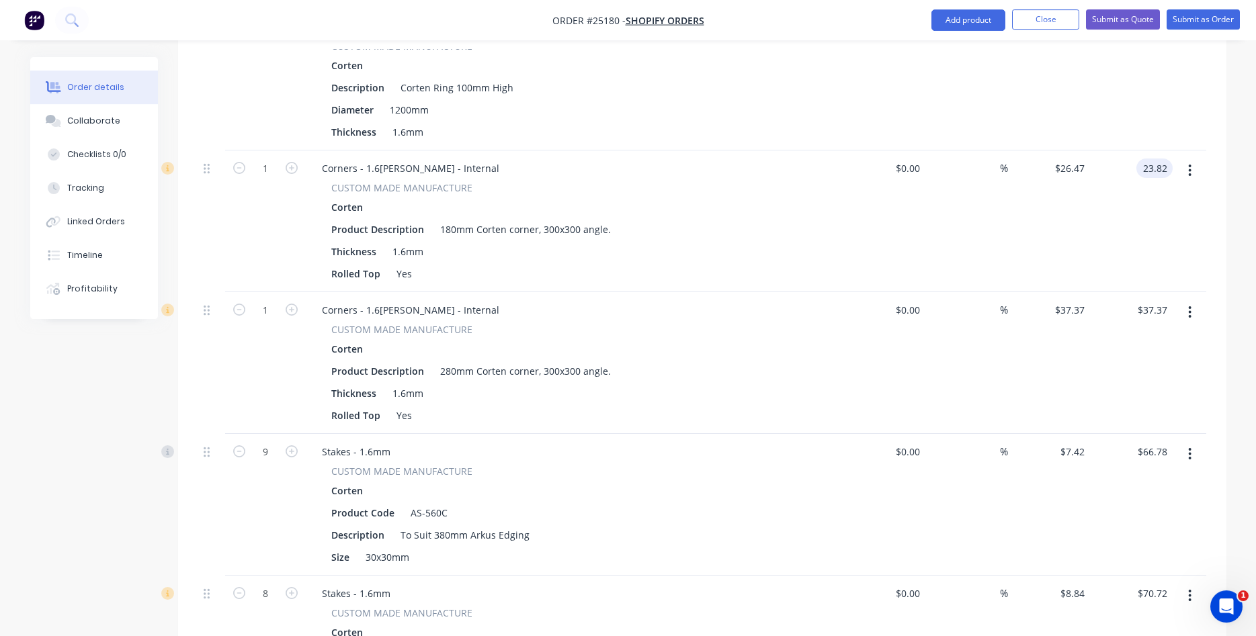
scroll to position [686, 0]
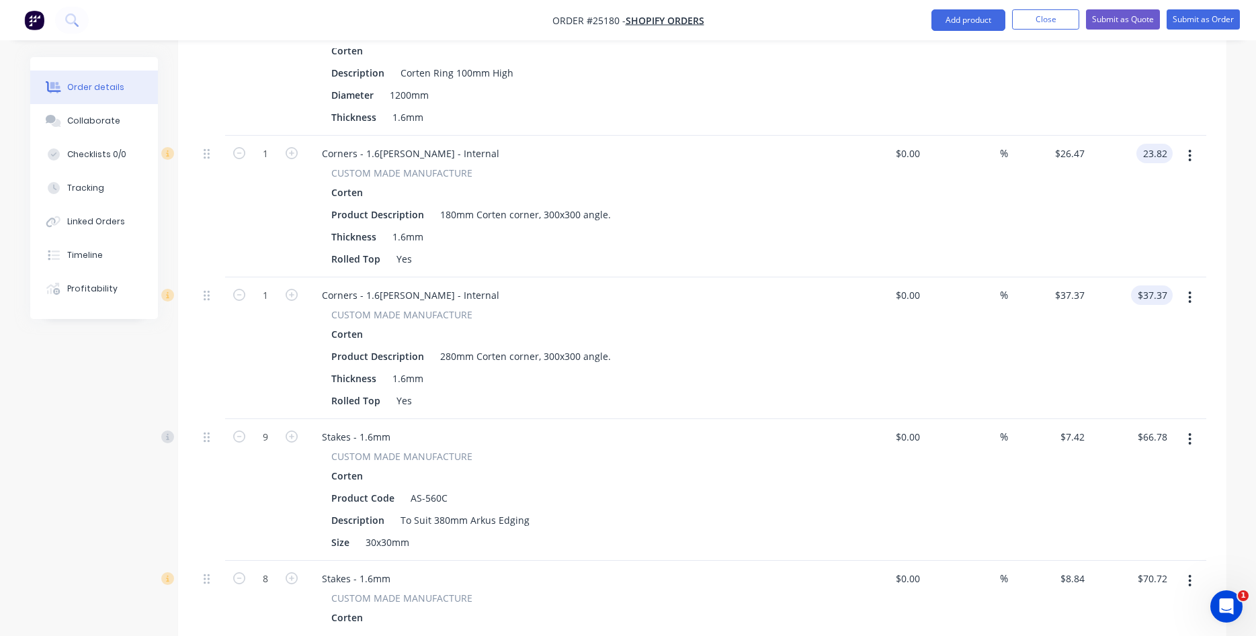
type input "$23.82"
type input "37.37"
type input "$23.82"
click at [1157, 286] on input "37.37" at bounding box center [1154, 295] width 36 height 19
click at [1163, 286] on input "37.37" at bounding box center [1154, 295] width 36 height 19
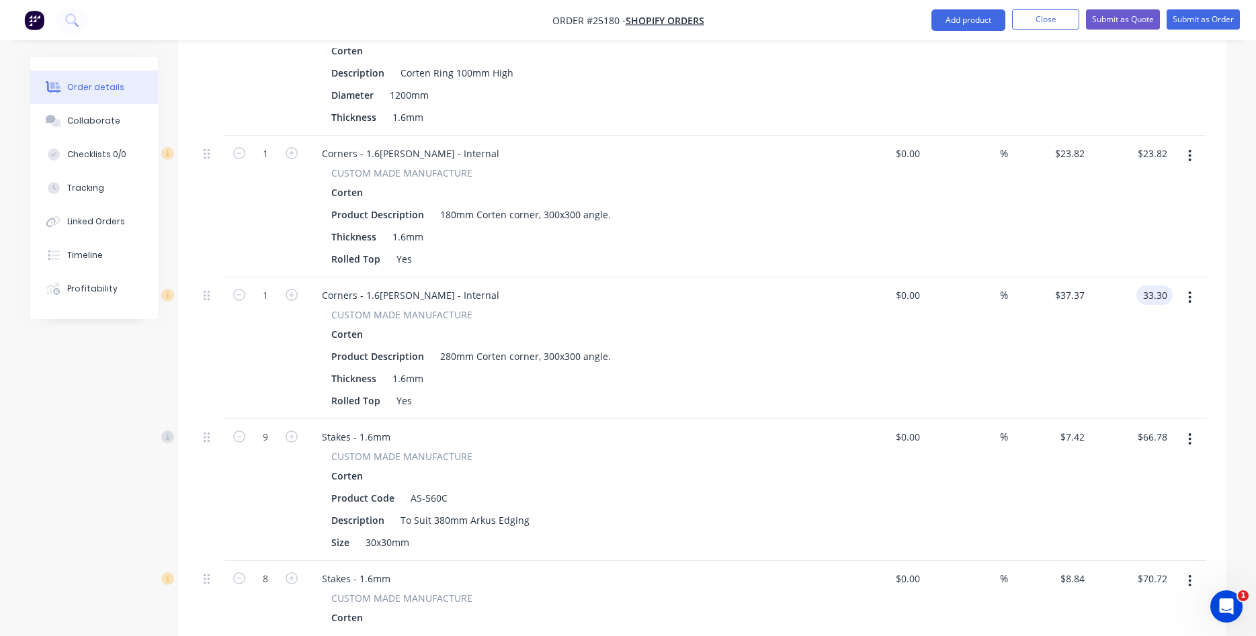
type input "$33.30"
click at [1071, 314] on div "$33.30 $37.37" at bounding box center [1049, 349] width 83 height 142
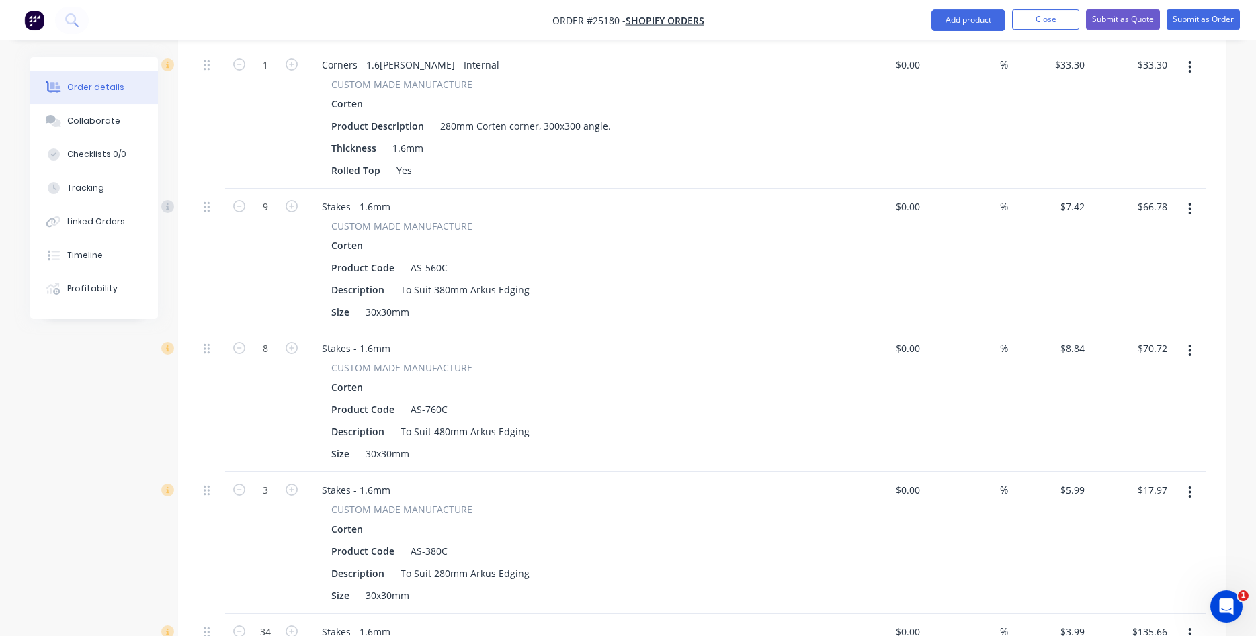
scroll to position [891, 0]
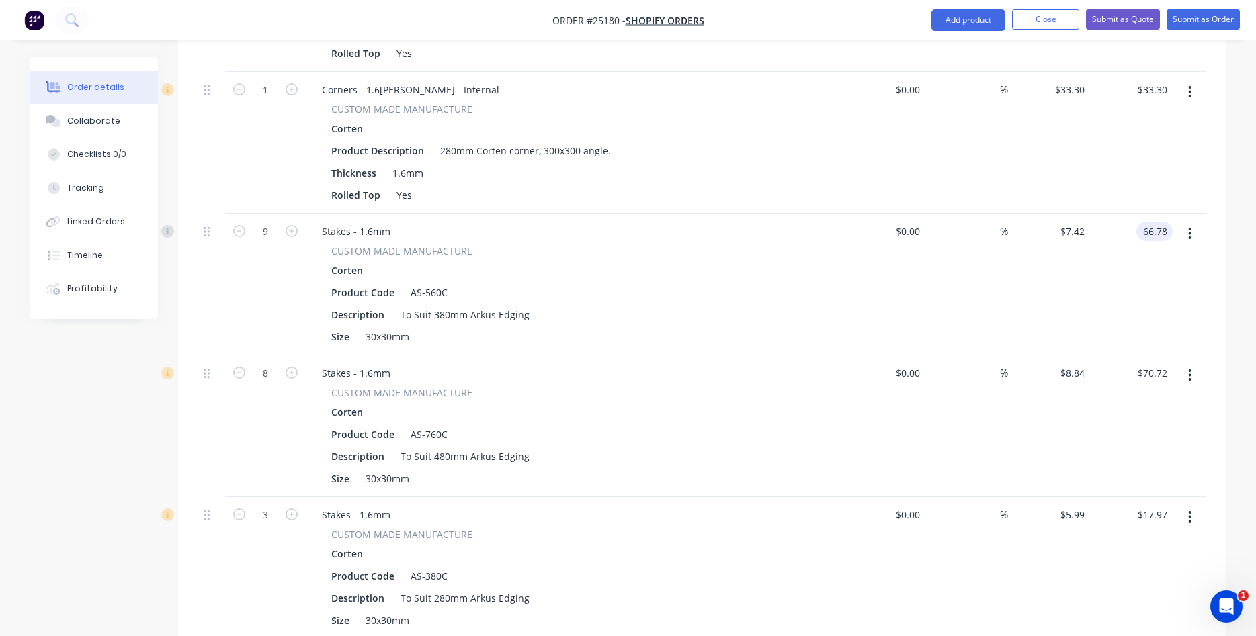
click at [1168, 222] on input "66.78" at bounding box center [1157, 231] width 31 height 19
type input "$59.53"
type input "70.72"
type input "$6.6144"
click at [1145, 364] on input "70.72" at bounding box center [1154, 373] width 36 height 19
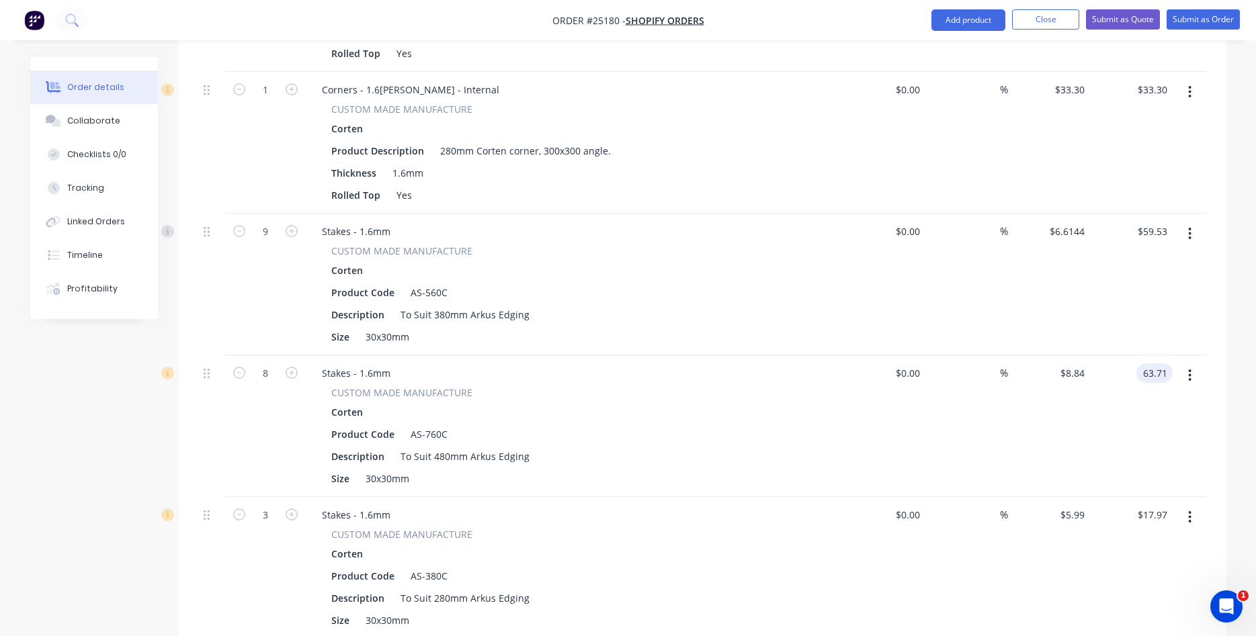
type input "63.71"
type input "$7.9638"
type input "$63.71"
drag, startPoint x: 979, startPoint y: 423, endPoint x: 991, endPoint y: 413, distance: 15.3
click at [980, 422] on div "%" at bounding box center [966, 427] width 83 height 142
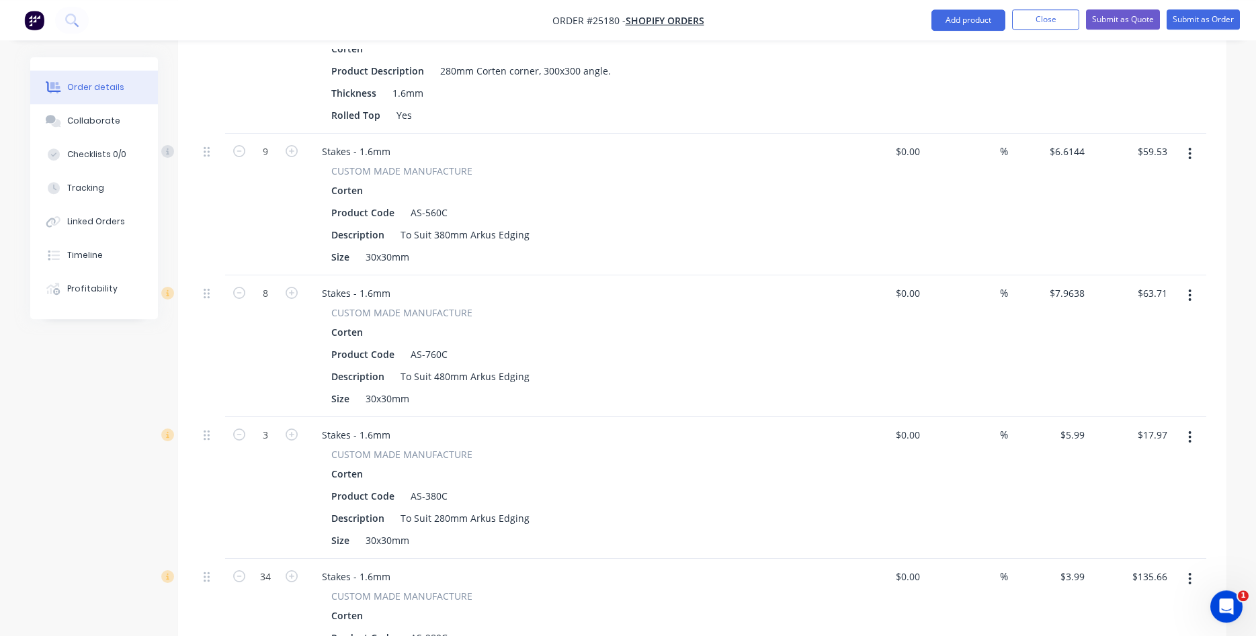
scroll to position [1028, 0]
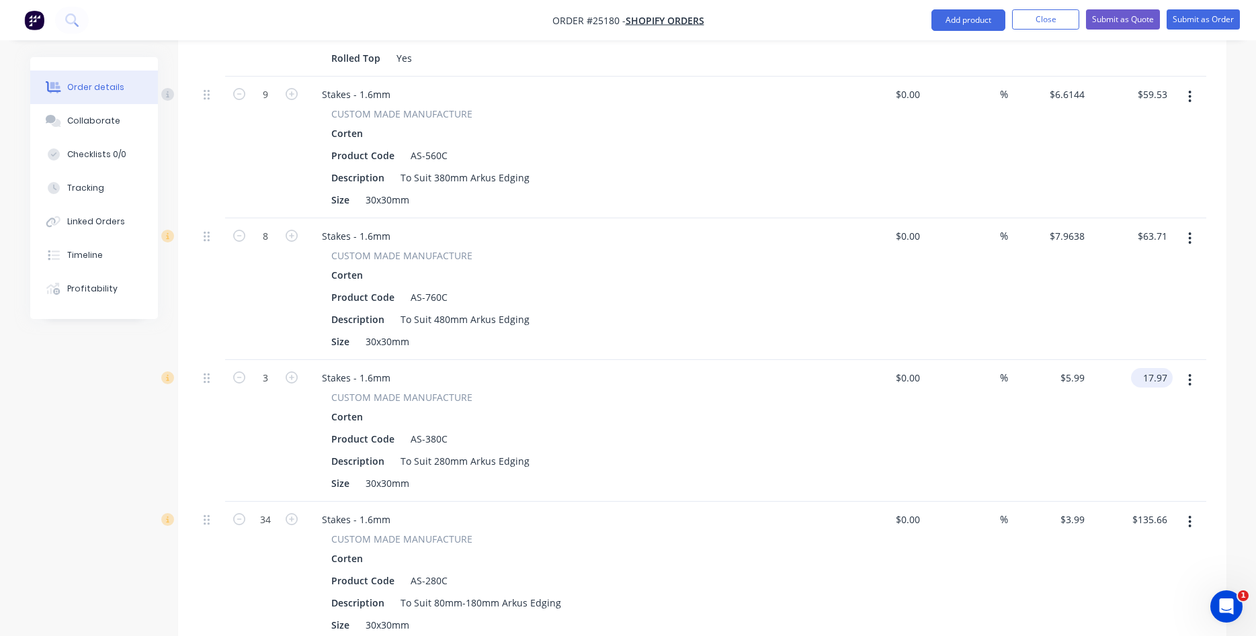
click at [1153, 368] on input "17.97" at bounding box center [1154, 377] width 36 height 19
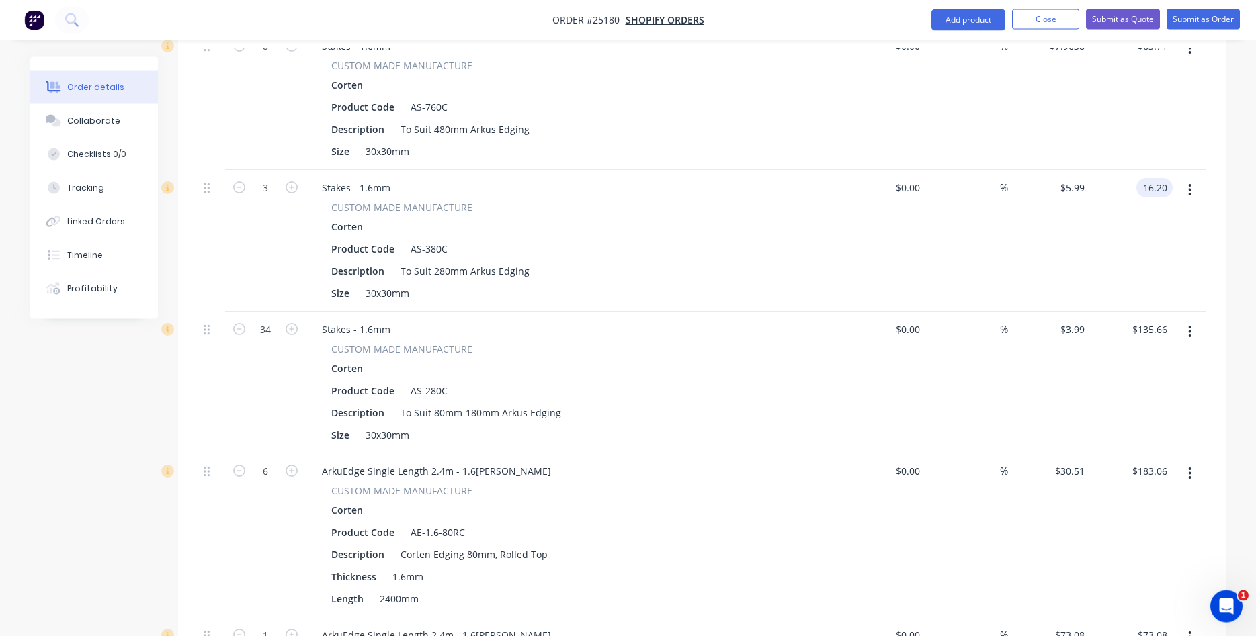
scroll to position [1234, 0]
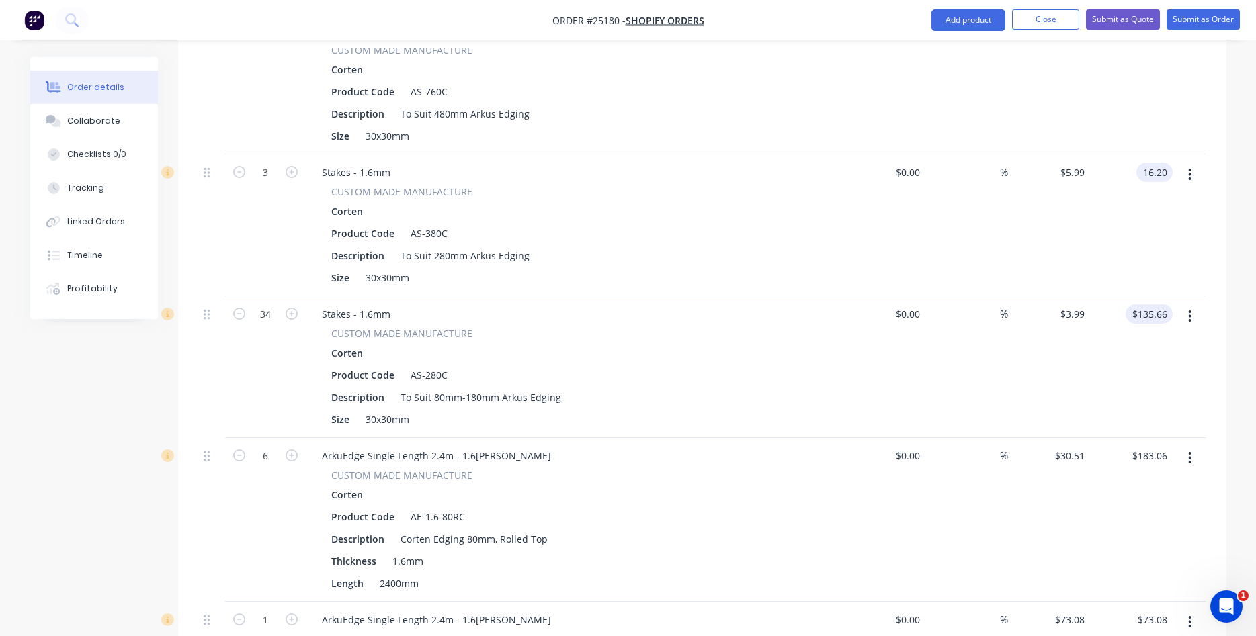
type input "$16.20"
type input "135.66"
type input "$5.40"
click at [1161, 304] on input "135.66" at bounding box center [1152, 313] width 42 height 19
type input "122.40"
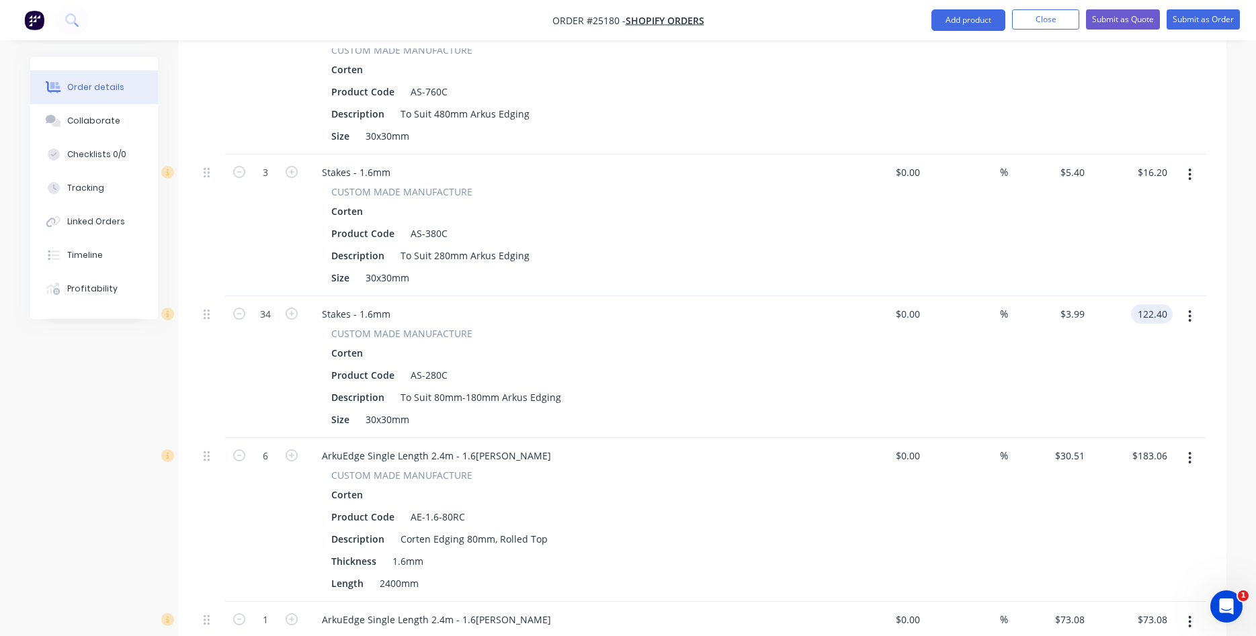
type input "$3.60"
type input "$122.40"
click at [1106, 456] on div "$183.06 $183.06" at bounding box center [1131, 520] width 83 height 164
click at [1151, 446] on input "183.06" at bounding box center [1154, 455] width 36 height 19
type input "$164.84"
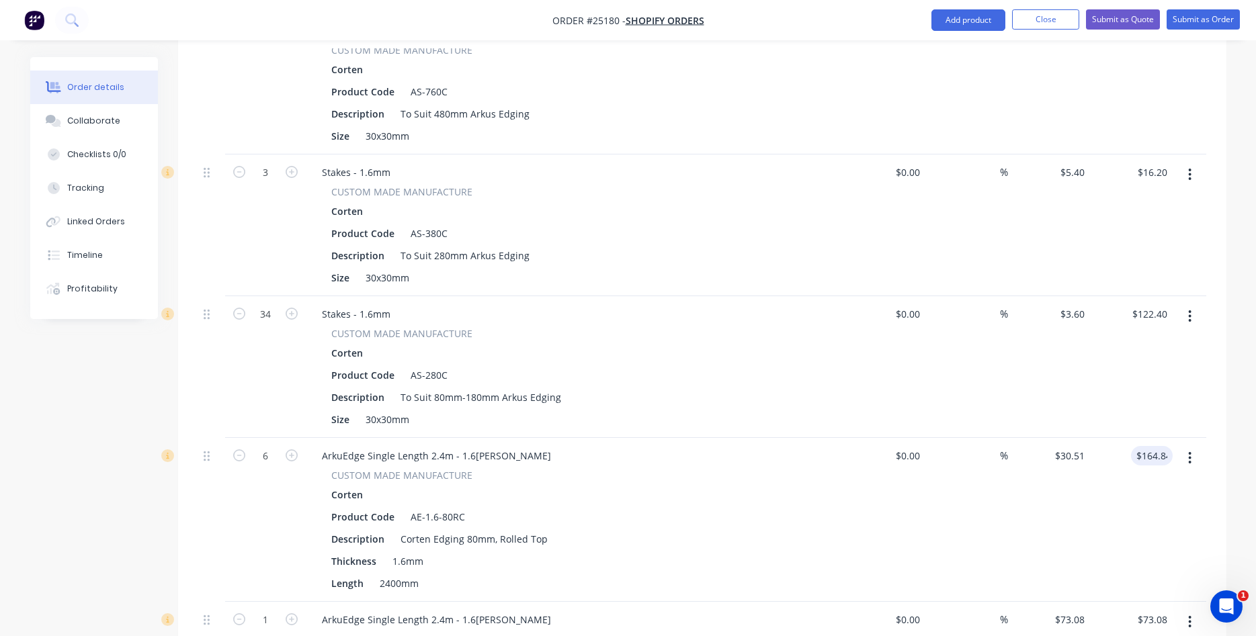
type input "$27.4733"
click at [1065, 444] on div "$27.4733 $30.51" at bounding box center [1049, 520] width 83 height 164
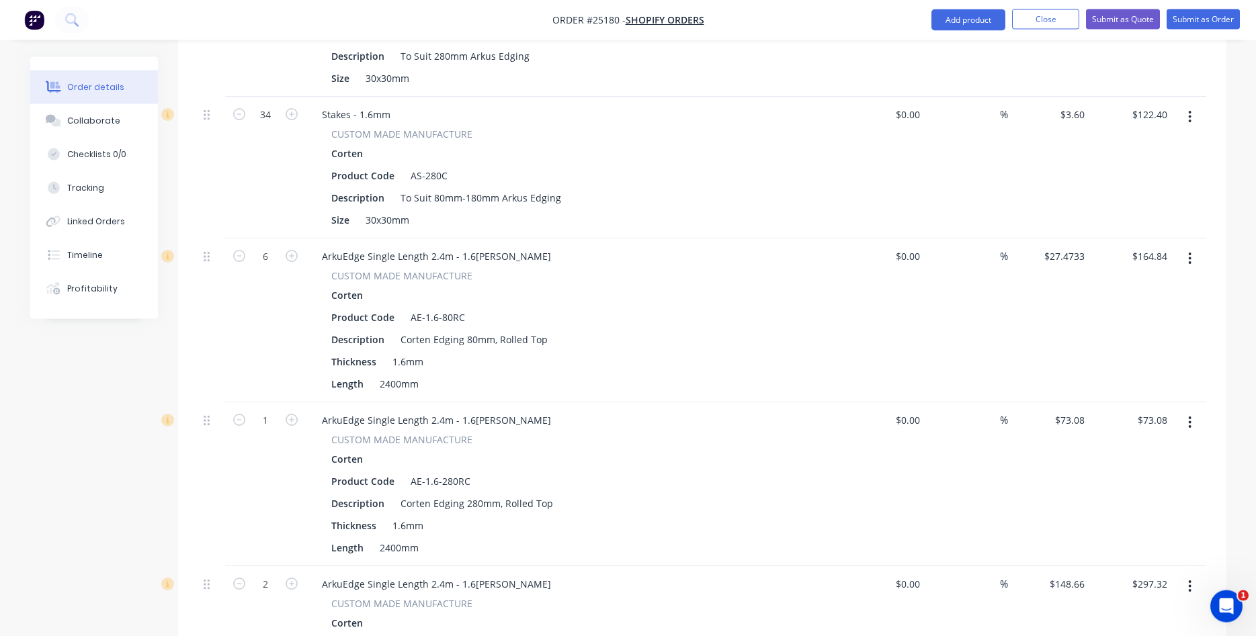
scroll to position [1440, 0]
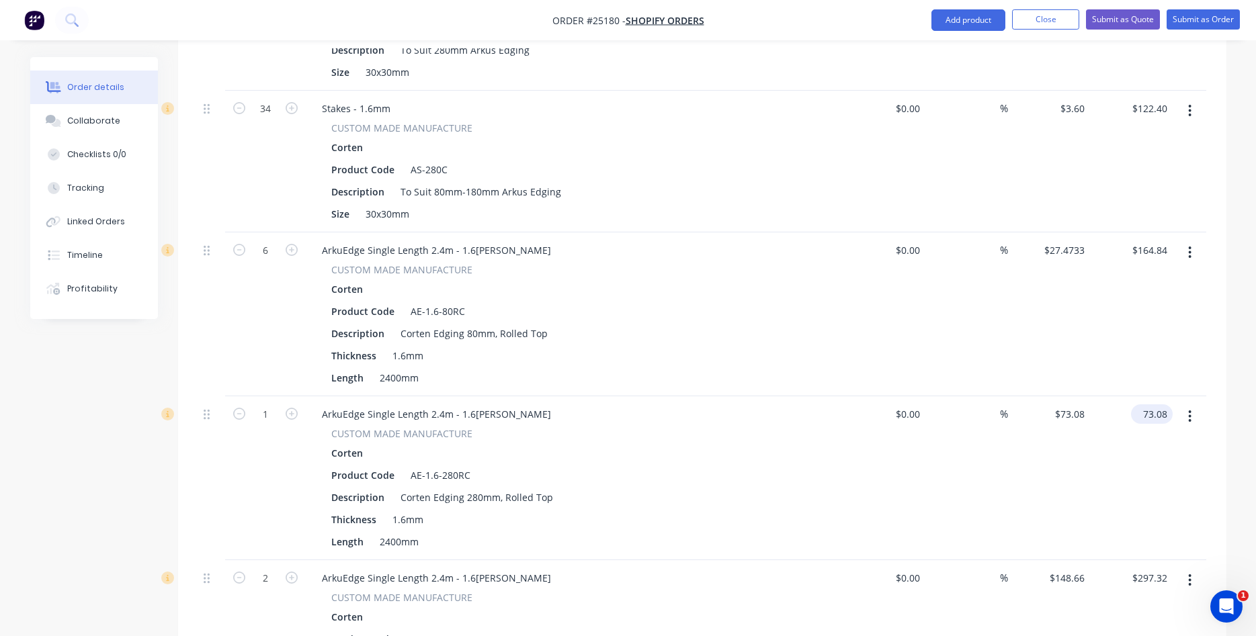
click at [1171, 405] on div "73.08 $73.08" at bounding box center [1154, 414] width 36 height 19
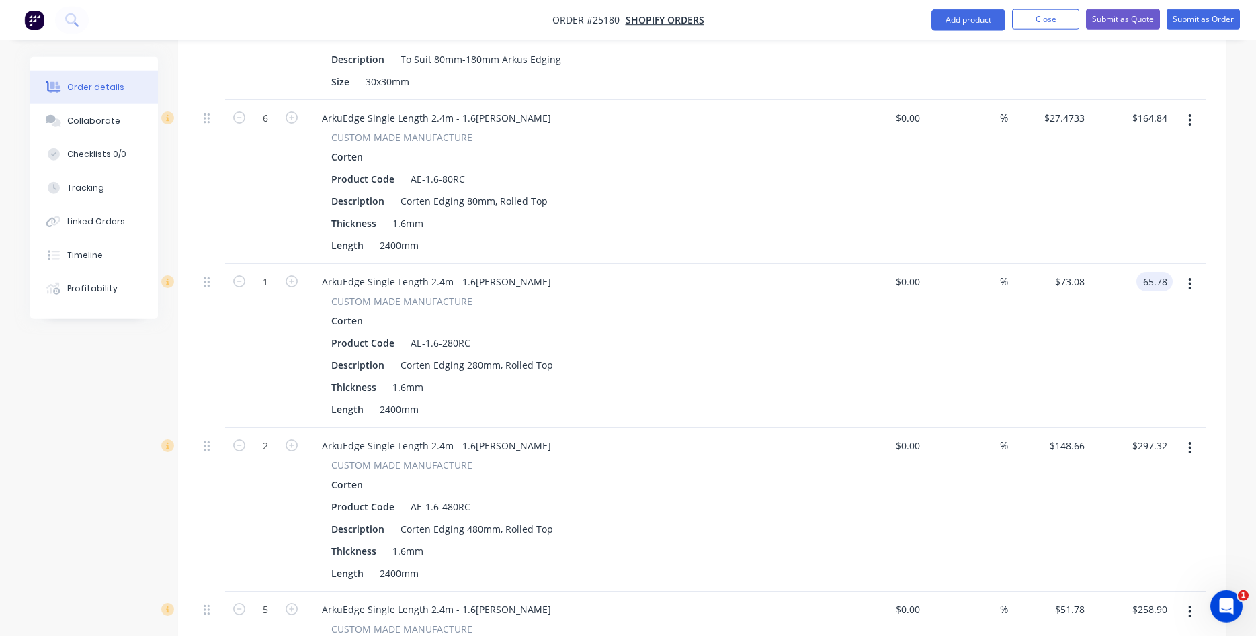
scroll to position [1577, 0]
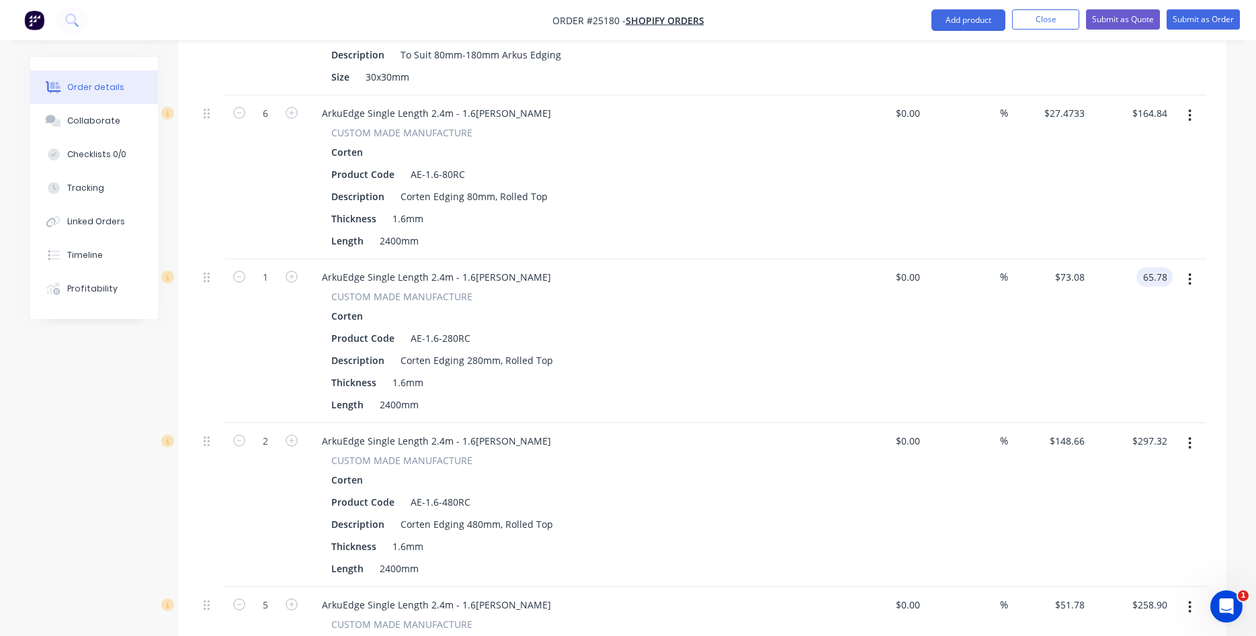
type input "$65.78"
click at [1143, 425] on div "$297.32 $297.32" at bounding box center [1131, 505] width 83 height 164
click at [1165, 431] on input "297.32" at bounding box center [1154, 440] width 36 height 19
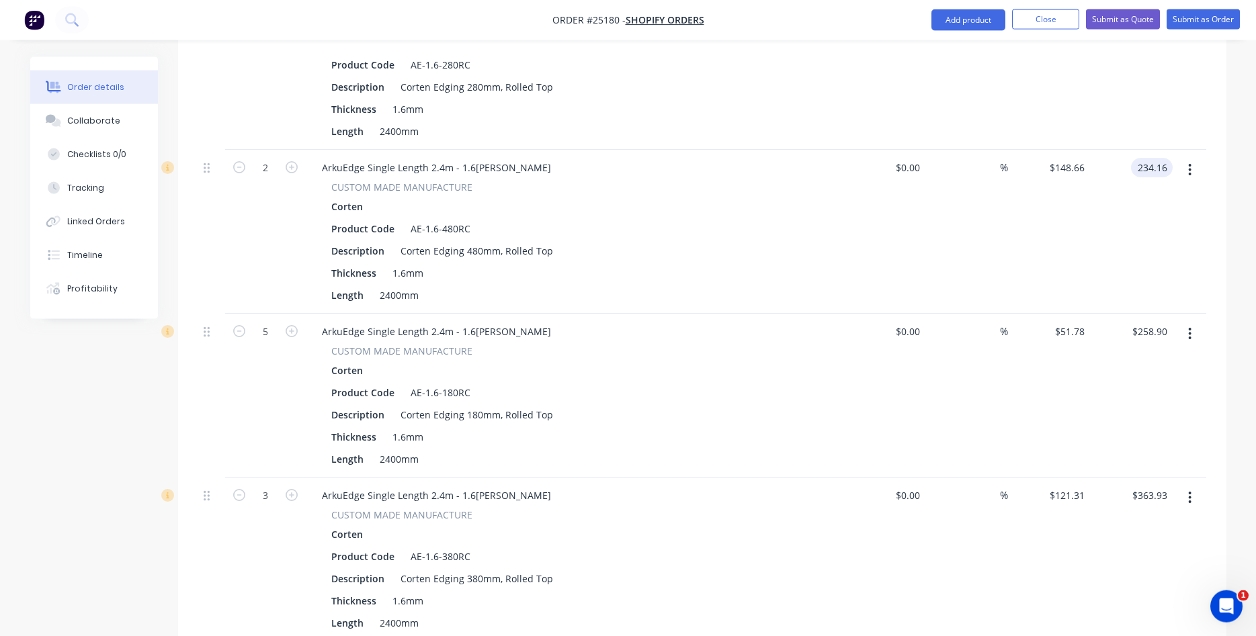
scroll to position [1851, 0]
type input "$234.16"
type input "363.93"
type input "$117.08"
click at [1156, 485] on input "363.93" at bounding box center [1154, 494] width 36 height 19
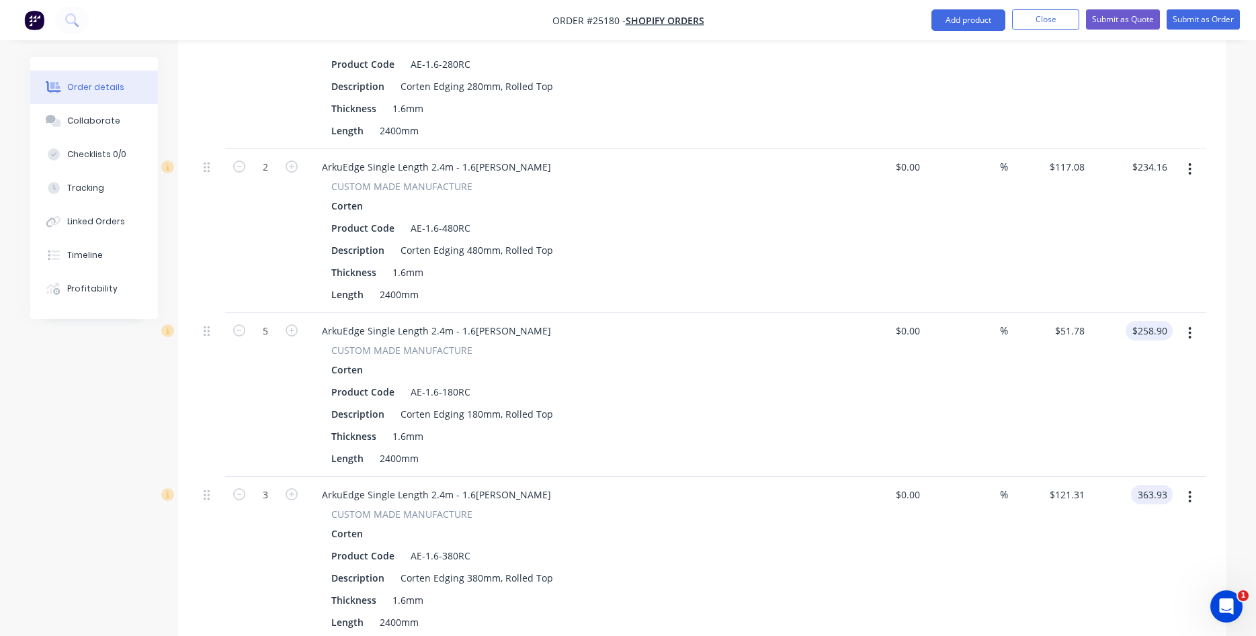
type input "258.90"
type input "$363.93"
click at [1158, 321] on input "258.90" at bounding box center [1152, 330] width 42 height 19
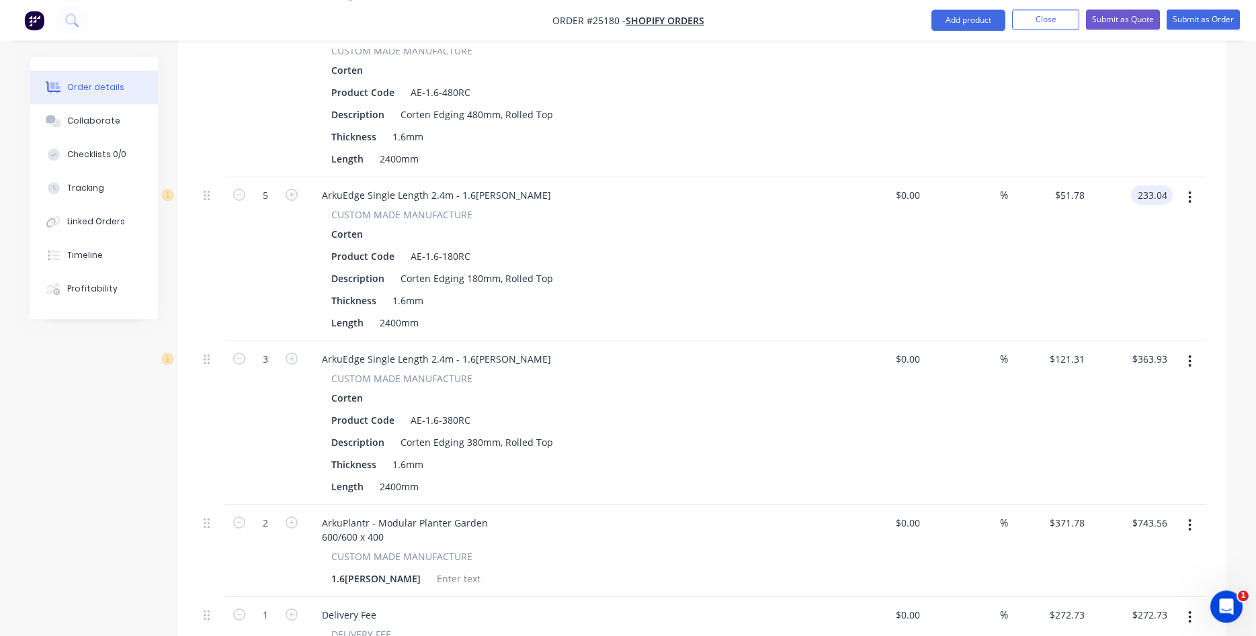
scroll to position [1988, 0]
type input "$233.04"
type input "$46.608"
click at [1077, 362] on div "$121.31 $121.31" at bounding box center [1049, 422] width 83 height 164
click at [1153, 348] on input "363.93" at bounding box center [1152, 357] width 42 height 19
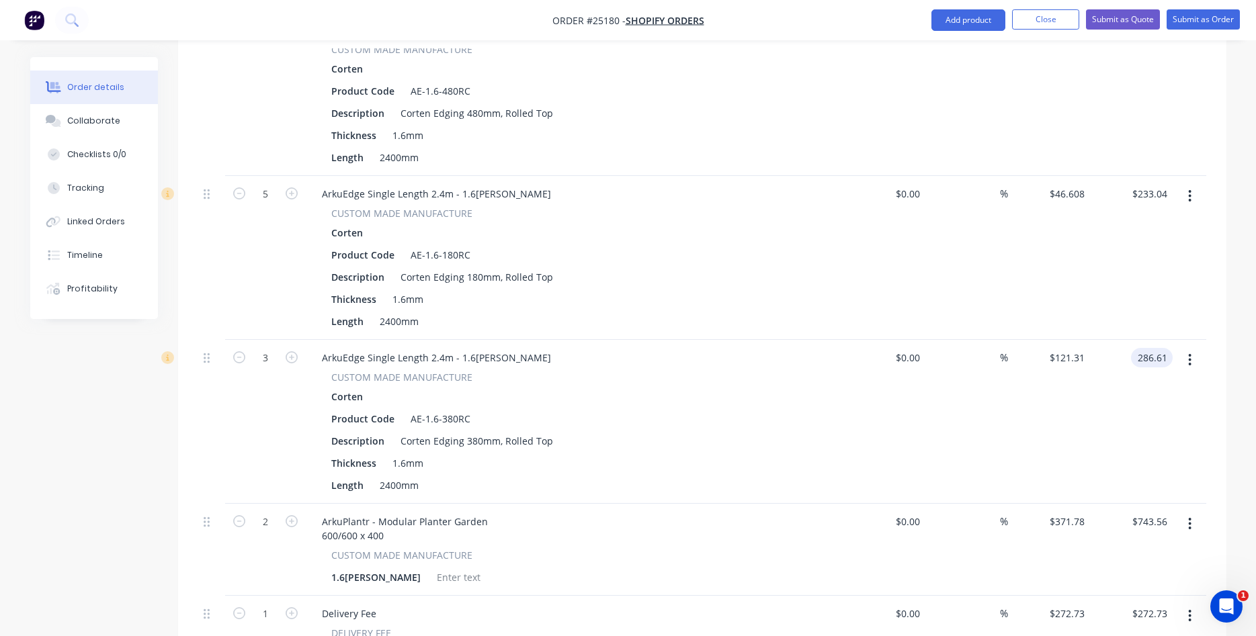
type input "$286.61"
type input "$95.5367"
click at [1019, 399] on div "$95.5367 $121.31" at bounding box center [1049, 422] width 83 height 164
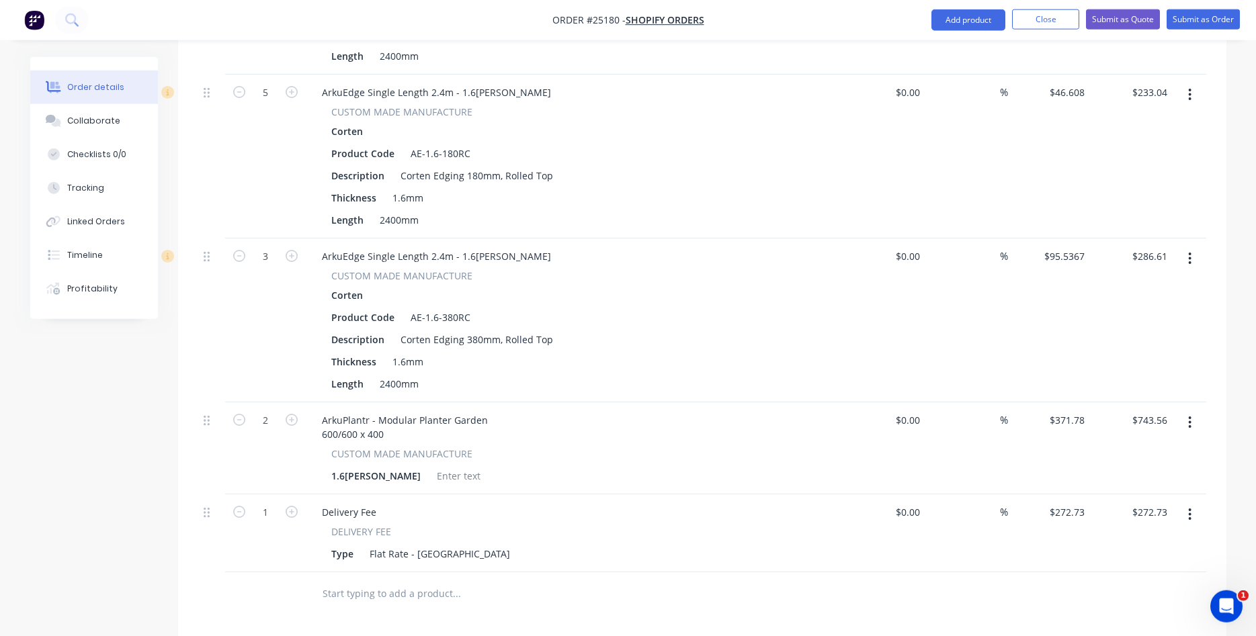
scroll to position [2125, 0]
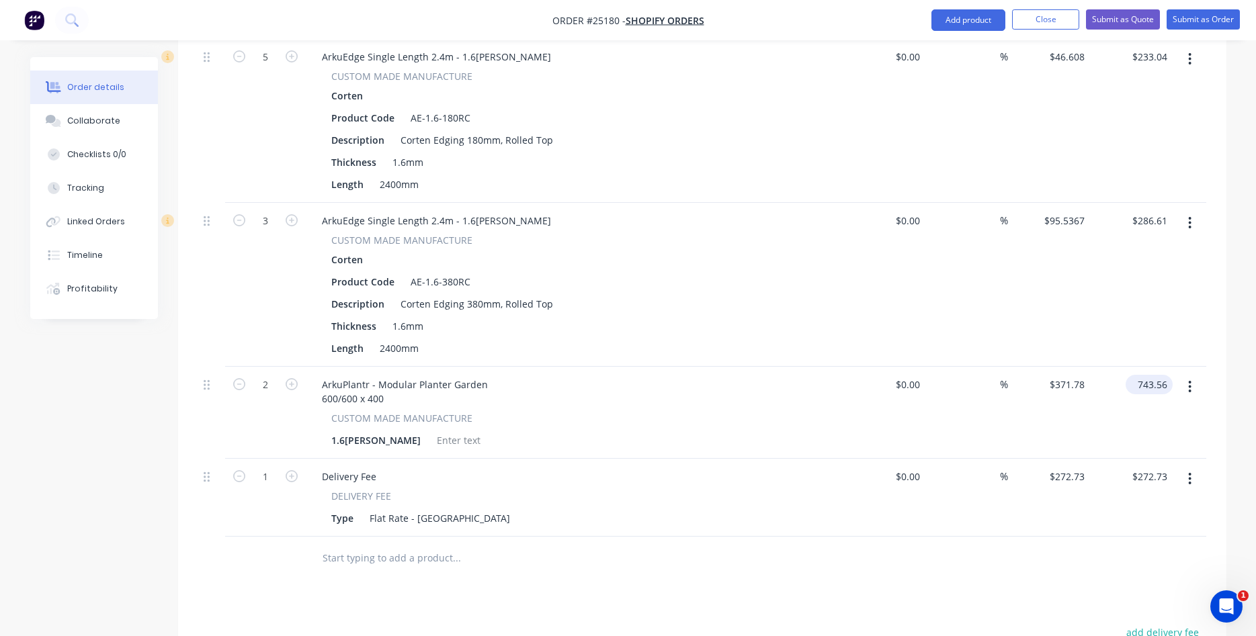
click at [1151, 375] on input "743.56" at bounding box center [1152, 384] width 42 height 19
type input "675.96"
type input "$337.98"
type input "$675.96"
click at [974, 401] on div "%" at bounding box center [966, 413] width 83 height 92
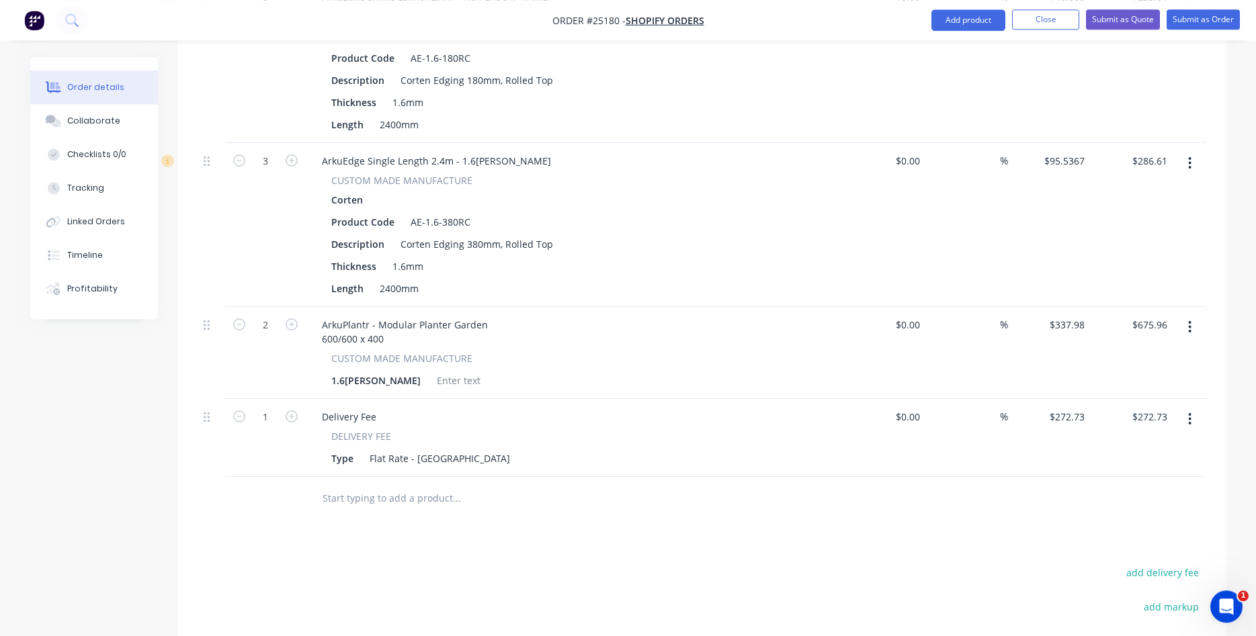
scroll to position [2169, 0]
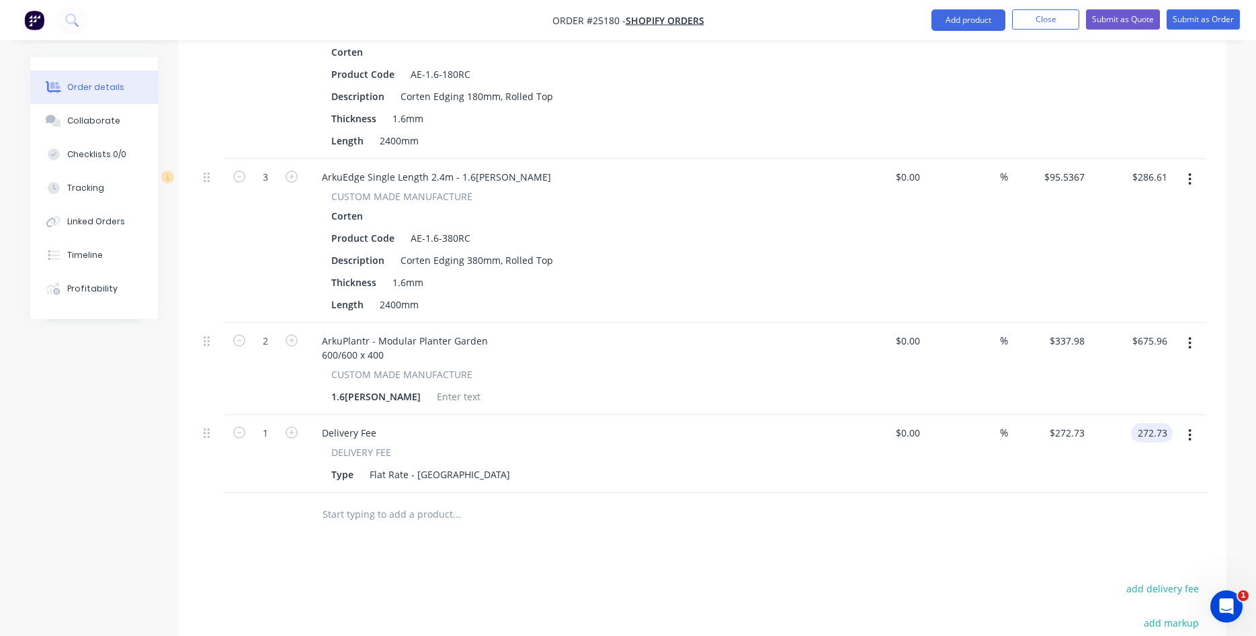
click at [1153, 423] on input "272.73" at bounding box center [1154, 432] width 36 height 19
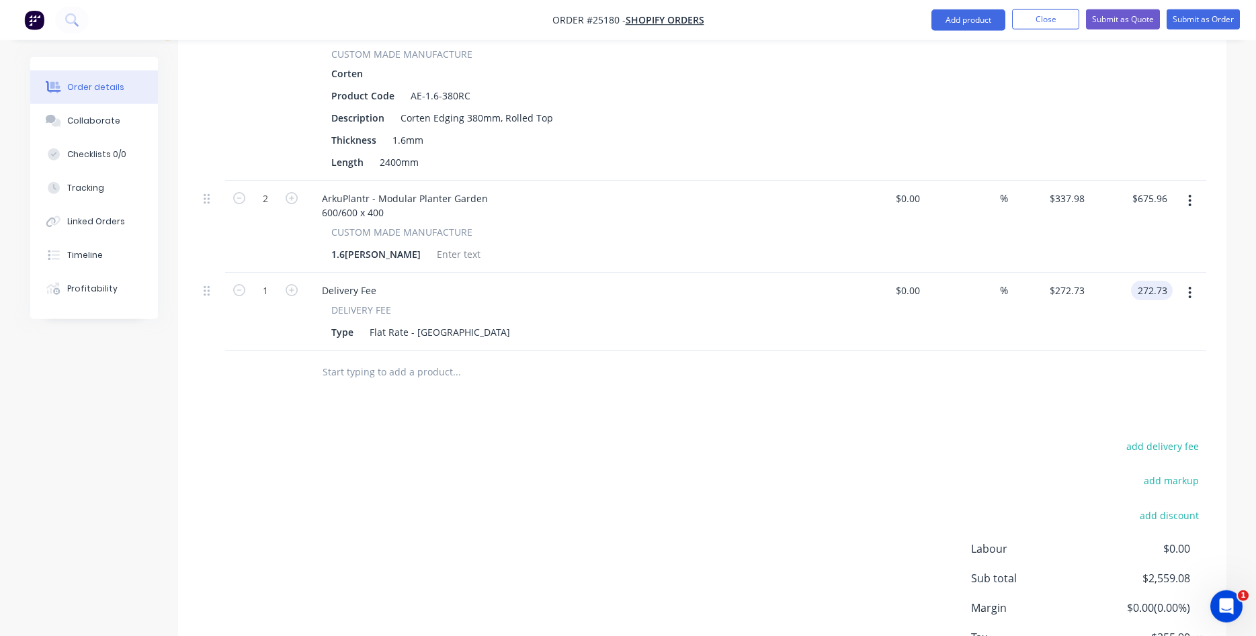
scroll to position [2374, 0]
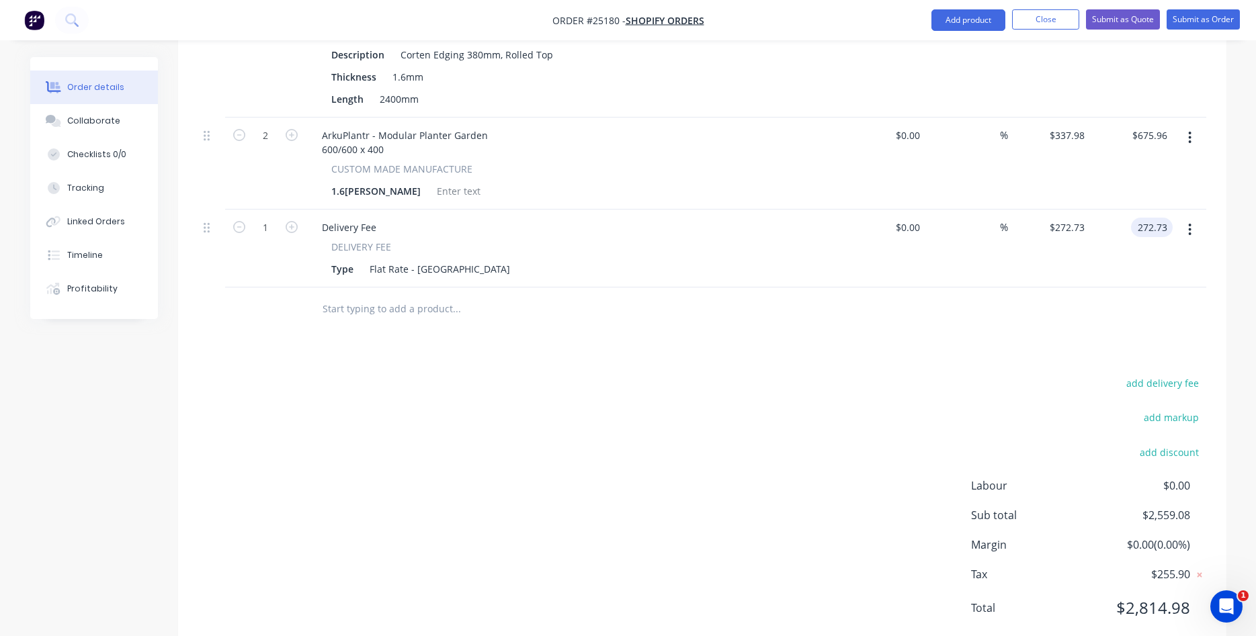
click at [1167, 218] on input "272.73" at bounding box center [1154, 227] width 36 height 19
type input "$272.79"
click at [1170, 218] on input "272.79" at bounding box center [1154, 227] width 36 height 19
type input "$272.78"
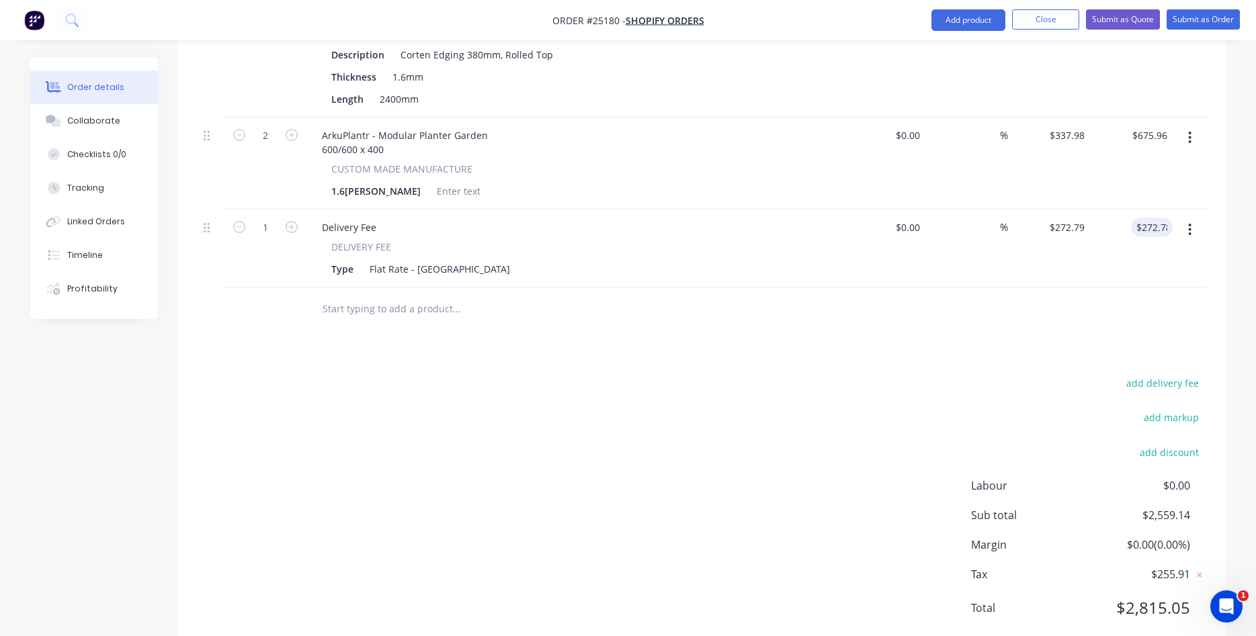
type input "$272.78"
click at [1151, 218] on input "272.78" at bounding box center [1152, 227] width 42 height 19
click at [1154, 218] on input "272.78" at bounding box center [1154, 227] width 36 height 19
type input "$273.78"
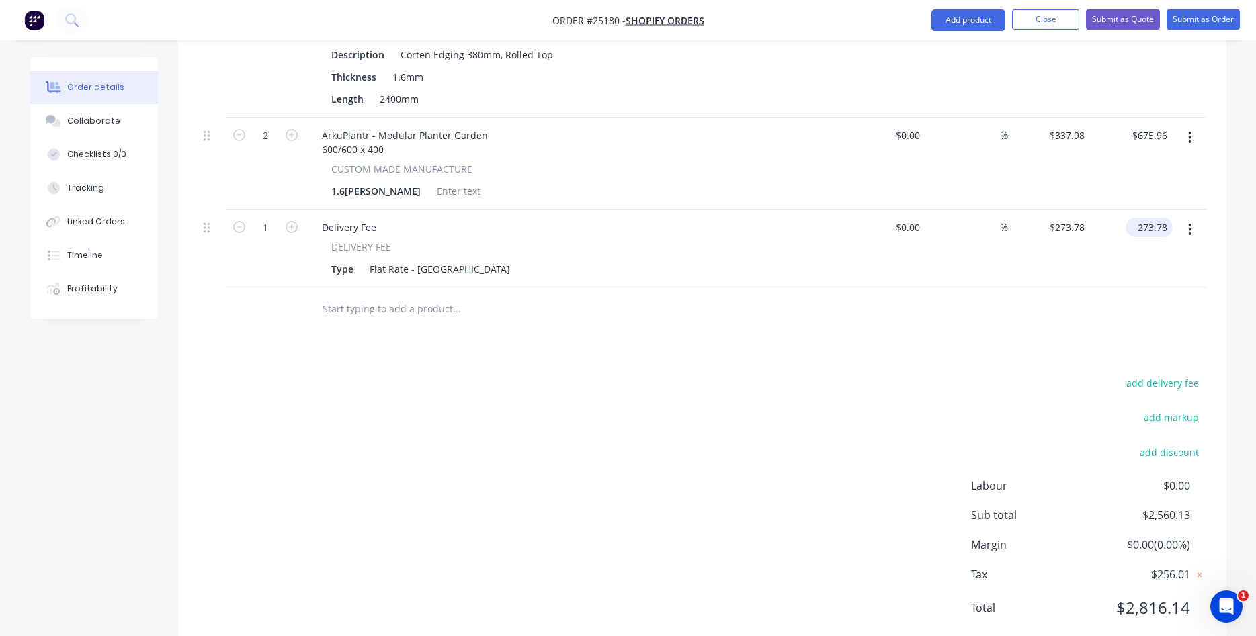
click at [1163, 218] on input "273.78" at bounding box center [1152, 227] width 42 height 19
click at [1163, 218] on input "273.78" at bounding box center [1154, 227] width 36 height 19
type input "$273.68"
click at [1167, 218] on input "273.68" at bounding box center [1154, 227] width 36 height 19
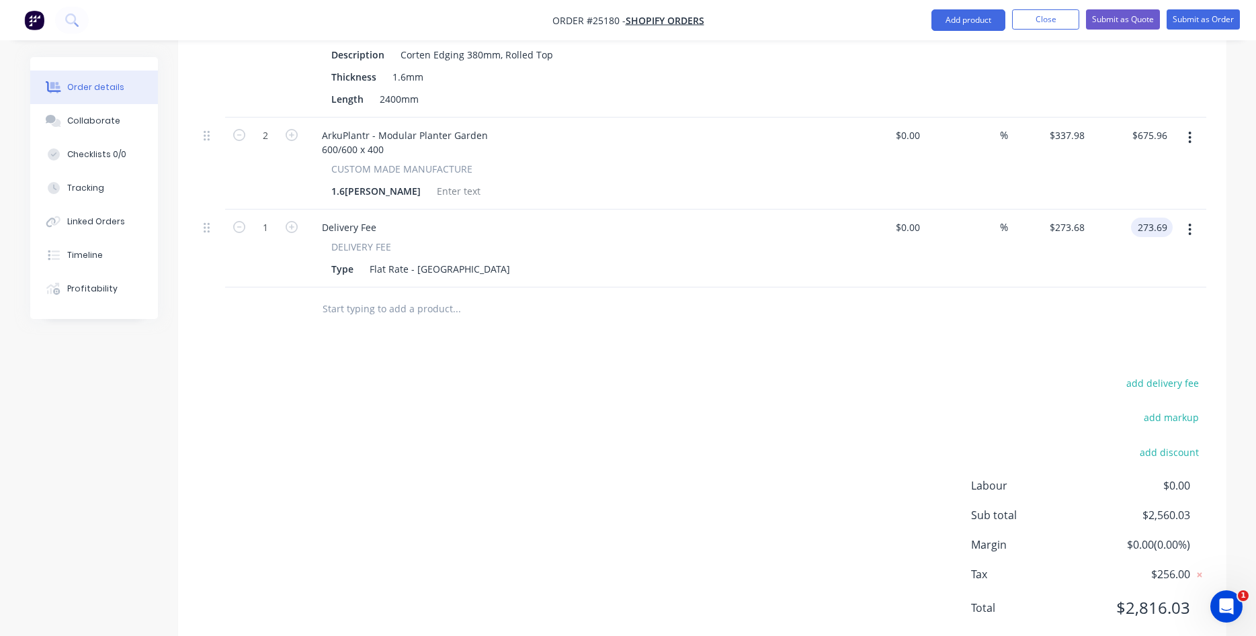
type input "273.69"
type input "$273.69"
click at [1200, 22] on button "Submit as Order" at bounding box center [1203, 19] width 73 height 20
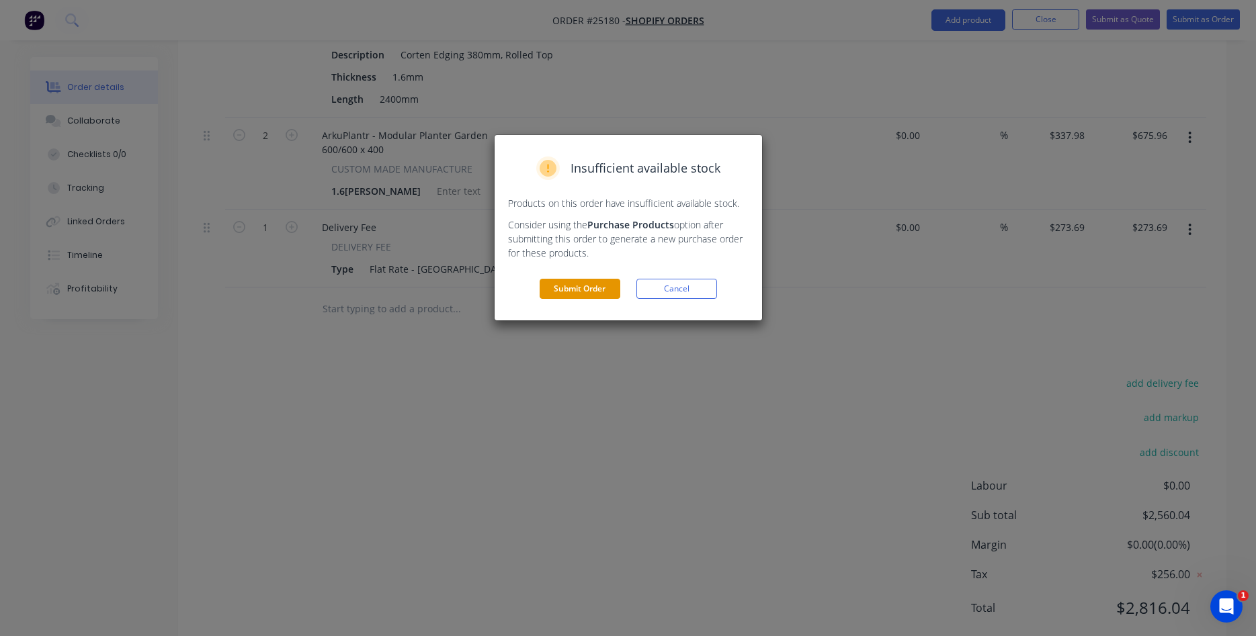
click at [577, 292] on button "Submit Order" at bounding box center [580, 289] width 81 height 20
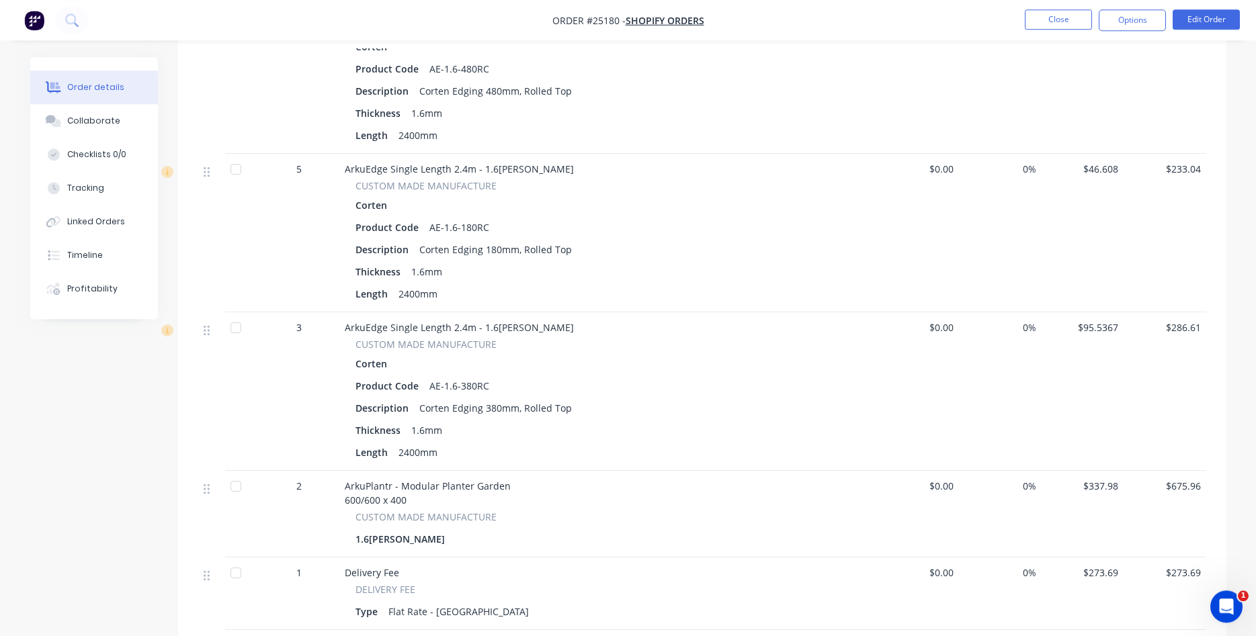
scroll to position [1890, 0]
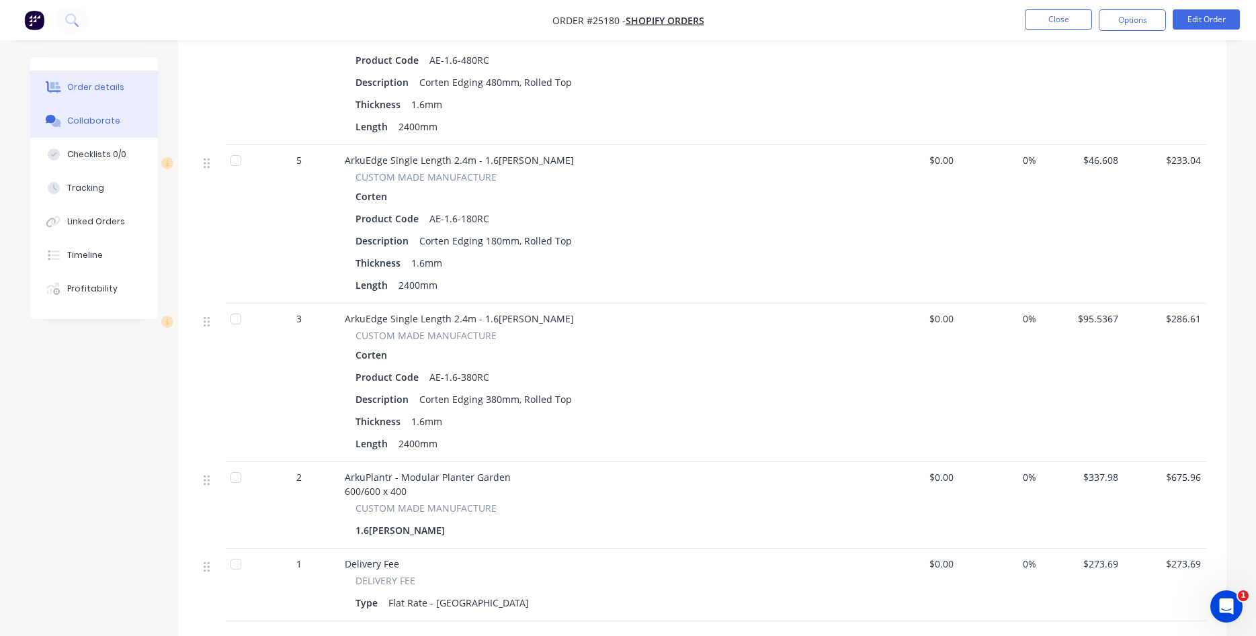
click at [76, 125] on div "Collaborate" at bounding box center [93, 121] width 53 height 12
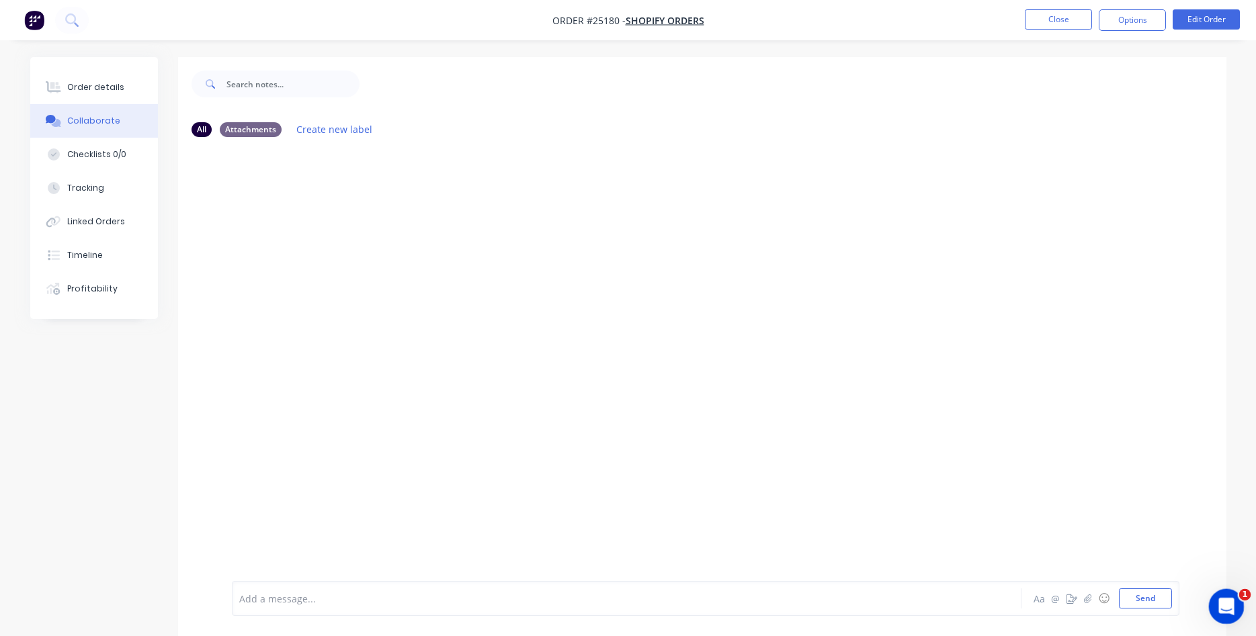
click at [1224, 603] on icon "Open Intercom Messenger" at bounding box center [1225, 605] width 22 height 22
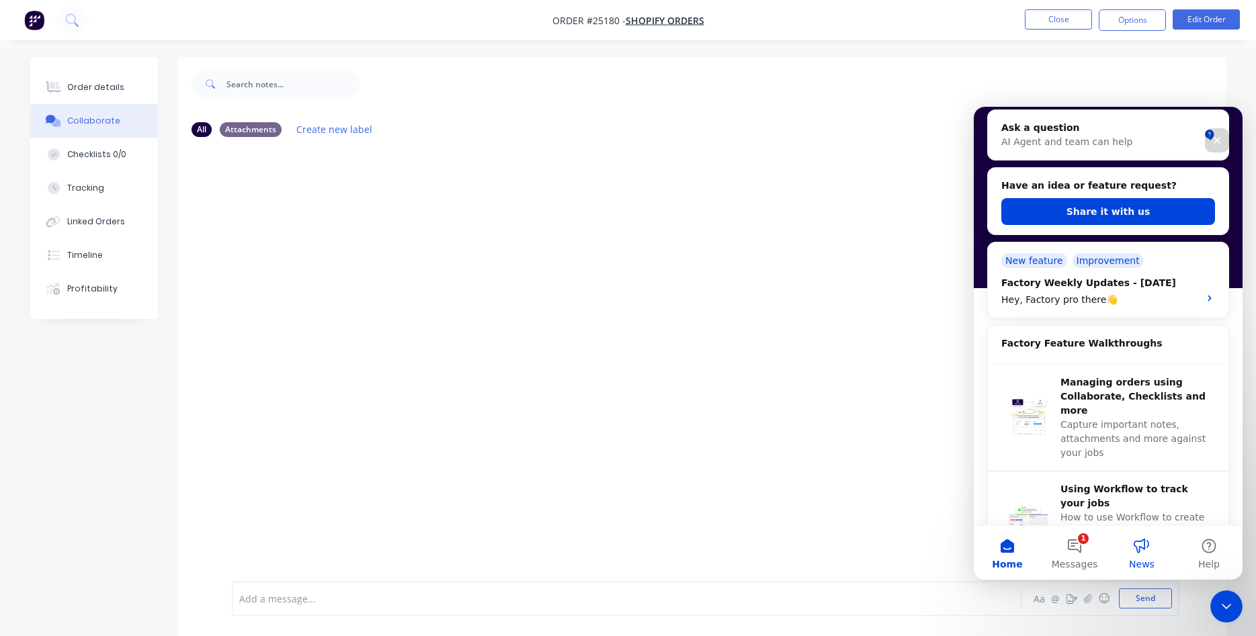
scroll to position [169, 0]
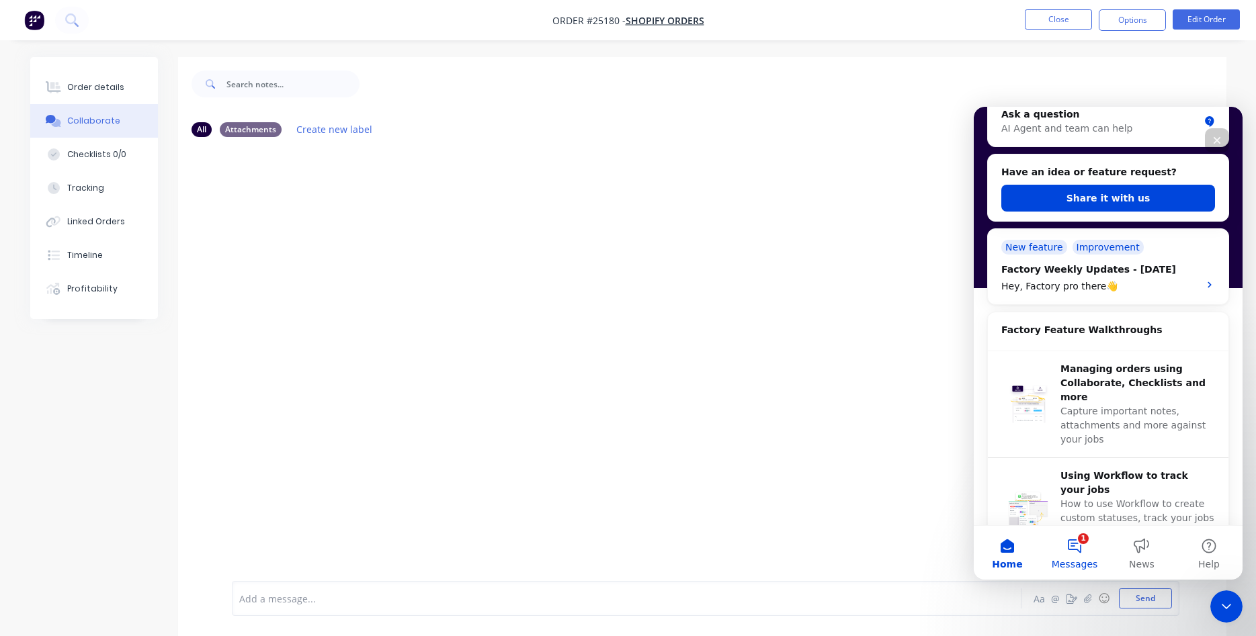
click at [1084, 554] on button "1 Messages" at bounding box center [1074, 553] width 67 height 54
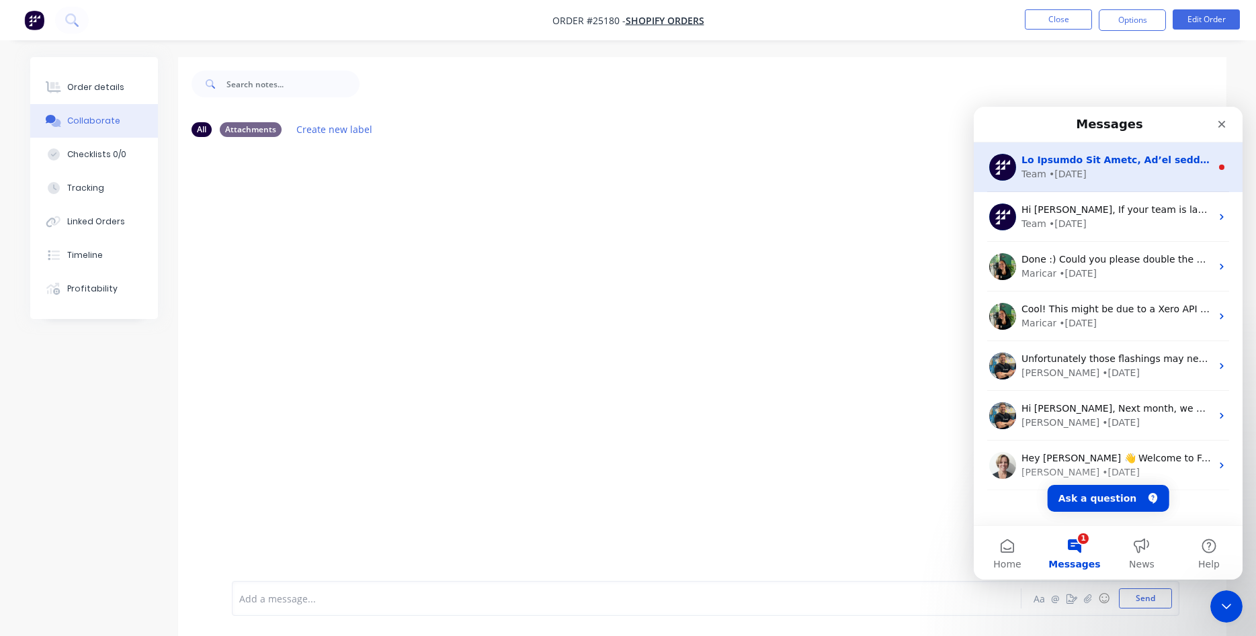
click at [1091, 178] on div "Team • [DATE]" at bounding box center [1117, 174] width 190 height 14
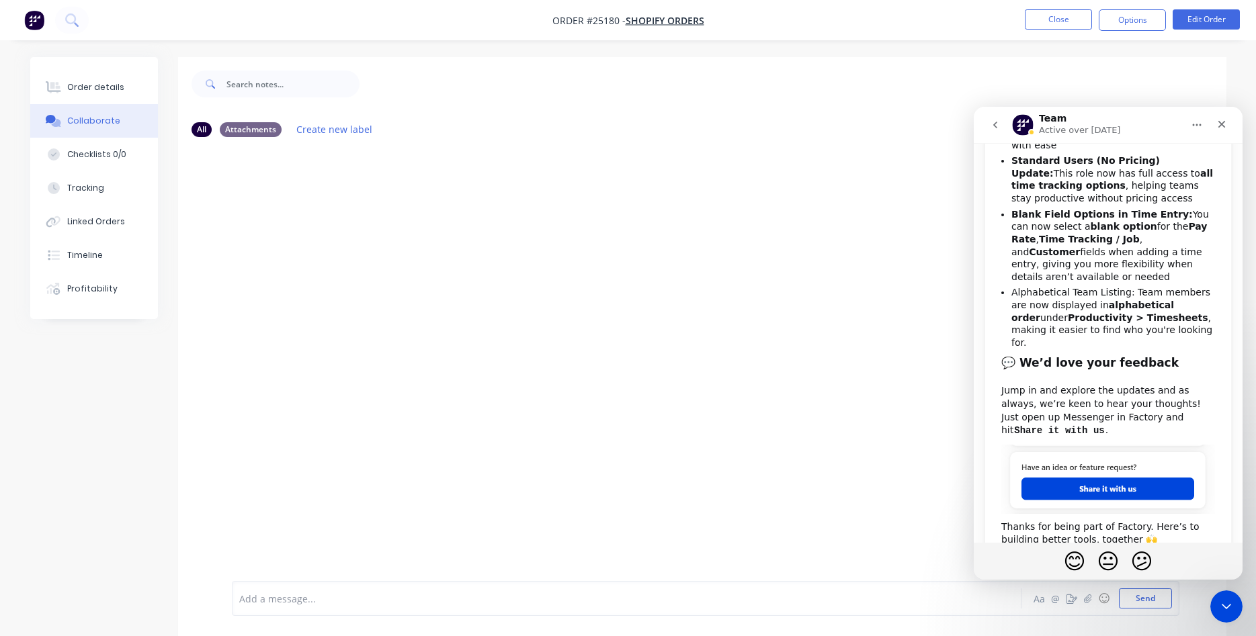
scroll to position [452, 0]
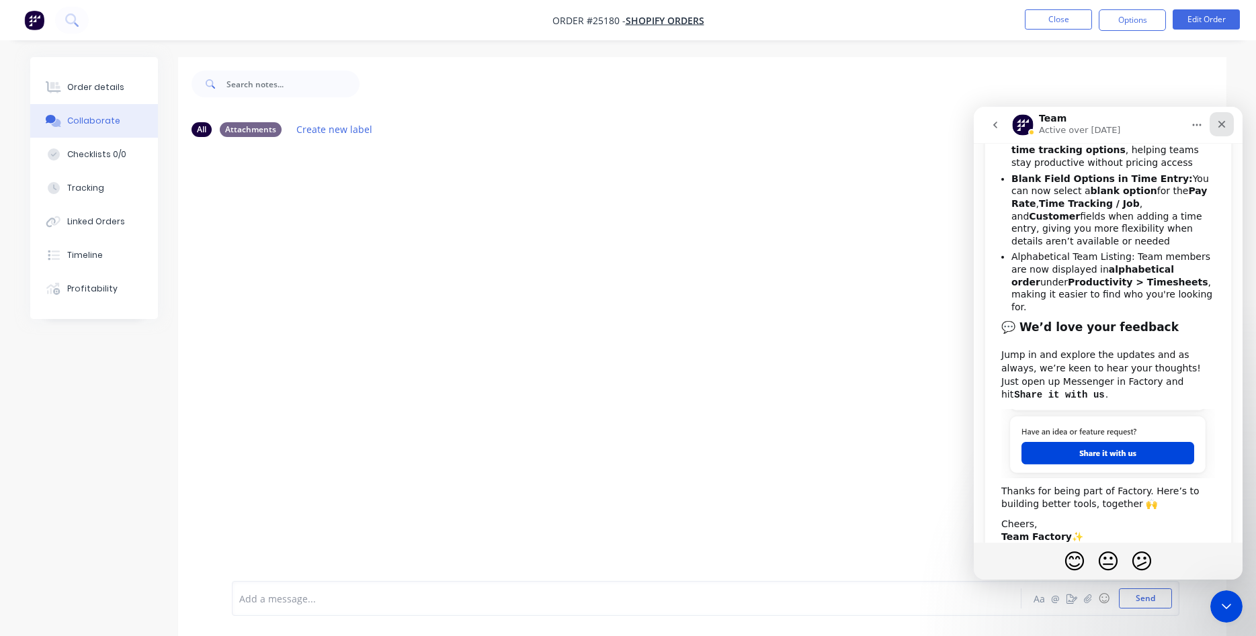
click at [1218, 128] on icon "Close" at bounding box center [1221, 124] width 11 height 11
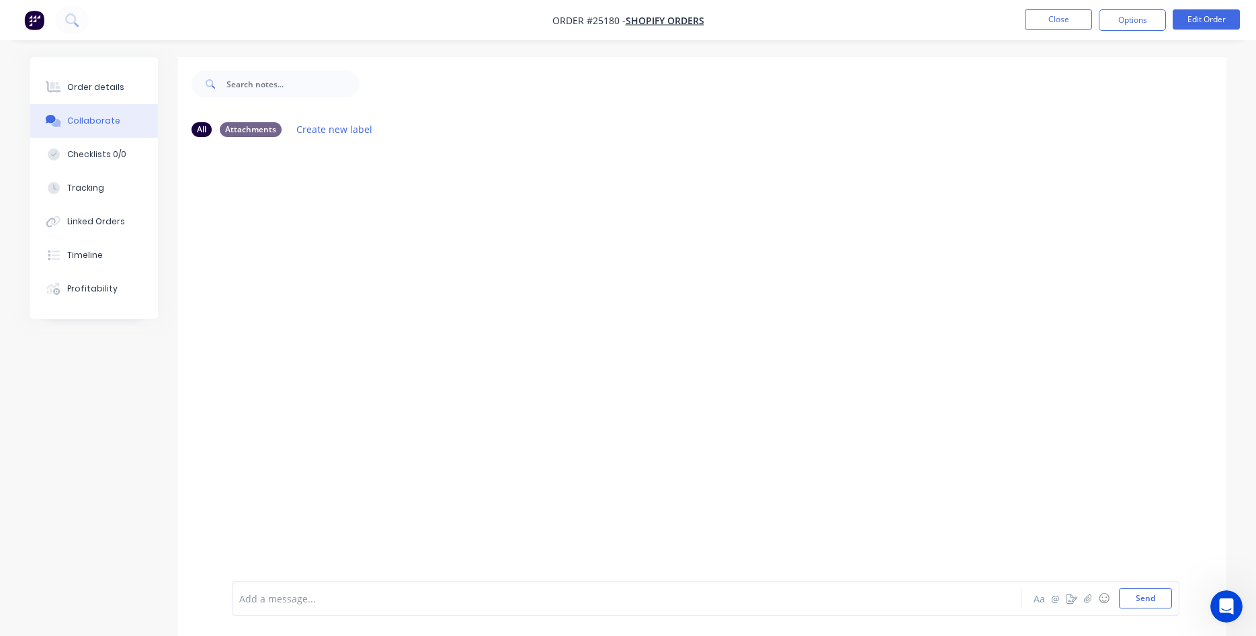
scroll to position [0, 0]
click at [1141, 601] on button "Send" at bounding box center [1145, 599] width 53 height 20
click at [1048, 19] on button "Close" at bounding box center [1058, 19] width 67 height 20
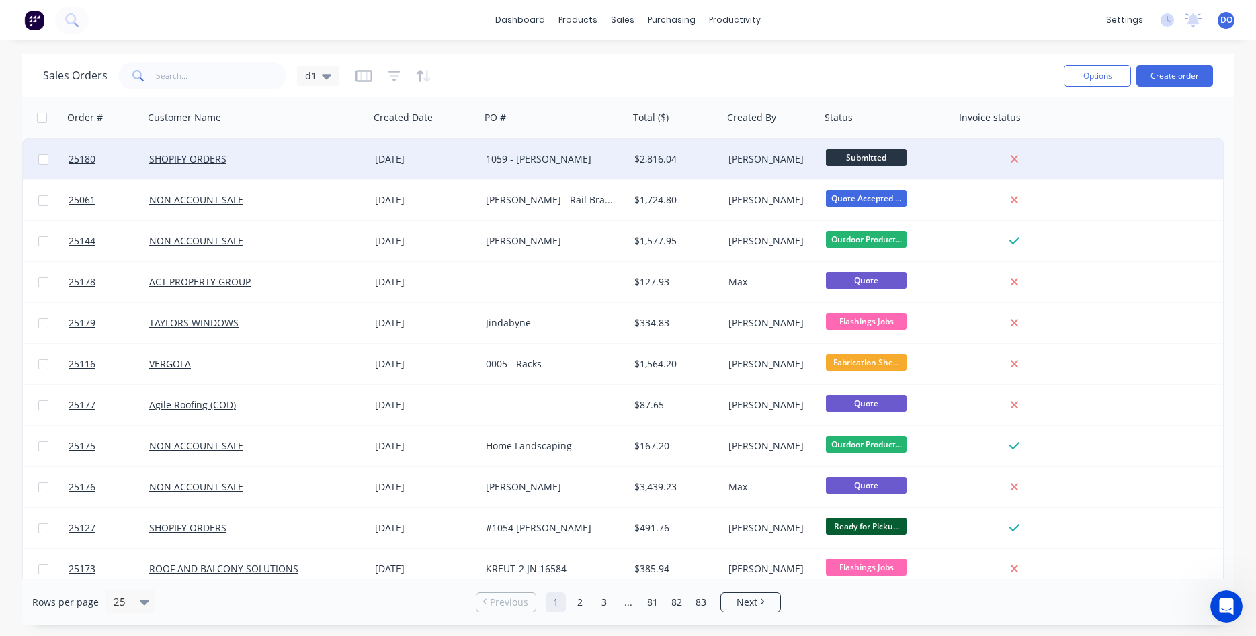
click at [751, 162] on div "[PERSON_NAME]" at bounding box center [770, 159] width 83 height 13
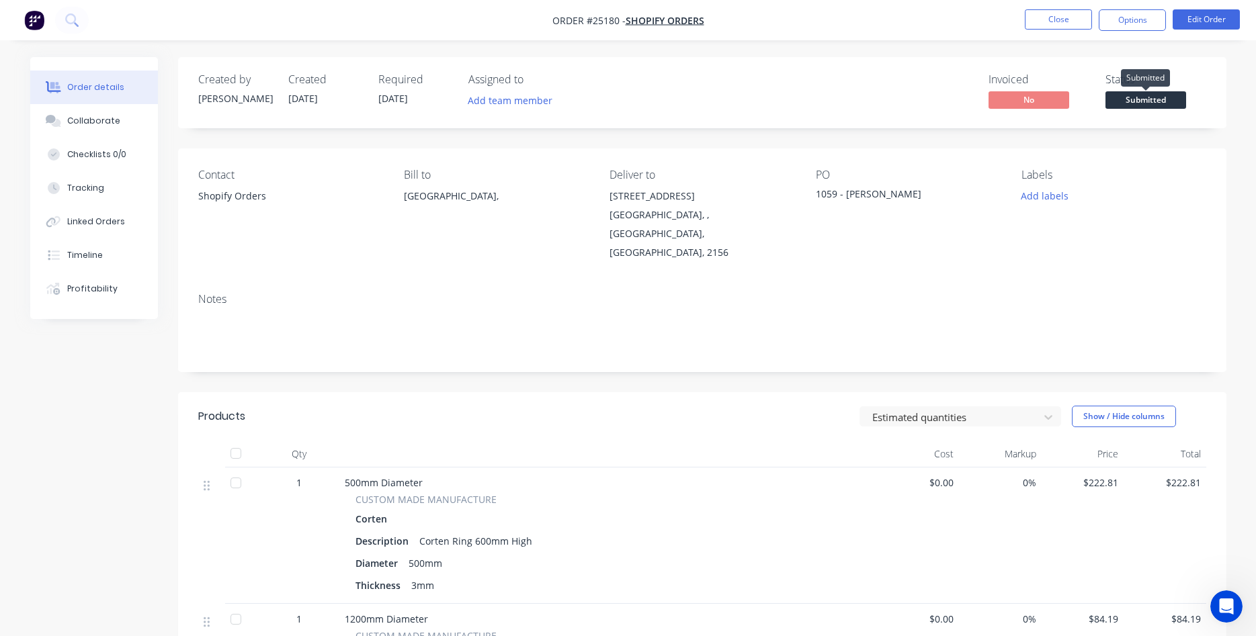
click at [1132, 107] on span "Submitted" at bounding box center [1146, 99] width 81 height 17
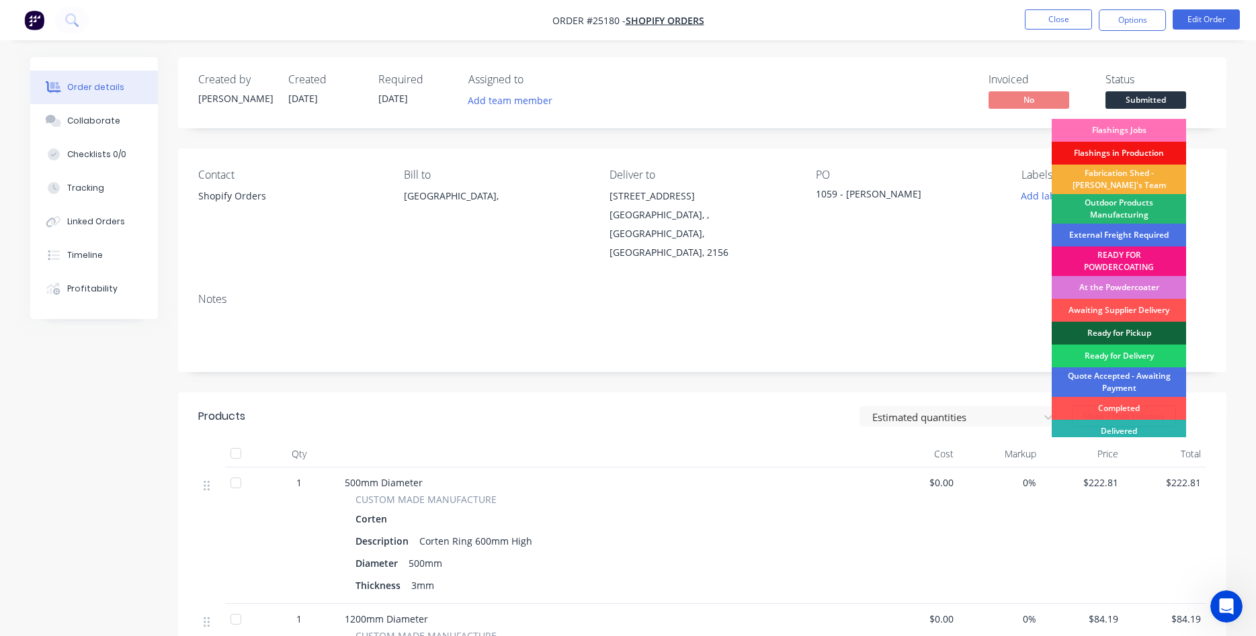
click at [1117, 212] on div "Outdoor Products Manufacturing" at bounding box center [1119, 209] width 134 height 30
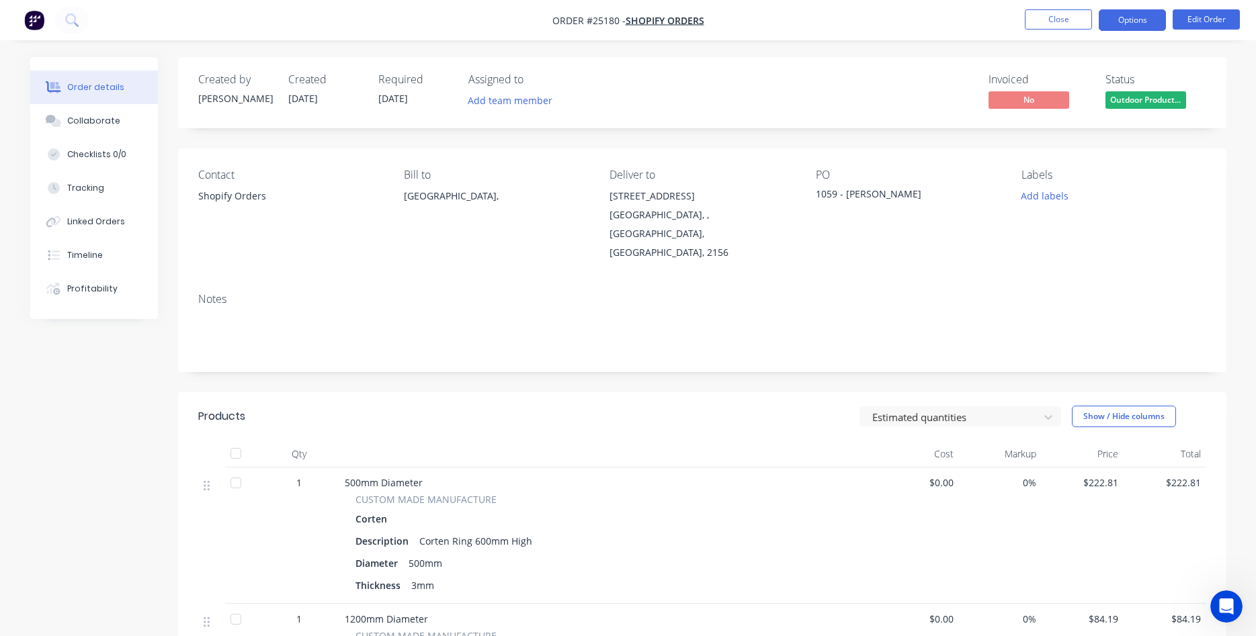
click at [1136, 15] on button "Options" at bounding box center [1132, 20] width 67 height 22
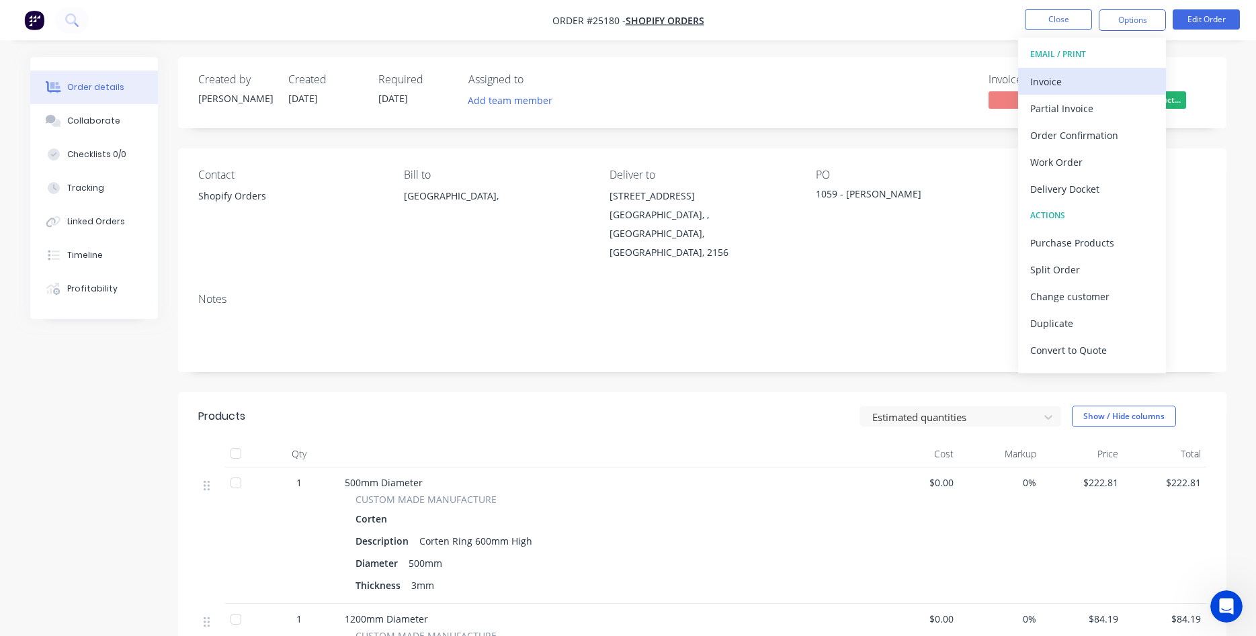
click at [1058, 83] on div "Invoice" at bounding box center [1092, 81] width 124 height 19
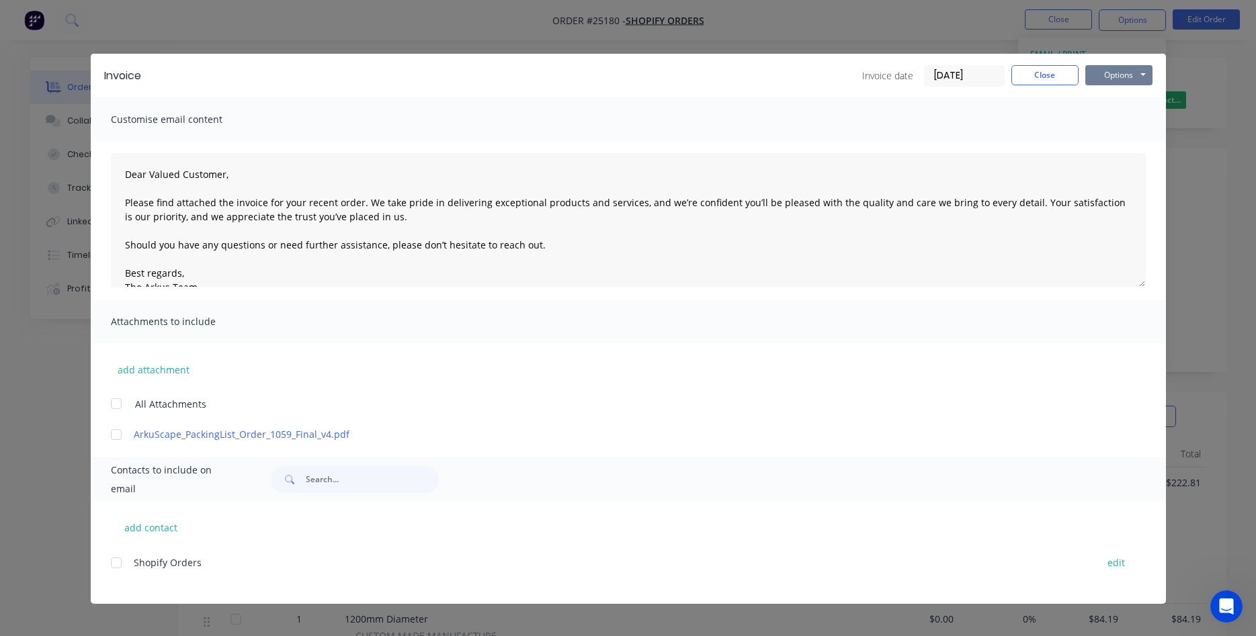
click at [1111, 71] on button "Options" at bounding box center [1118, 75] width 67 height 20
click at [1104, 120] on button "Print" at bounding box center [1128, 121] width 86 height 22
click at [1045, 76] on button "Close" at bounding box center [1044, 75] width 67 height 20
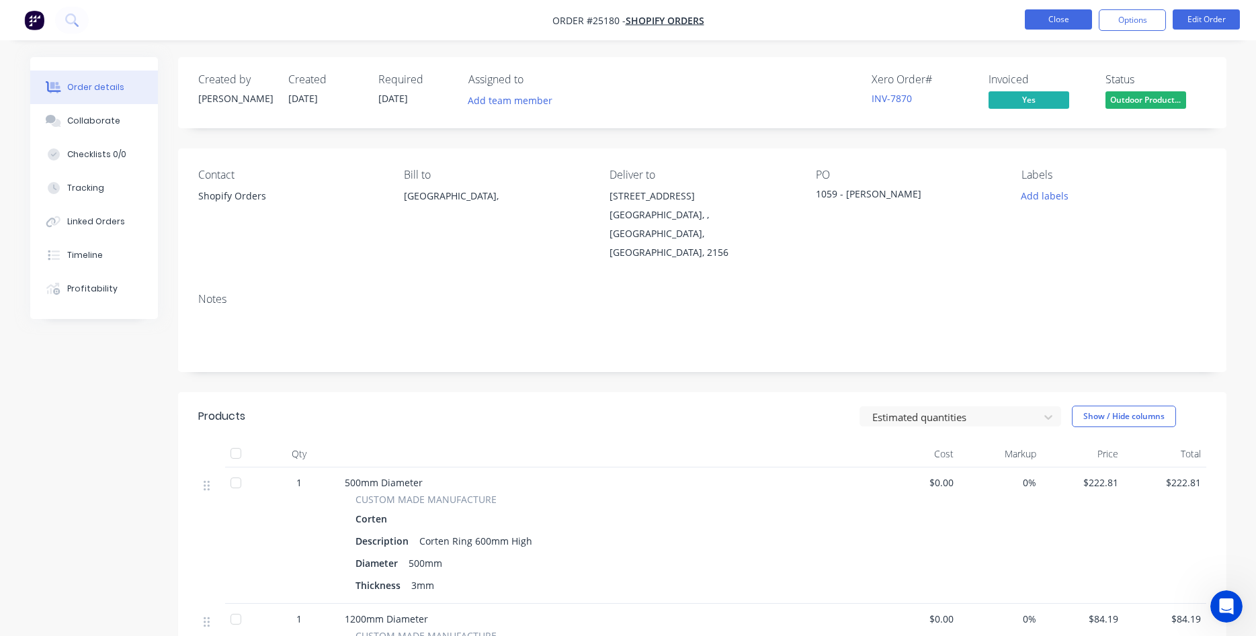
click at [1056, 20] on button "Close" at bounding box center [1058, 19] width 67 height 20
